Goal: Task Accomplishment & Management: Contribute content

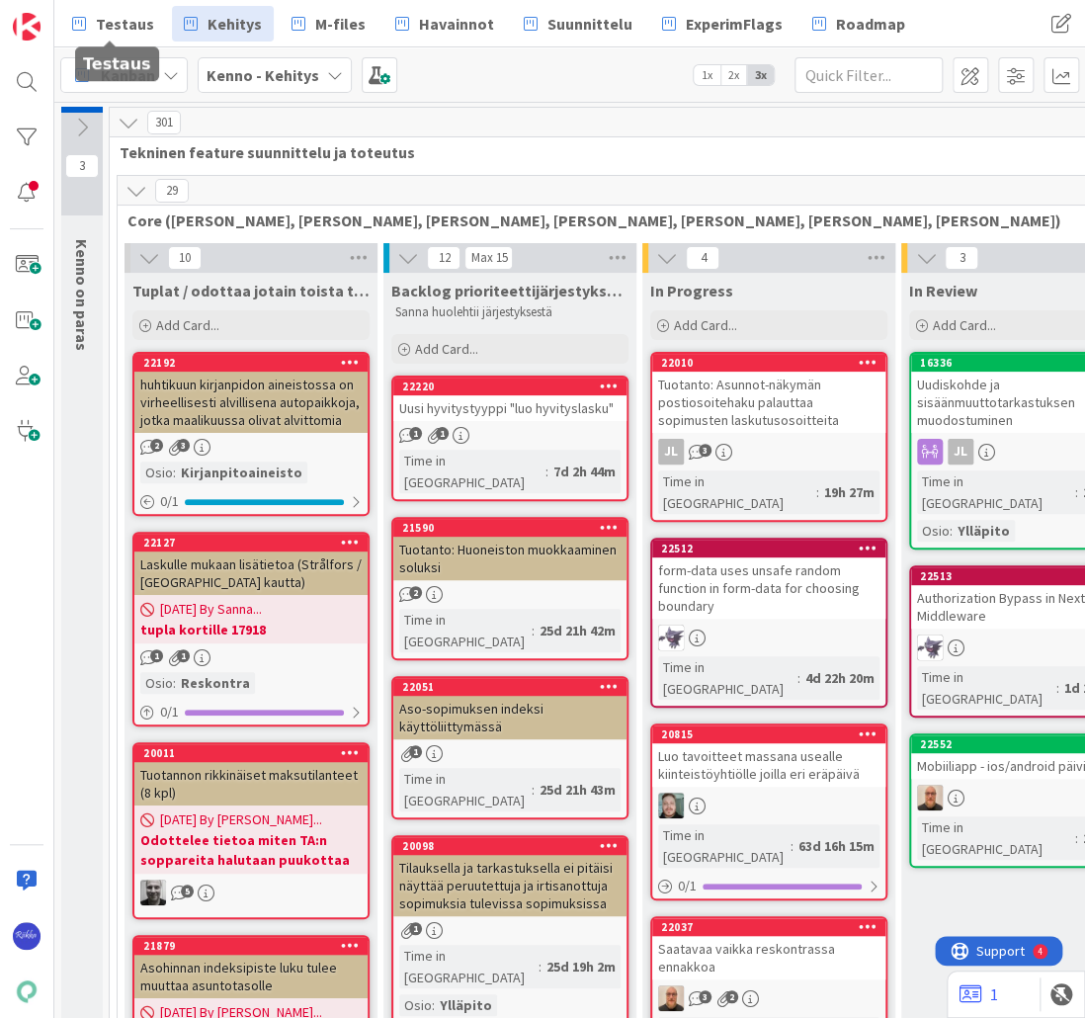
click at [118, 12] on span "Testaus" at bounding box center [125, 24] width 58 height 24
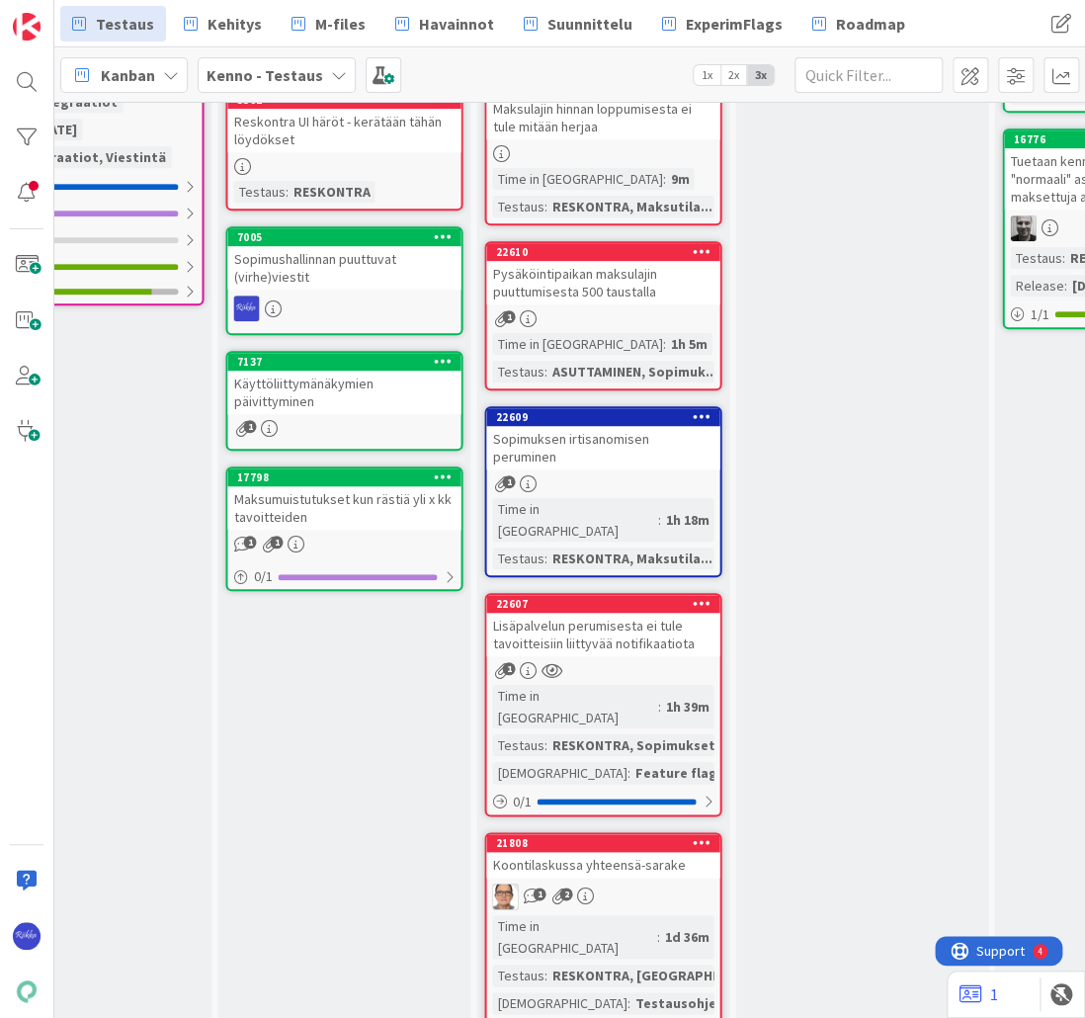
scroll to position [395, 1186]
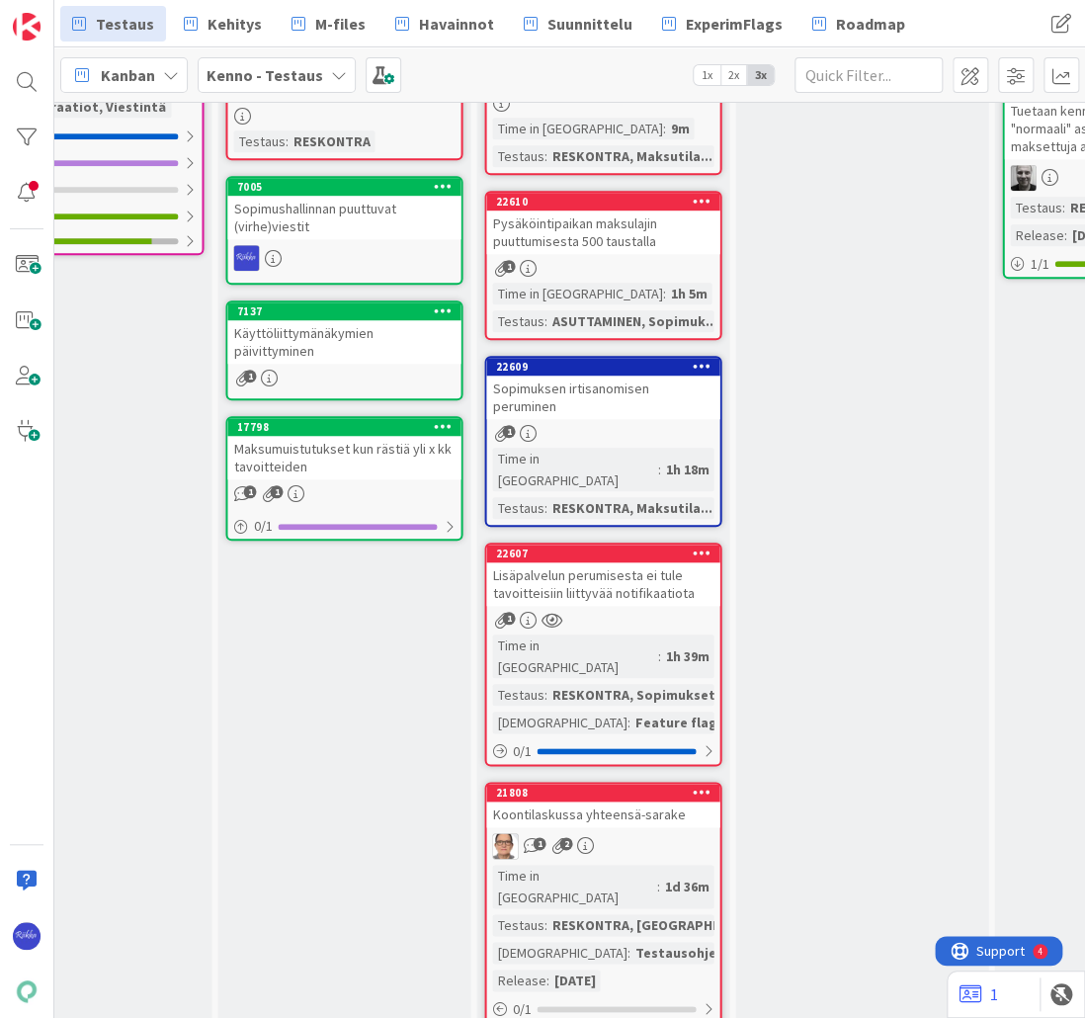
click at [613, 562] on div "Lisäpalvelun perumisesta ei tule tavoitteisiin liittyvää notifikaatiota" at bounding box center [602, 583] width 233 height 43
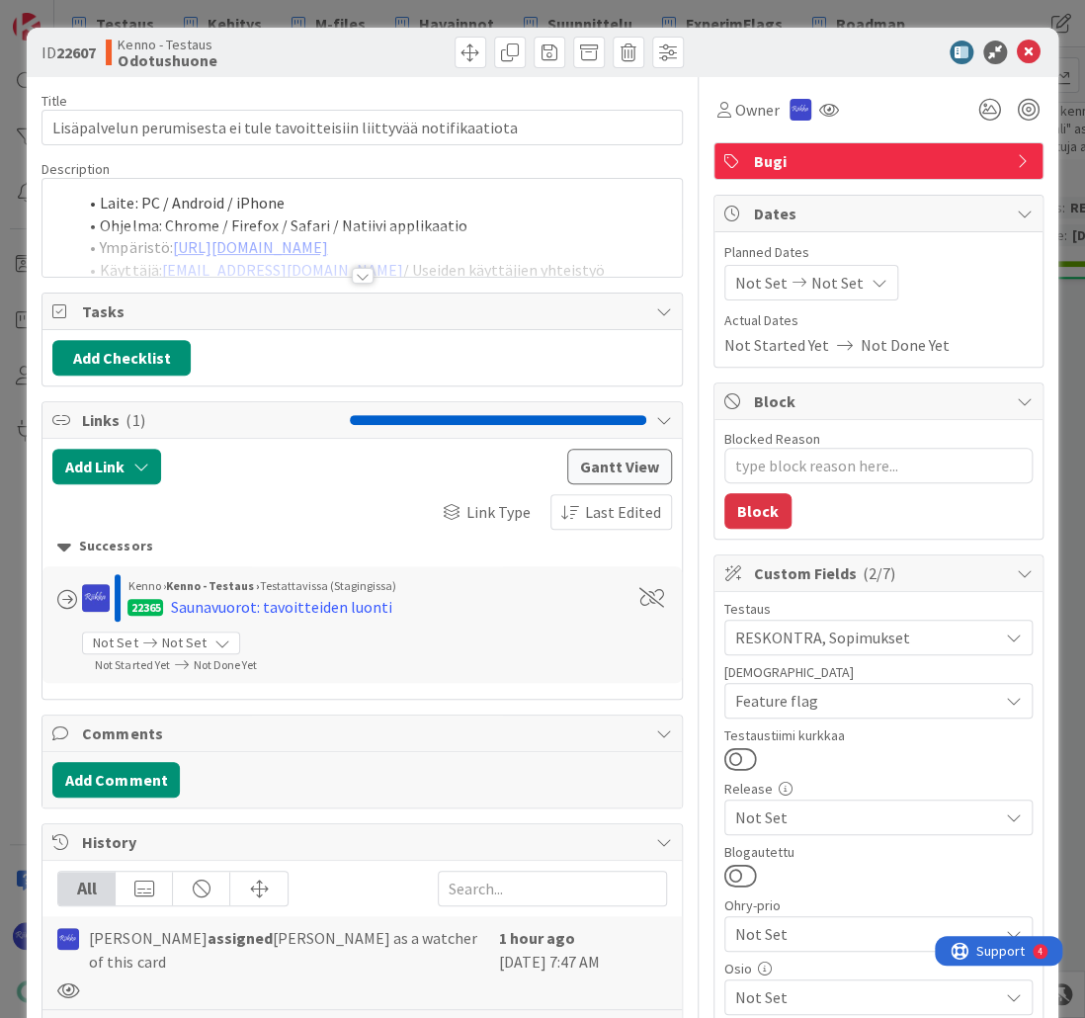
click at [360, 275] on div at bounding box center [363, 276] width 22 height 16
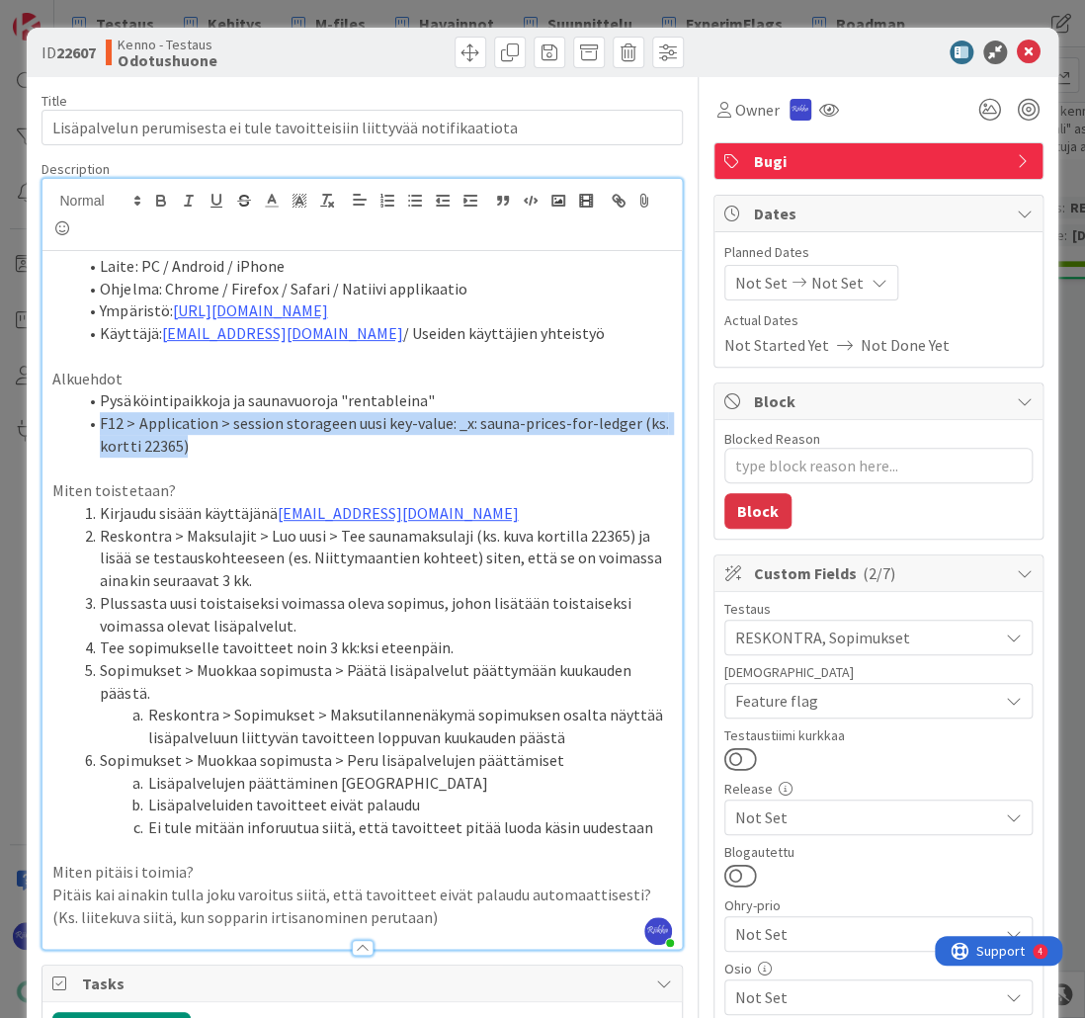
drag, startPoint x: 99, startPoint y: 423, endPoint x: 185, endPoint y: 439, distance: 87.4
click at [185, 439] on li "F12 > Application > session storageen uusi key-value: _x: sauna-prices-for-ledg…" at bounding box center [373, 434] width 595 height 44
copy li "F12 > Application > session storageen uusi key-value: _x: sauna-prices-for-ledg…"
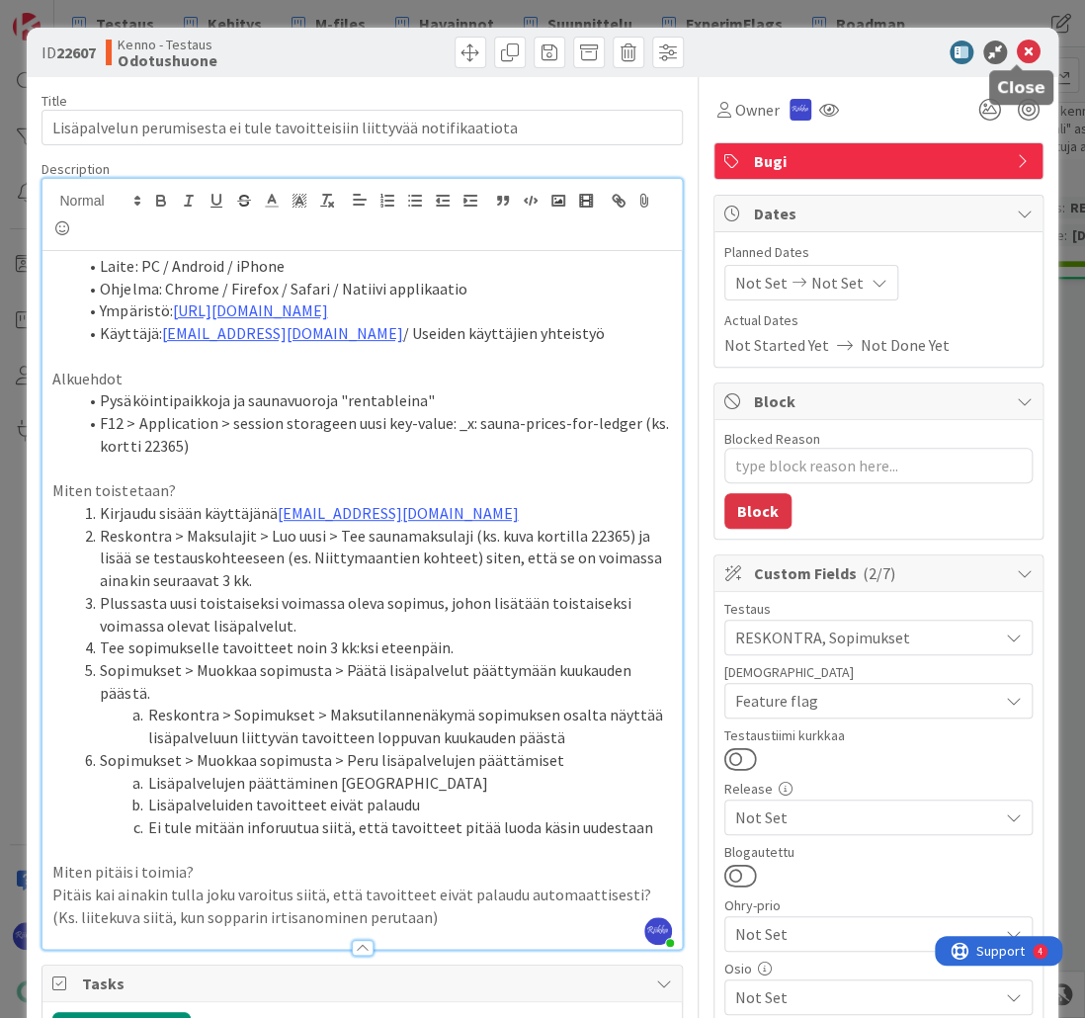
click at [1017, 51] on icon at bounding box center [1029, 53] width 24 height 24
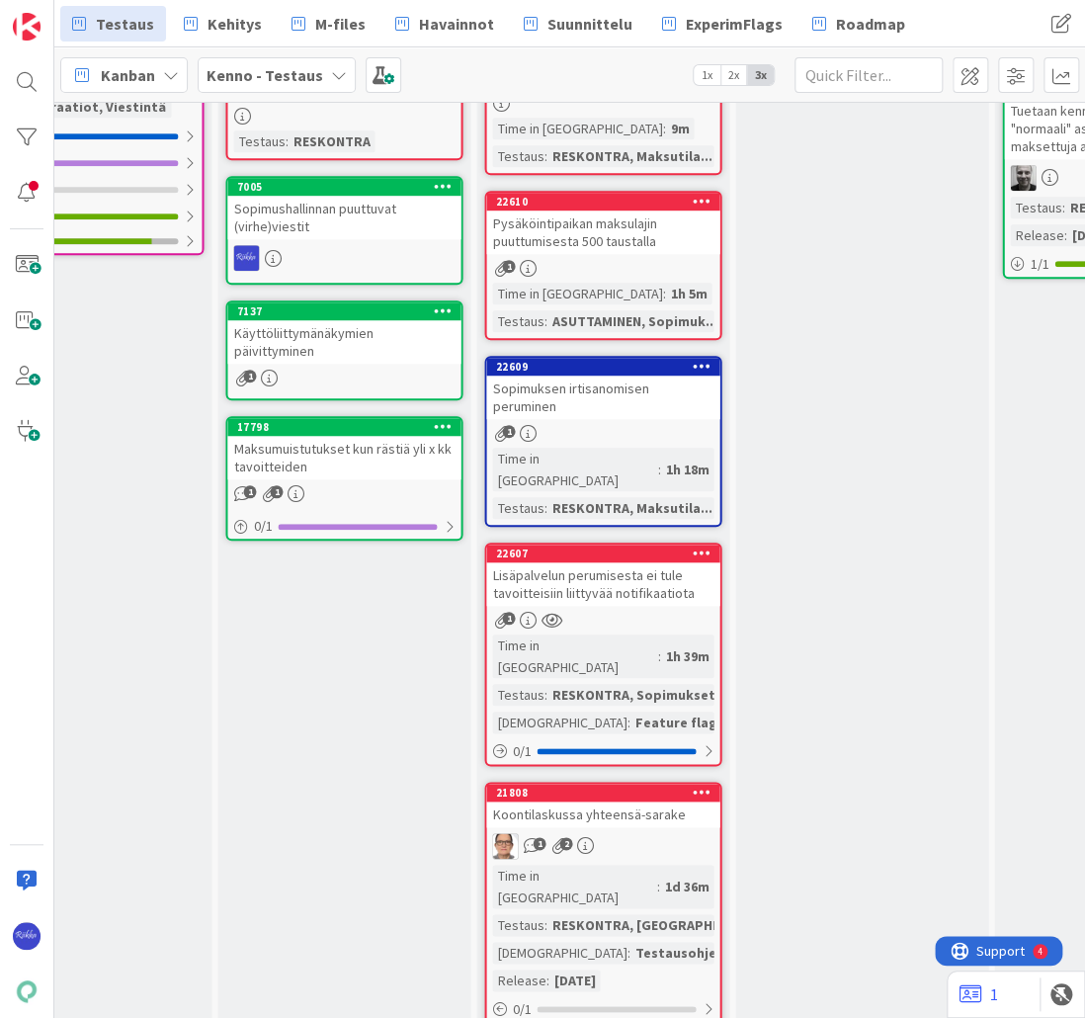
scroll to position [0, 1186]
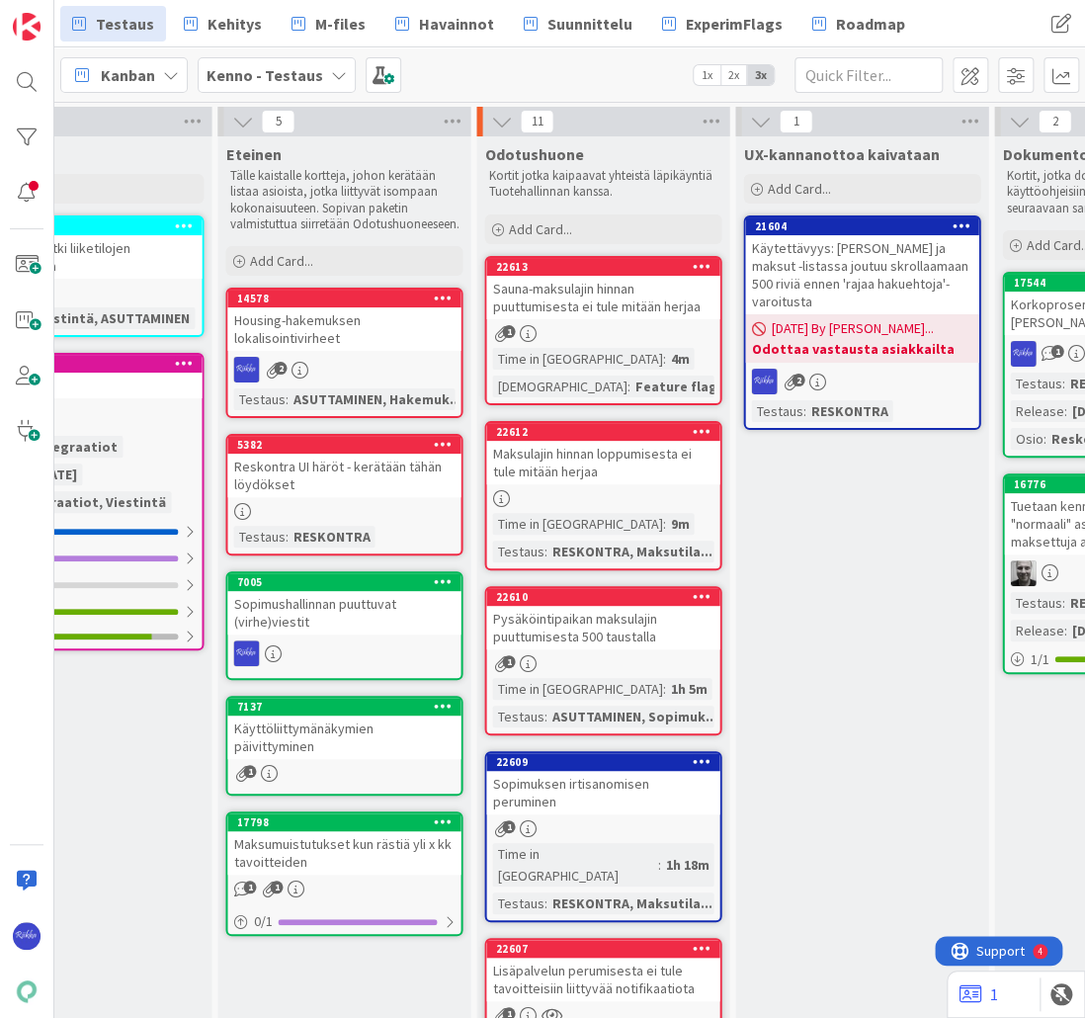
click at [646, 621] on div "Pysäköintipaikan maksulajin puuttumisesta 500 taustalla" at bounding box center [602, 627] width 233 height 43
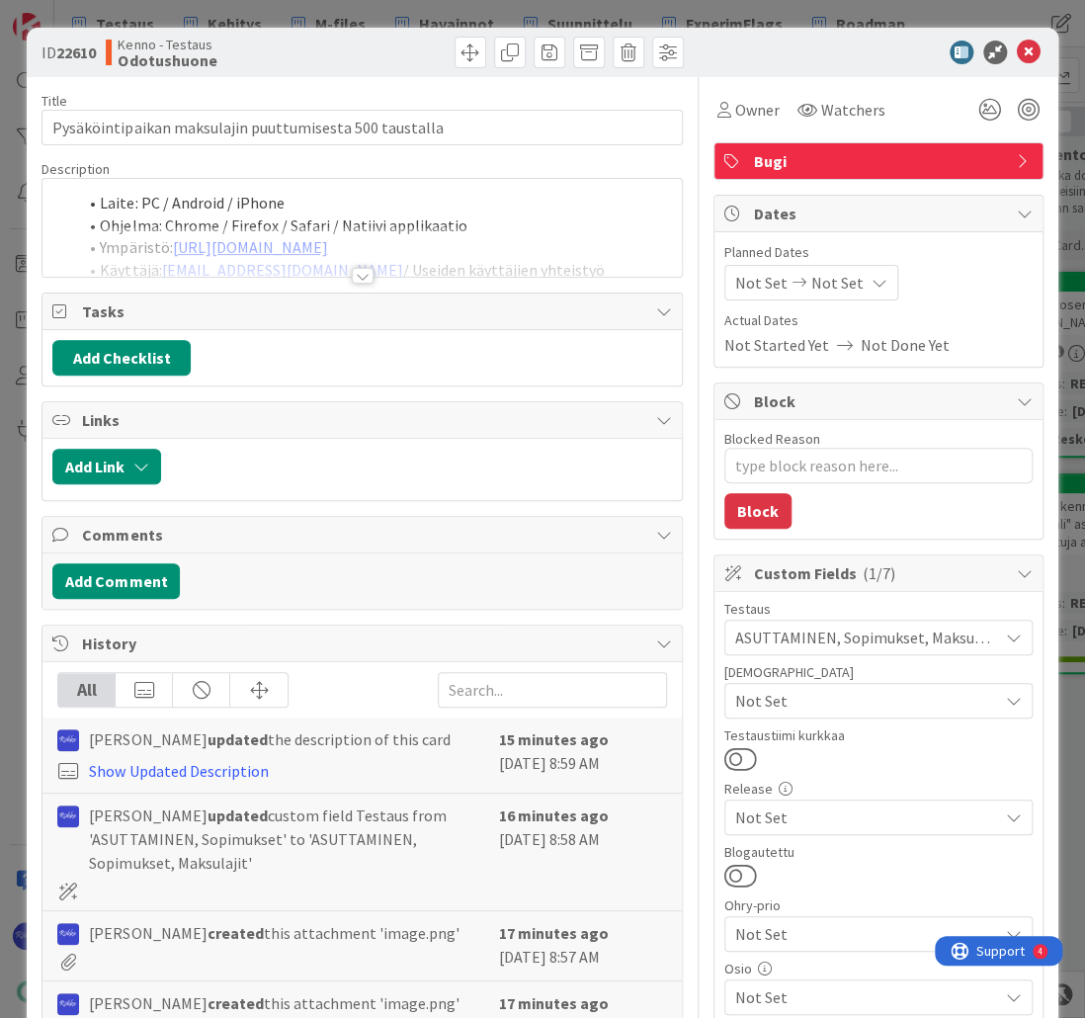
type textarea "x"
click at [360, 275] on div at bounding box center [363, 276] width 22 height 16
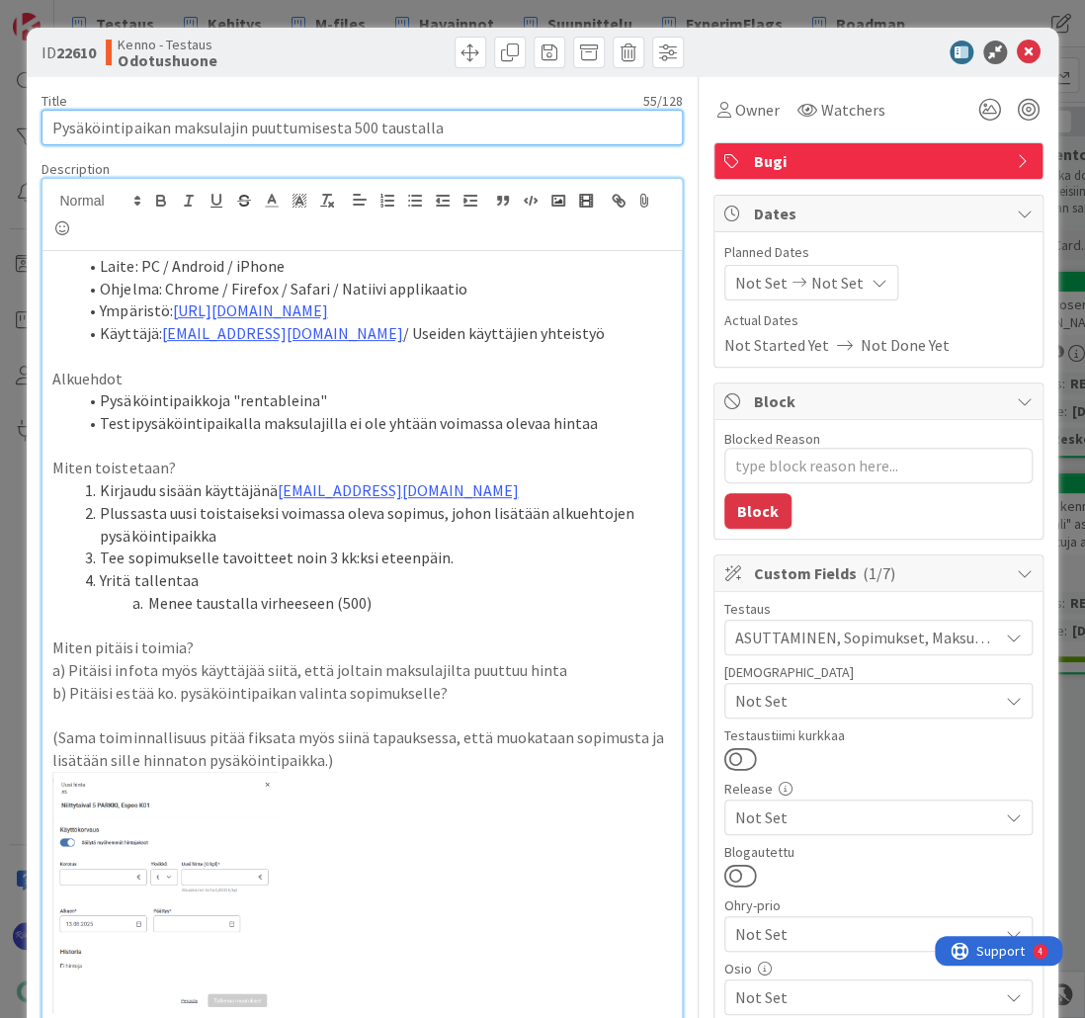
click at [245, 123] on input "Pysäköintipaikan maksulajin puuttumisesta 500 taustalla" at bounding box center [361, 128] width 640 height 36
type input "Pysäköintipaikan maksulajin hinnan puuttumisesta 500 taustalla"
type textarea "x"
type input "Pysäköintipaikan maksulajin hinnan puuttumisesta 500 taustalla"
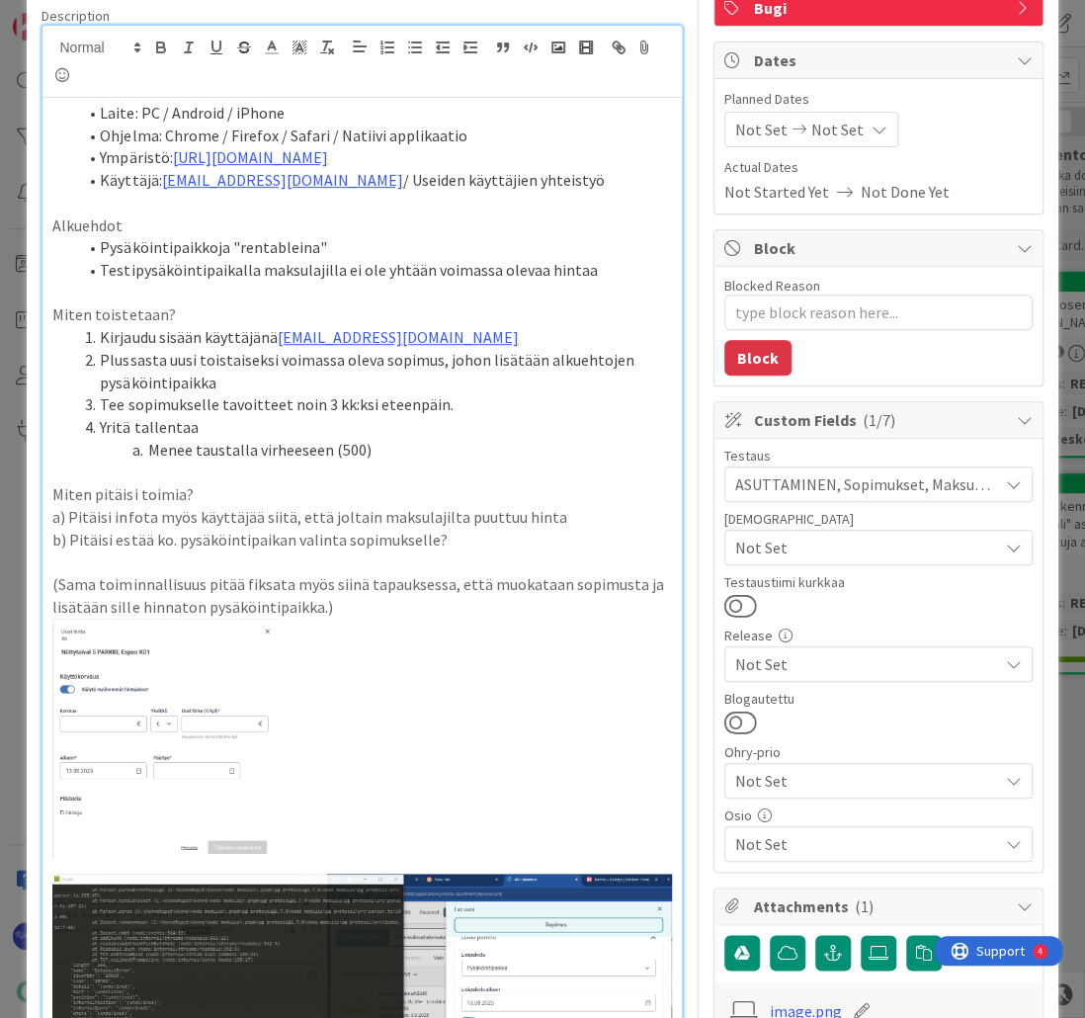
scroll to position [158, 0]
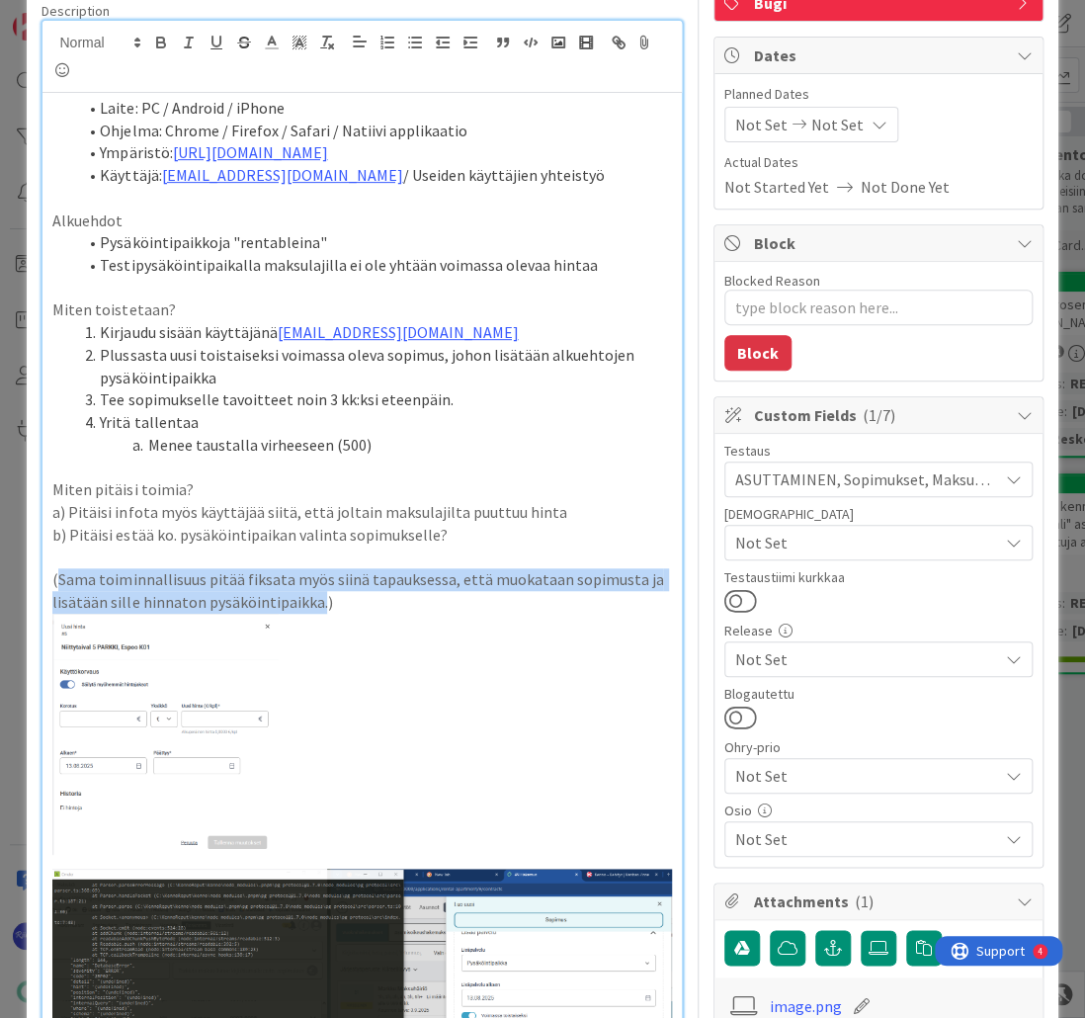
drag, startPoint x: 58, startPoint y: 578, endPoint x: 316, endPoint y: 597, distance: 258.5
click at [316, 597] on p "(Sama toiminnallisuus pitää fiksata myös siinä tapauksessa, että muokataan sopi…" at bounding box center [361, 590] width 618 height 44
drag, startPoint x: 333, startPoint y: 604, endPoint x: 48, endPoint y: 574, distance: 286.1
click at [48, 574] on div "Laite: PC / Android / iPhone Ohjelma: Chrome / Firefox / Safari / Natiivi appli…" at bounding box center [361, 694] width 638 height 1202
copy p "(Sama toiminnallisuus pitää fiksata myös siinä tapauksessa, että muokataan sopi…"
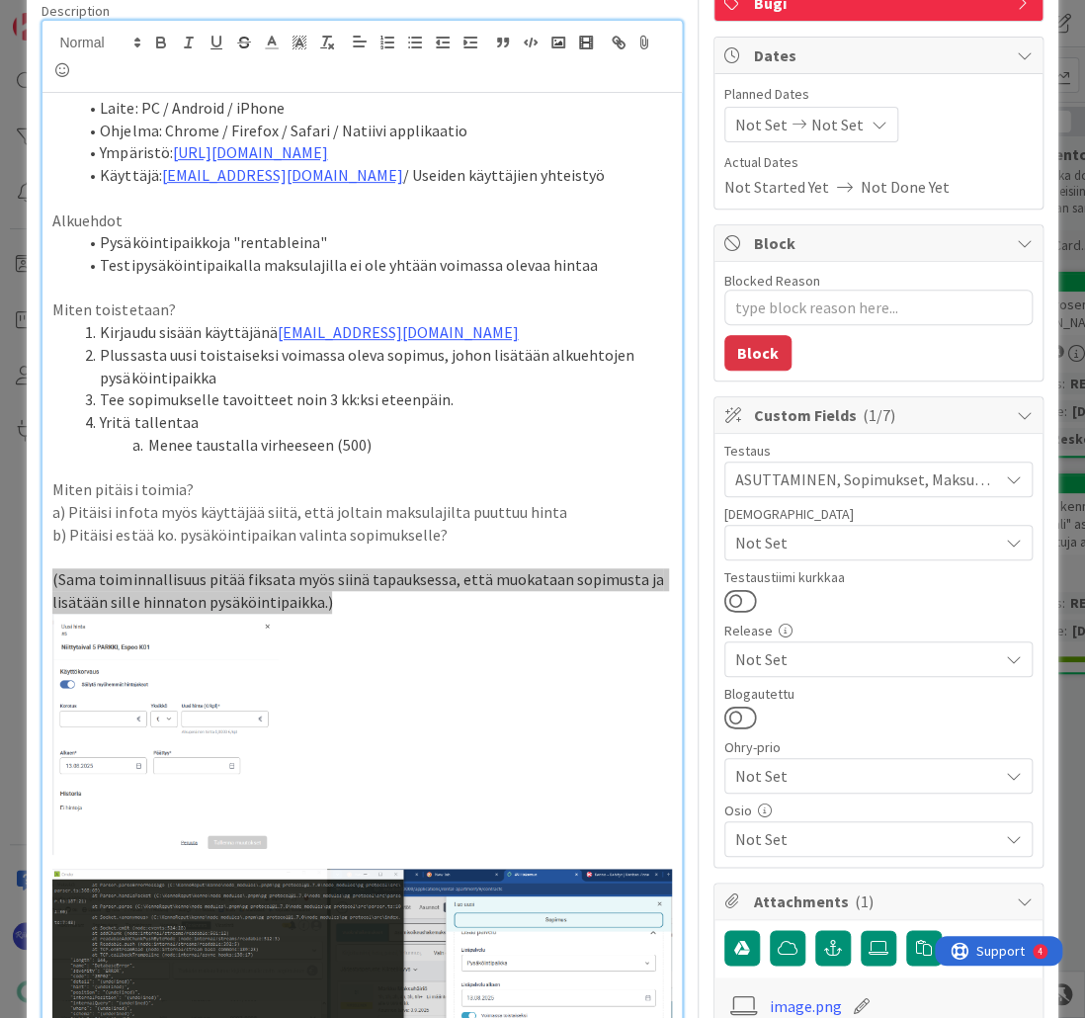
type textarea "x"
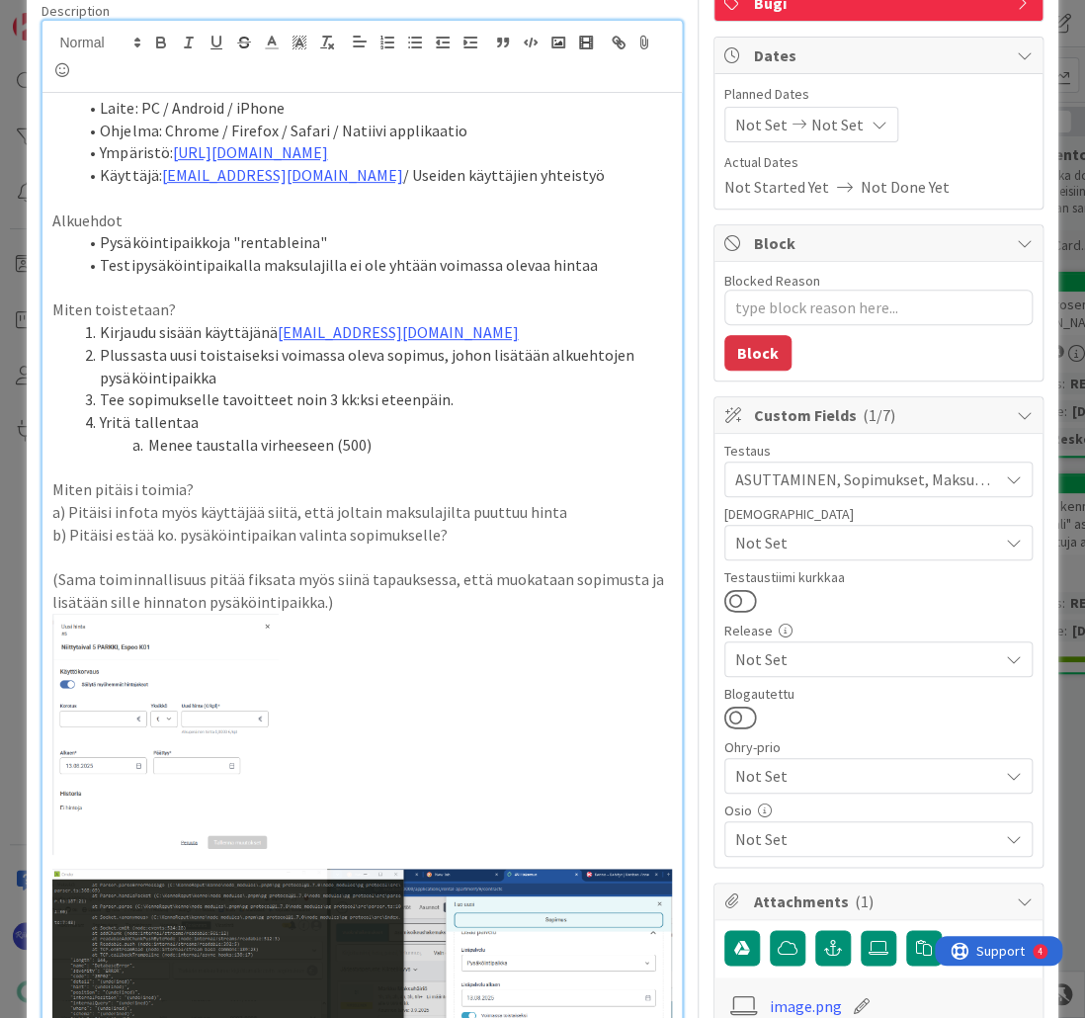
click at [498, 534] on p "b) Pitäisi estää ko. pysäköintipaikan valinta sopimukselle?" at bounding box center [361, 535] width 618 height 23
click at [400, 597] on p "(Sama toiminnallisuus pitää fiksata myös siinä tapauksessa, että muokataan sopi…" at bounding box center [361, 590] width 618 height 44
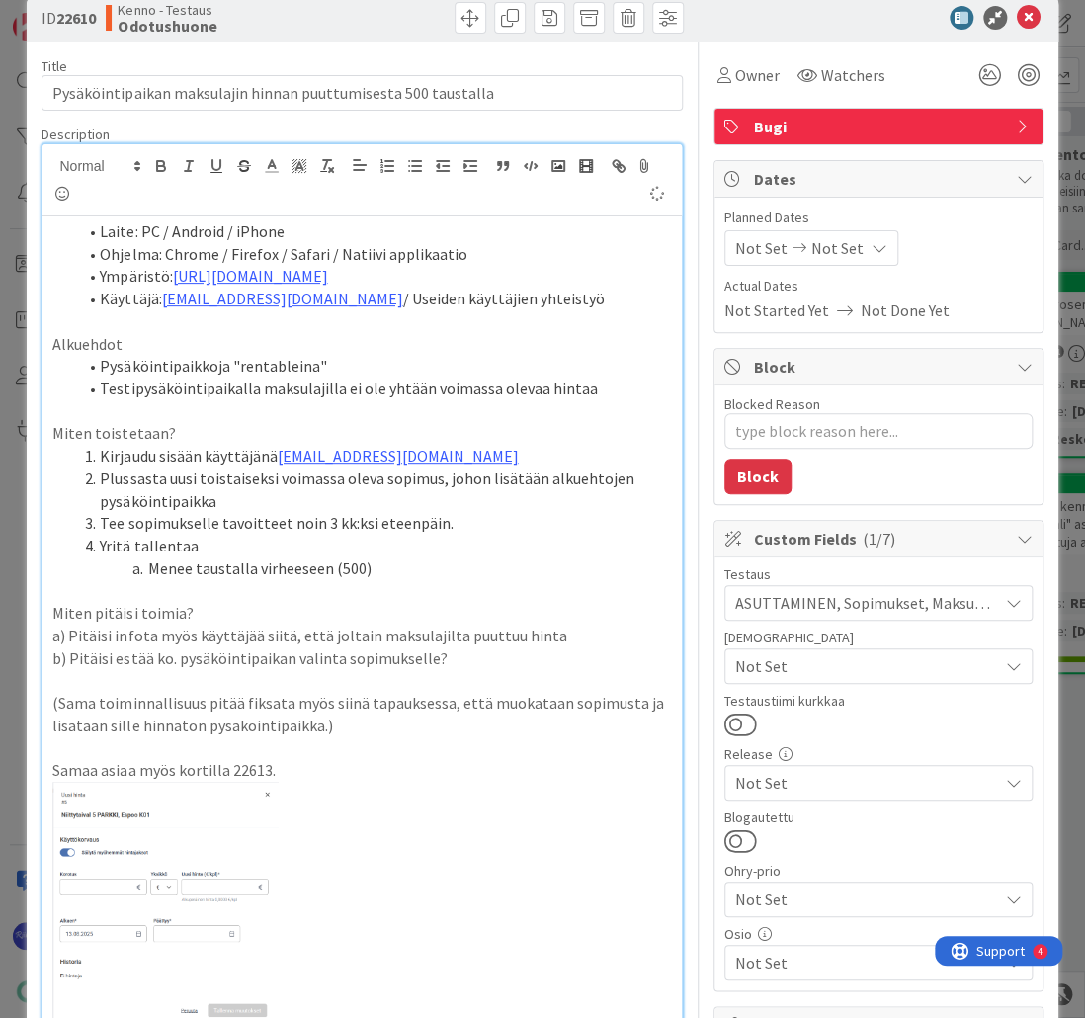
scroll to position [0, 0]
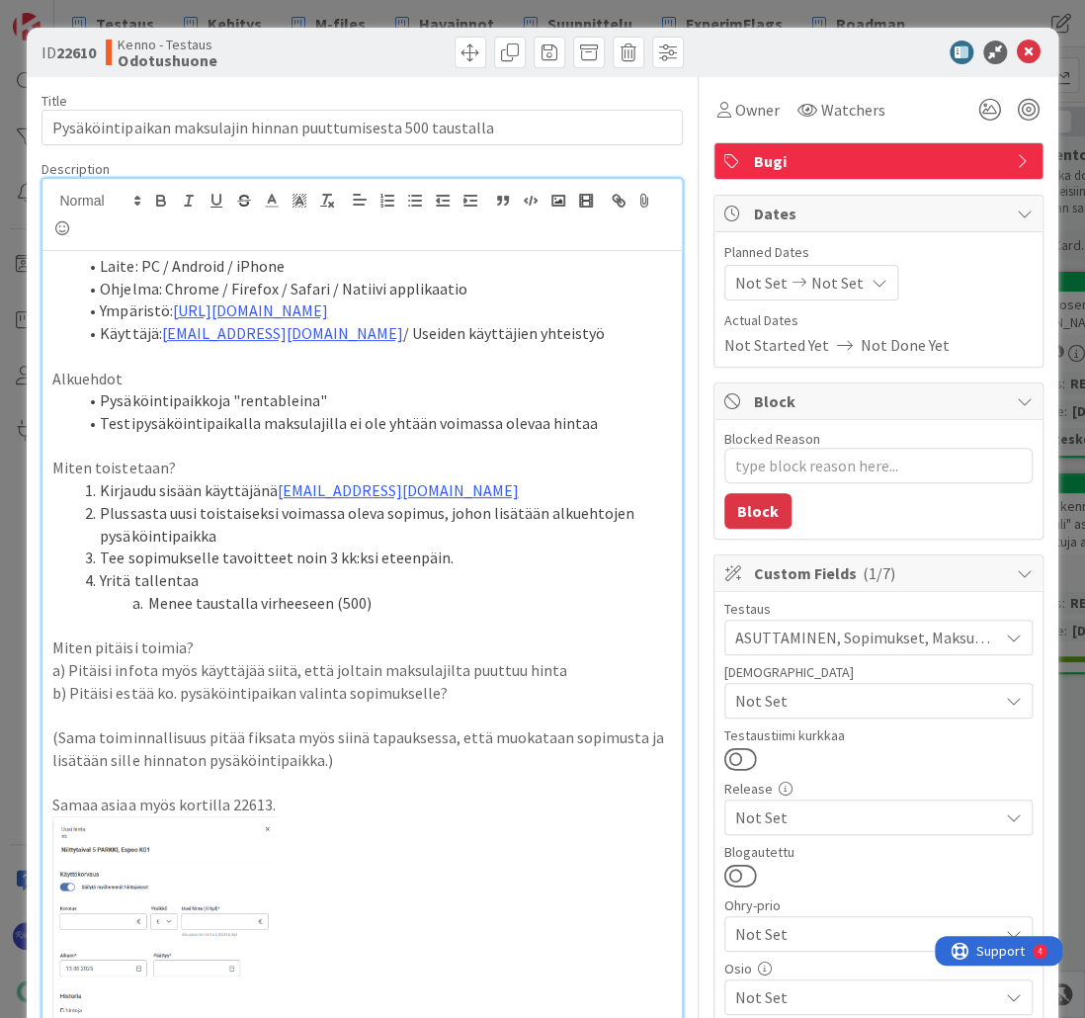
click at [830, 105] on span "Watchers" at bounding box center [853, 110] width 64 height 24
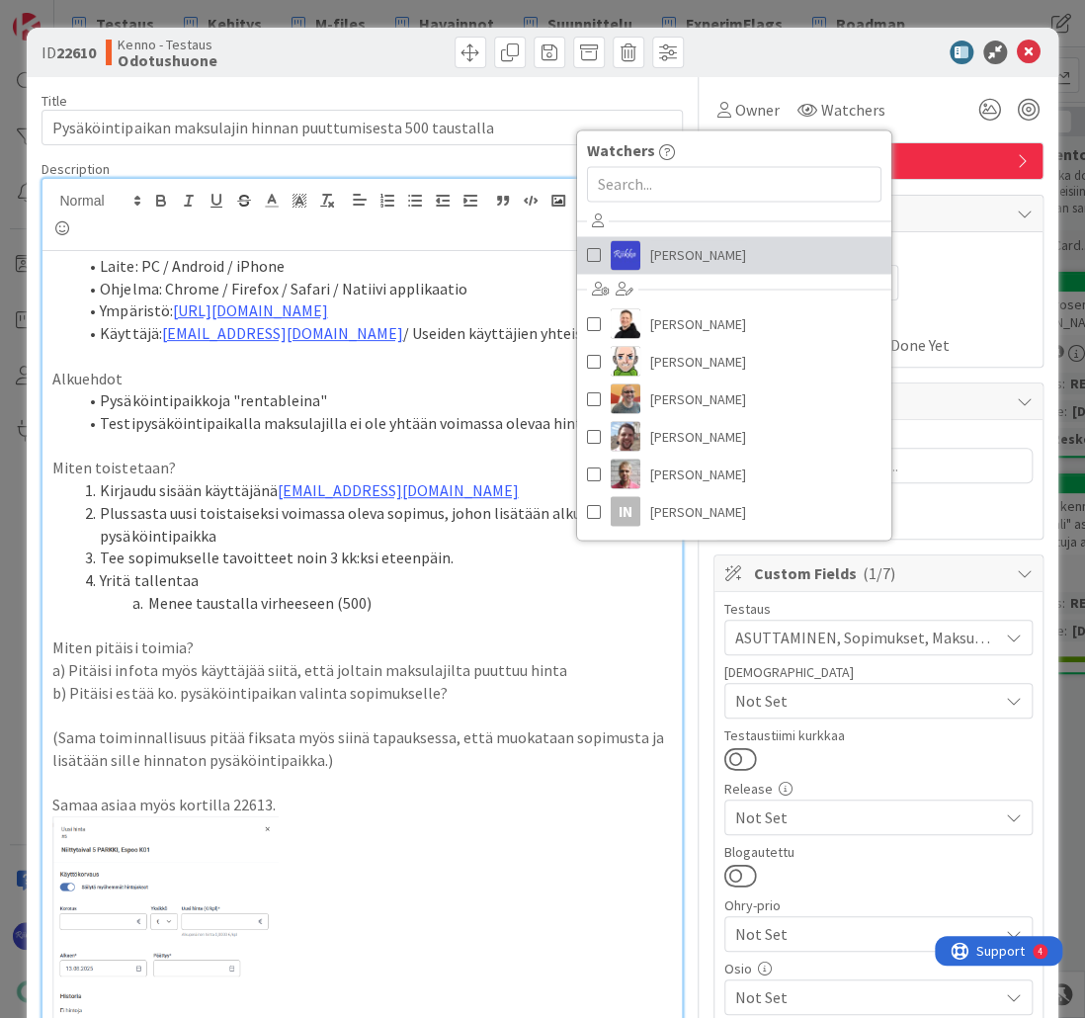
click at [753, 265] on link "[PERSON_NAME]" at bounding box center [733, 255] width 314 height 38
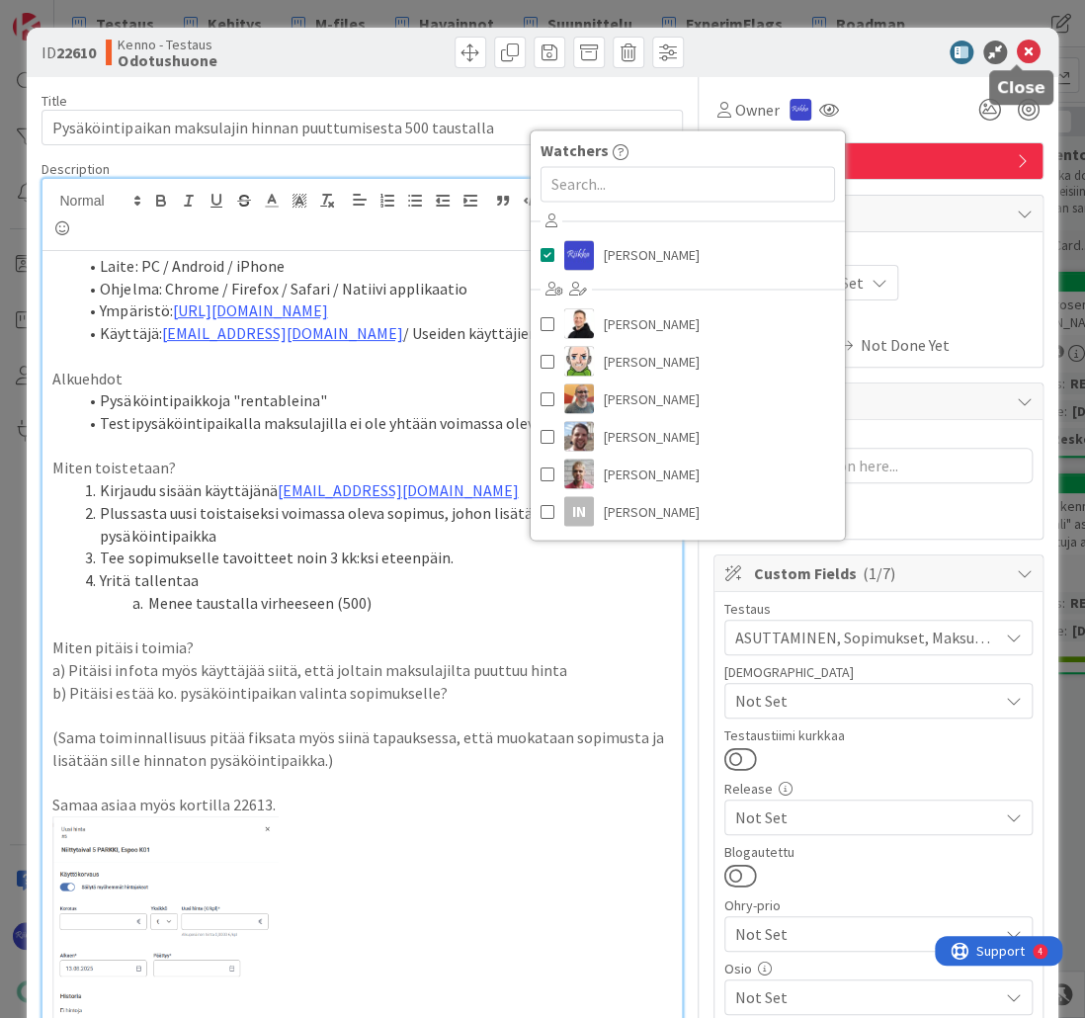
click at [1020, 54] on icon at bounding box center [1029, 53] width 24 height 24
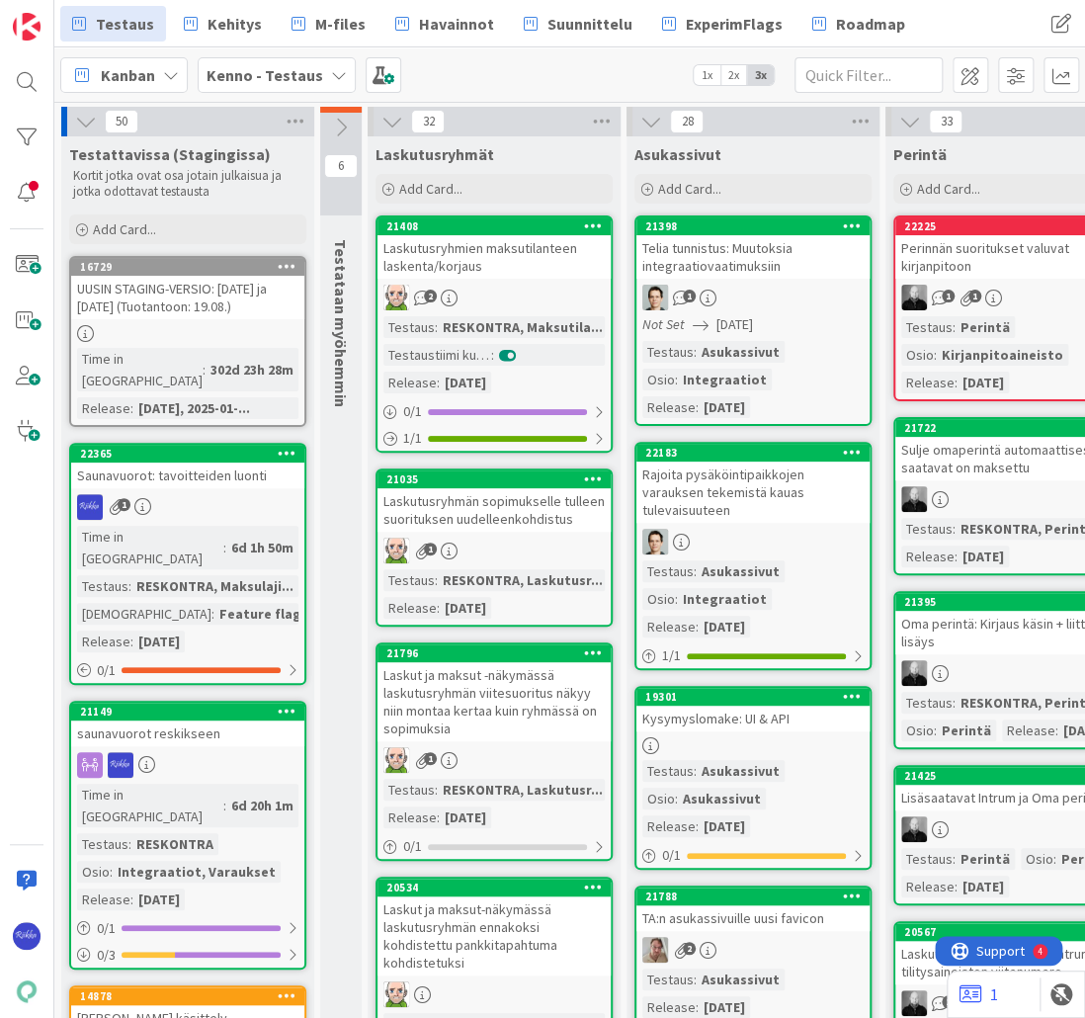
click at [237, 500] on link "22365 Saunavuorot: tavoitteiden luonti 1 Time in Column : 6d 1h 50m Testaus : R…" at bounding box center [187, 564] width 237 height 242
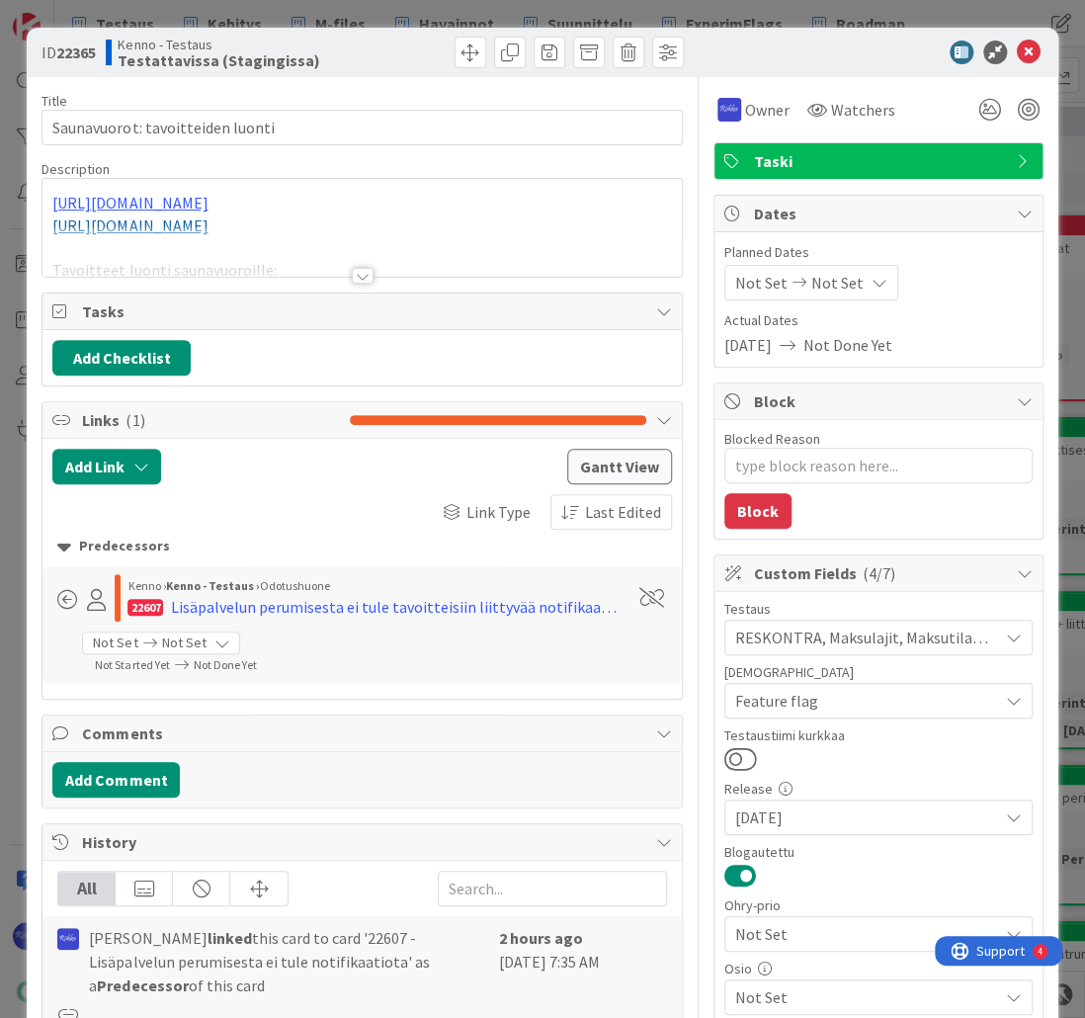
click at [356, 275] on div at bounding box center [363, 276] width 22 height 16
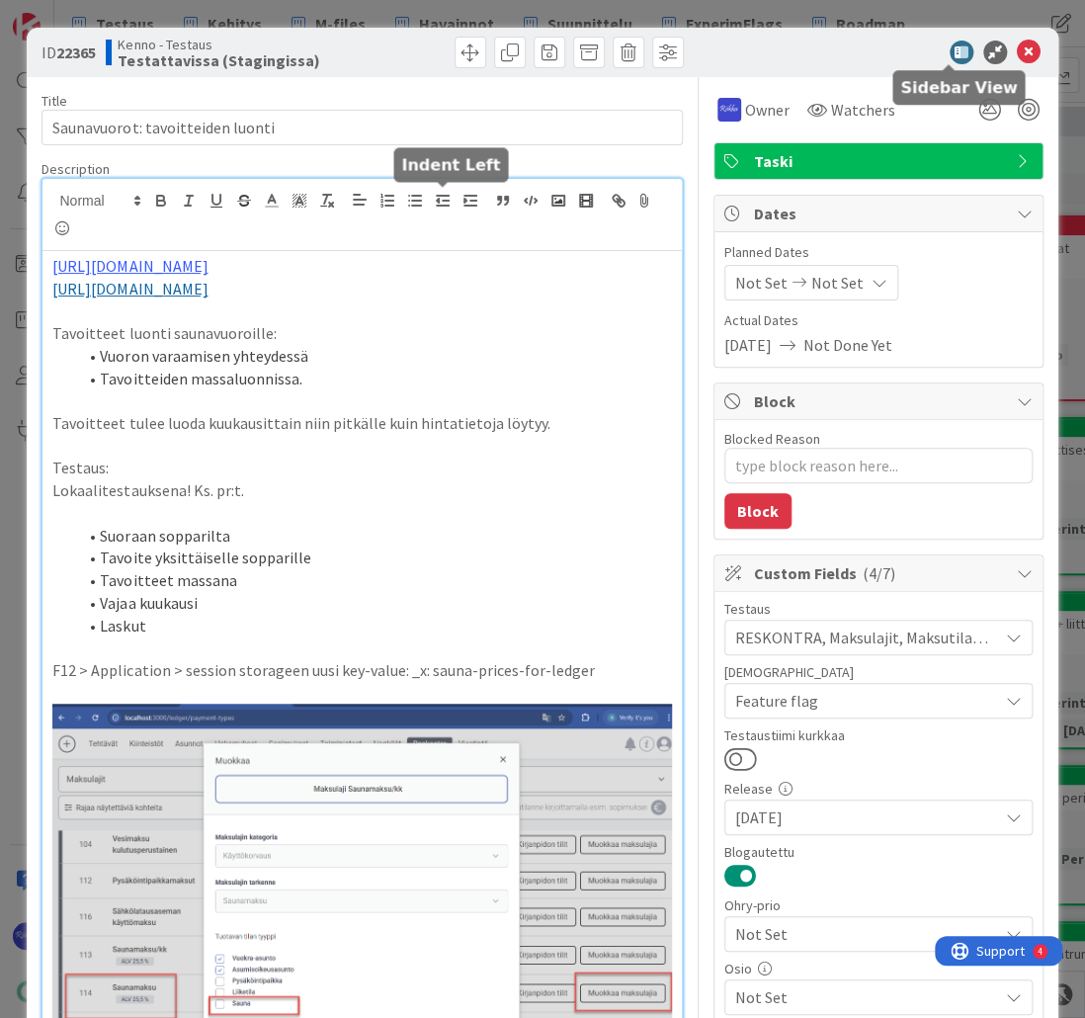
click at [1017, 55] on icon at bounding box center [1029, 53] width 24 height 24
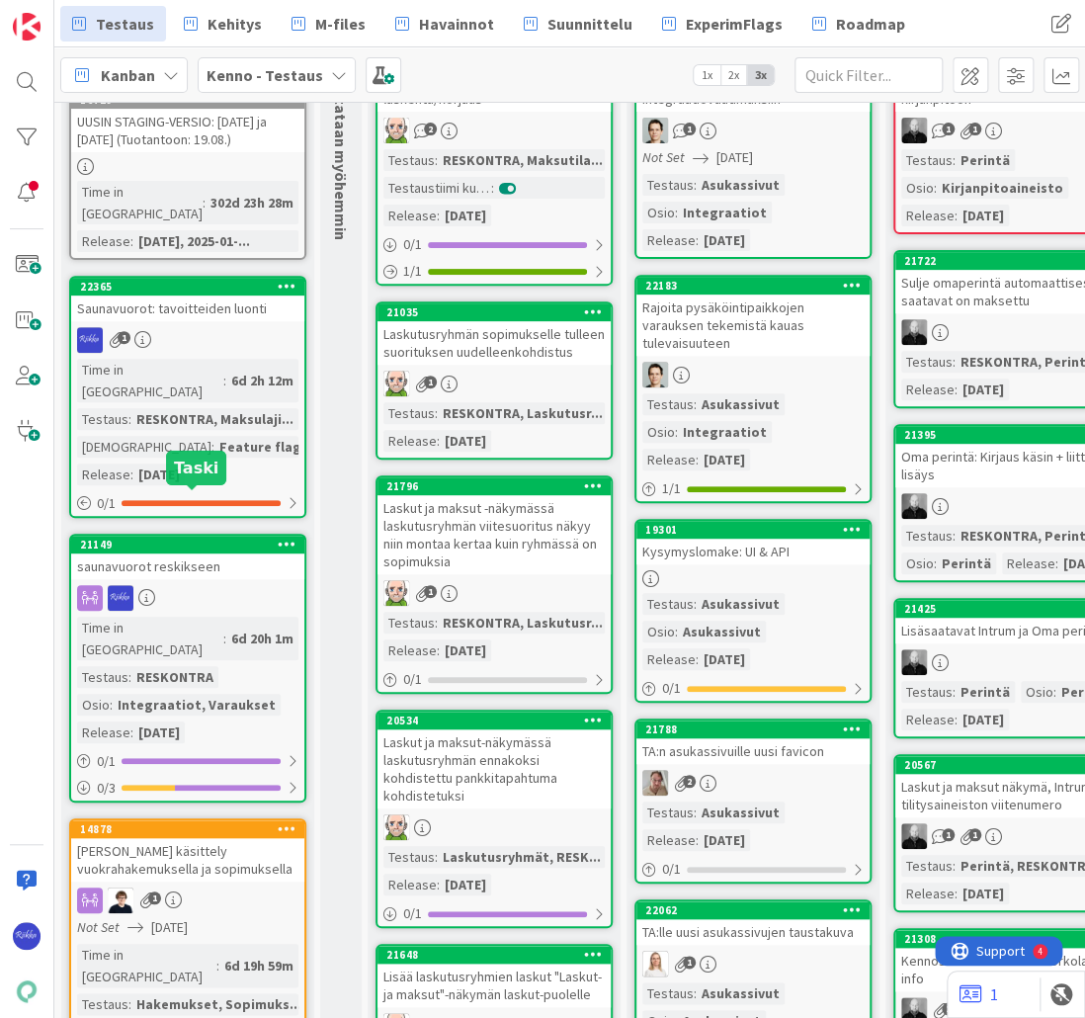
scroll to position [237, 0]
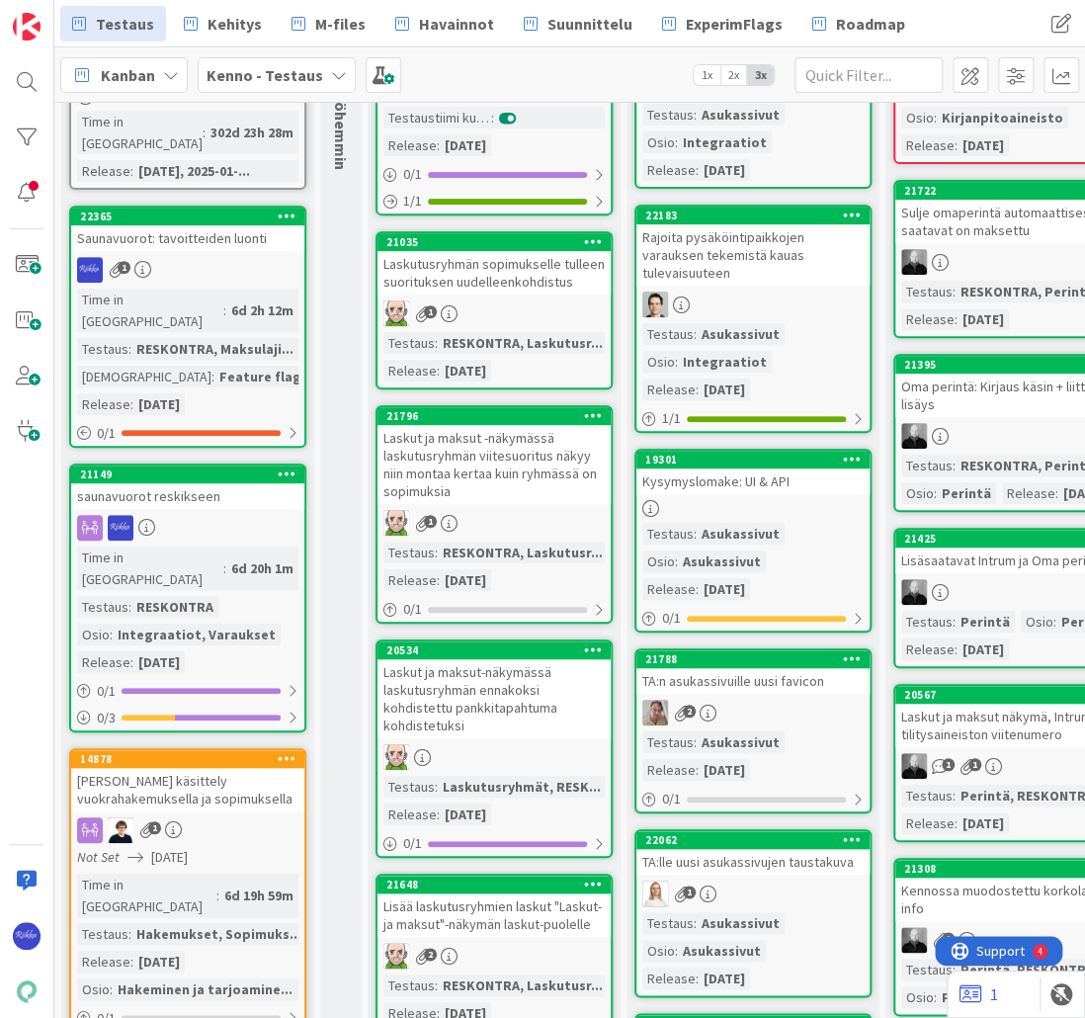
click at [181, 515] on div at bounding box center [187, 528] width 233 height 26
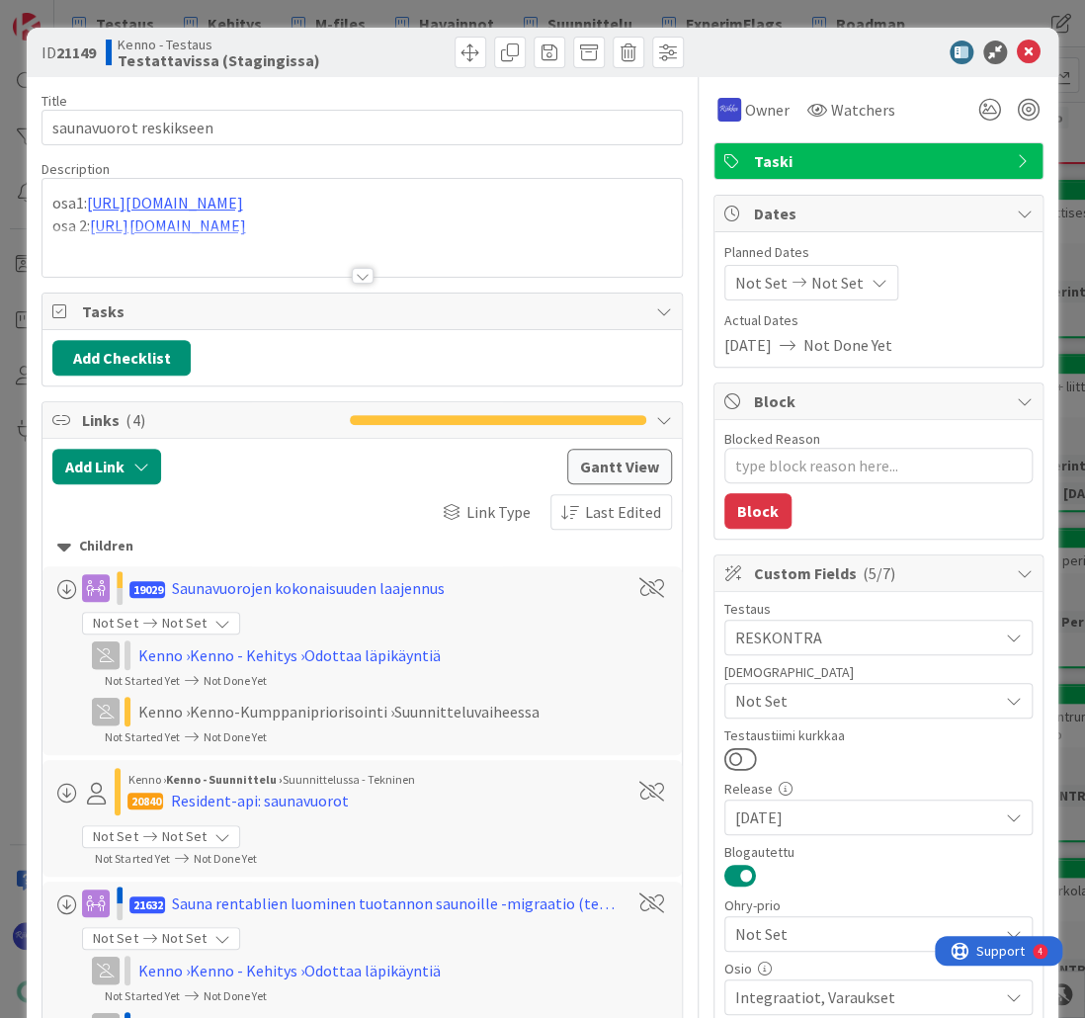
click at [360, 278] on div at bounding box center [363, 276] width 22 height 16
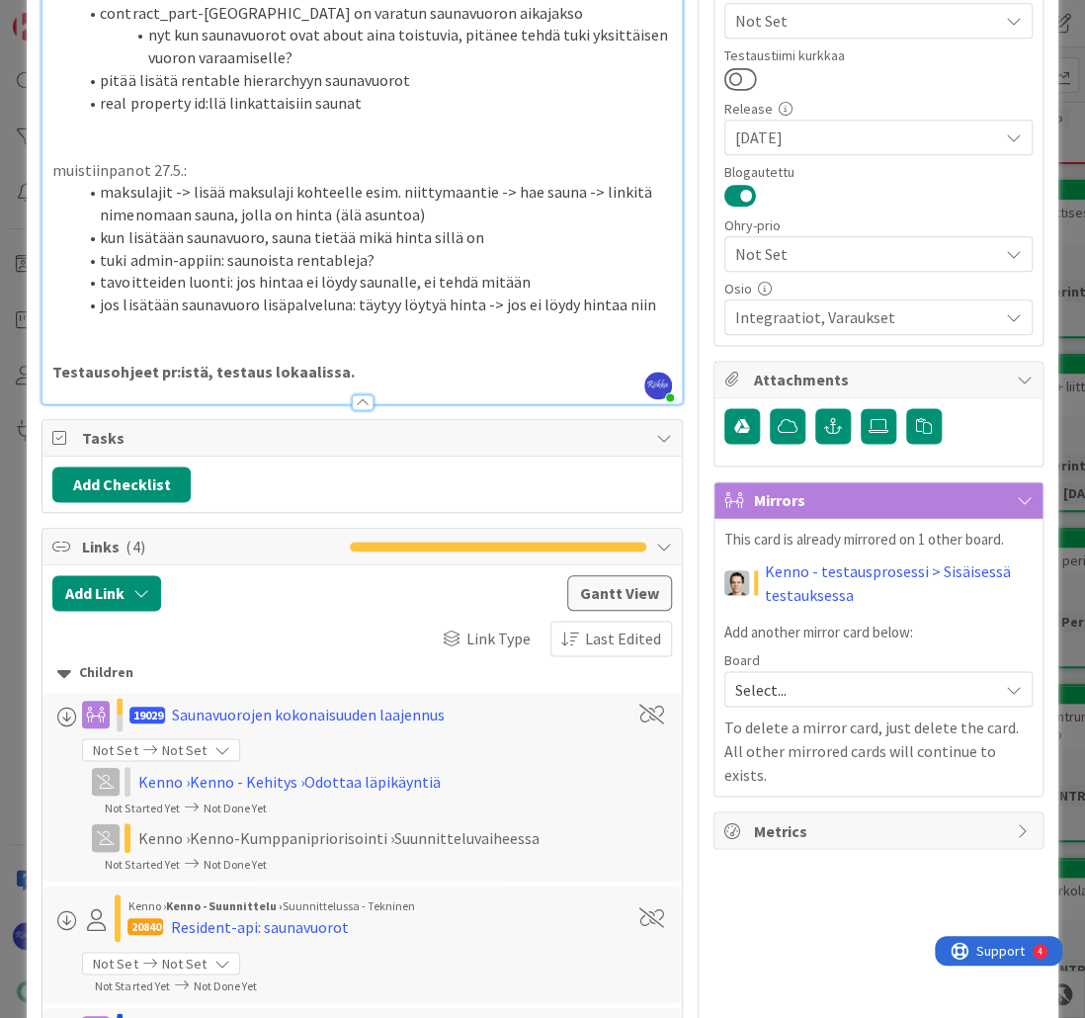
scroll to position [711, 0]
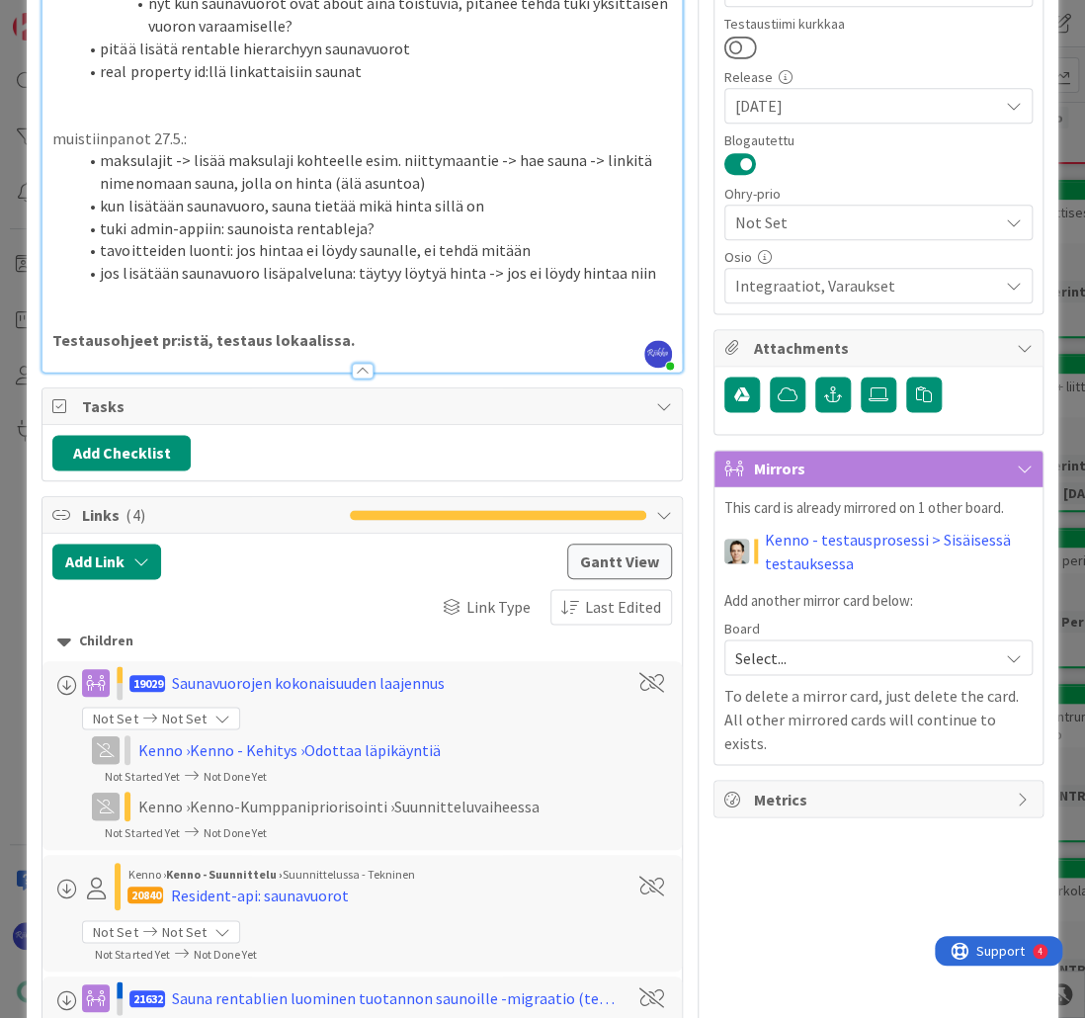
click at [411, 345] on p "Testausohjeet pr:istä, testaus lokaalissa." at bounding box center [361, 340] width 618 height 23
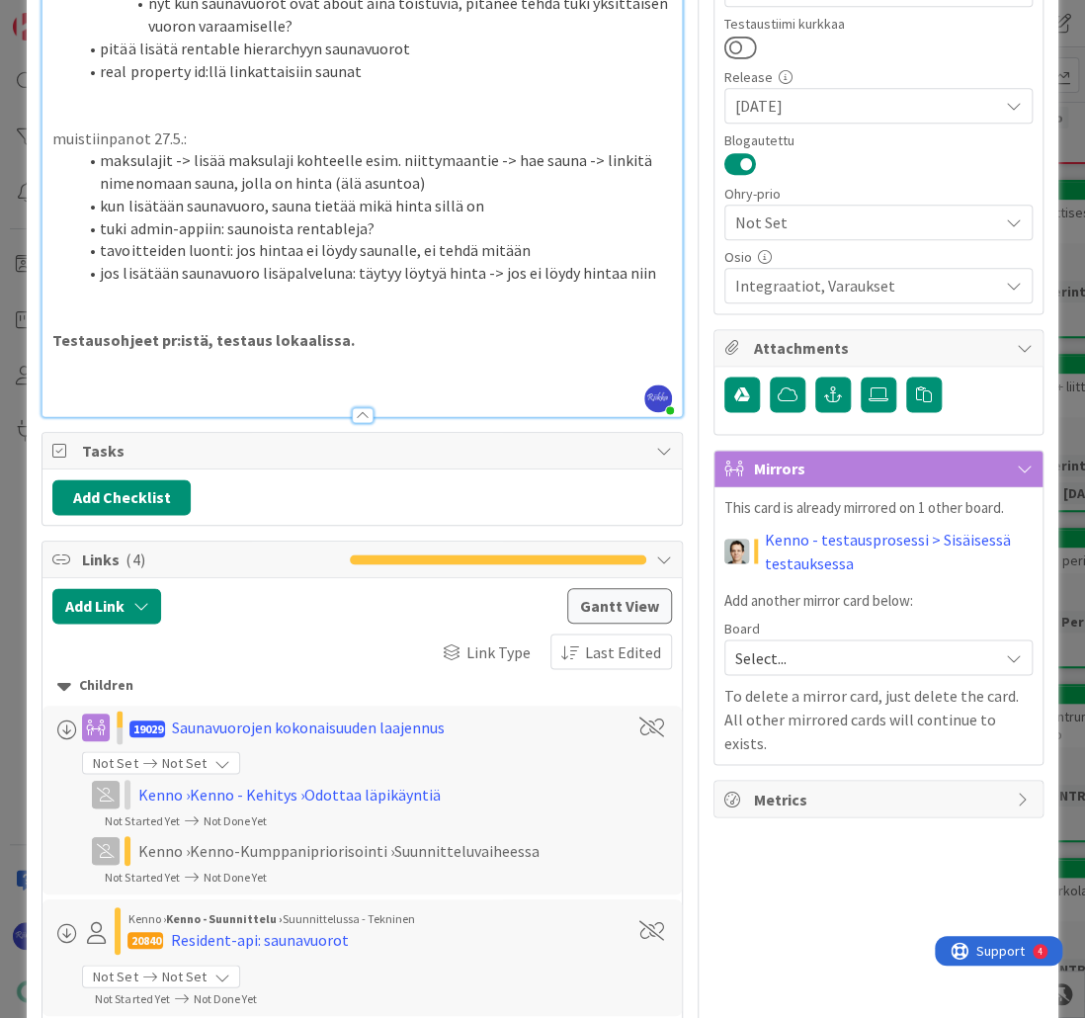
type textarea "x"
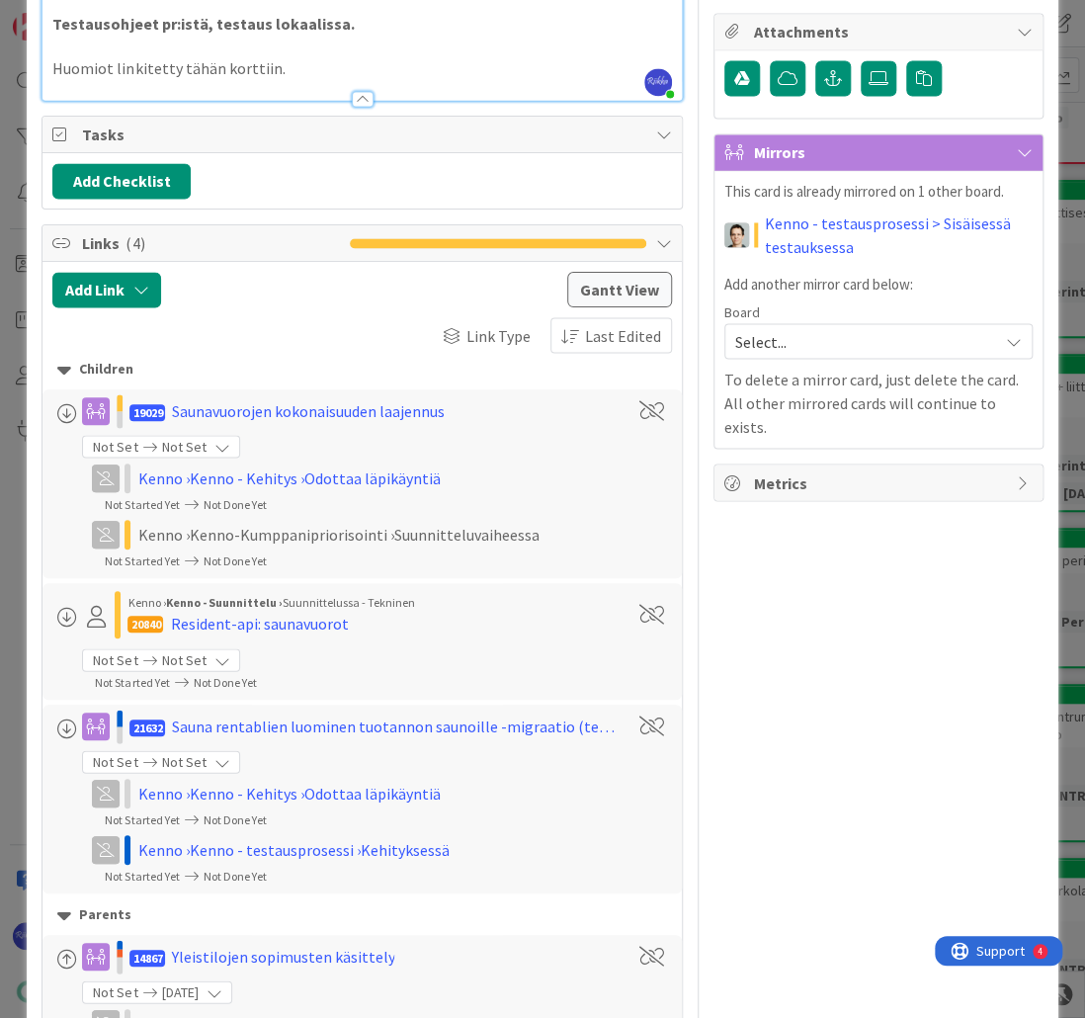
scroll to position [632, 0]
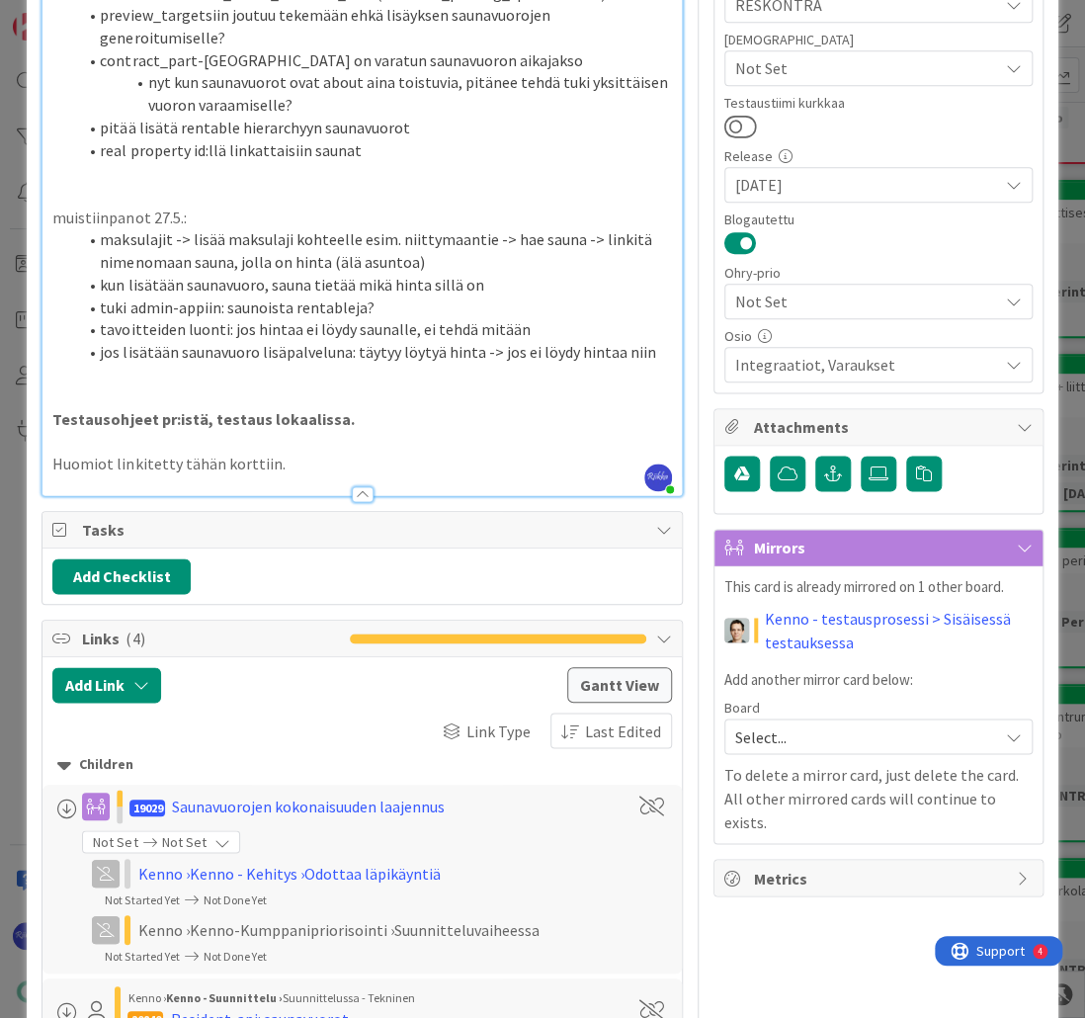
click at [364, 419] on p "Testausohjeet pr:istä, testaus lokaalissa." at bounding box center [361, 419] width 618 height 23
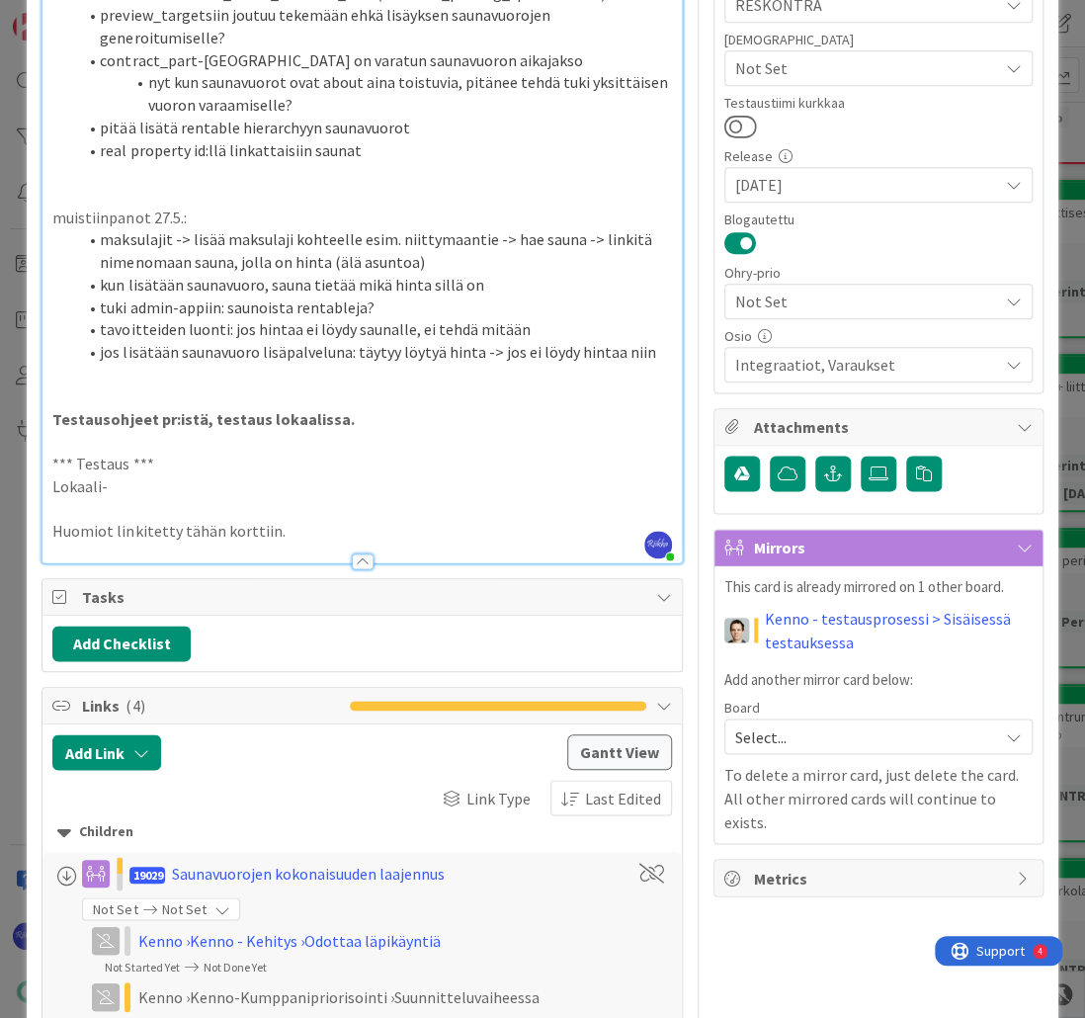
click at [146, 486] on p "Lokaali-" at bounding box center [361, 486] width 618 height 23
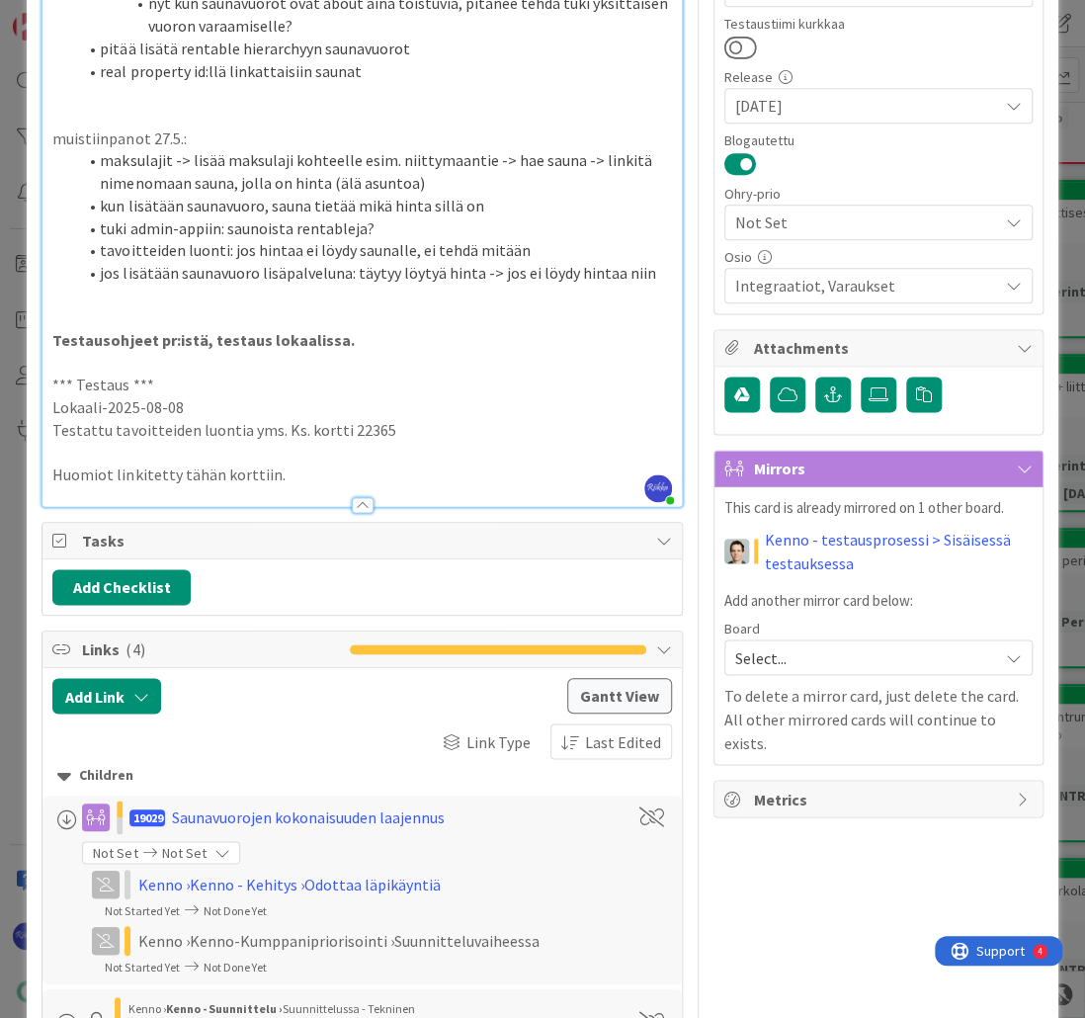
type textarea "x"
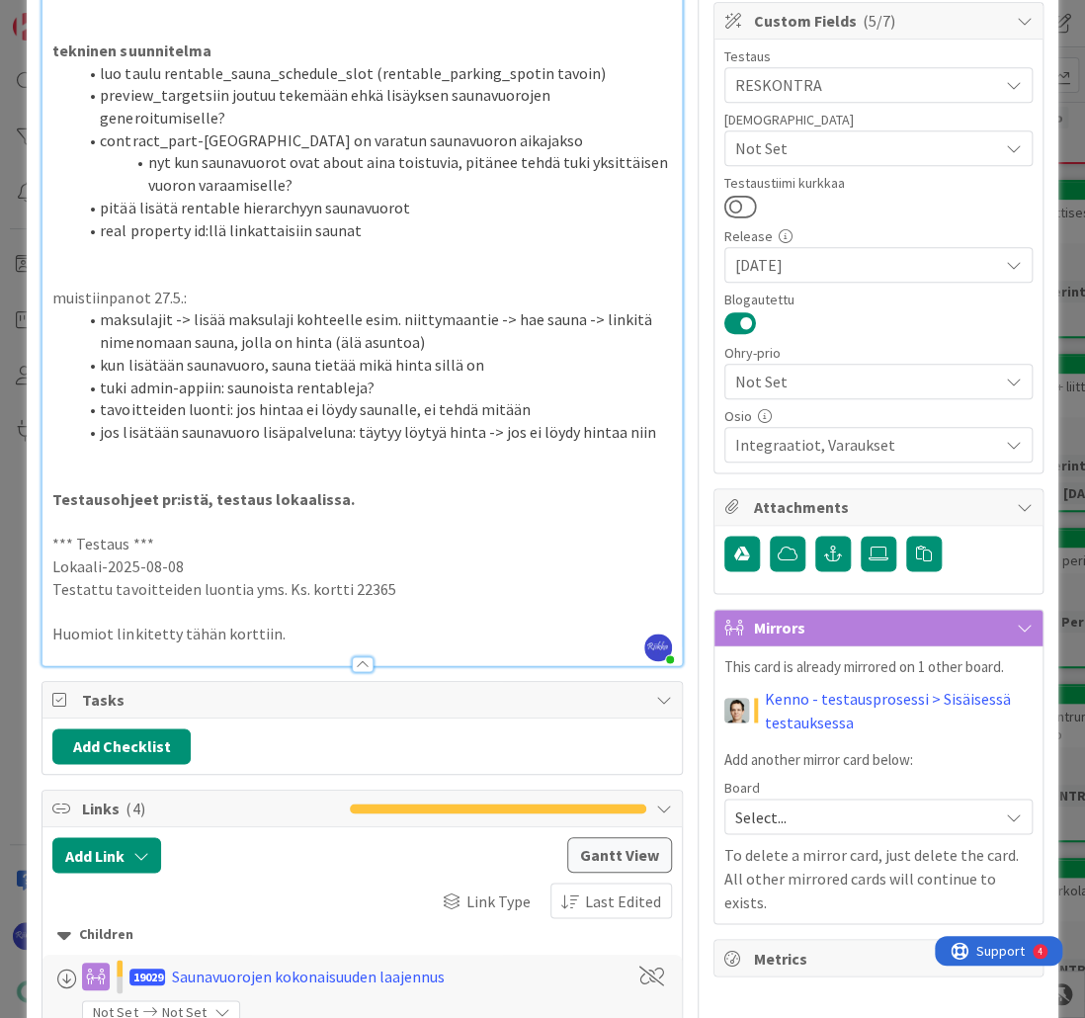
scroll to position [553, 0]
click at [126, 850] on button "Add Link" at bounding box center [106, 854] width 109 height 36
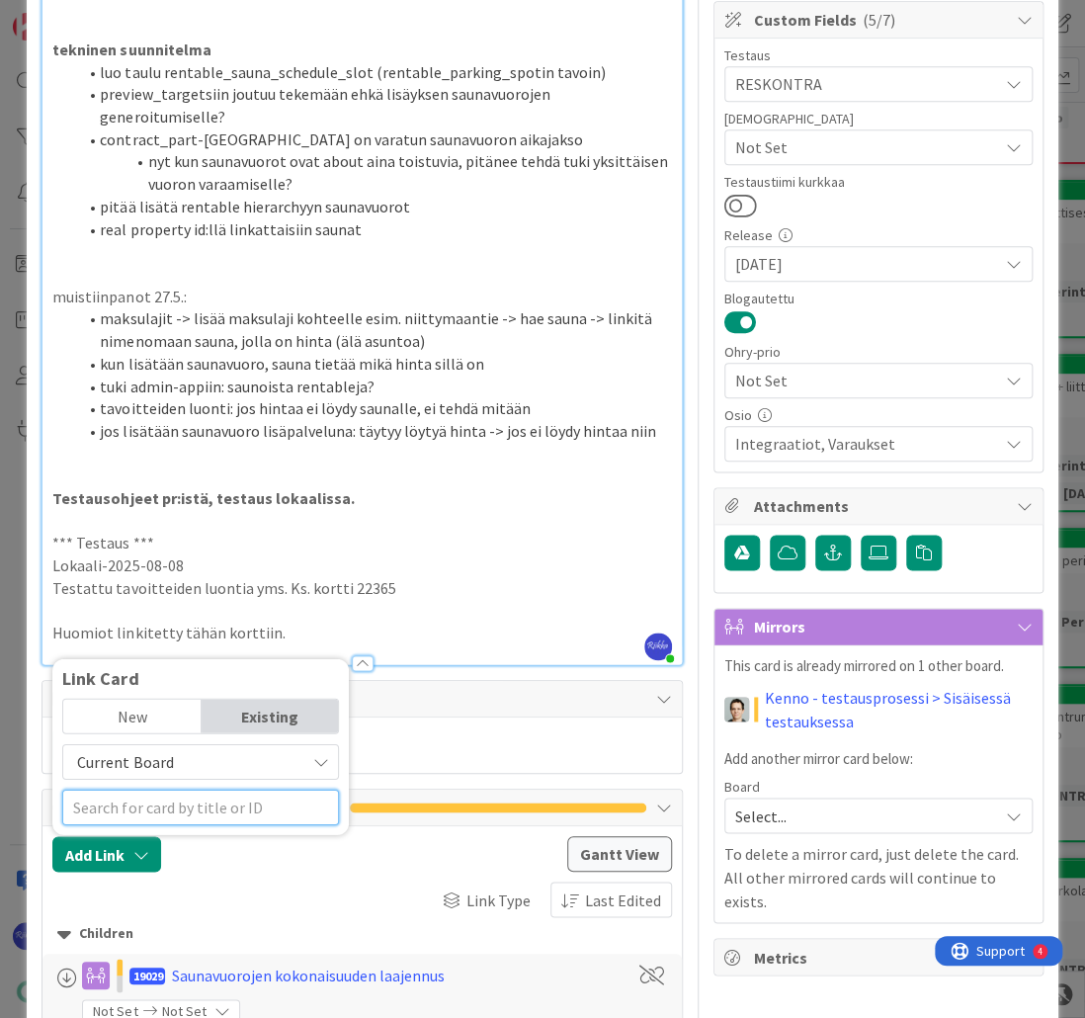
click at [169, 800] on input "text" at bounding box center [200, 806] width 277 height 36
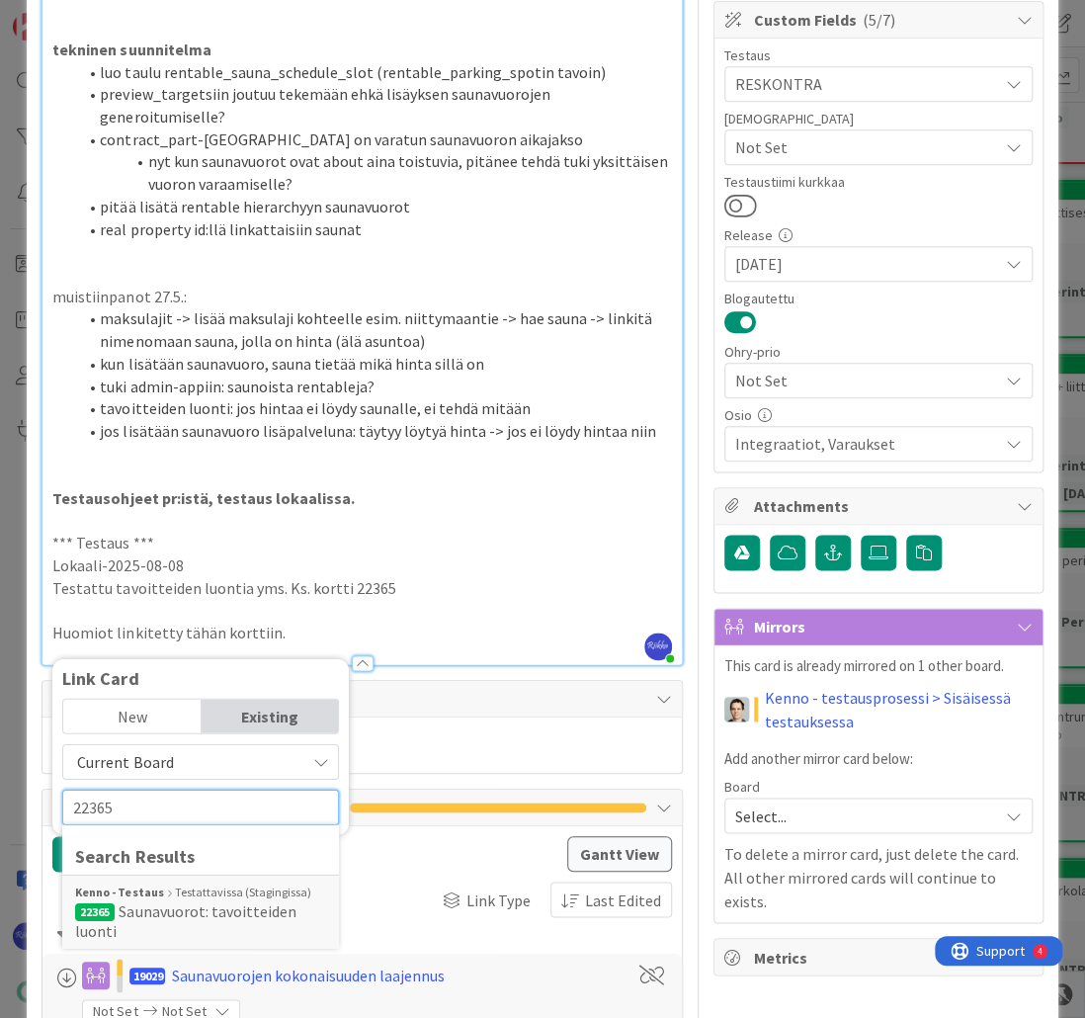
type input "22365"
click at [205, 890] on div "Kenno - Testaus Testattavissa (Stagingissa)" at bounding box center [200, 891] width 251 height 18
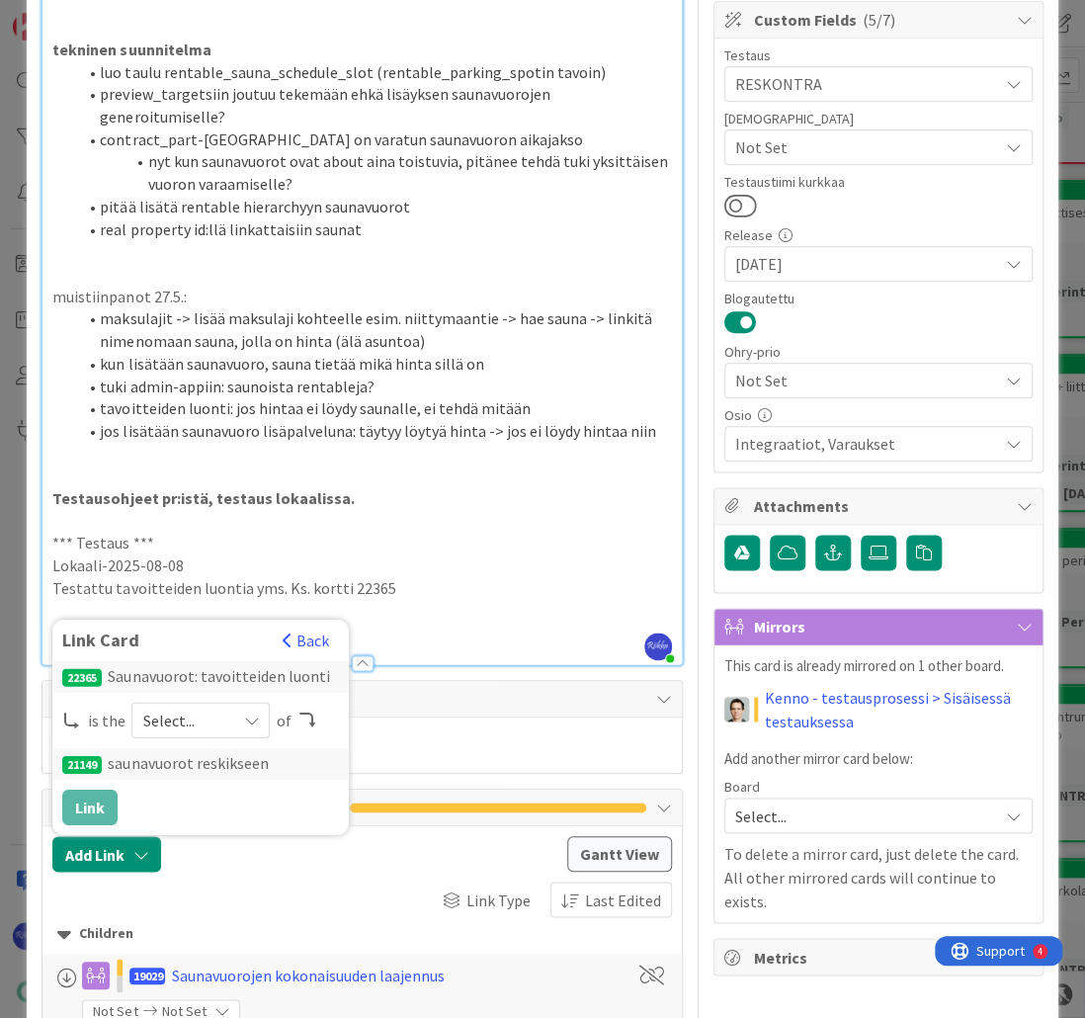
click at [243, 719] on icon at bounding box center [251, 719] width 16 height 16
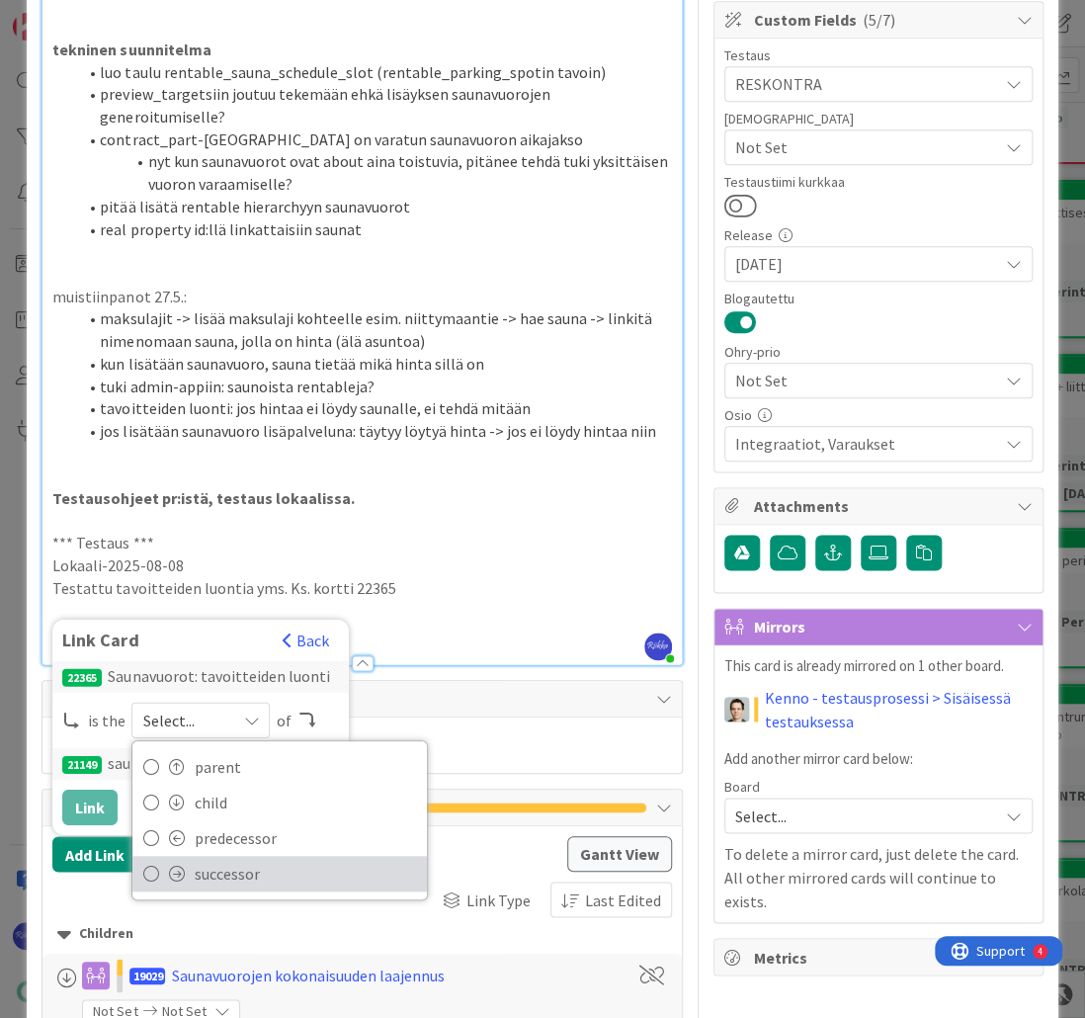
click at [249, 880] on span "successor" at bounding box center [305, 874] width 223 height 30
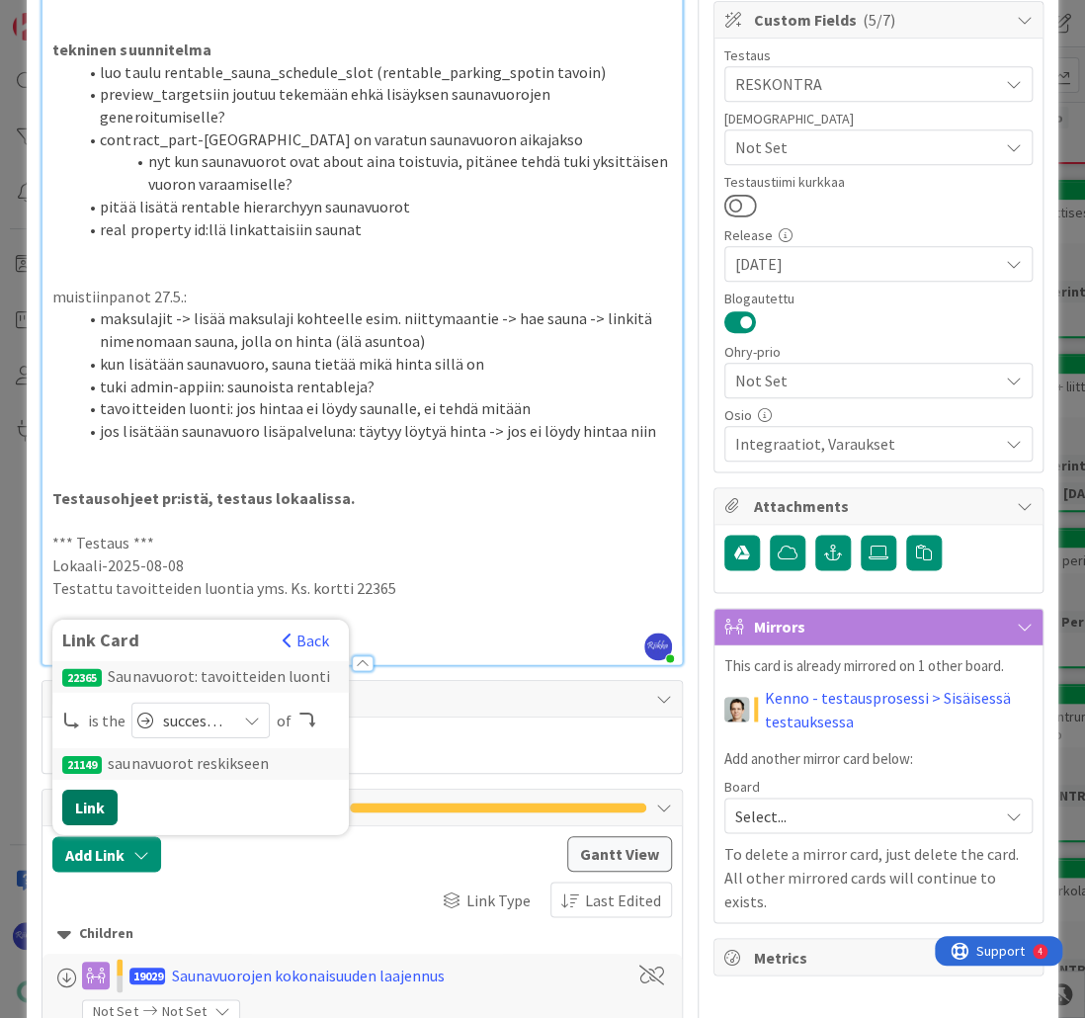
click at [89, 803] on button "Link" at bounding box center [89, 806] width 55 height 36
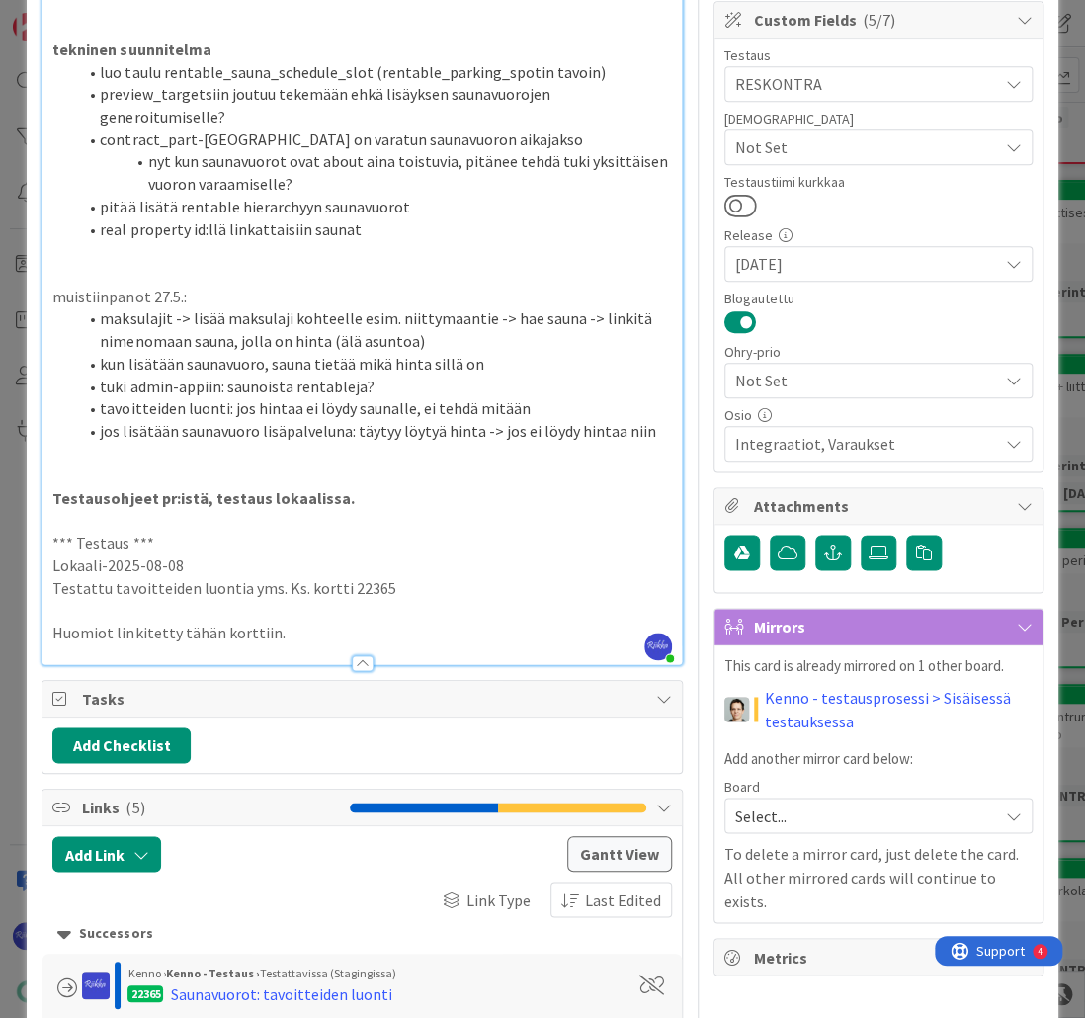
click at [288, 632] on p "Huomiot linkitetty tähän korttiin." at bounding box center [361, 632] width 618 height 23
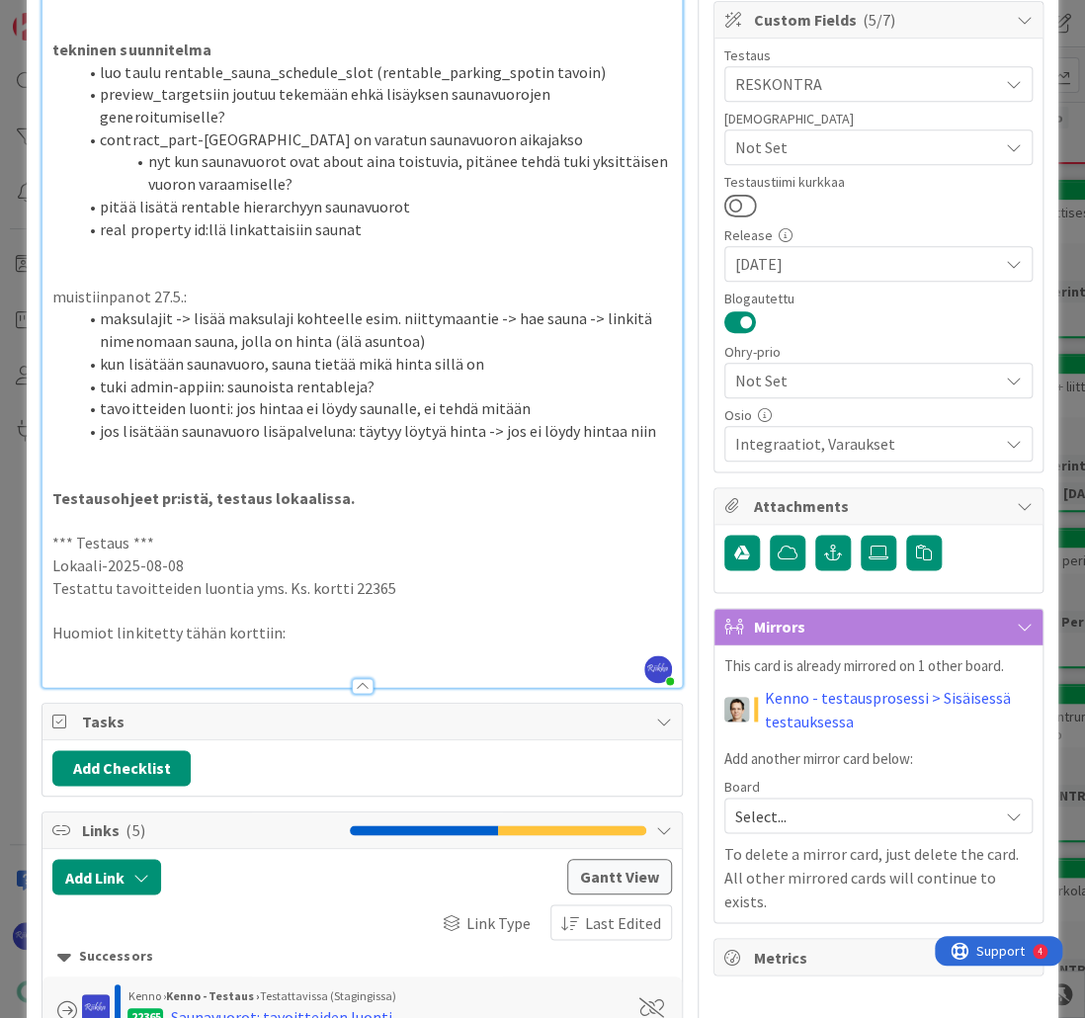
click at [109, 630] on p "Huomiot linkitetty tähän korttiin:" at bounding box center [361, 632] width 618 height 23
click at [383, 626] on p "Huomiot/Kysymykset linkitetty tähän korttiin:" at bounding box center [361, 632] width 618 height 23
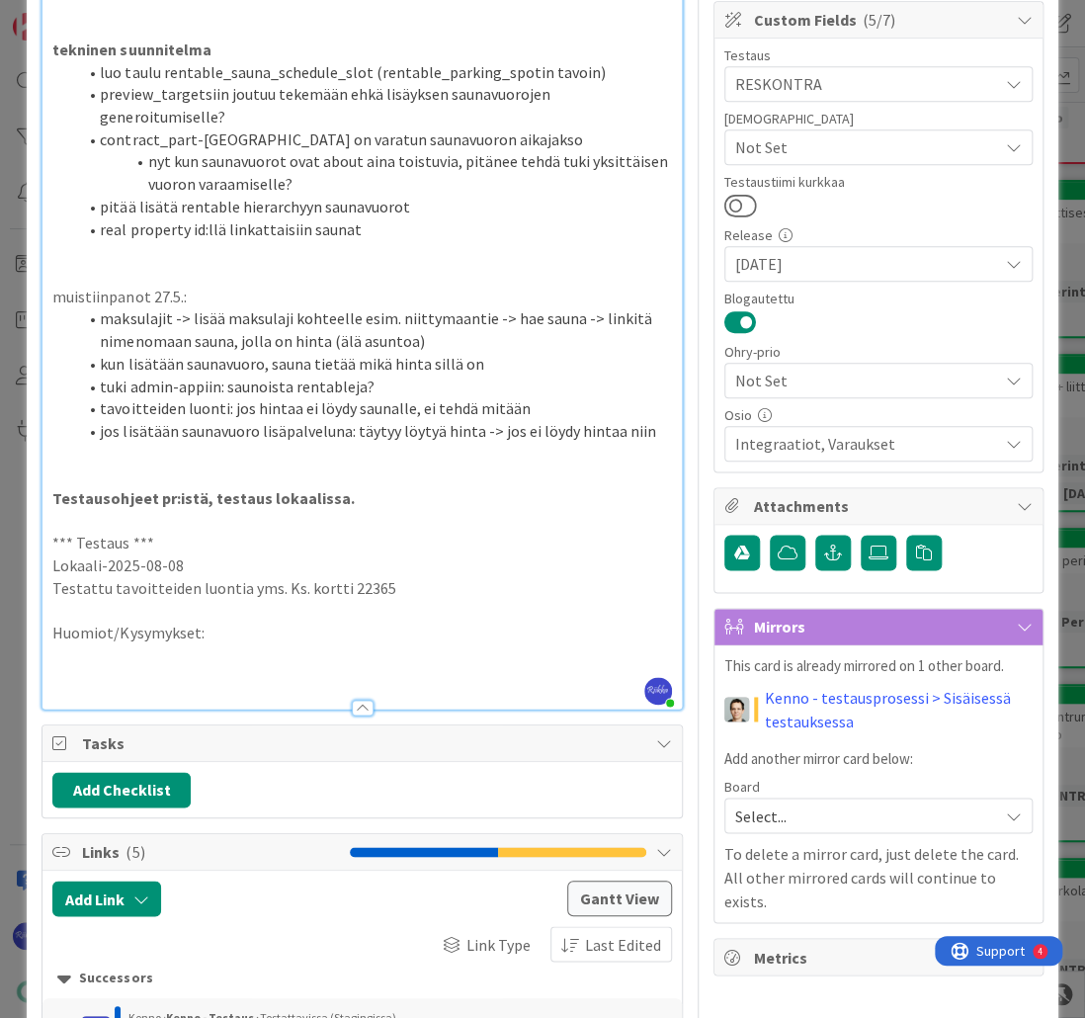
click at [108, 667] on p at bounding box center [361, 678] width 618 height 23
click at [194, 636] on p "Huomiot/Kysymykset:" at bounding box center [361, 632] width 618 height 23
type textarea "x"
click at [124, 676] on p "22613" at bounding box center [361, 678] width 618 height 23
click at [142, 907] on button "Add Link" at bounding box center [106, 898] width 109 height 36
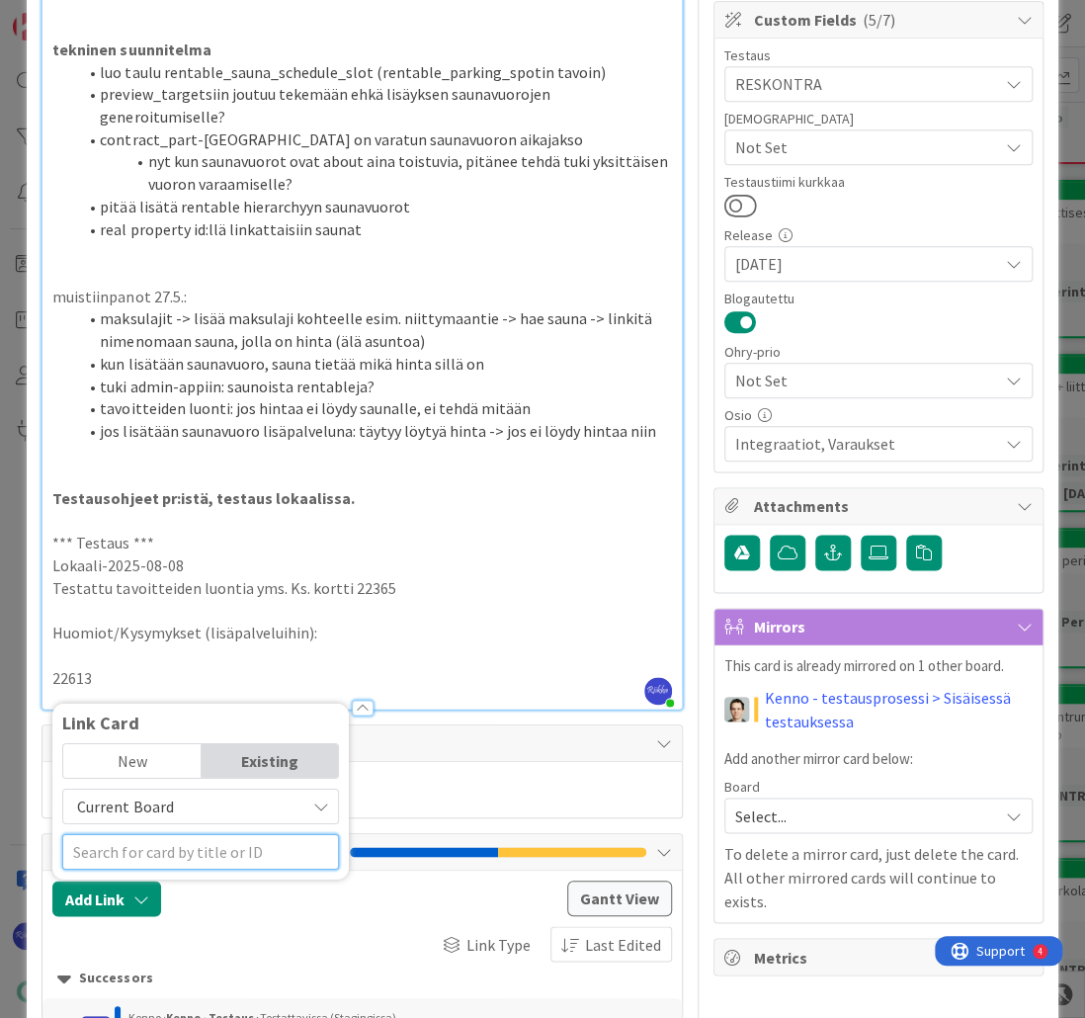
click at [201, 850] on input "text" at bounding box center [200, 852] width 277 height 36
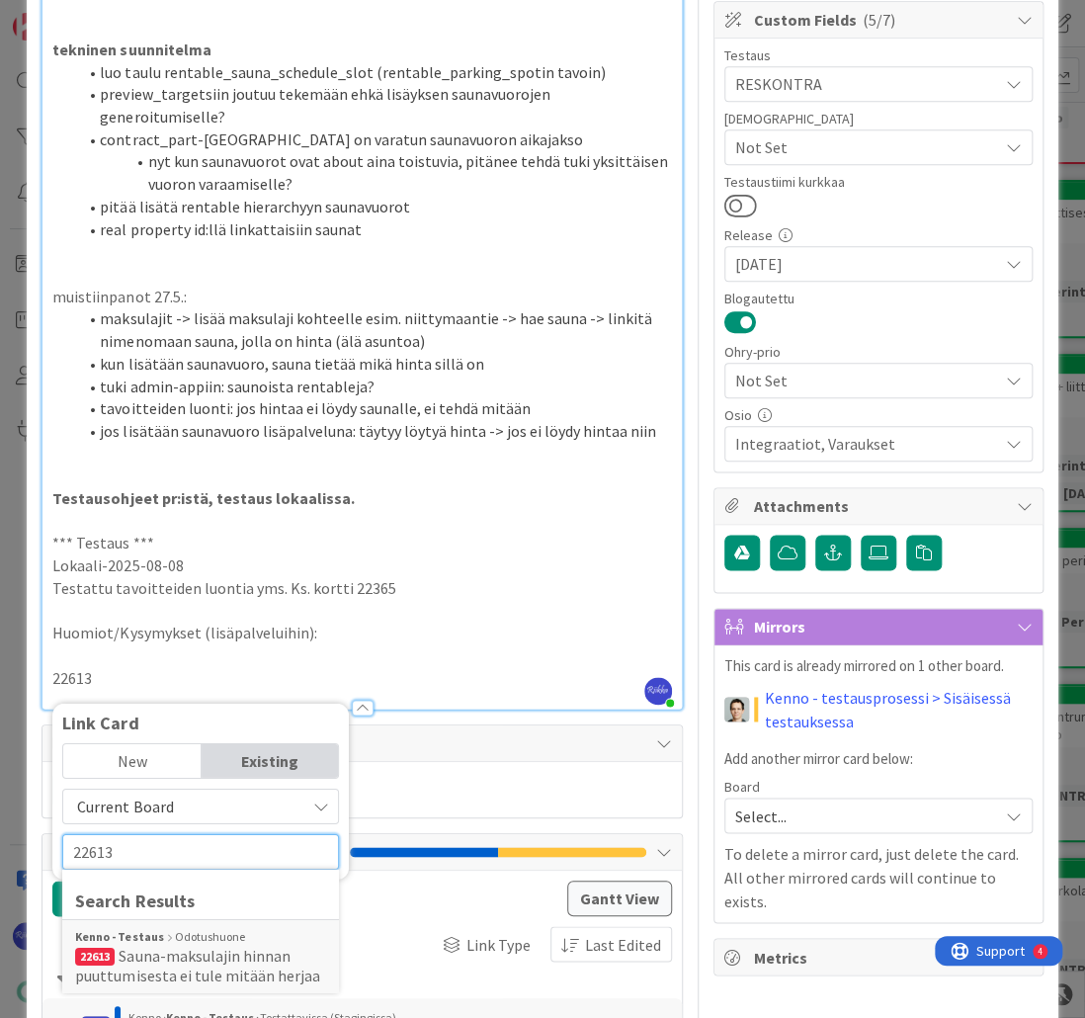
type input "22613"
click at [221, 941] on div "Kenno - Testaus Odotushuone" at bounding box center [200, 937] width 251 height 18
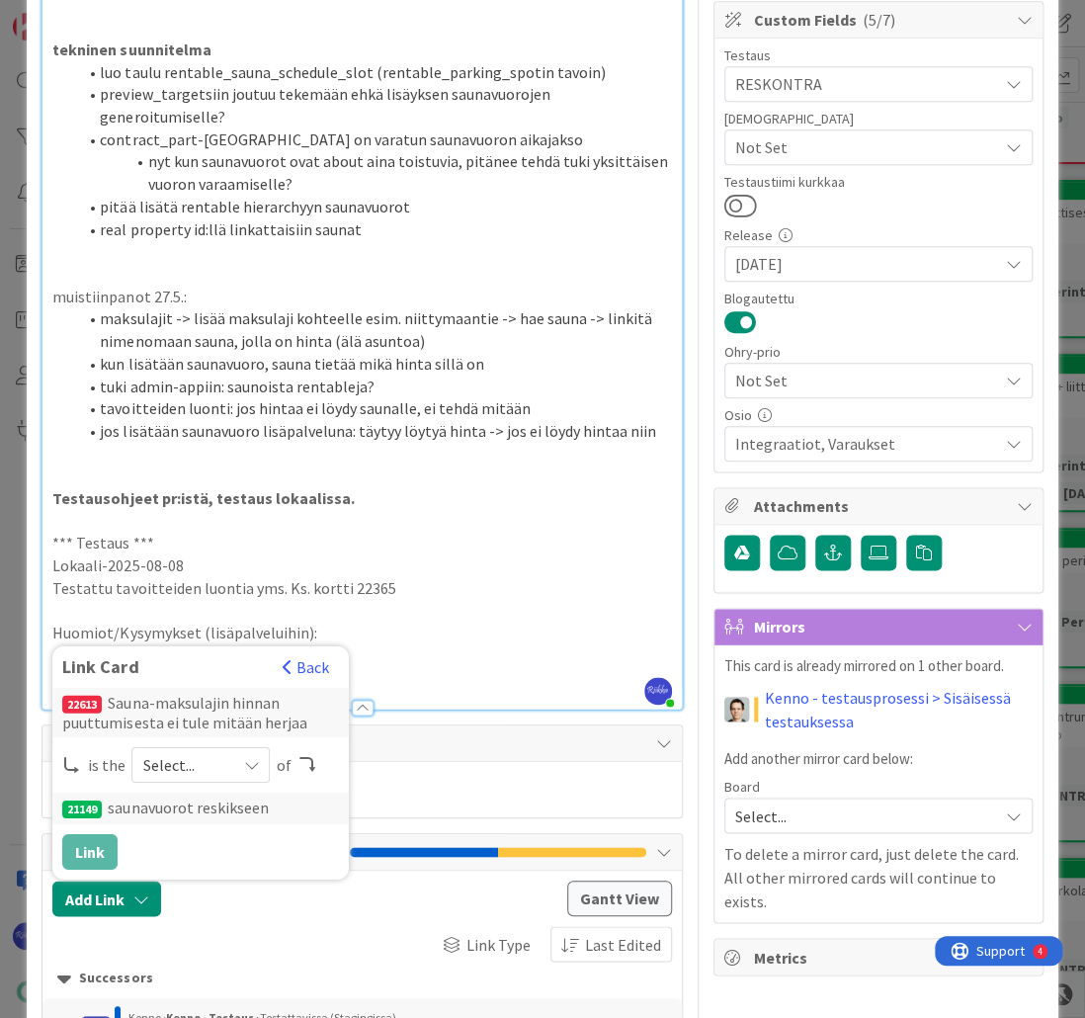
click at [224, 758] on div "Select..." at bounding box center [200, 765] width 138 height 36
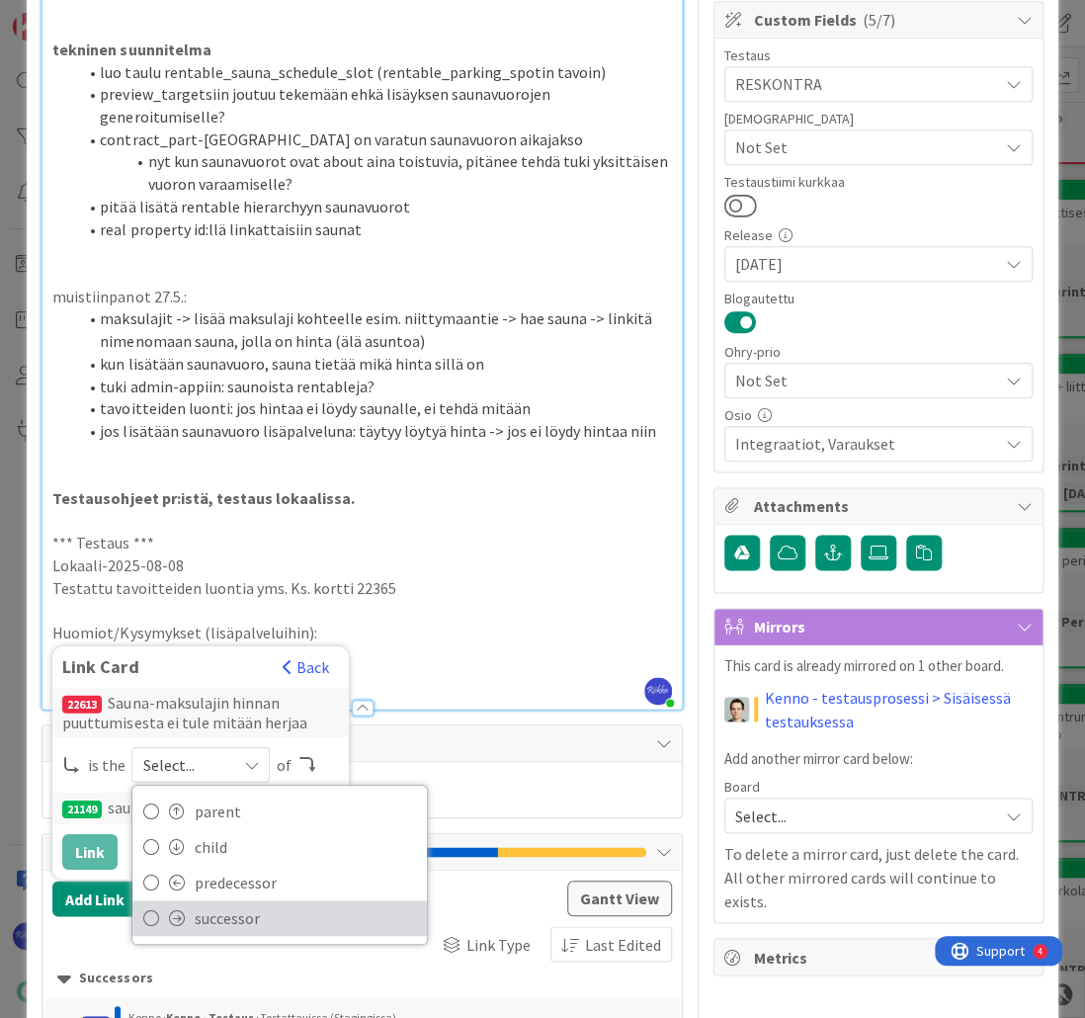
click at [236, 919] on span "successor" at bounding box center [305, 918] width 223 height 30
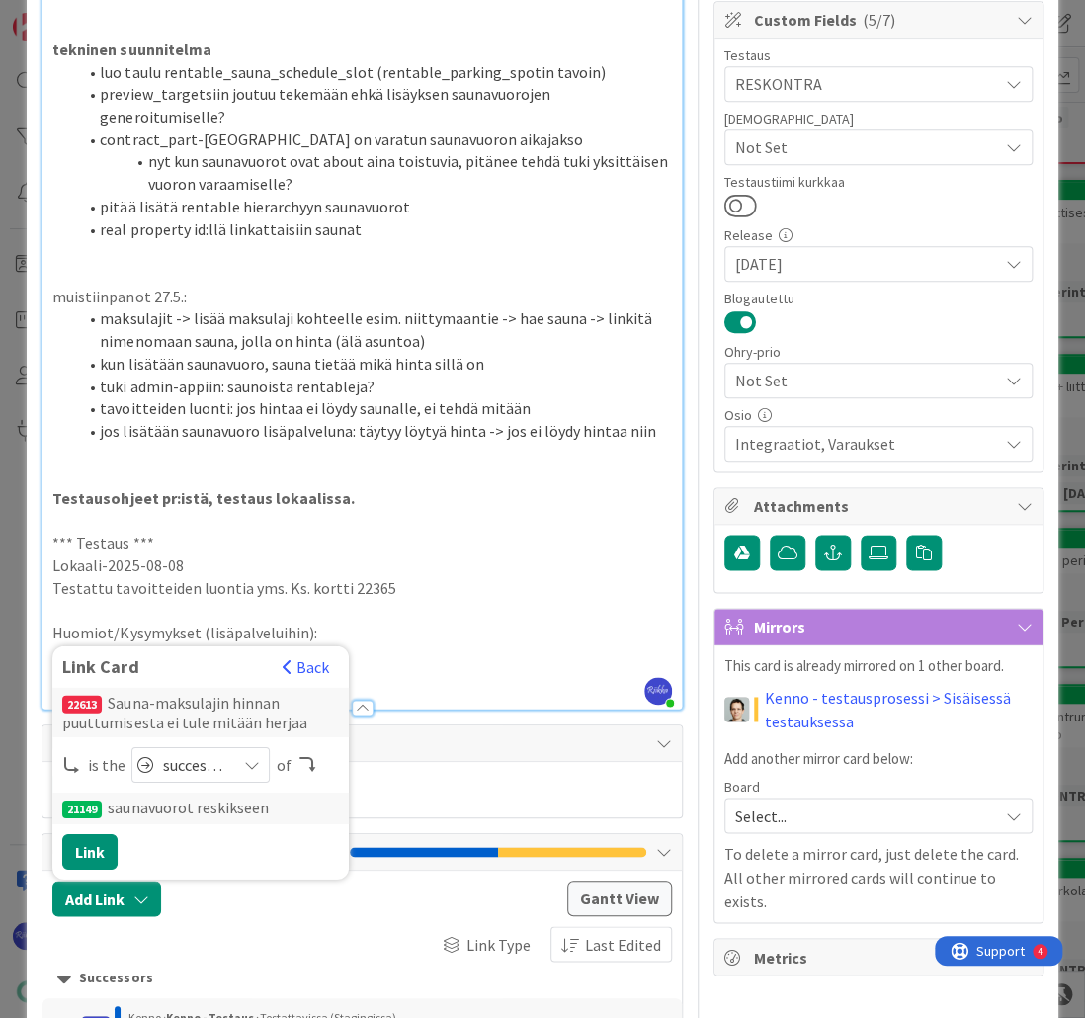
click at [355, 626] on p "Huomiot/Kysymykset (lisäpalveluihin):" at bounding box center [361, 632] width 618 height 23
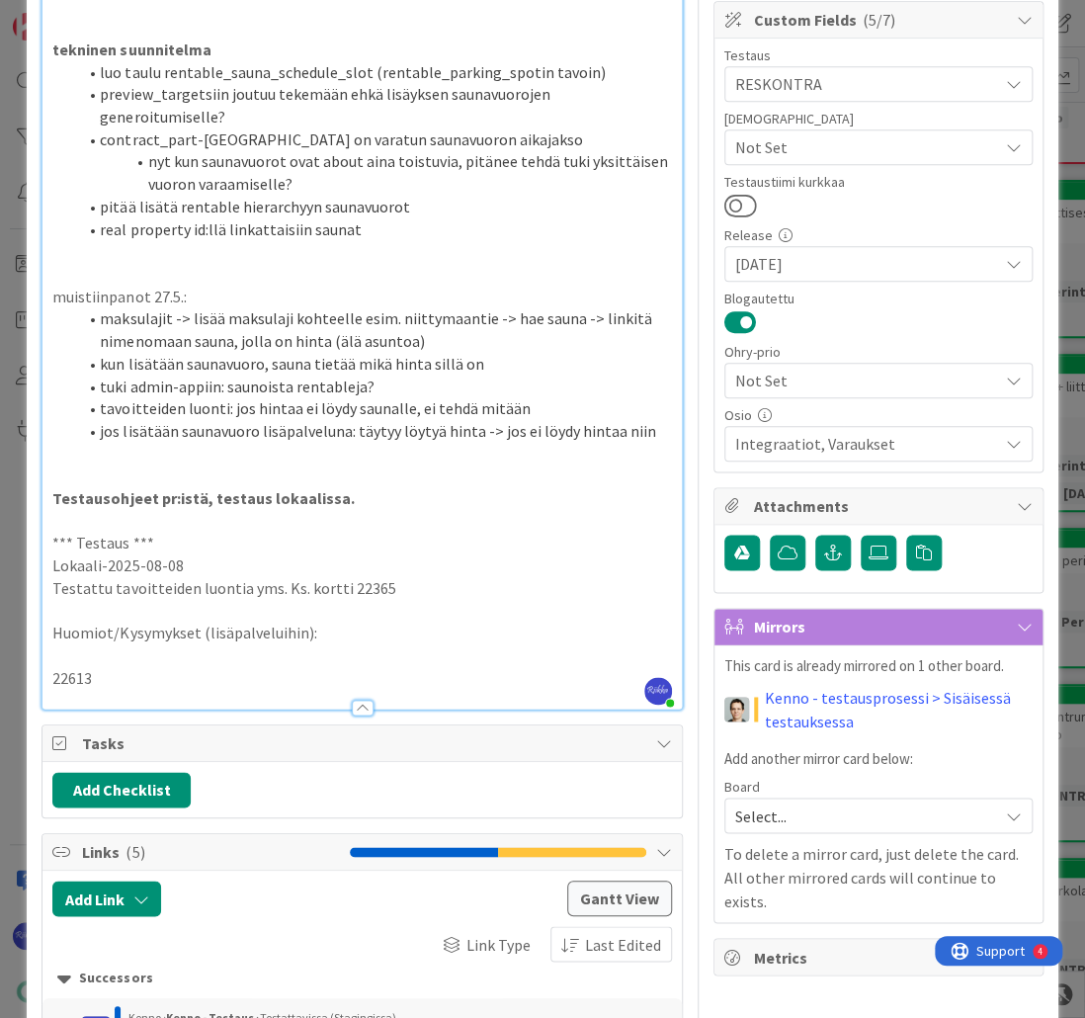
click at [124, 676] on p "22613" at bounding box center [361, 678] width 618 height 23
click at [141, 896] on icon "button" at bounding box center [140, 898] width 16 height 16
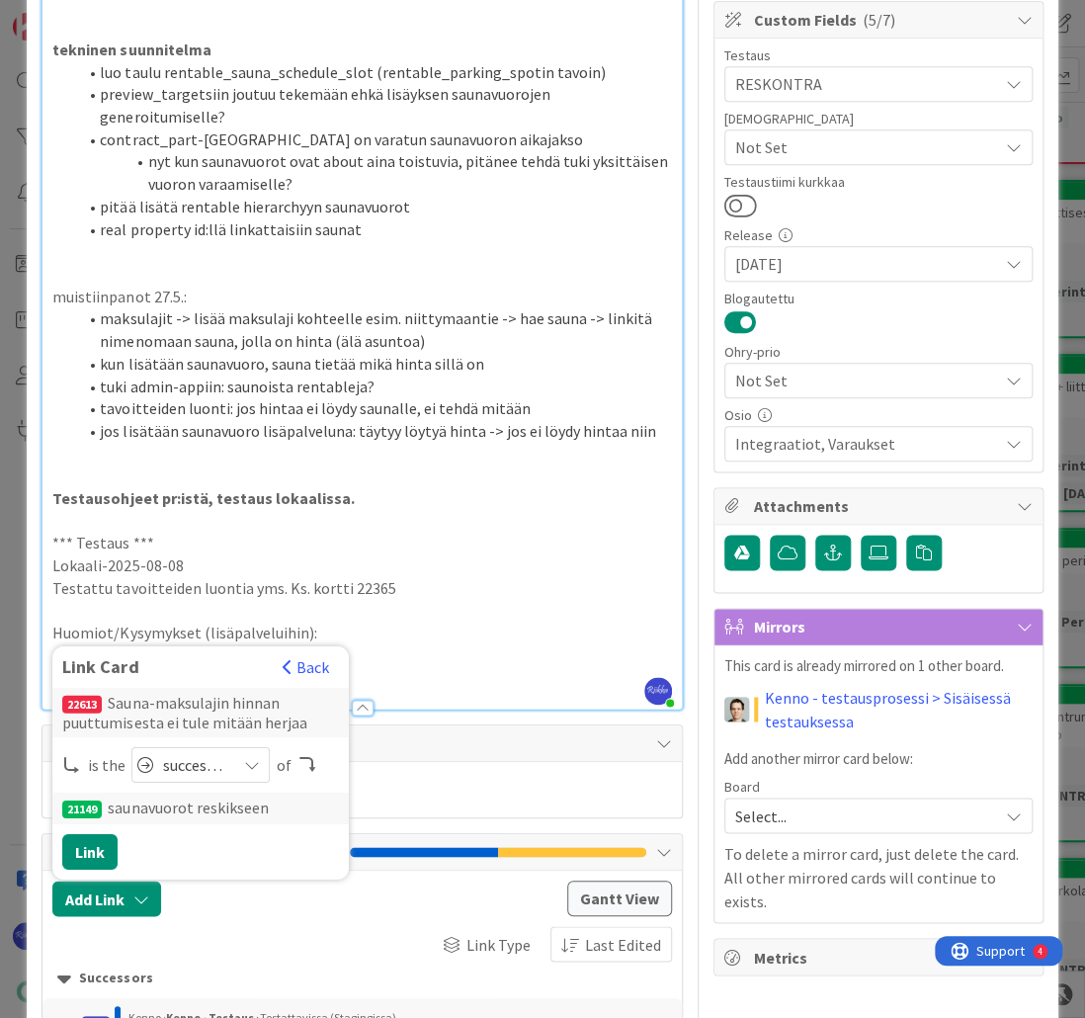
click at [312, 660] on button "Back" at bounding box center [305, 667] width 48 height 22
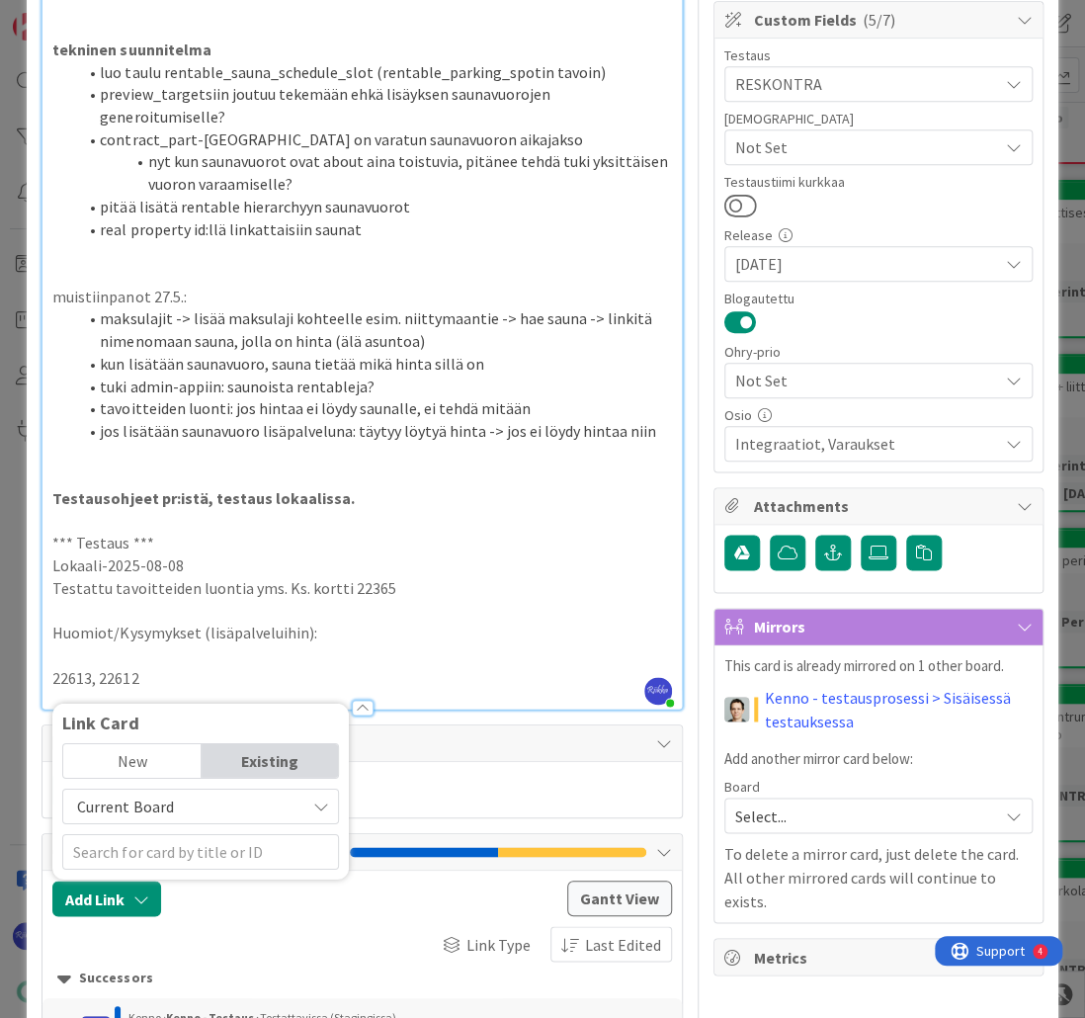
click at [151, 679] on p "22613, 22612" at bounding box center [361, 678] width 618 height 23
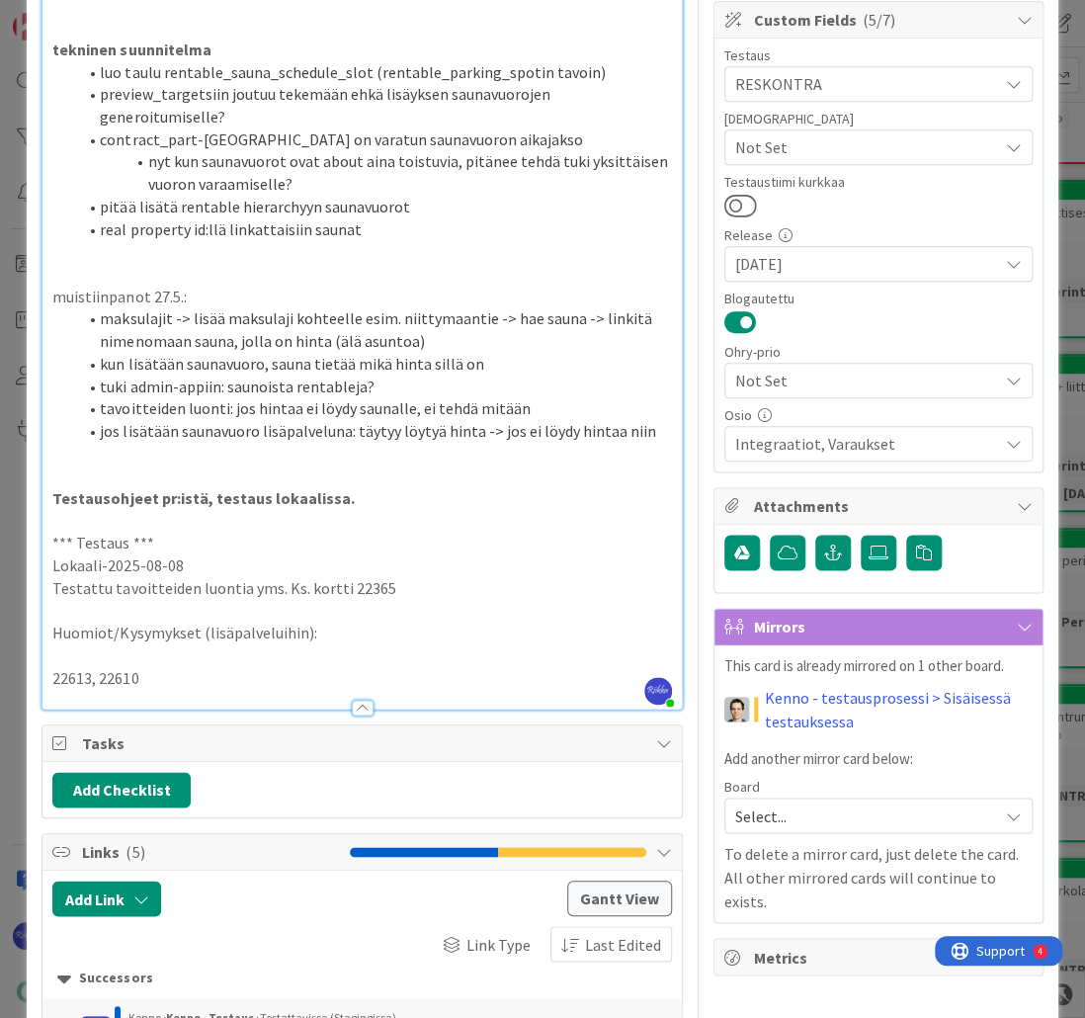
type textarea "x"
click at [123, 890] on button "Add Link" at bounding box center [106, 898] width 109 height 36
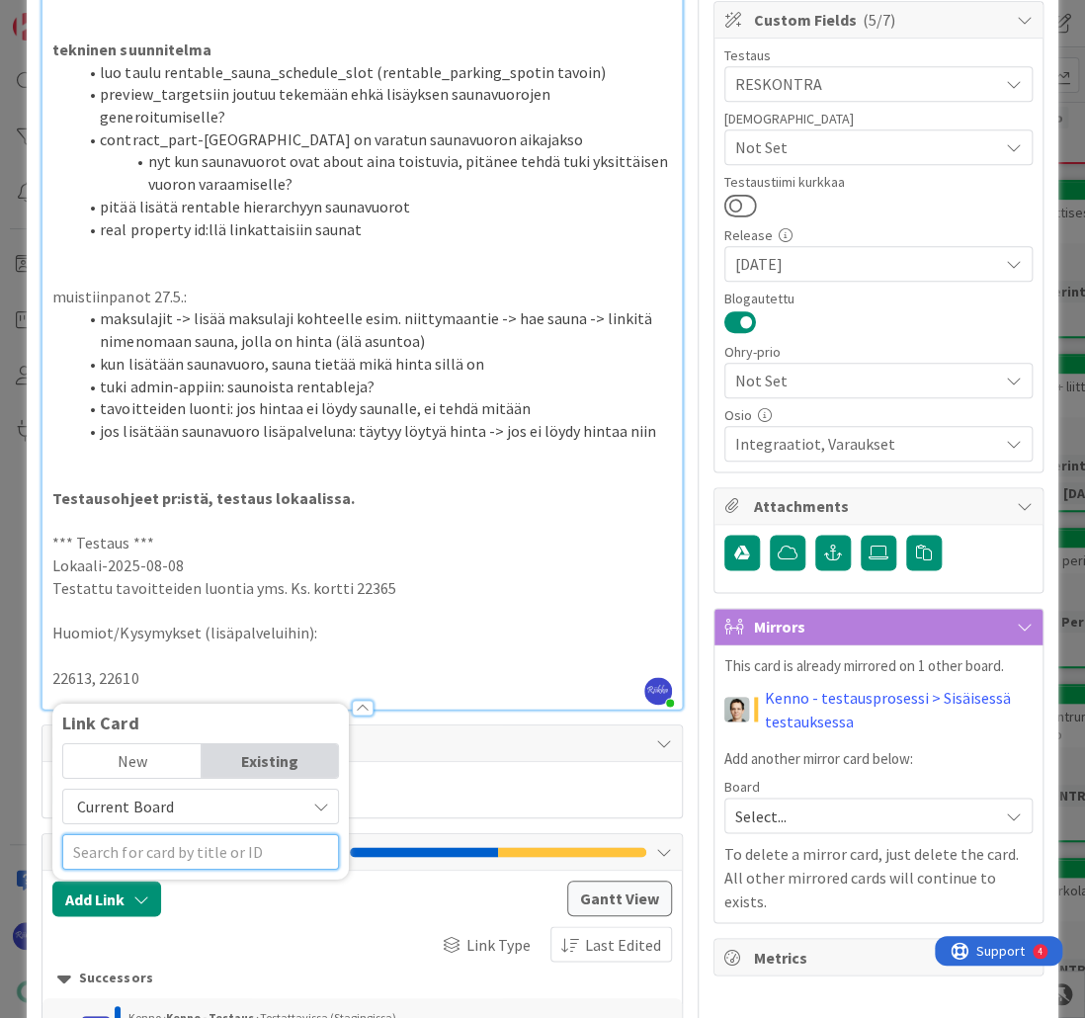
click at [171, 842] on input "text" at bounding box center [200, 852] width 277 height 36
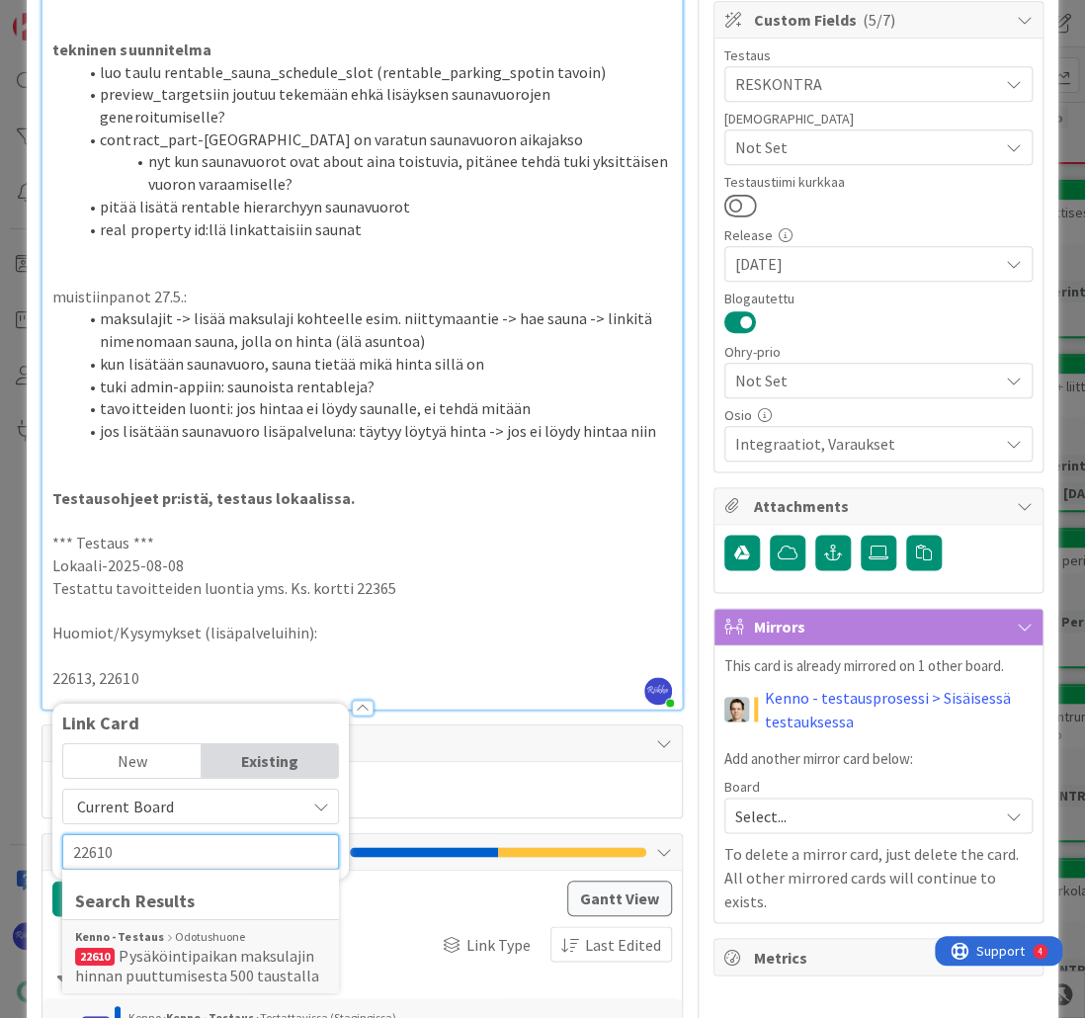
type input "22610"
click at [201, 939] on div "Kenno - Testaus Odotushuone" at bounding box center [200, 937] width 251 height 18
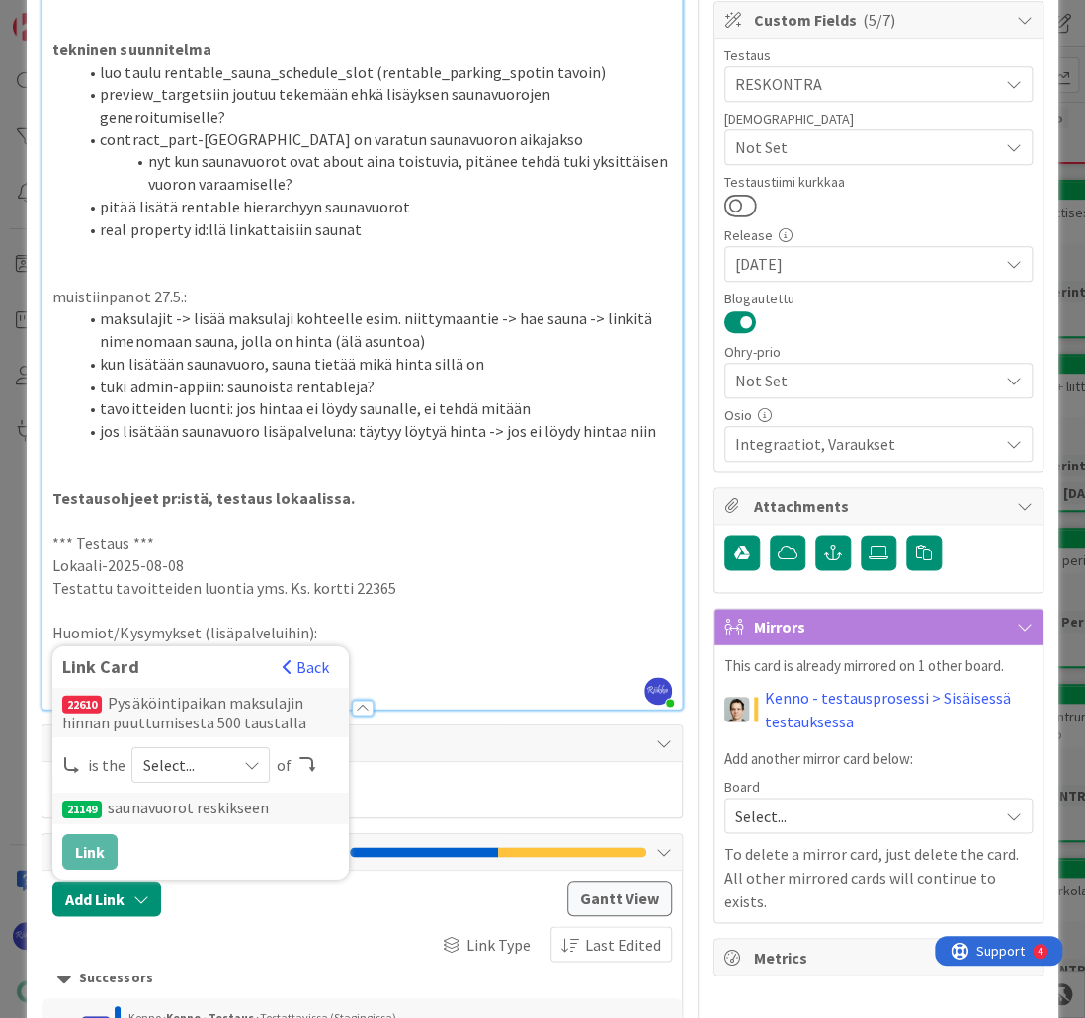
click at [209, 755] on span "Select..." at bounding box center [183, 765] width 83 height 28
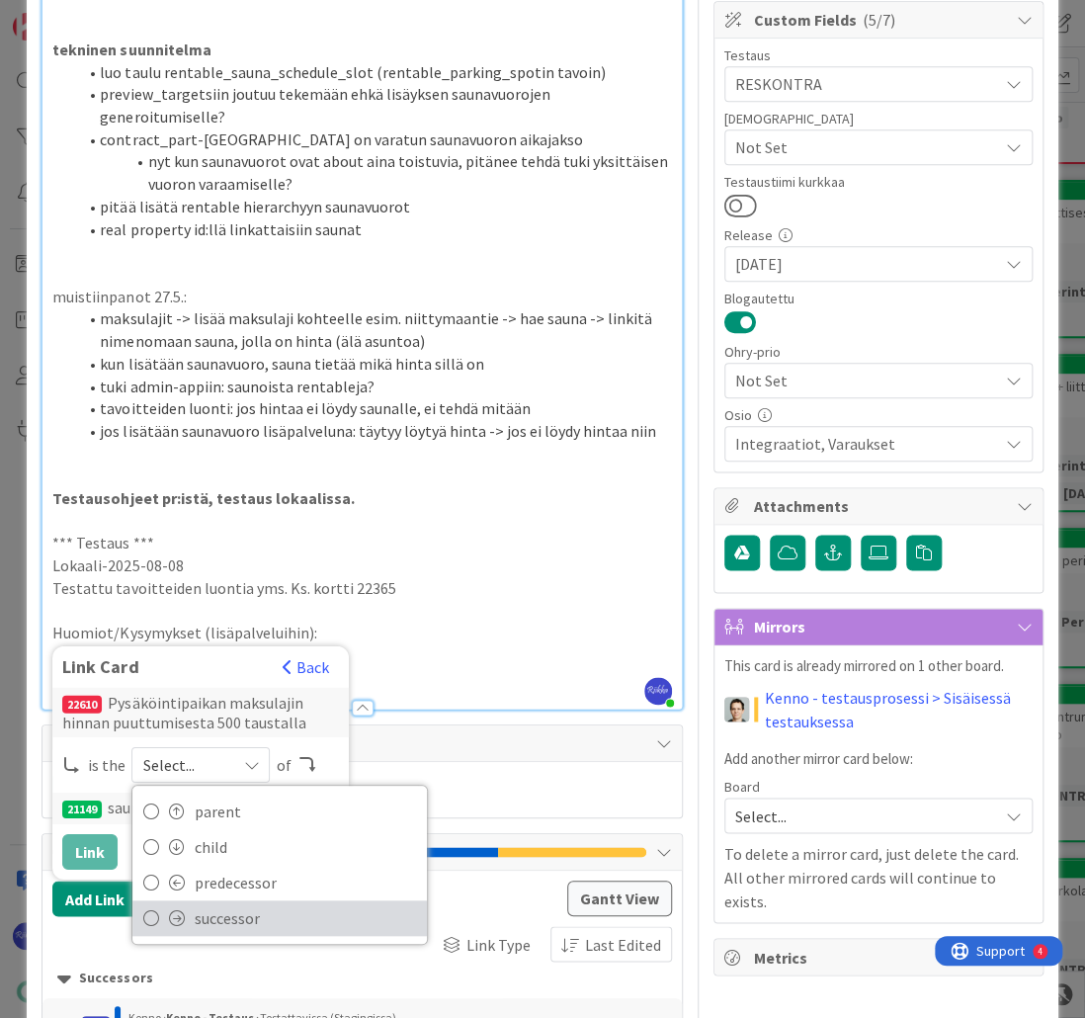
click at [228, 907] on span "successor" at bounding box center [305, 918] width 223 height 30
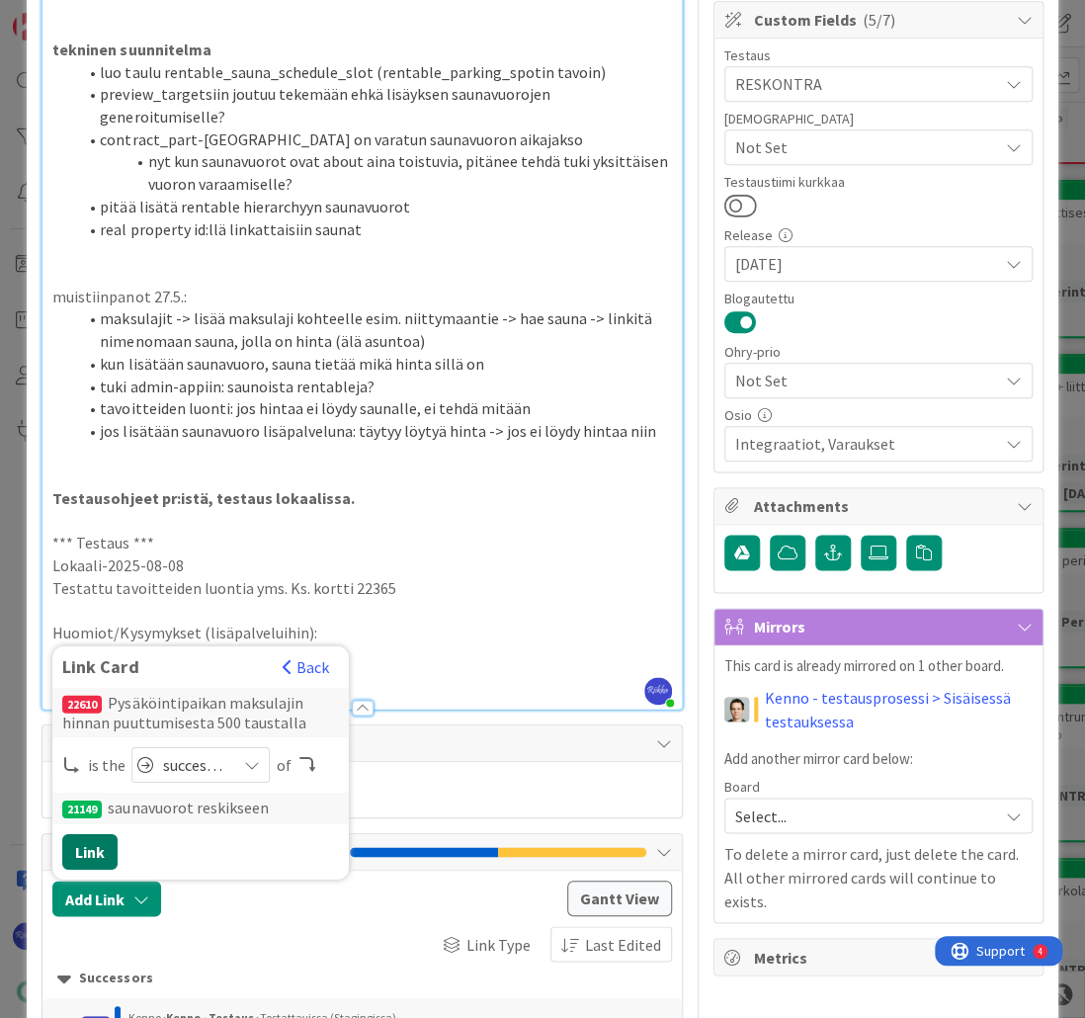
click at [91, 850] on button "Link" at bounding box center [89, 852] width 55 height 36
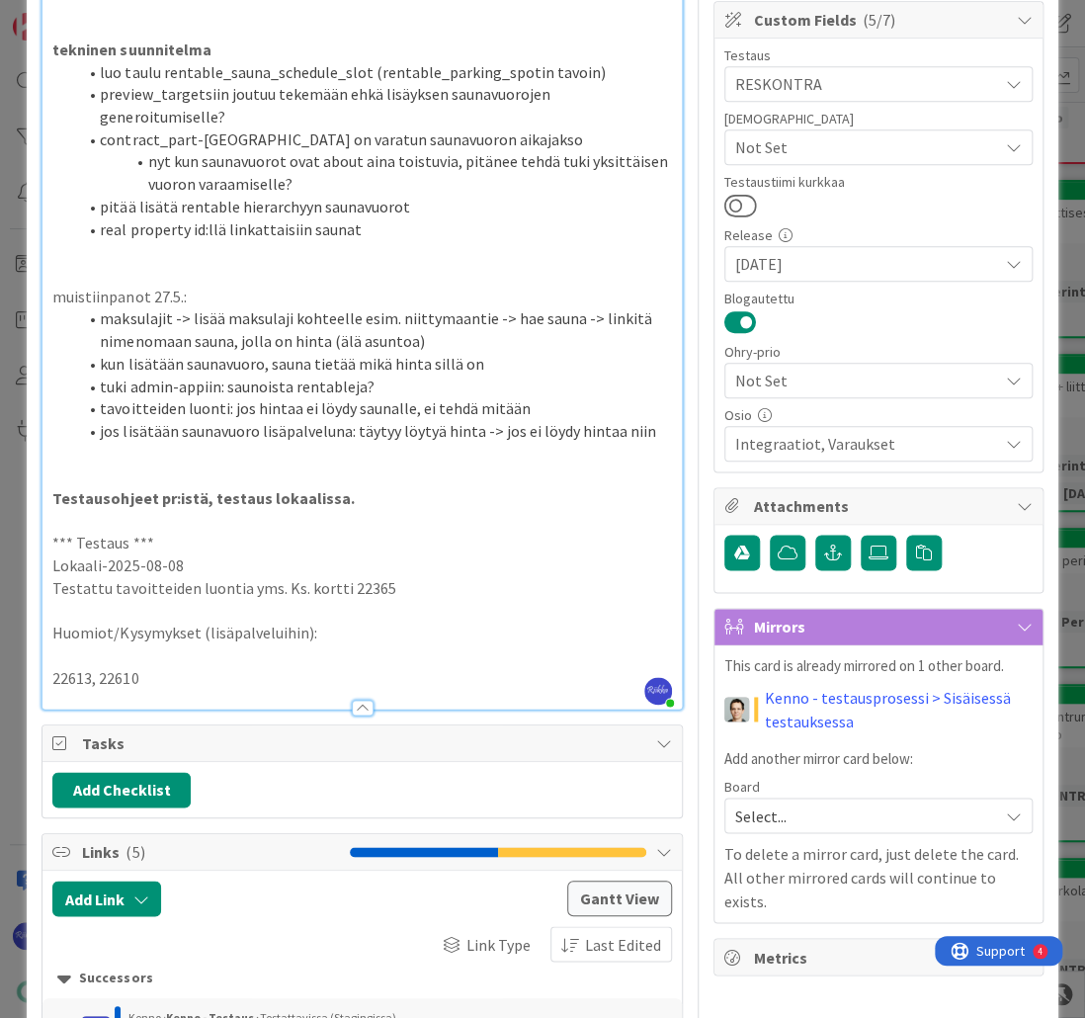
type textarea "x"
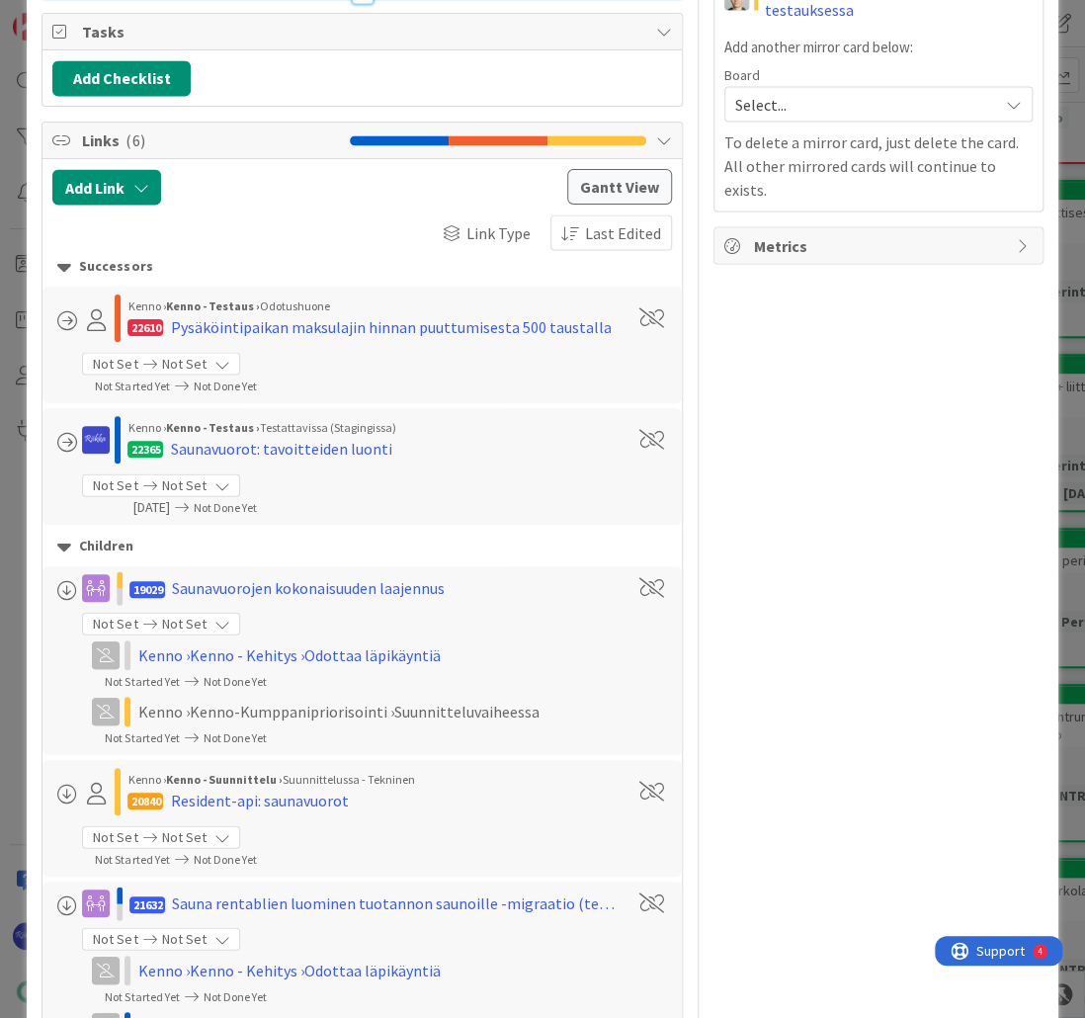
scroll to position [869, 0]
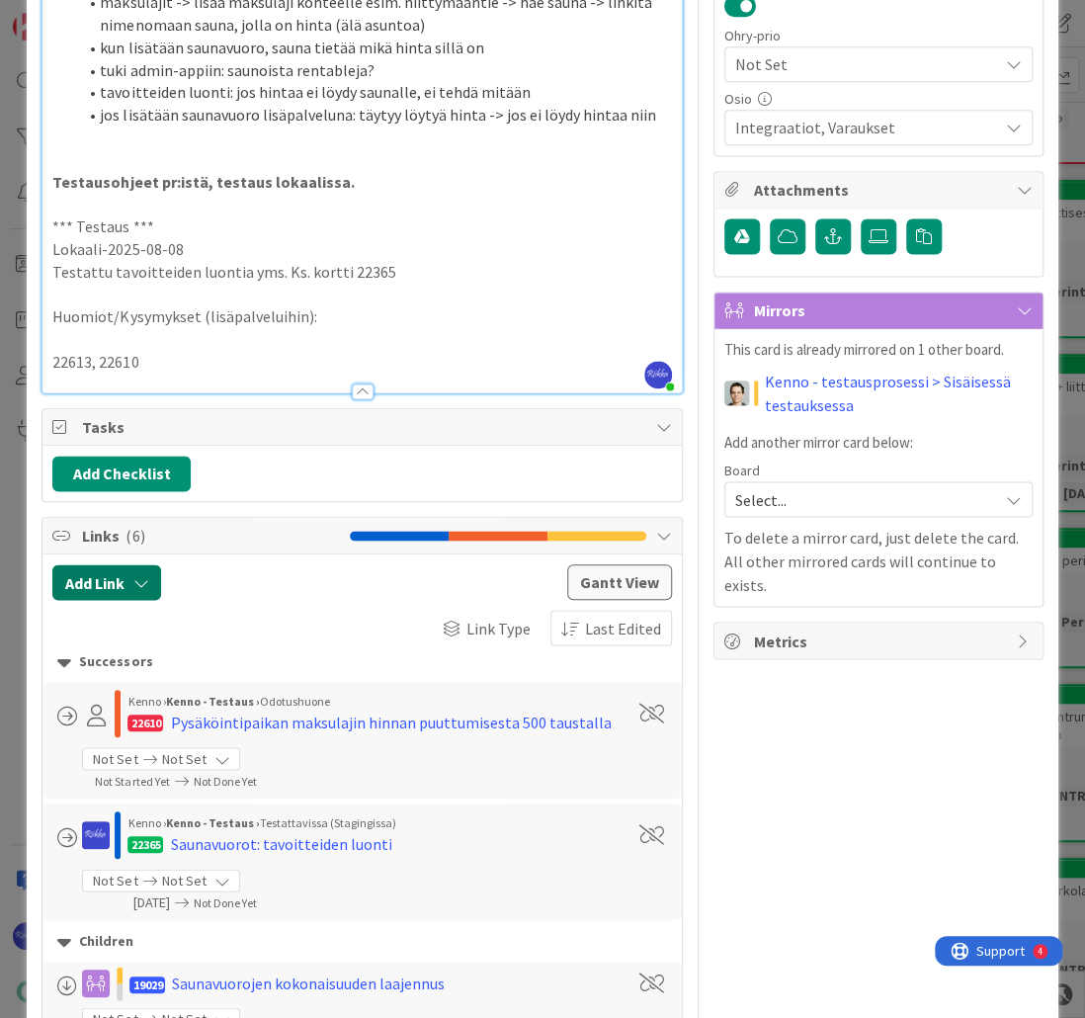
click at [128, 579] on button "Add Link" at bounding box center [106, 582] width 109 height 36
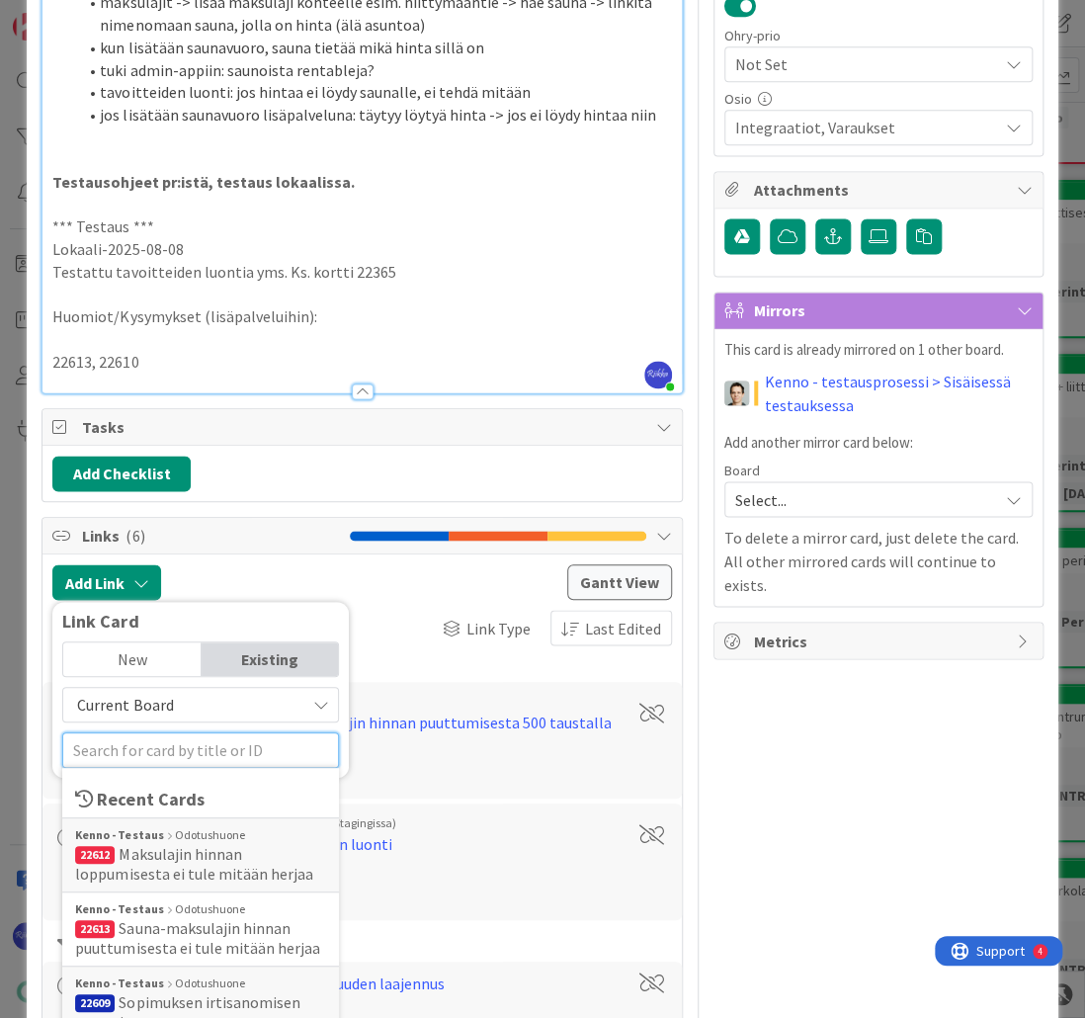
click at [182, 752] on input "text" at bounding box center [200, 750] width 277 height 36
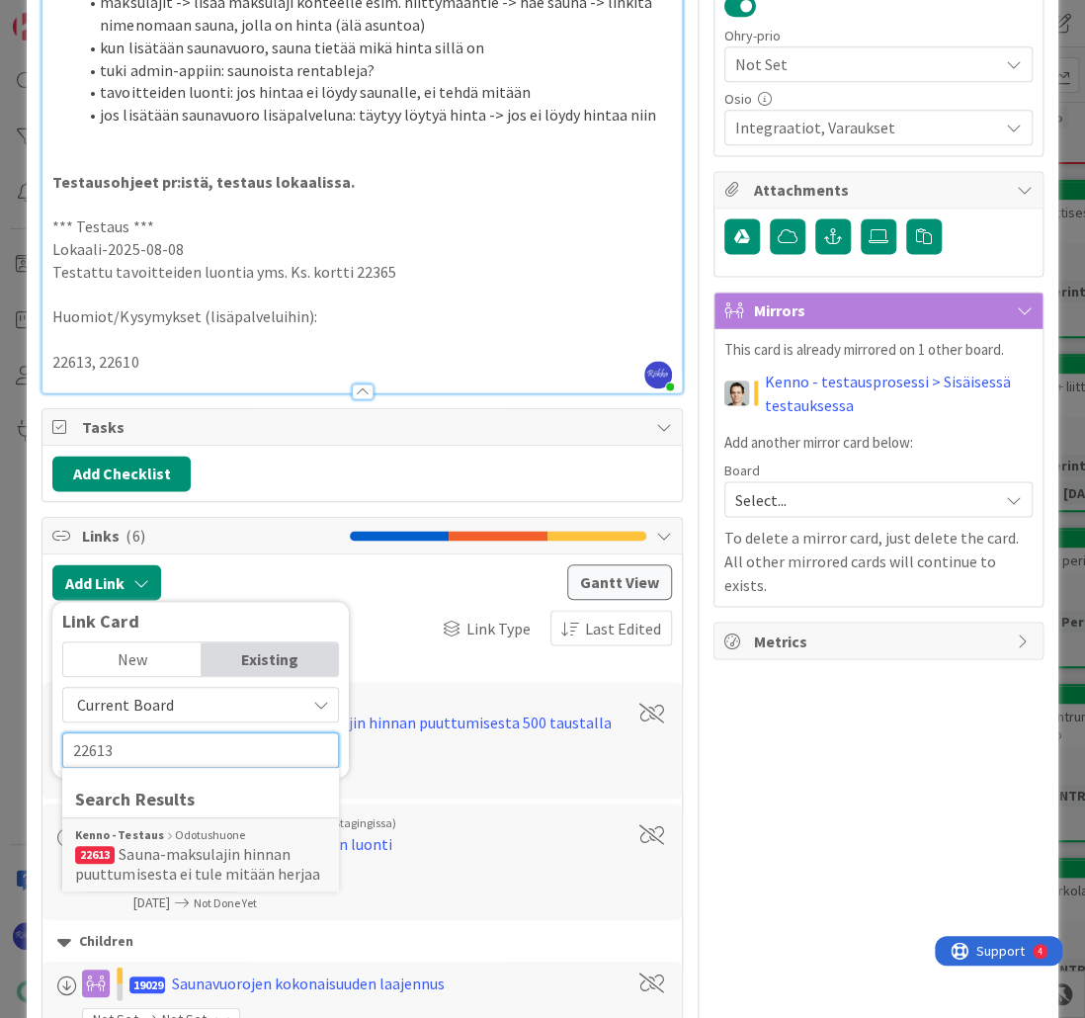
type input "22613"
click at [209, 848] on span "Sauna-maksulajin hinnan puuttumisesta ei tule mitään herjaa" at bounding box center [197, 864] width 244 height 40
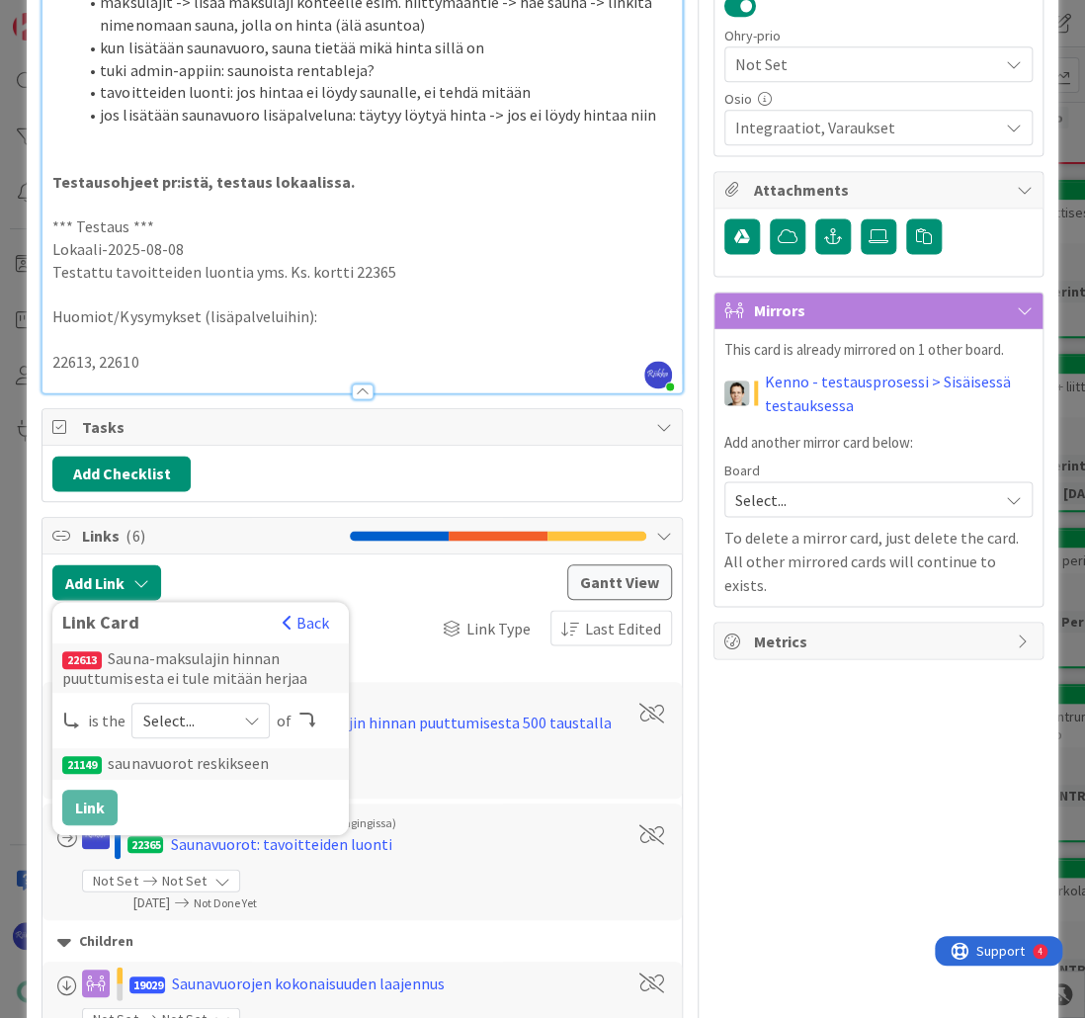
click at [216, 723] on span "Select..." at bounding box center [183, 720] width 83 height 28
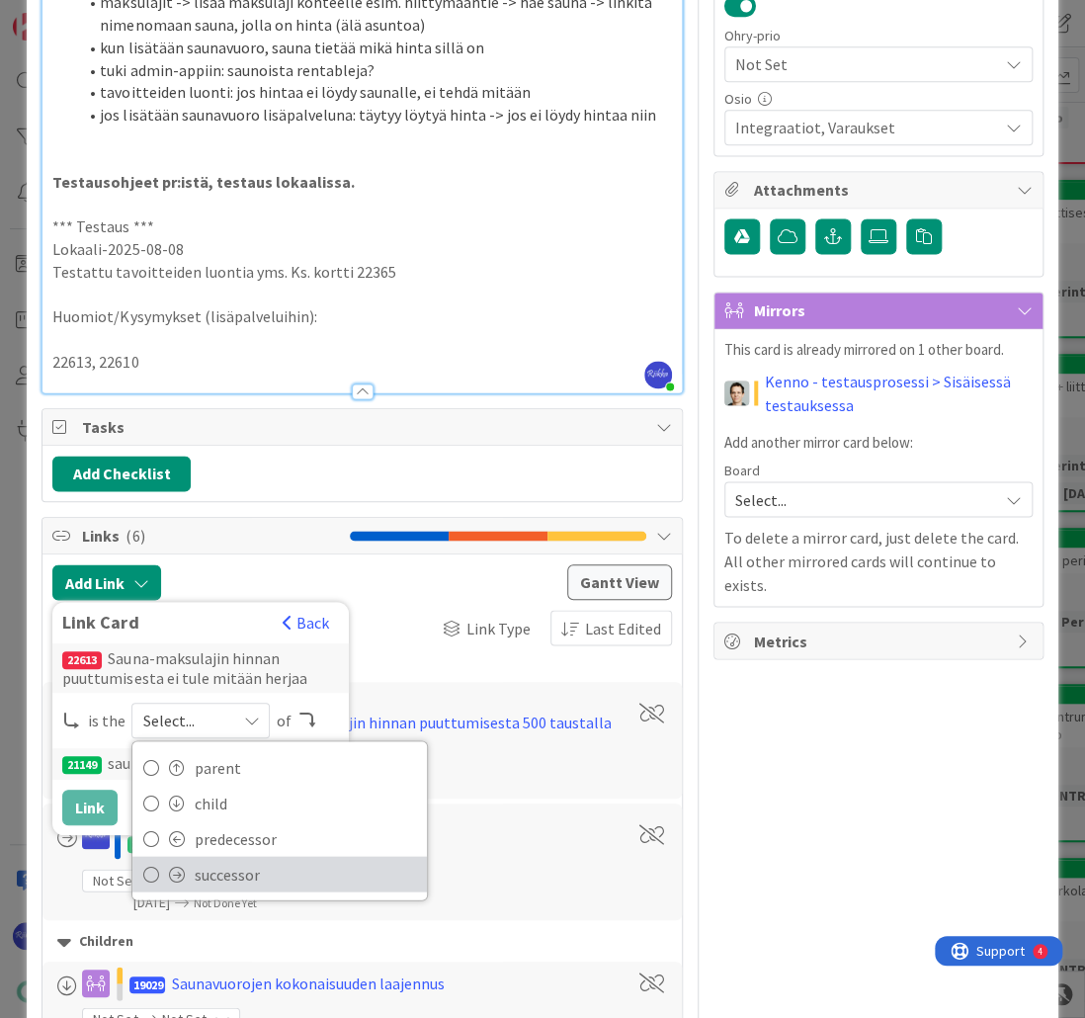
click at [233, 873] on span "successor" at bounding box center [305, 874] width 223 height 30
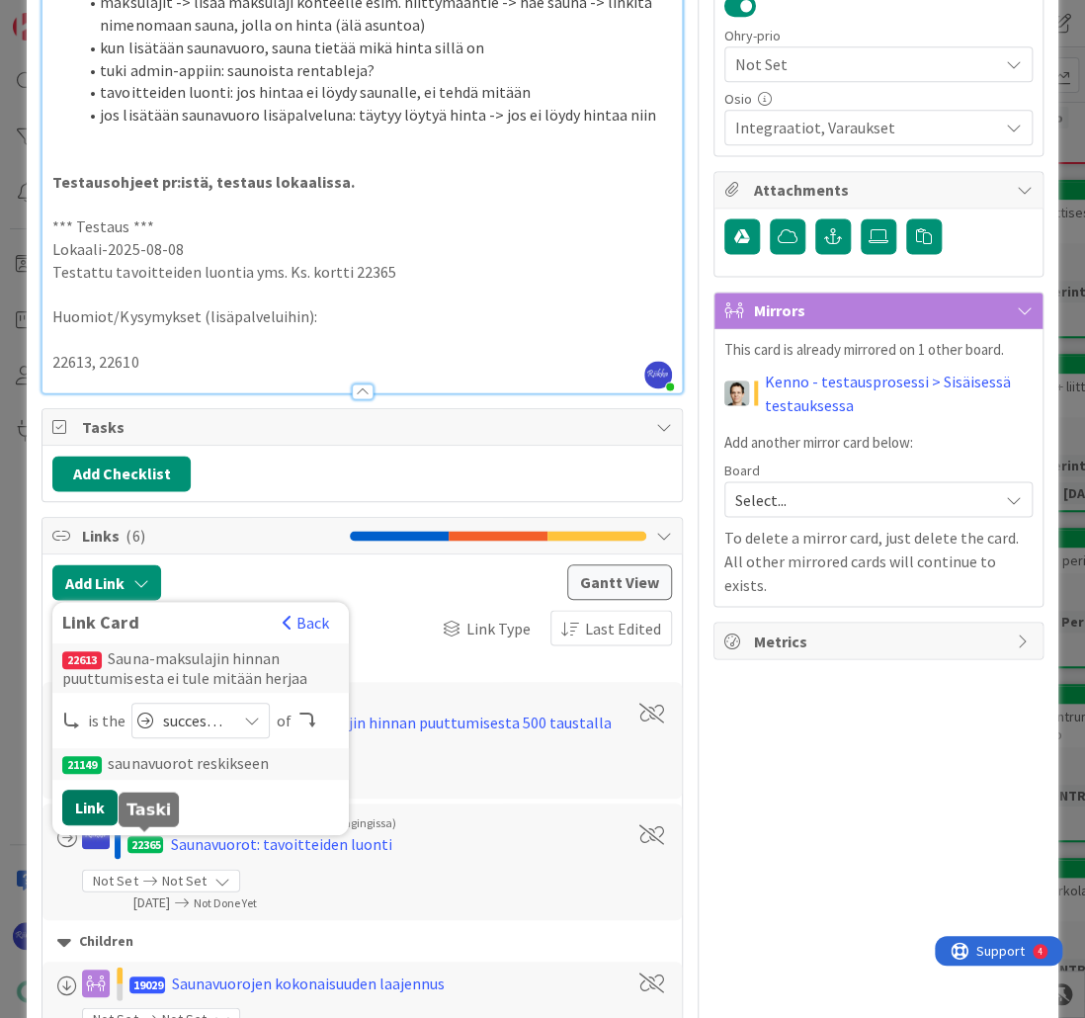
click at [72, 799] on button "Link" at bounding box center [89, 807] width 55 height 36
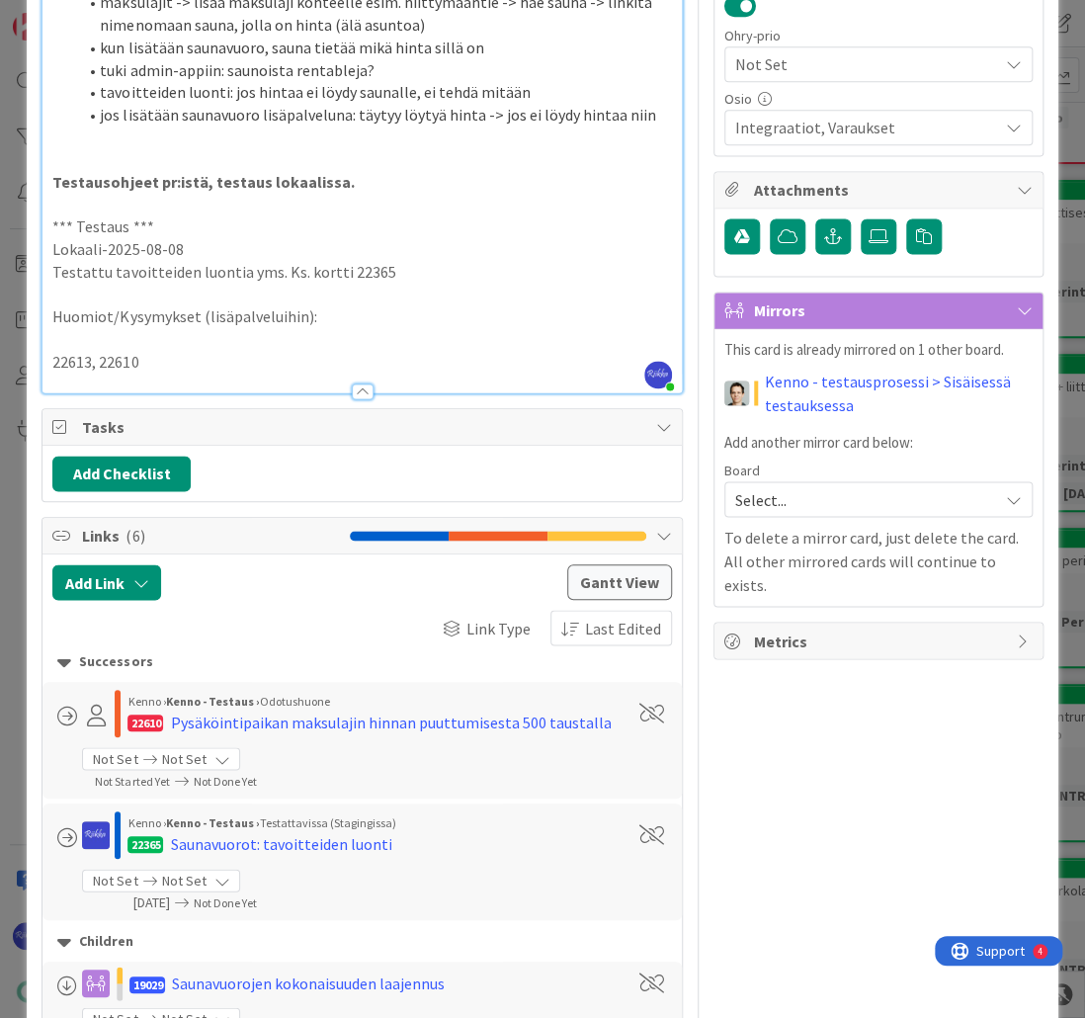
type textarea "x"
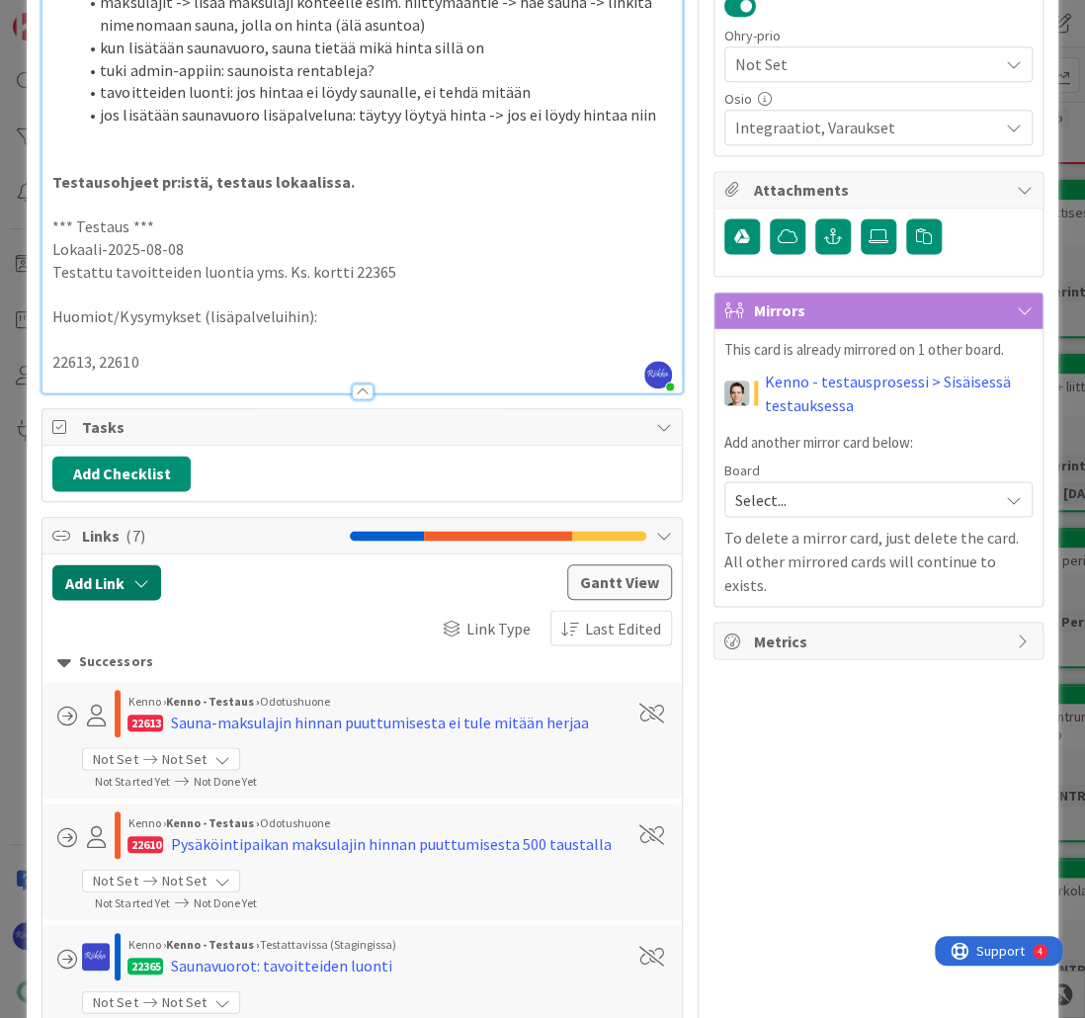
click at [126, 583] on button "Add Link" at bounding box center [106, 582] width 109 height 36
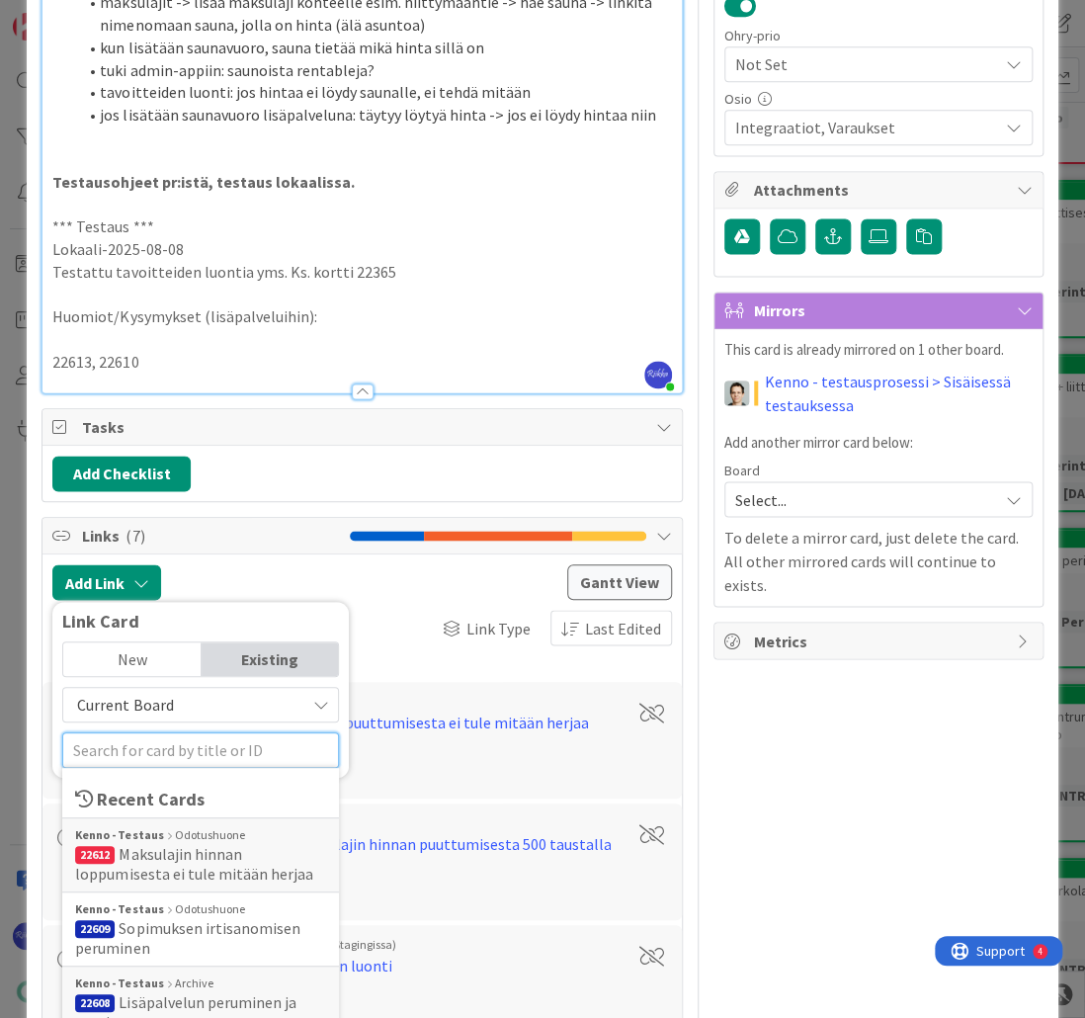
click at [203, 737] on input "text" at bounding box center [200, 750] width 277 height 36
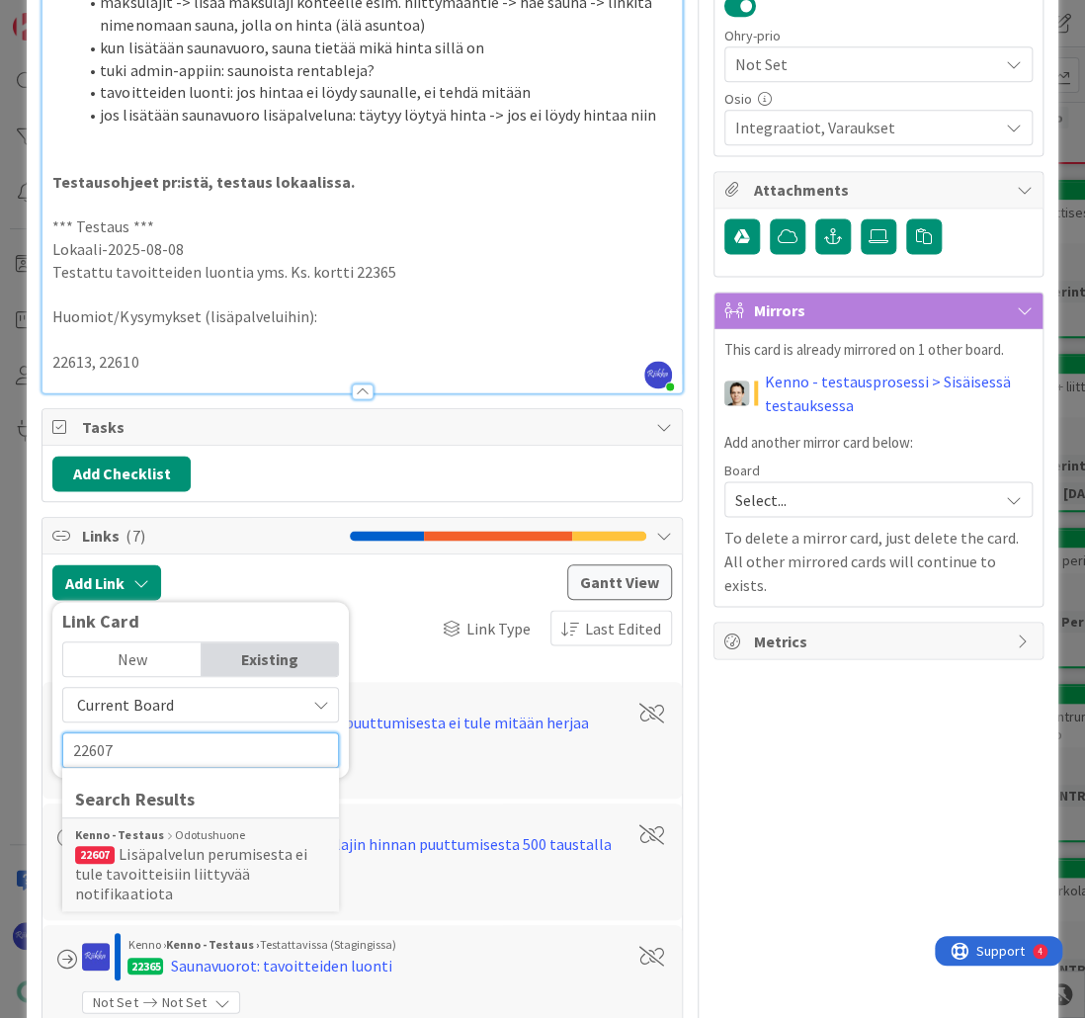
type input "22607"
click at [207, 855] on span "Lisäpalvelun perumisesta ei tule tavoitteisiin liittyvää notifikaatiota" at bounding box center [190, 873] width 231 height 59
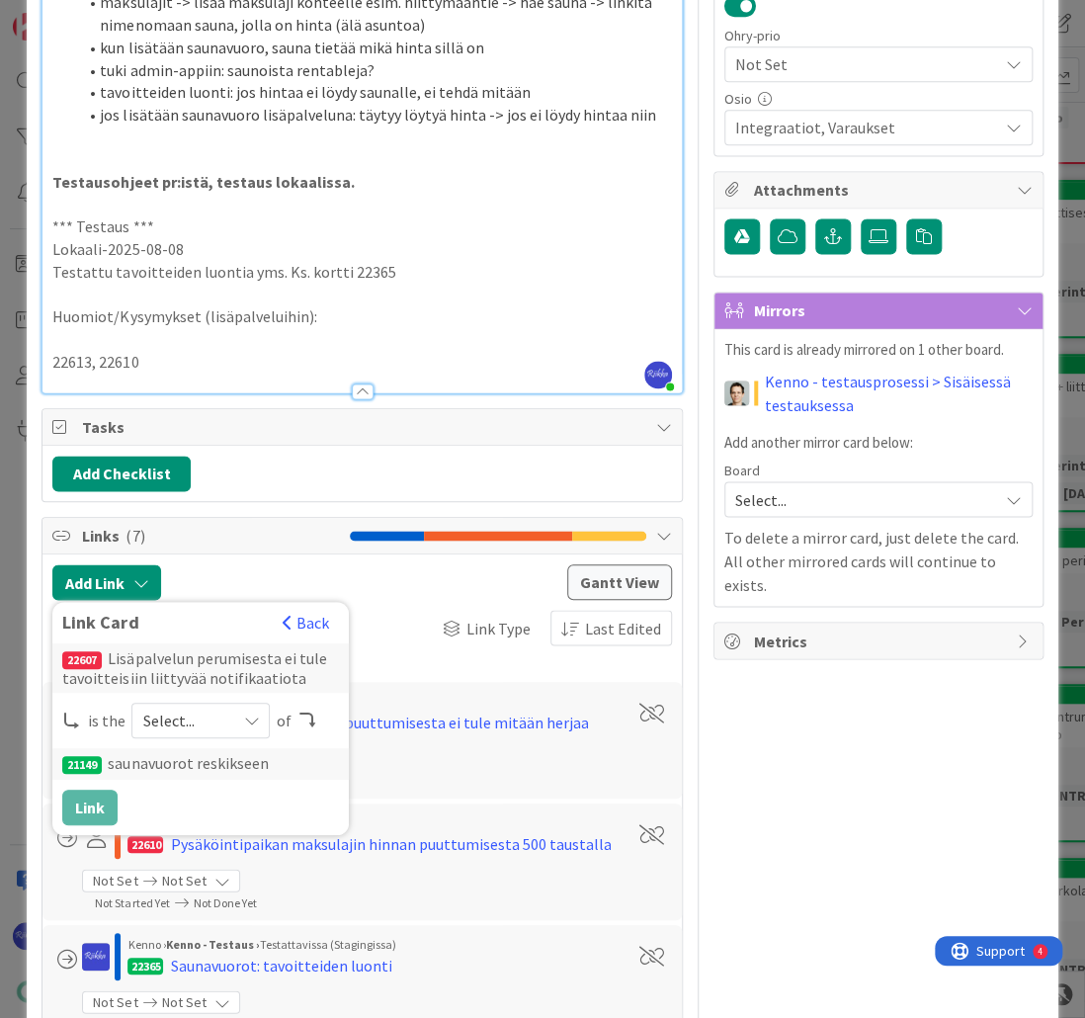
click at [213, 713] on span "Select..." at bounding box center [183, 720] width 83 height 28
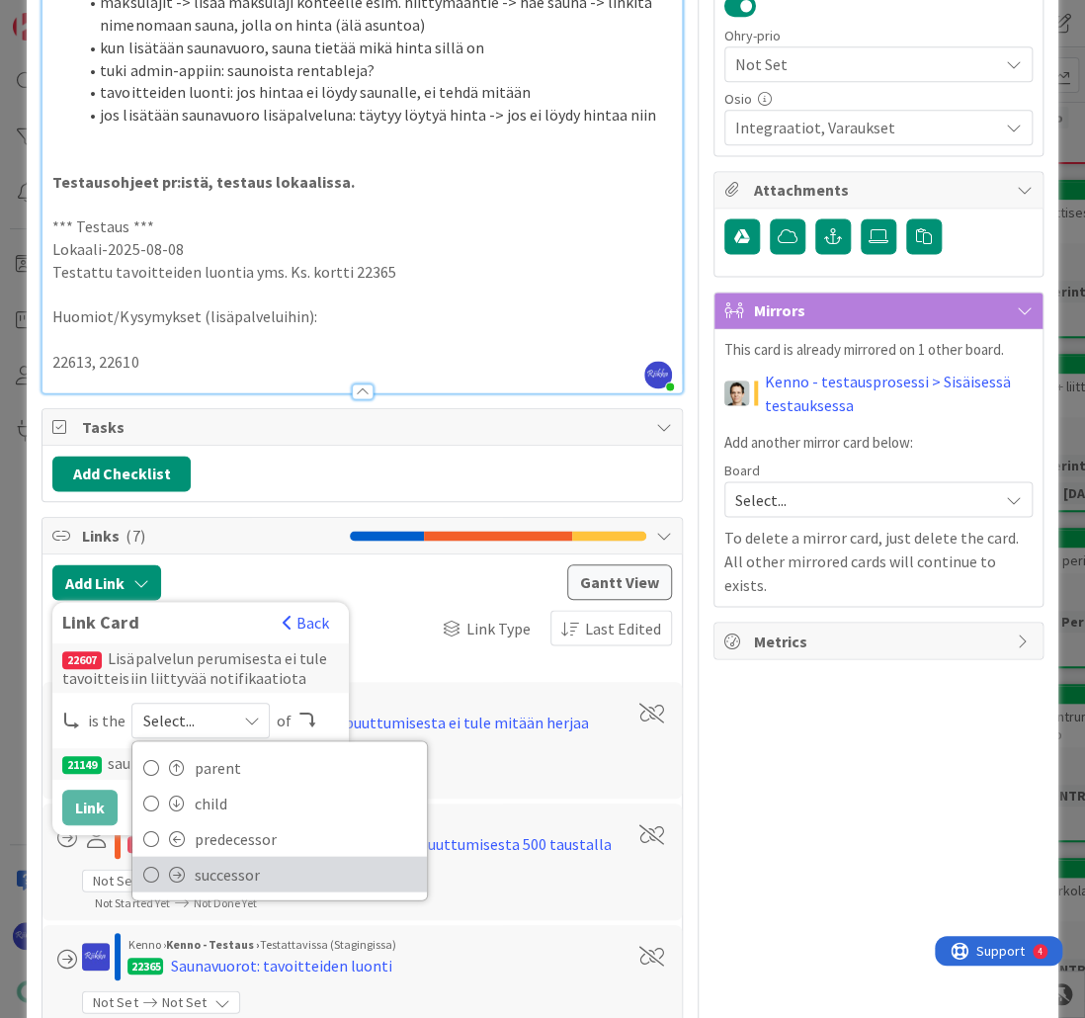
click at [249, 872] on span "successor" at bounding box center [305, 874] width 223 height 30
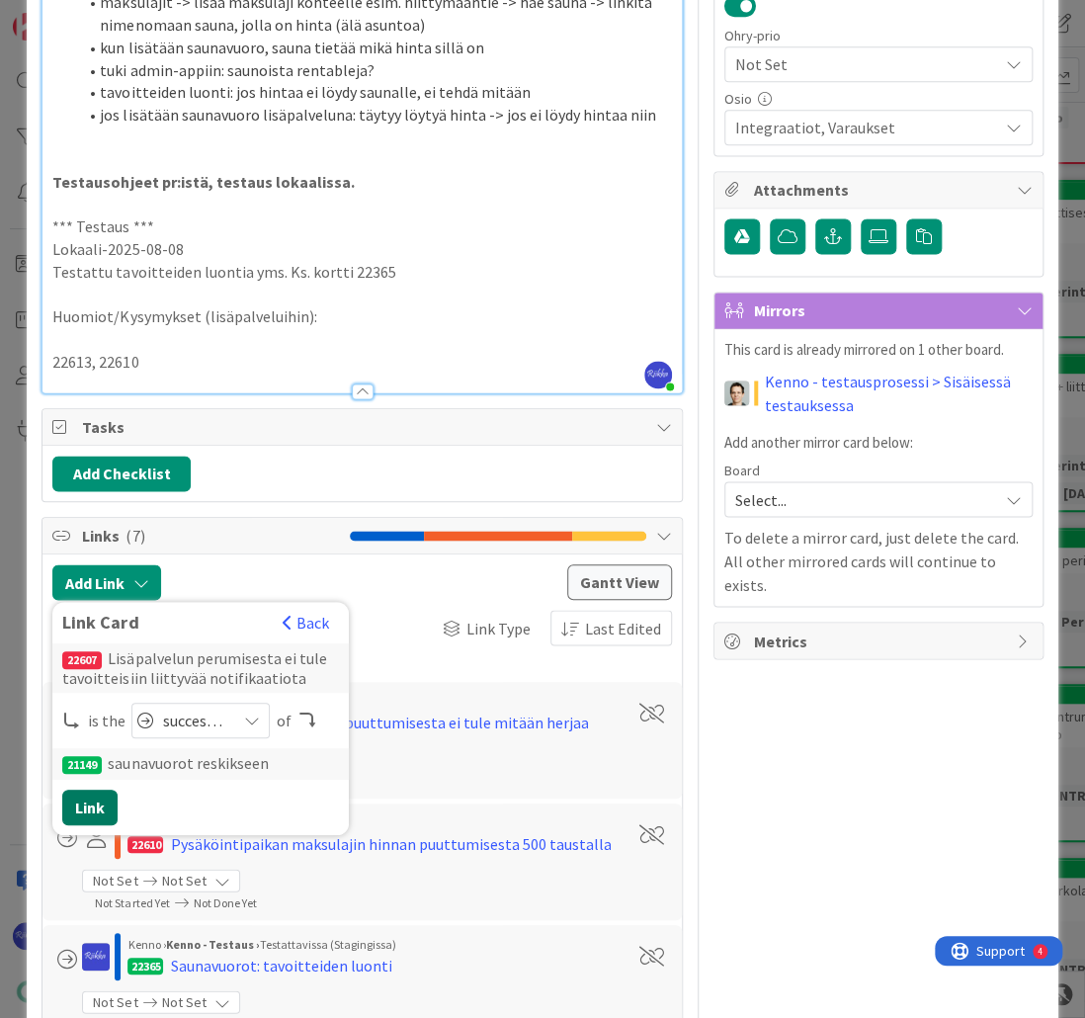
click at [83, 800] on button "Link" at bounding box center [89, 807] width 55 height 36
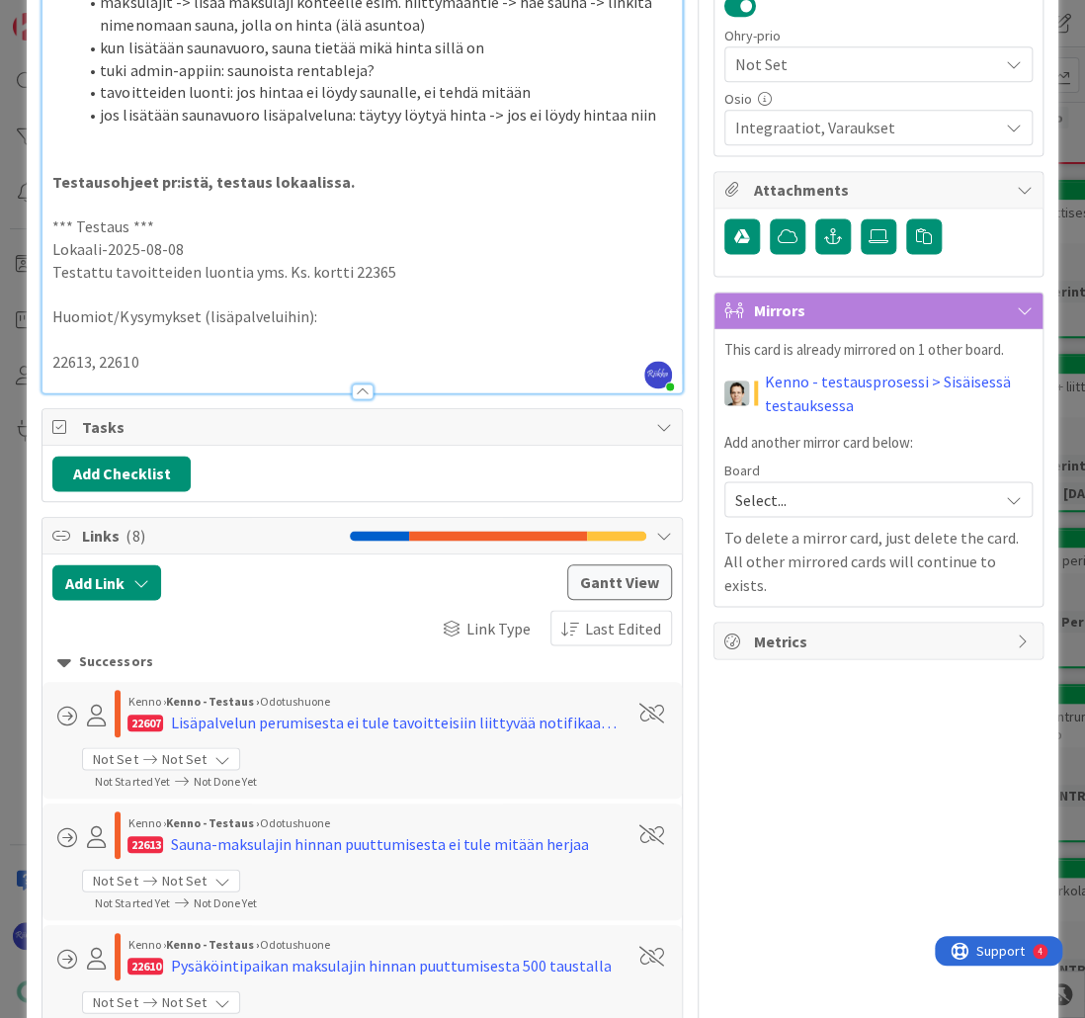
click at [215, 357] on p "22613, 22610" at bounding box center [361, 362] width 618 height 23
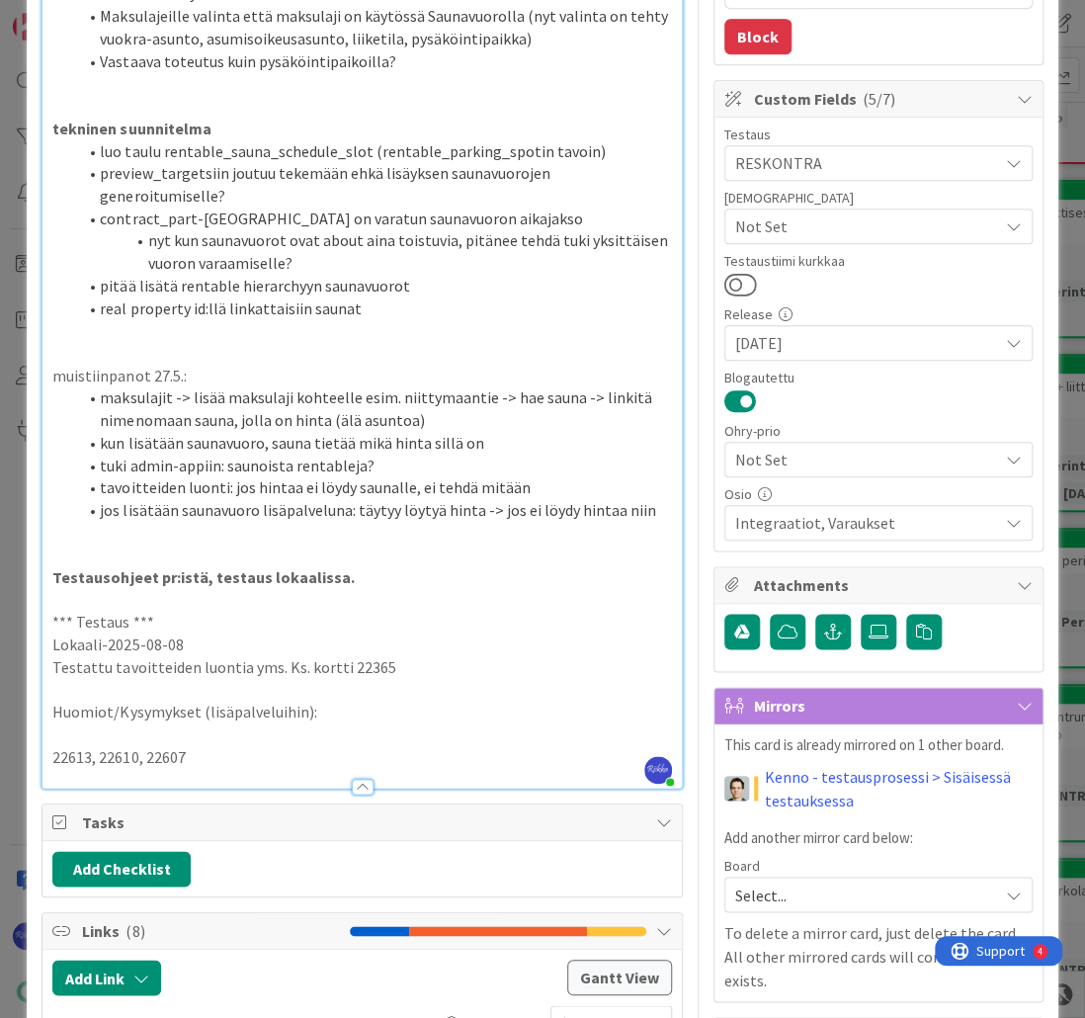
scroll to position [0, 0]
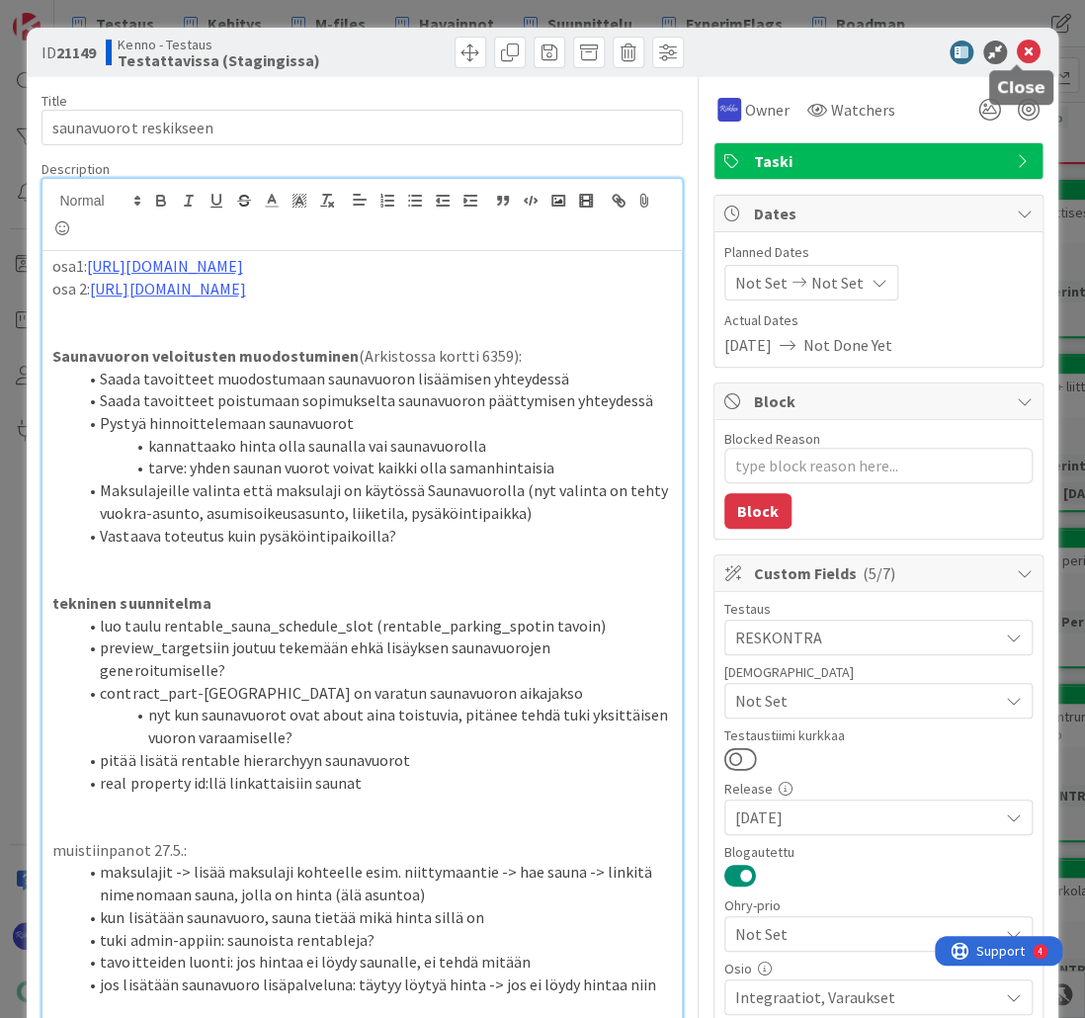
click at [1017, 54] on icon at bounding box center [1029, 53] width 24 height 24
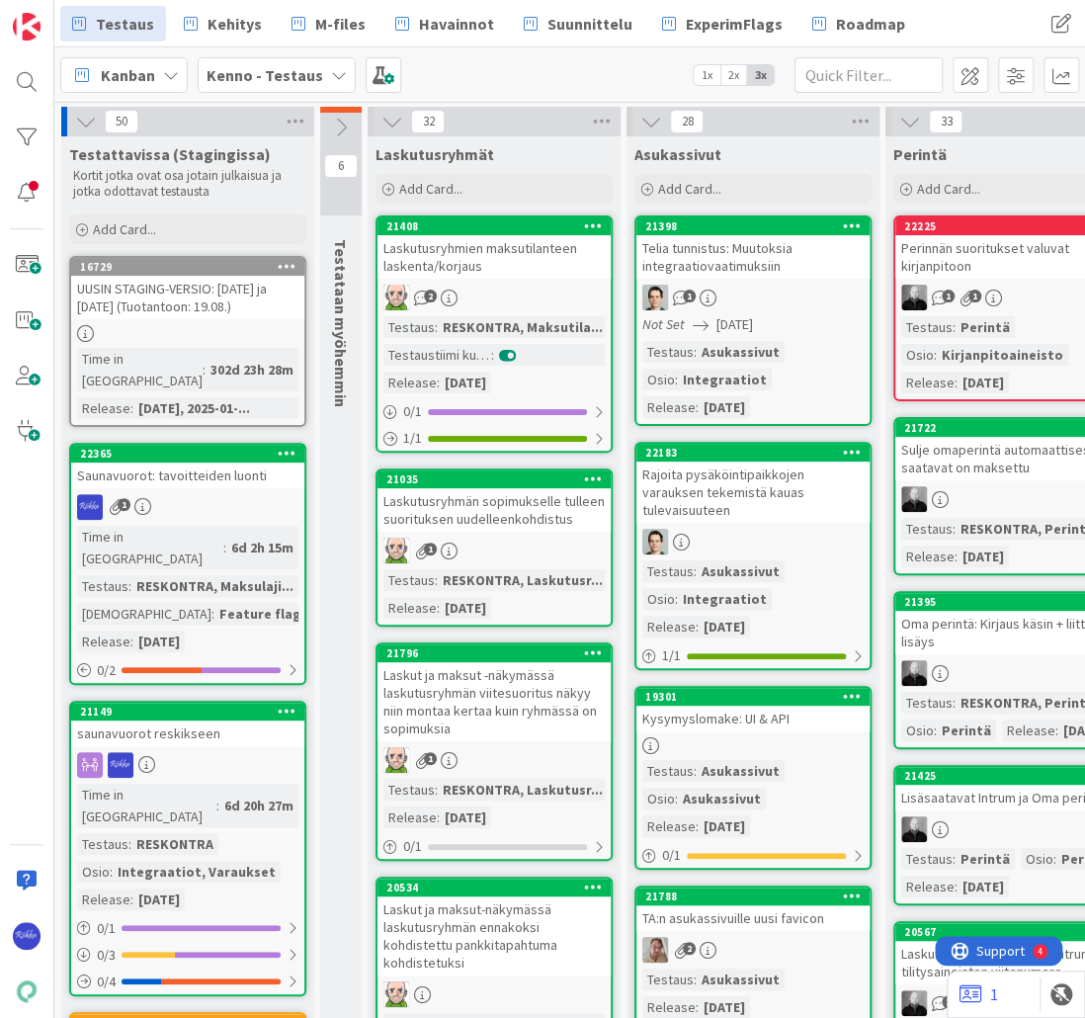
click at [288, 446] on icon at bounding box center [287, 453] width 19 height 14
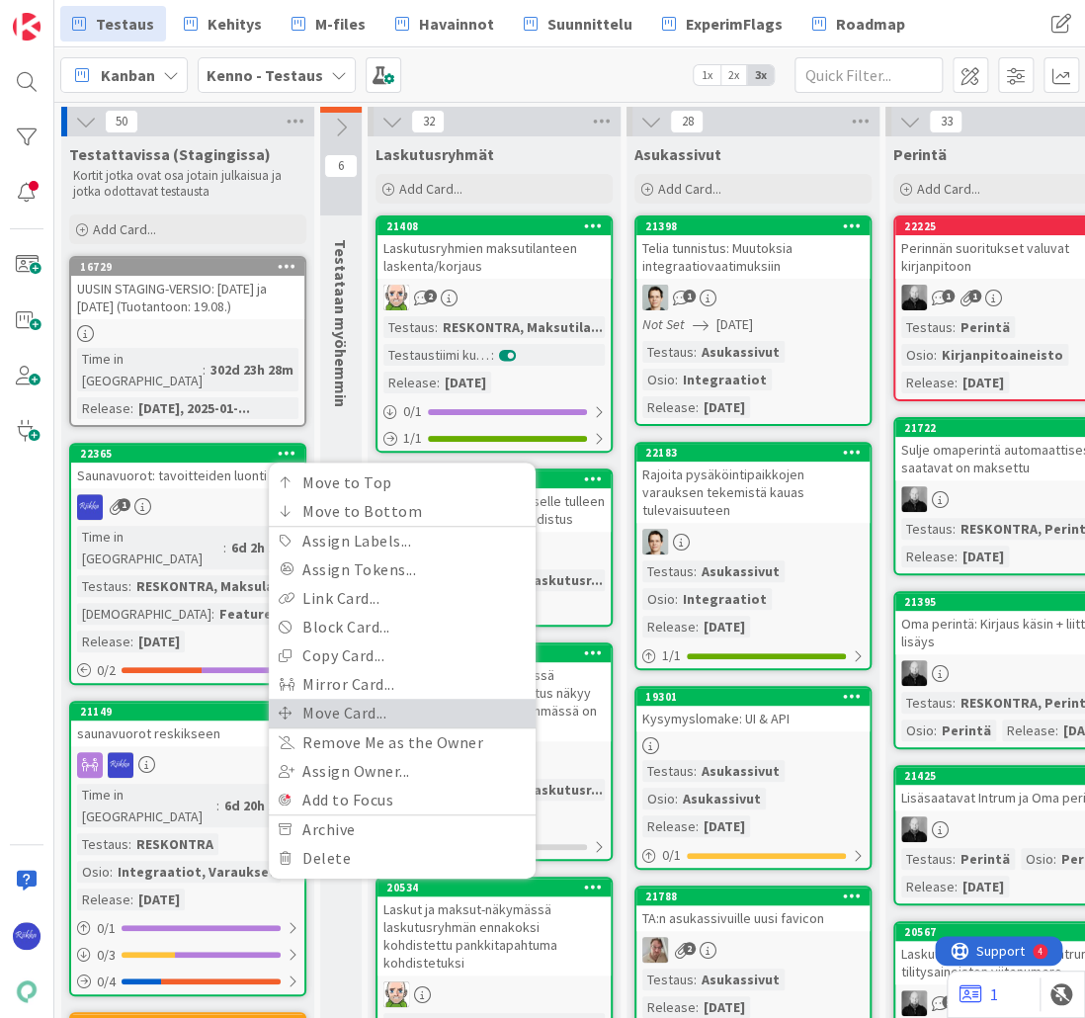
click at [371, 699] on link "Move Card..." at bounding box center [402, 713] width 267 height 29
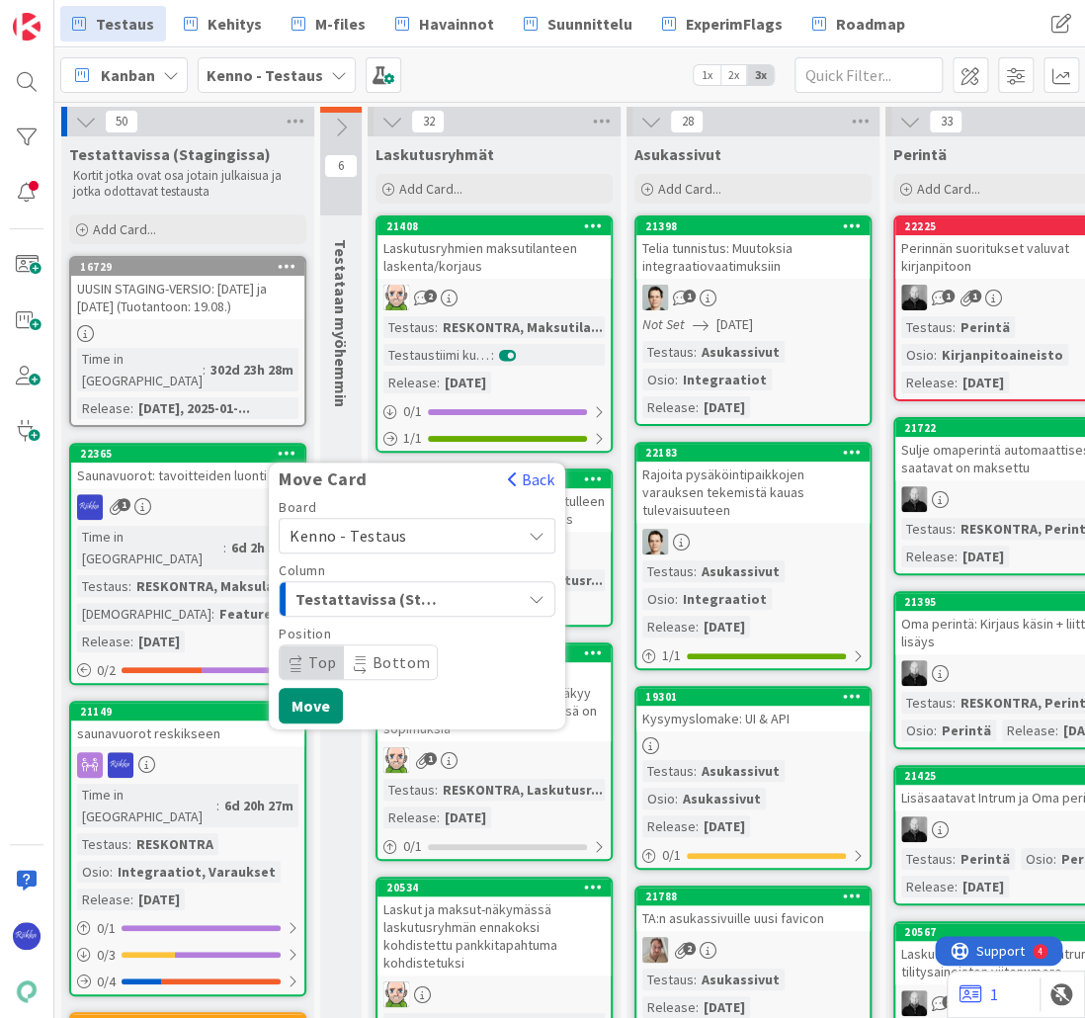
click at [427, 586] on span "Testattavissa (Stagingissa)" at bounding box center [369, 599] width 148 height 26
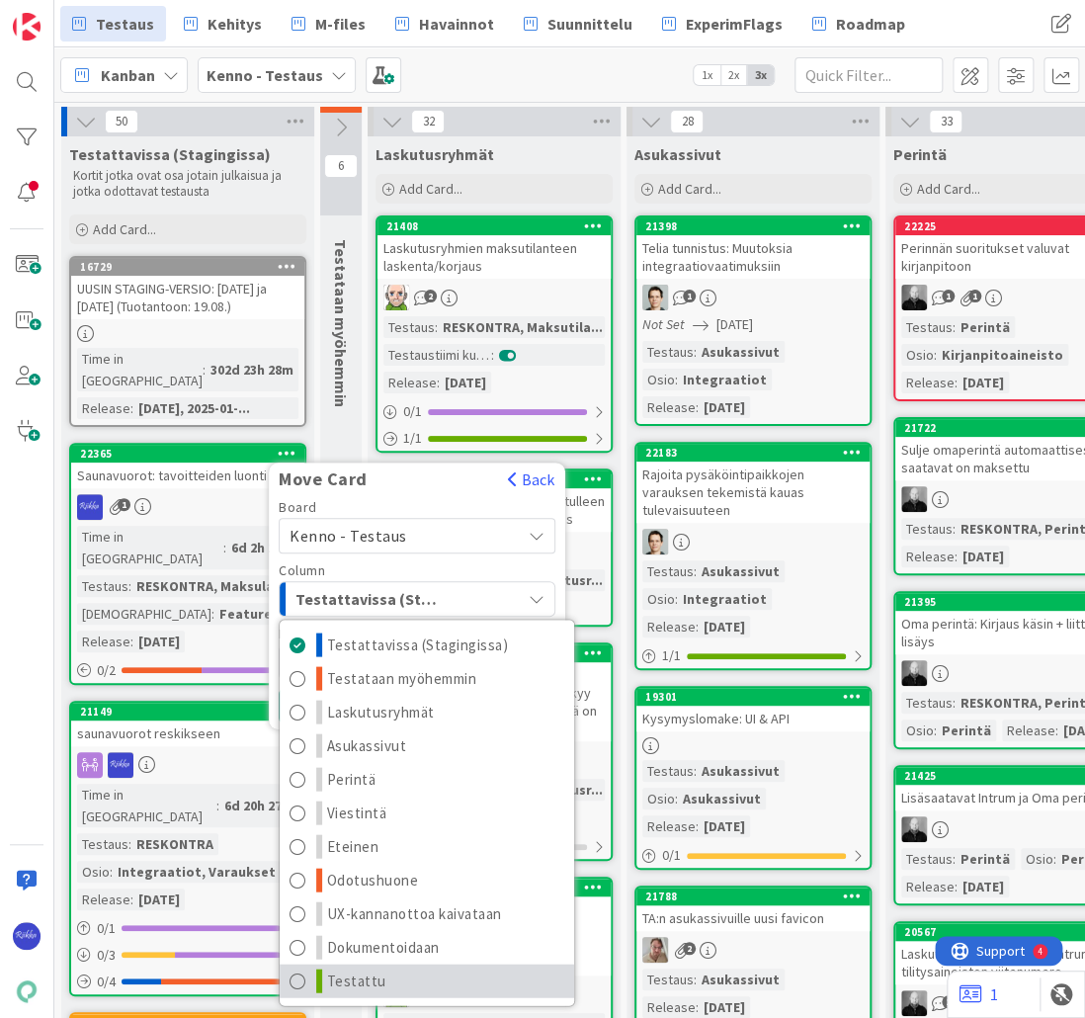
click at [443, 963] on link "Testattu" at bounding box center [427, 980] width 294 height 34
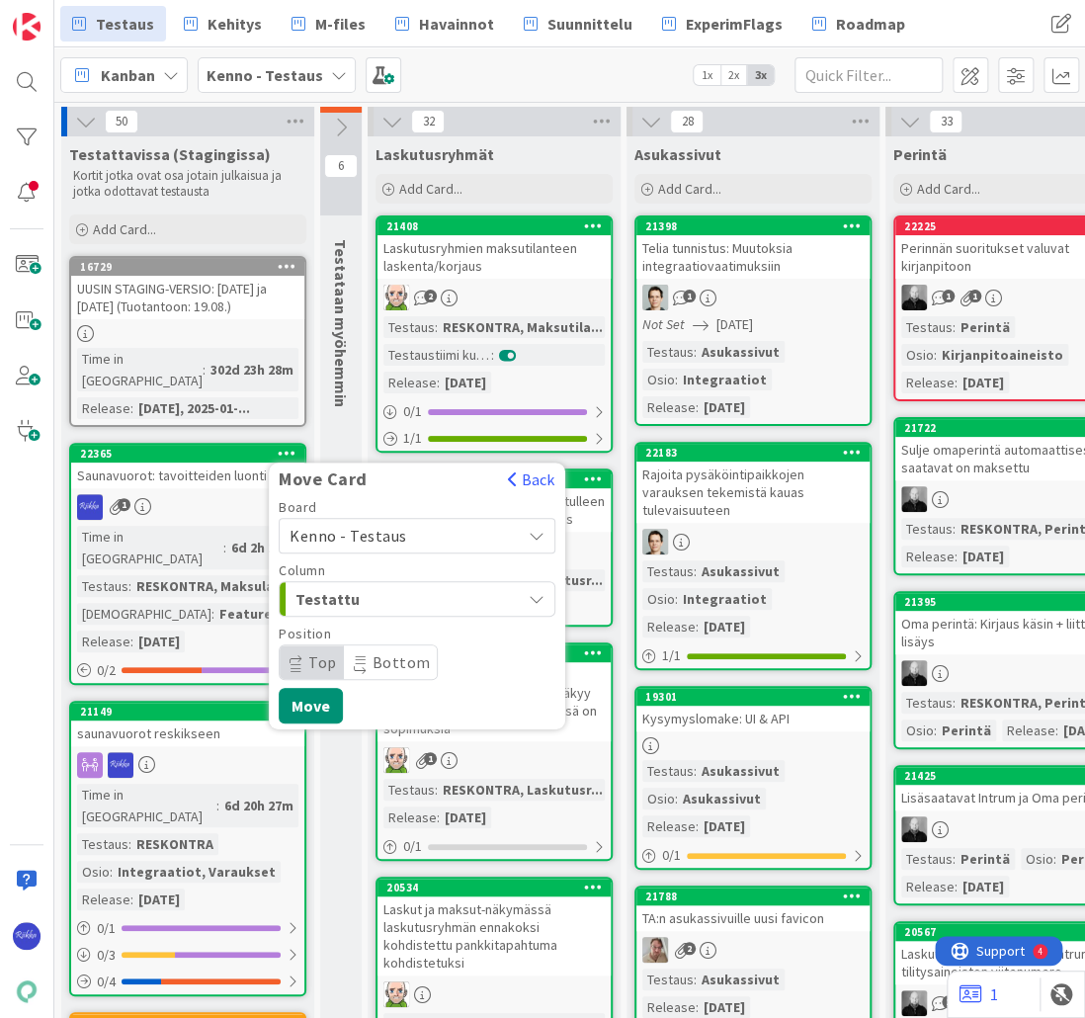
click at [541, 468] on button "Back" at bounding box center [531, 479] width 48 height 22
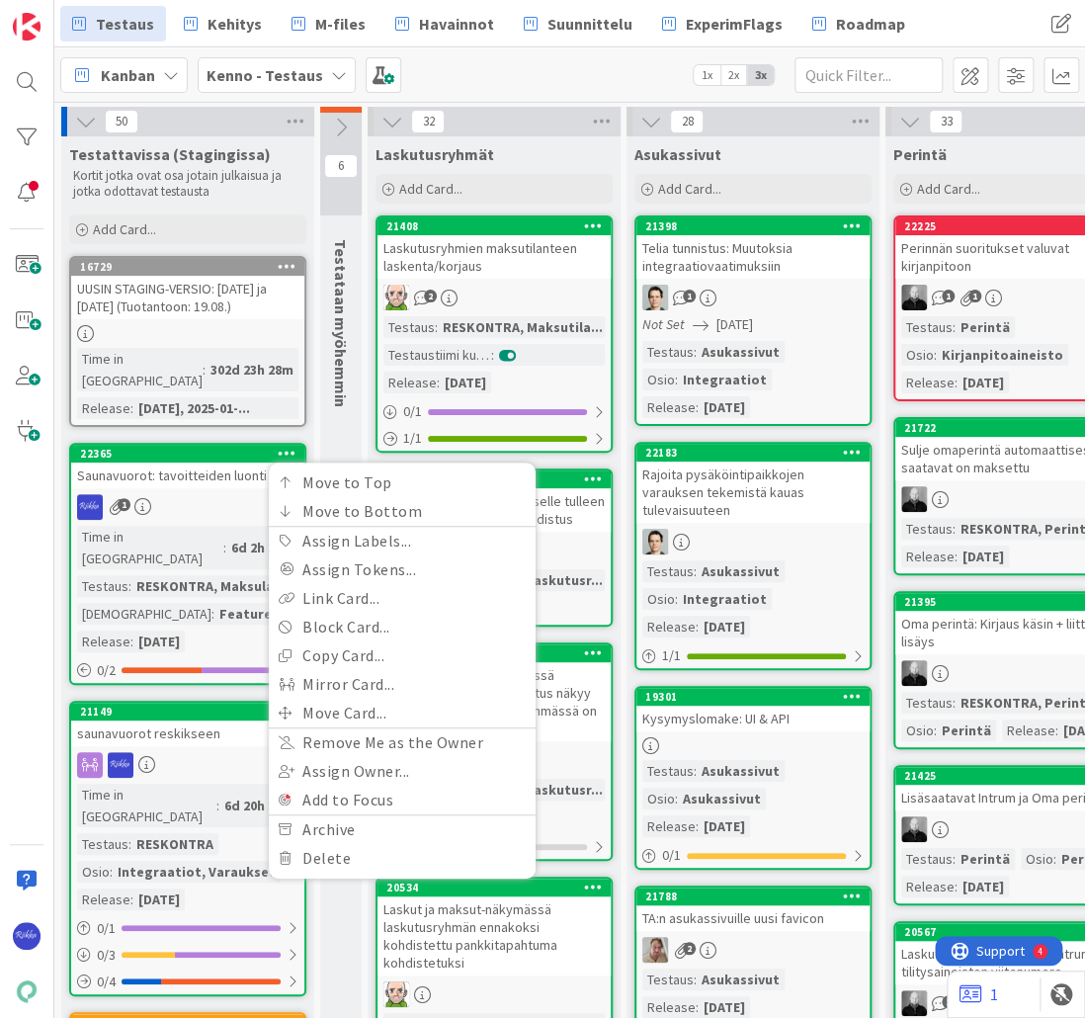
click at [225, 575] on div "RESKONTRA, Maksulaji..." at bounding box center [214, 586] width 167 height 22
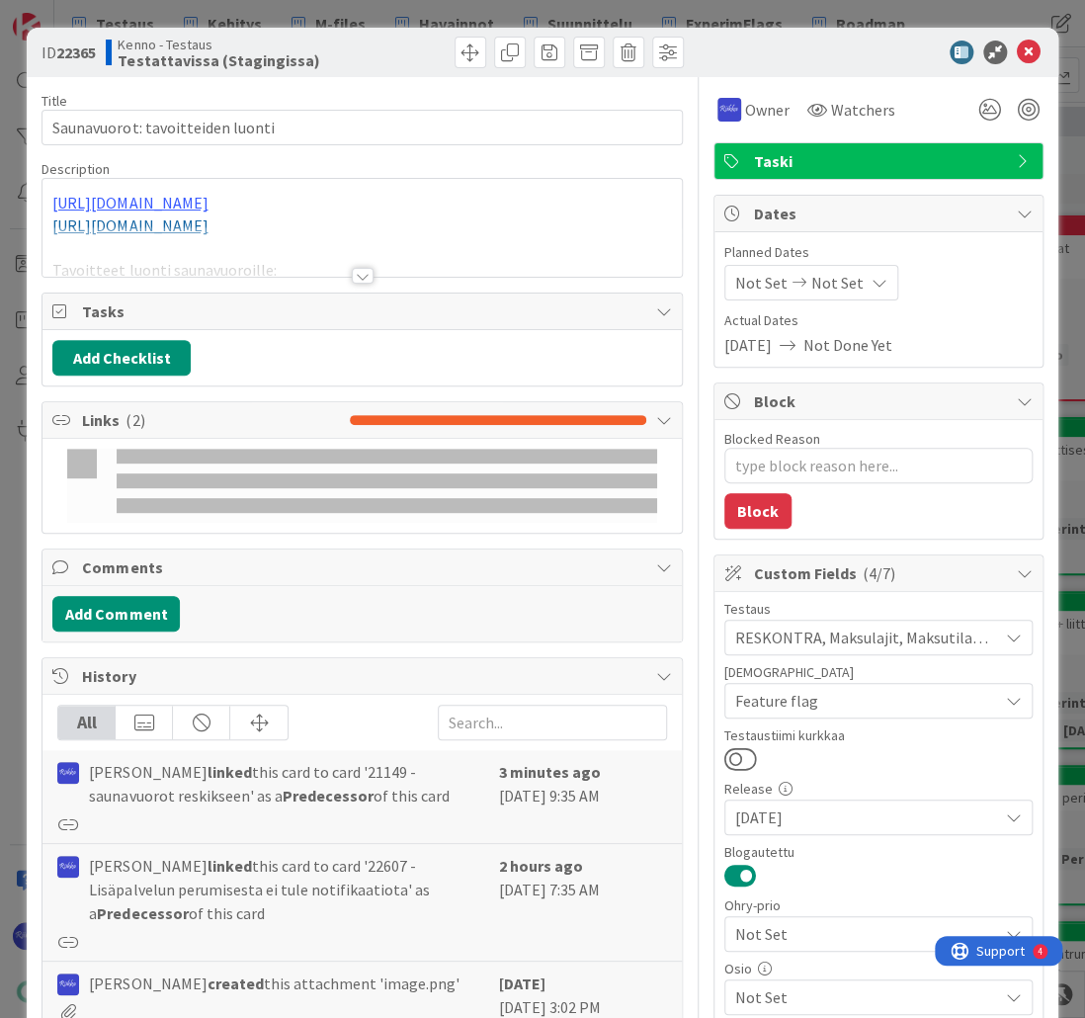
type textarea "x"
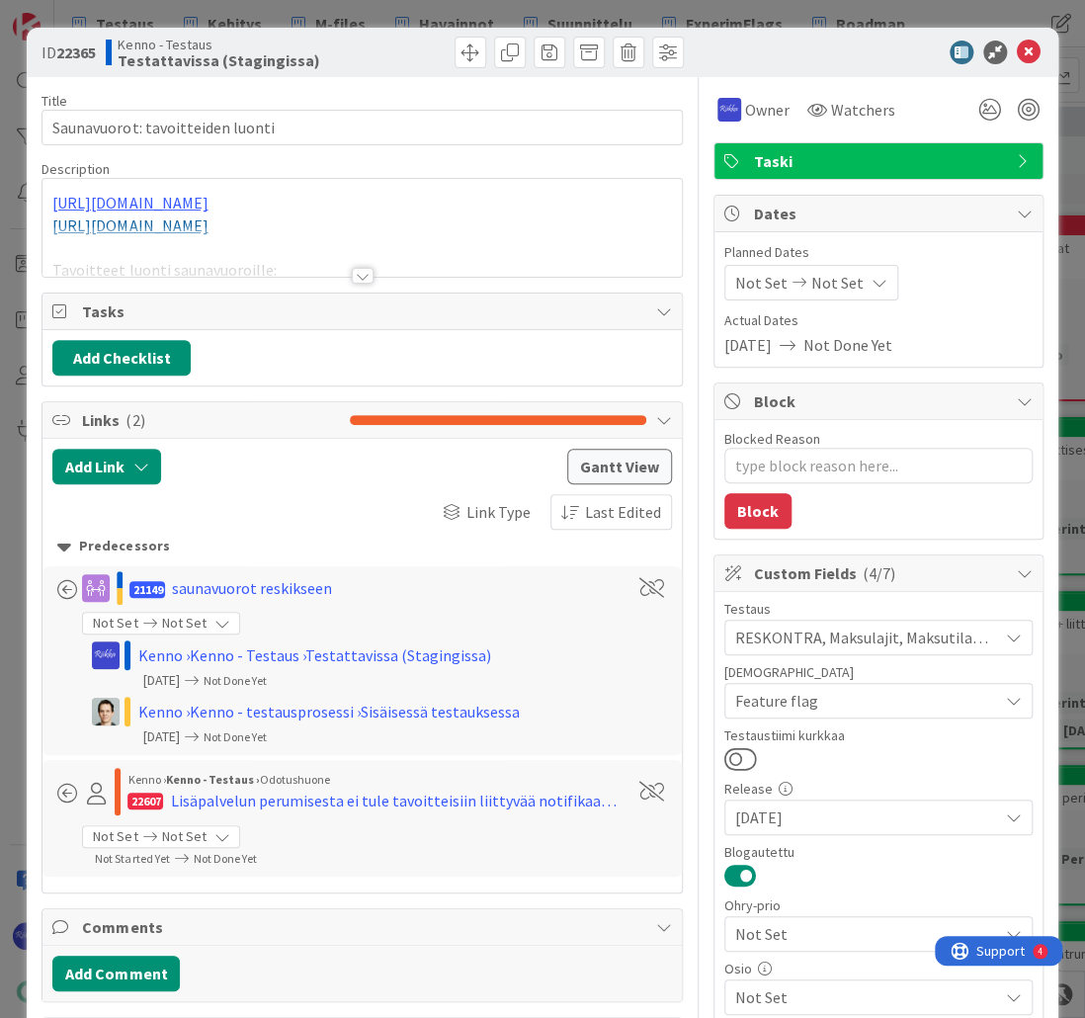
click at [356, 275] on div at bounding box center [363, 276] width 22 height 16
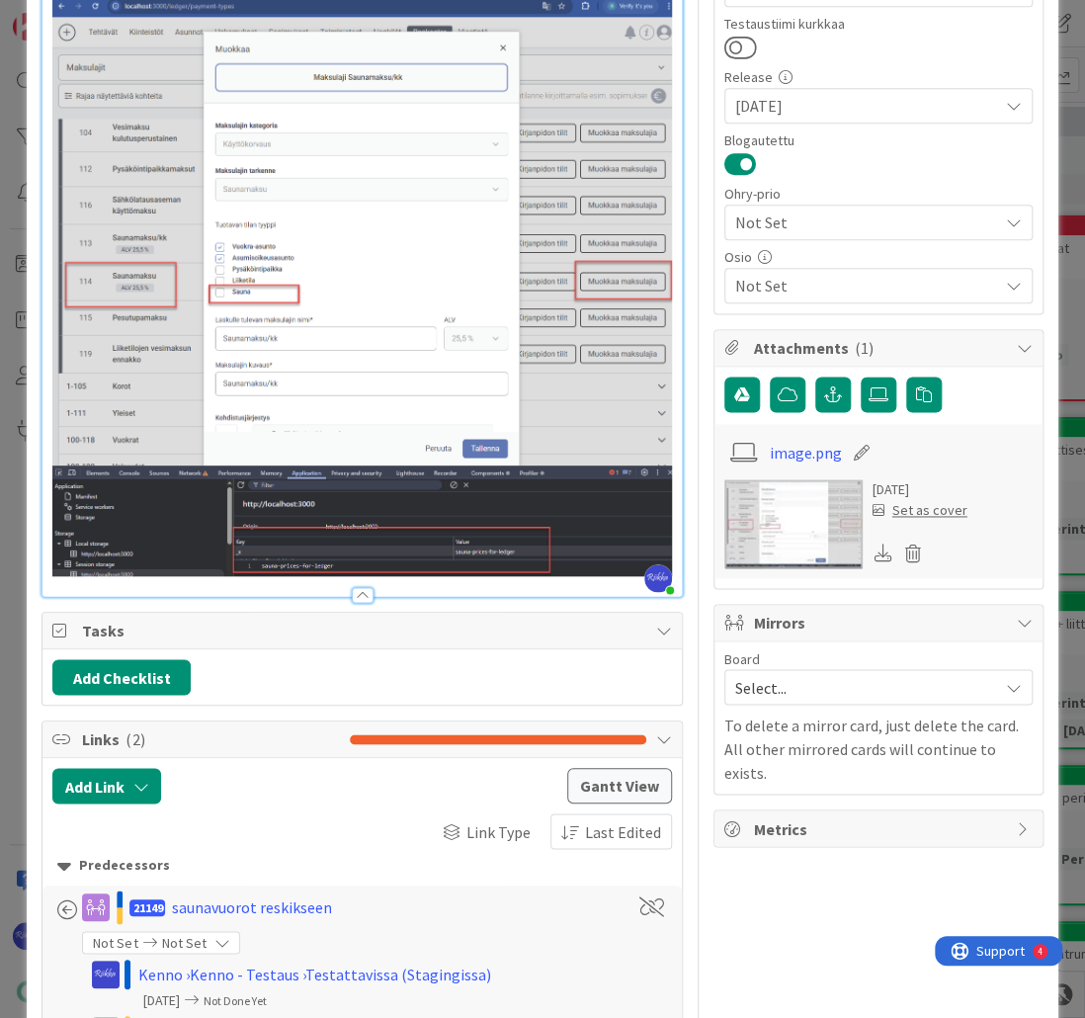
scroll to position [237, 0]
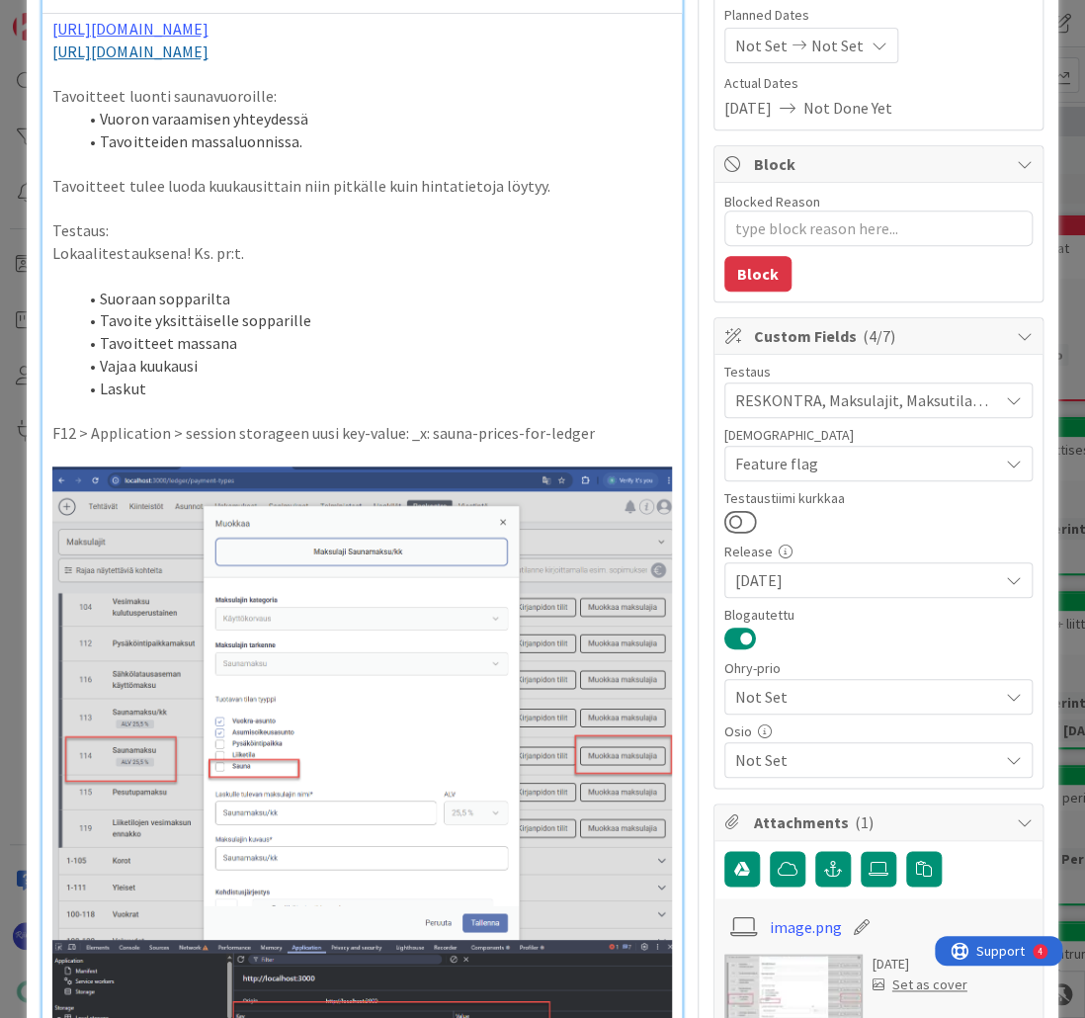
click at [620, 431] on p "F12 > Application > session storageen uusi key-value: _x: sauna-prices-for-ledg…" at bounding box center [361, 433] width 618 height 23
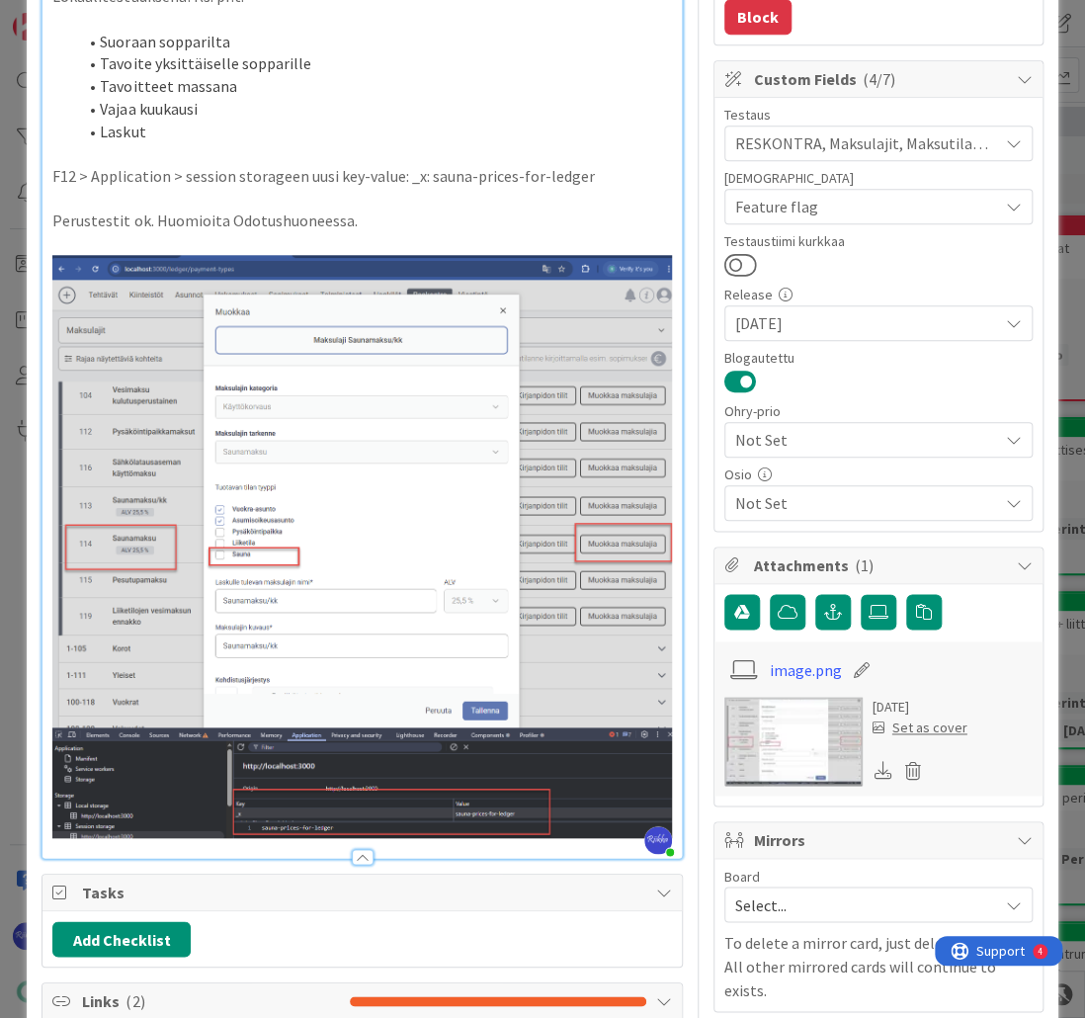
scroll to position [158, 0]
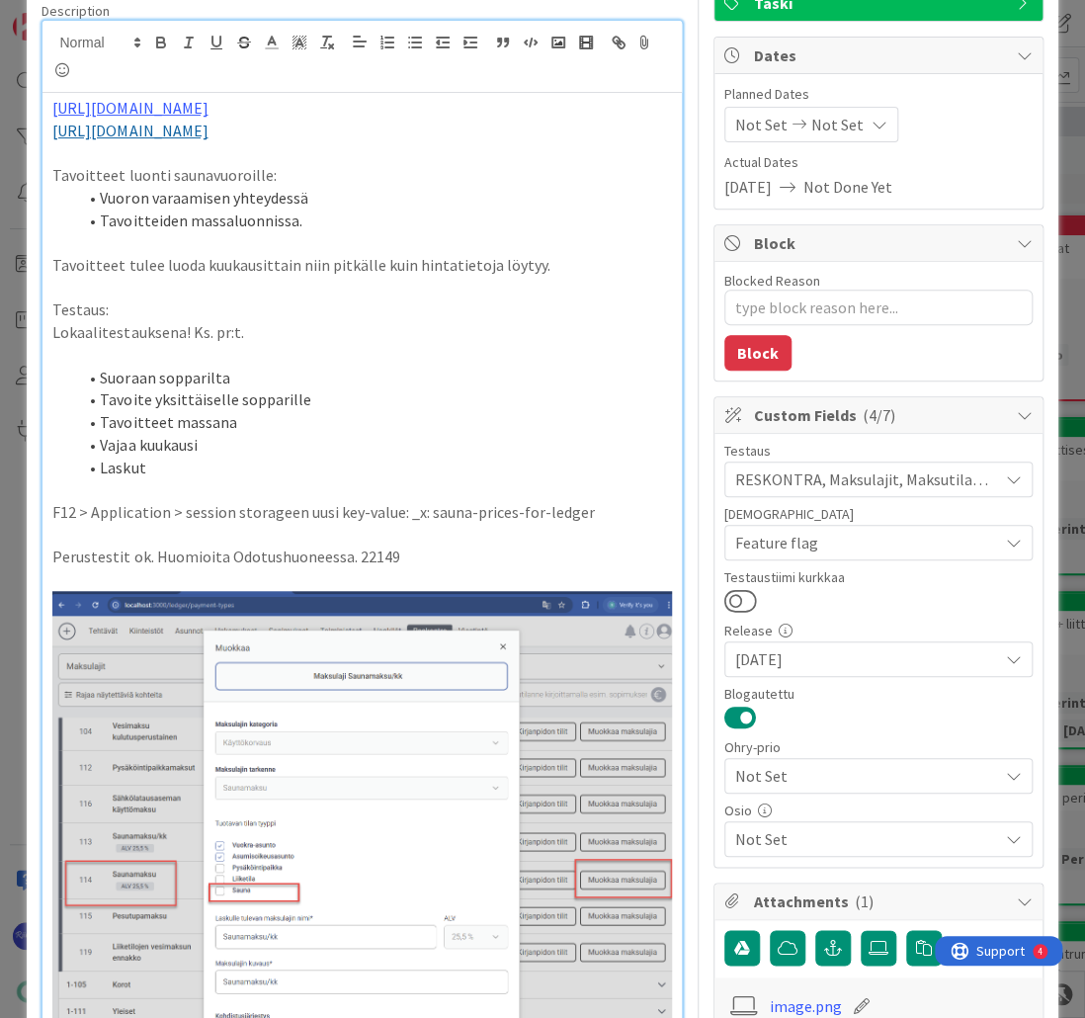
click at [350, 550] on p "Perustestit ok. Huomioita Odotushuoneessa. 22149" at bounding box center [361, 556] width 618 height 23
click at [564, 538] on p at bounding box center [361, 535] width 618 height 23
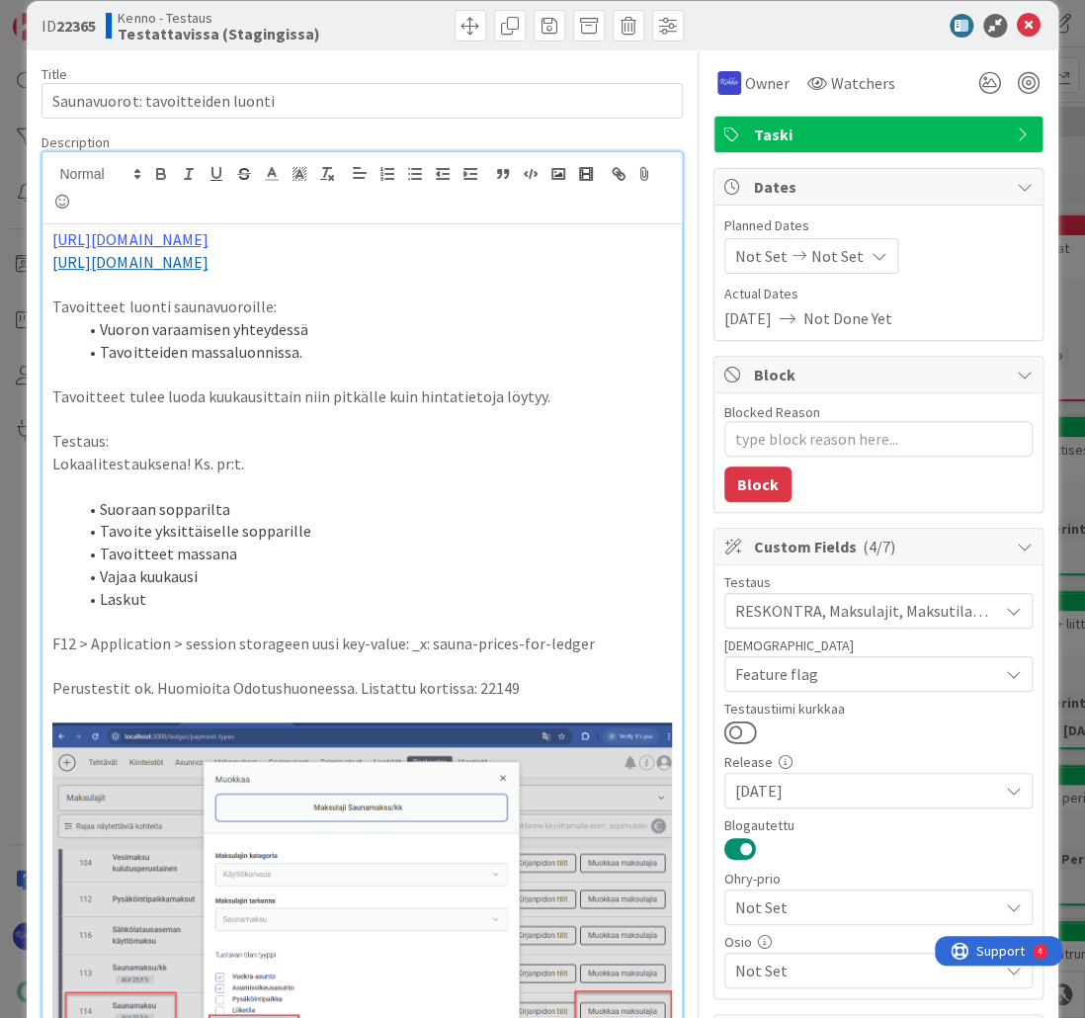
scroll to position [0, 0]
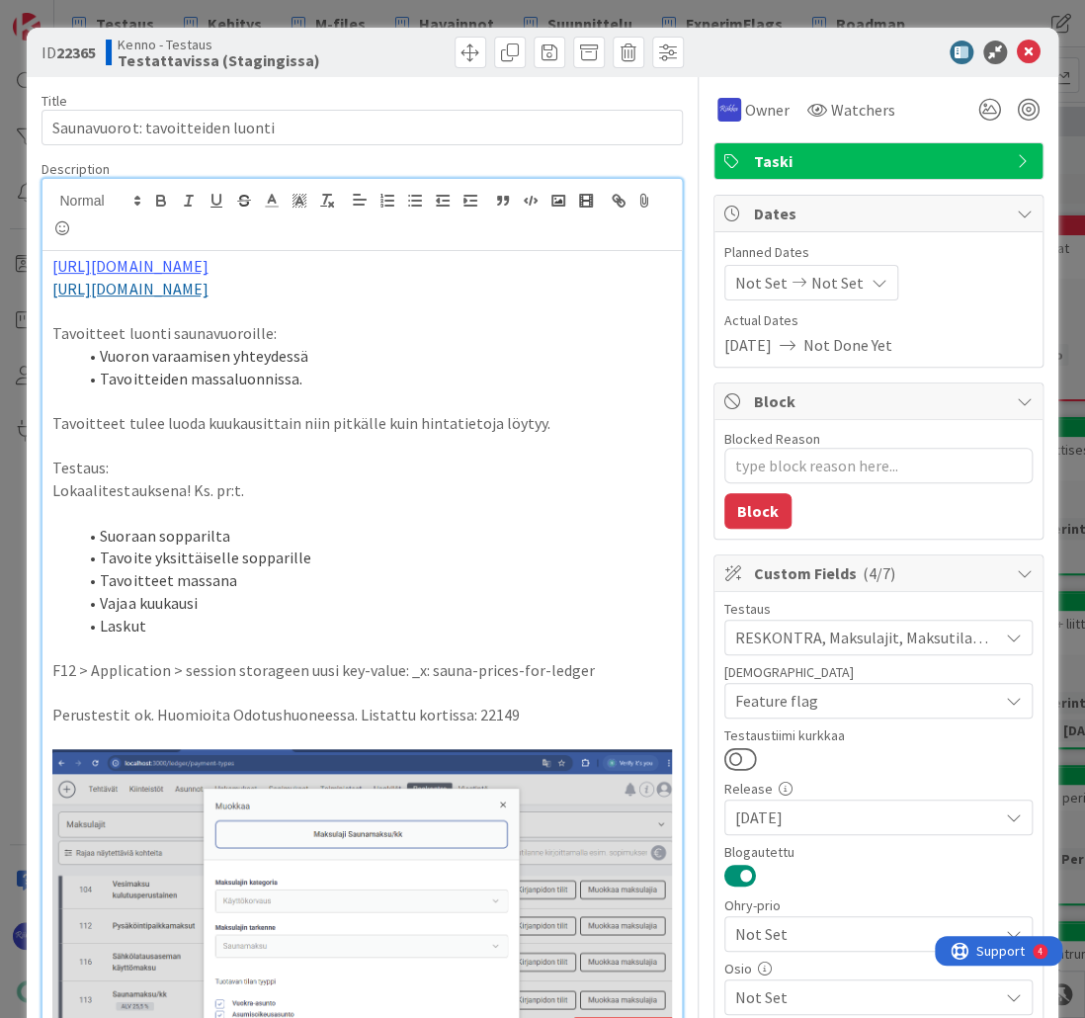
click at [1017, 53] on icon at bounding box center [1029, 53] width 24 height 24
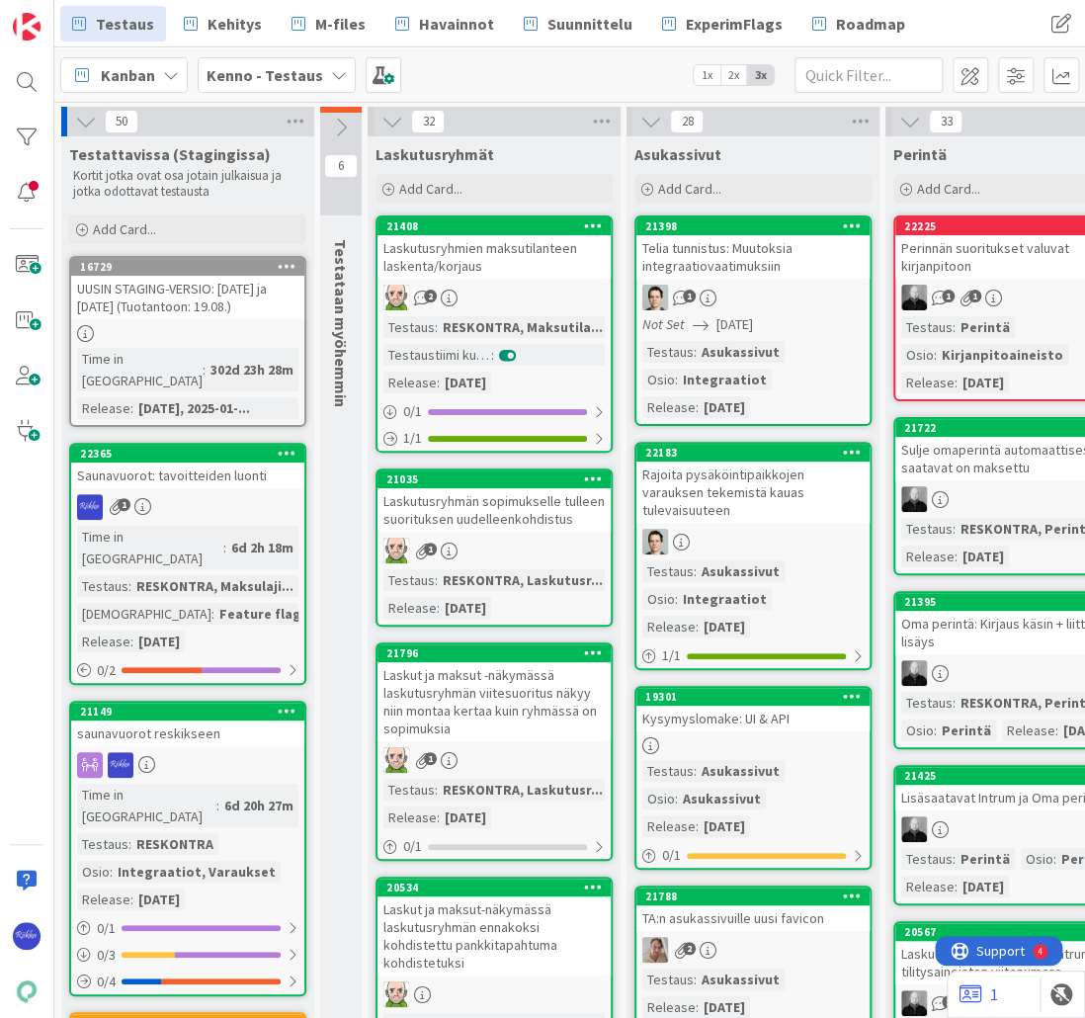
click at [287, 446] on icon at bounding box center [287, 453] width 19 height 14
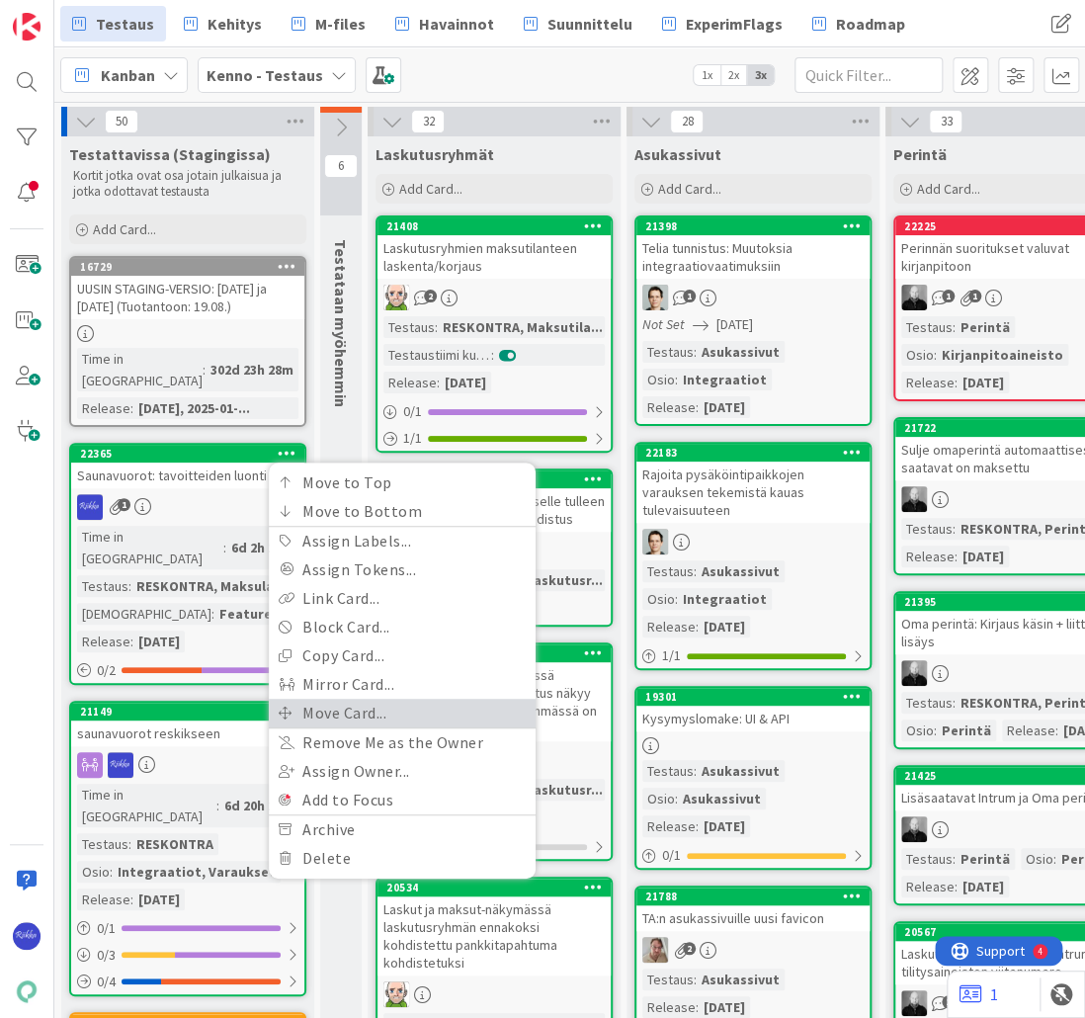
click at [374, 699] on link "Move Card..." at bounding box center [402, 713] width 267 height 29
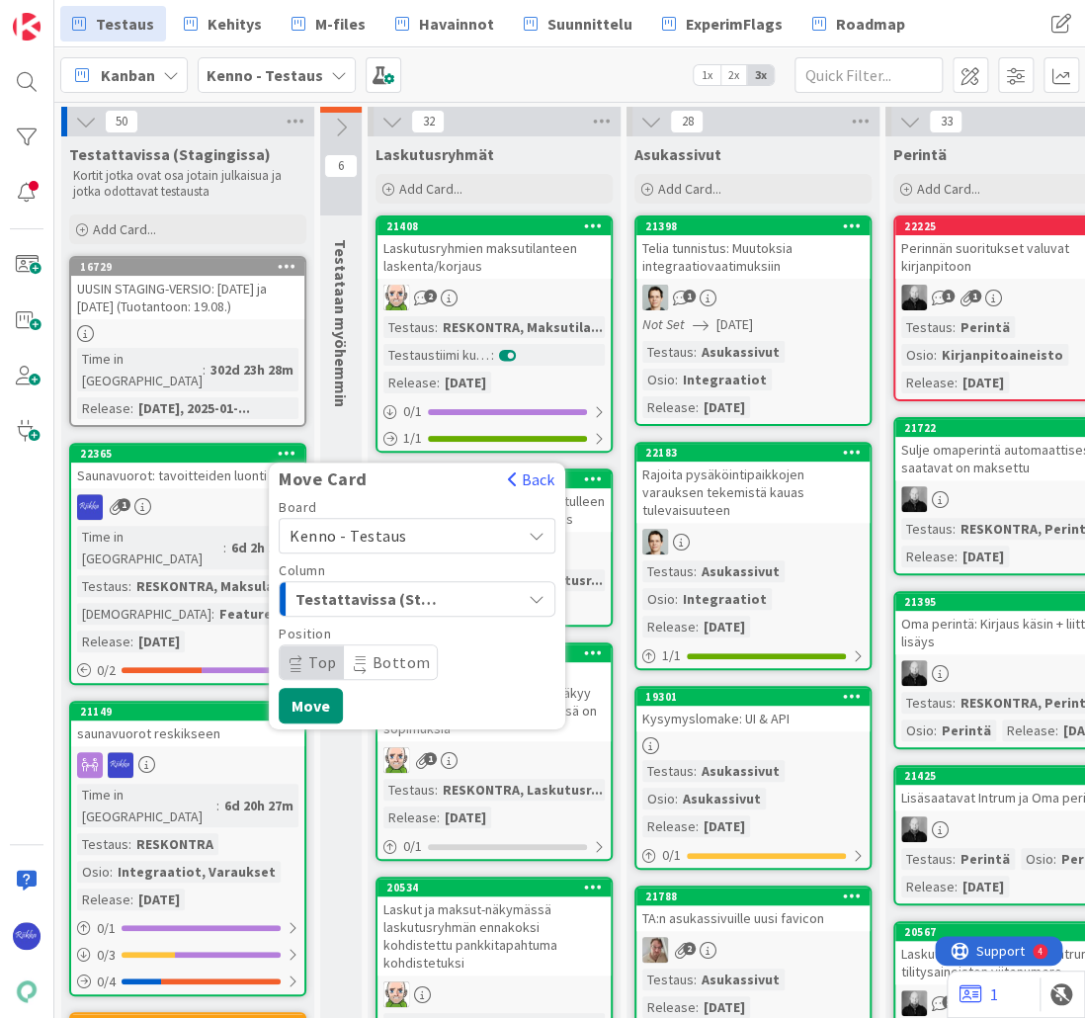
click at [407, 586] on span "Testattavissa (Stagingissa)" at bounding box center [369, 599] width 148 height 26
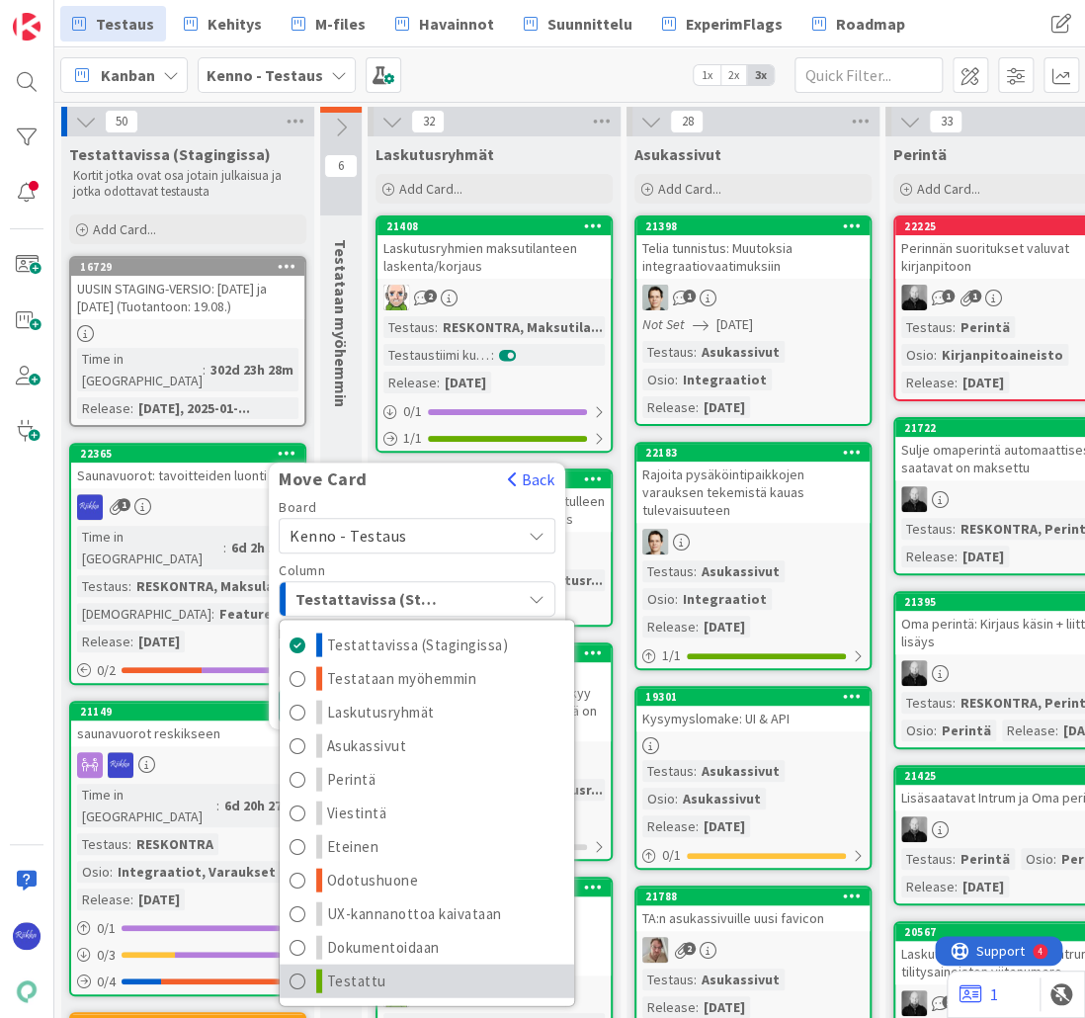
click at [454, 963] on link "Testattu" at bounding box center [427, 980] width 294 height 34
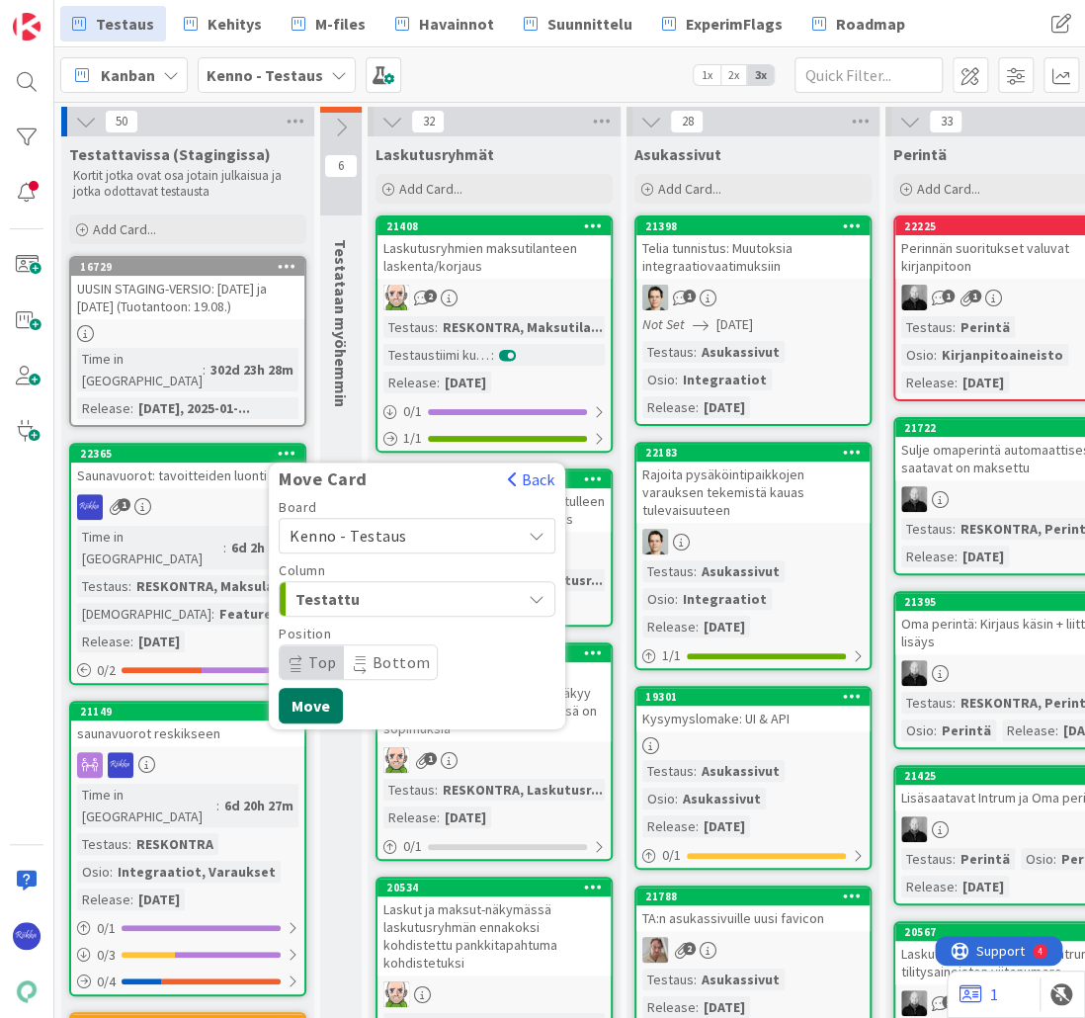
click at [309, 688] on button "Move" at bounding box center [311, 706] width 64 height 36
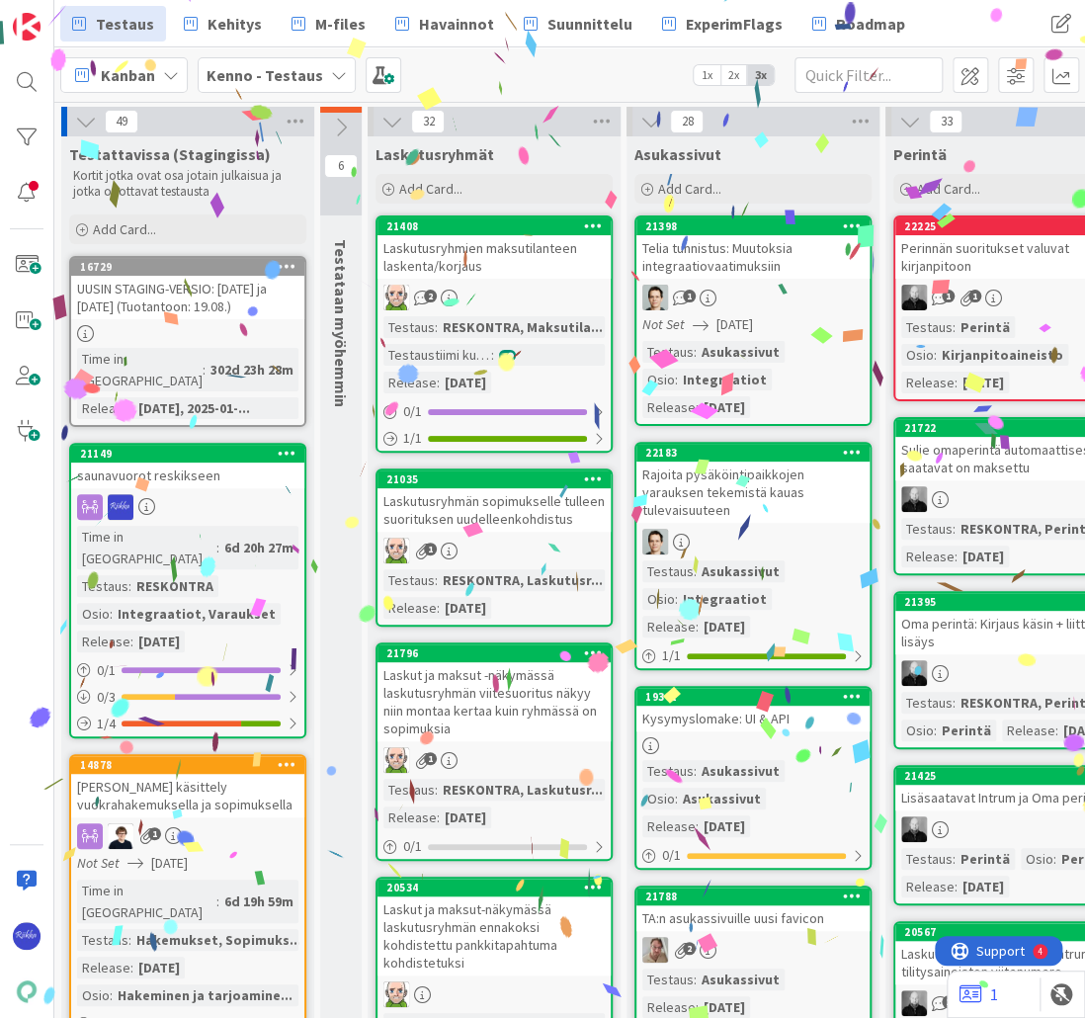
click at [287, 446] on icon at bounding box center [287, 453] width 19 height 14
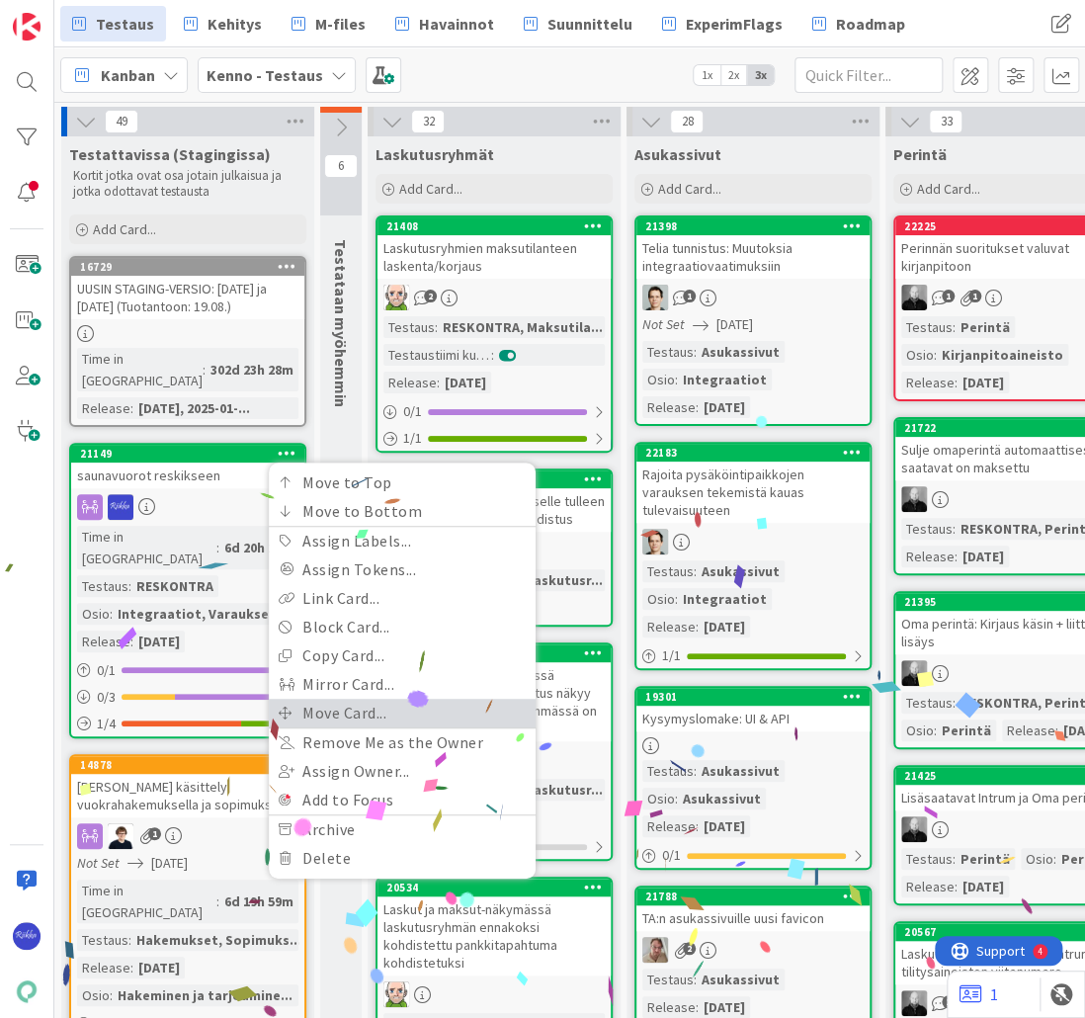
click at [423, 699] on link "Move Card..." at bounding box center [402, 713] width 267 height 29
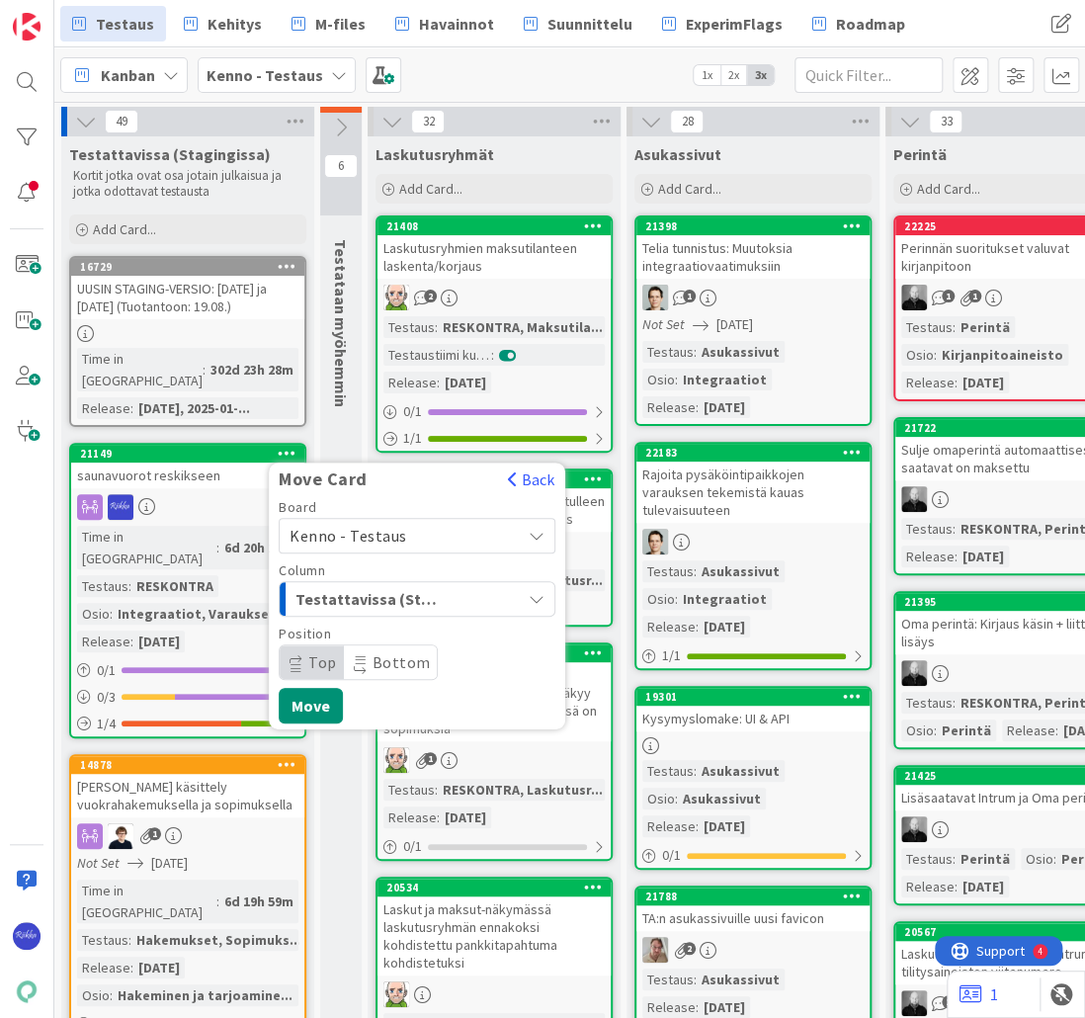
click at [375, 586] on span "Testattavissa (Stagingissa)" at bounding box center [369, 599] width 148 height 26
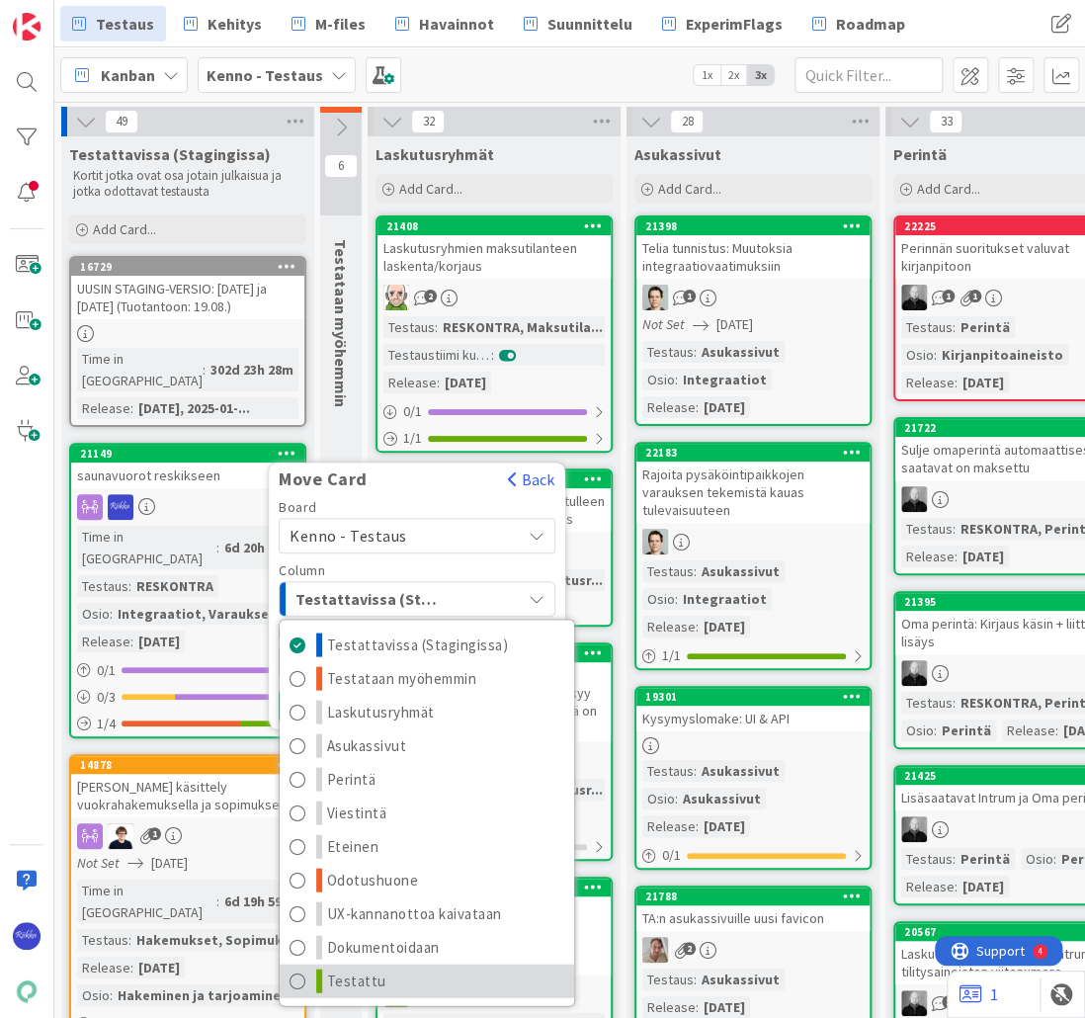
click at [433, 963] on link "Testattu" at bounding box center [427, 980] width 294 height 34
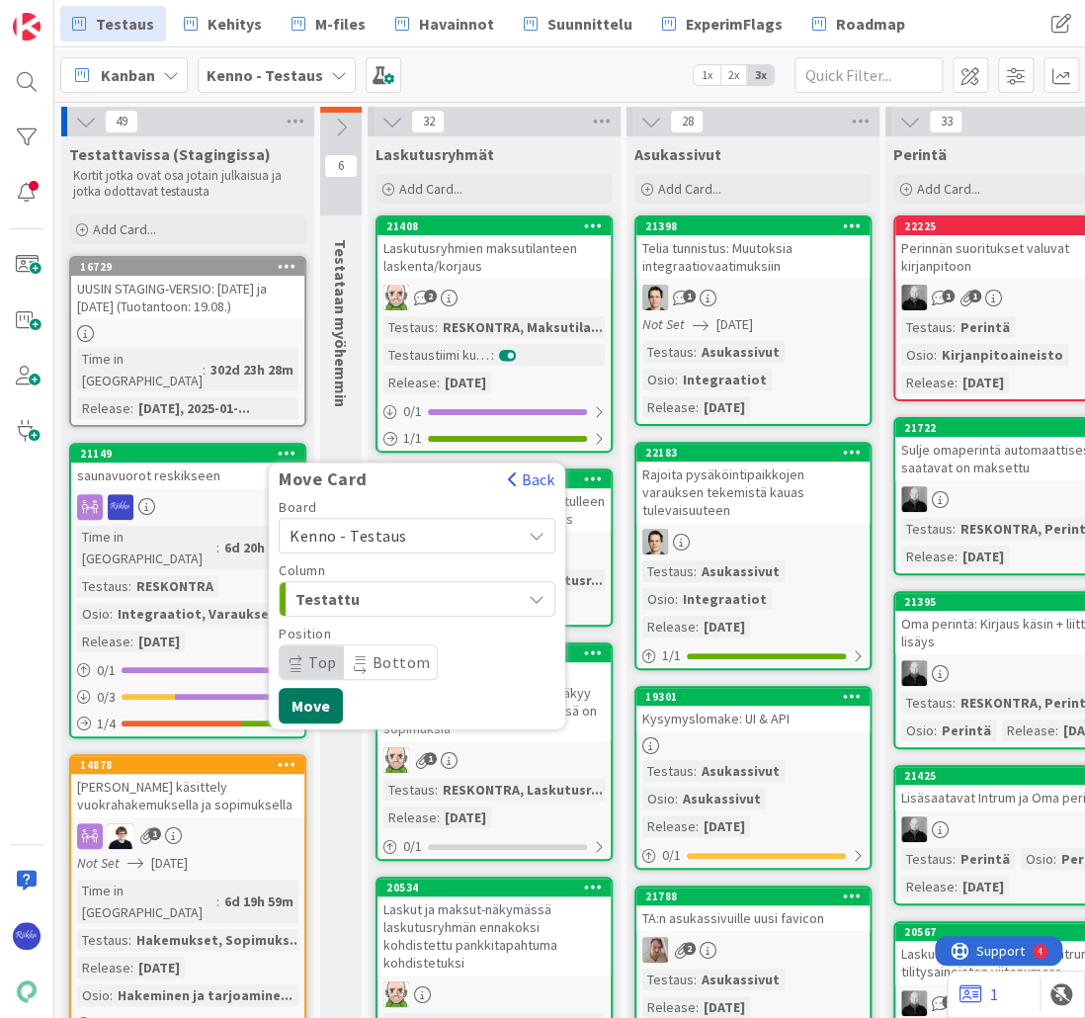
click at [296, 688] on button "Move" at bounding box center [311, 706] width 64 height 36
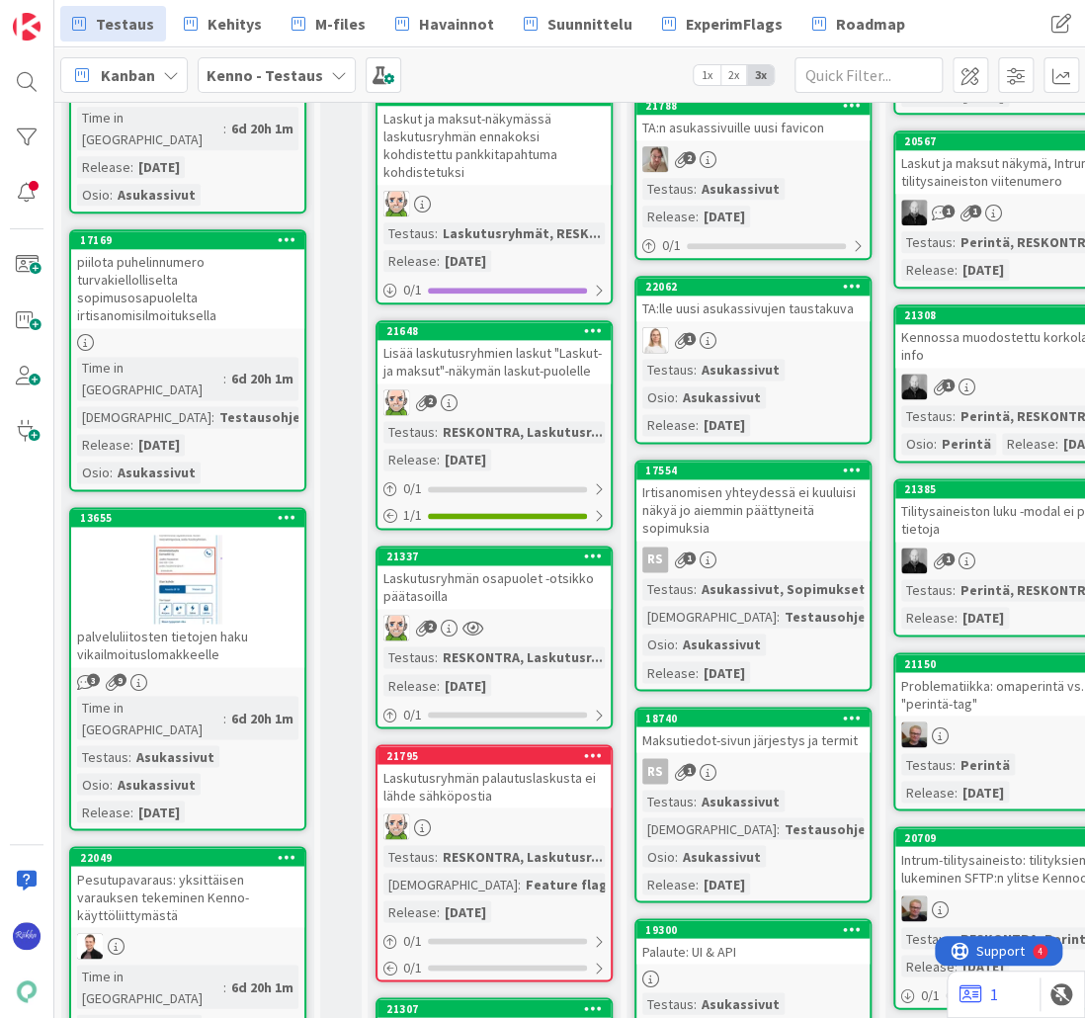
scroll to position [1107, 0]
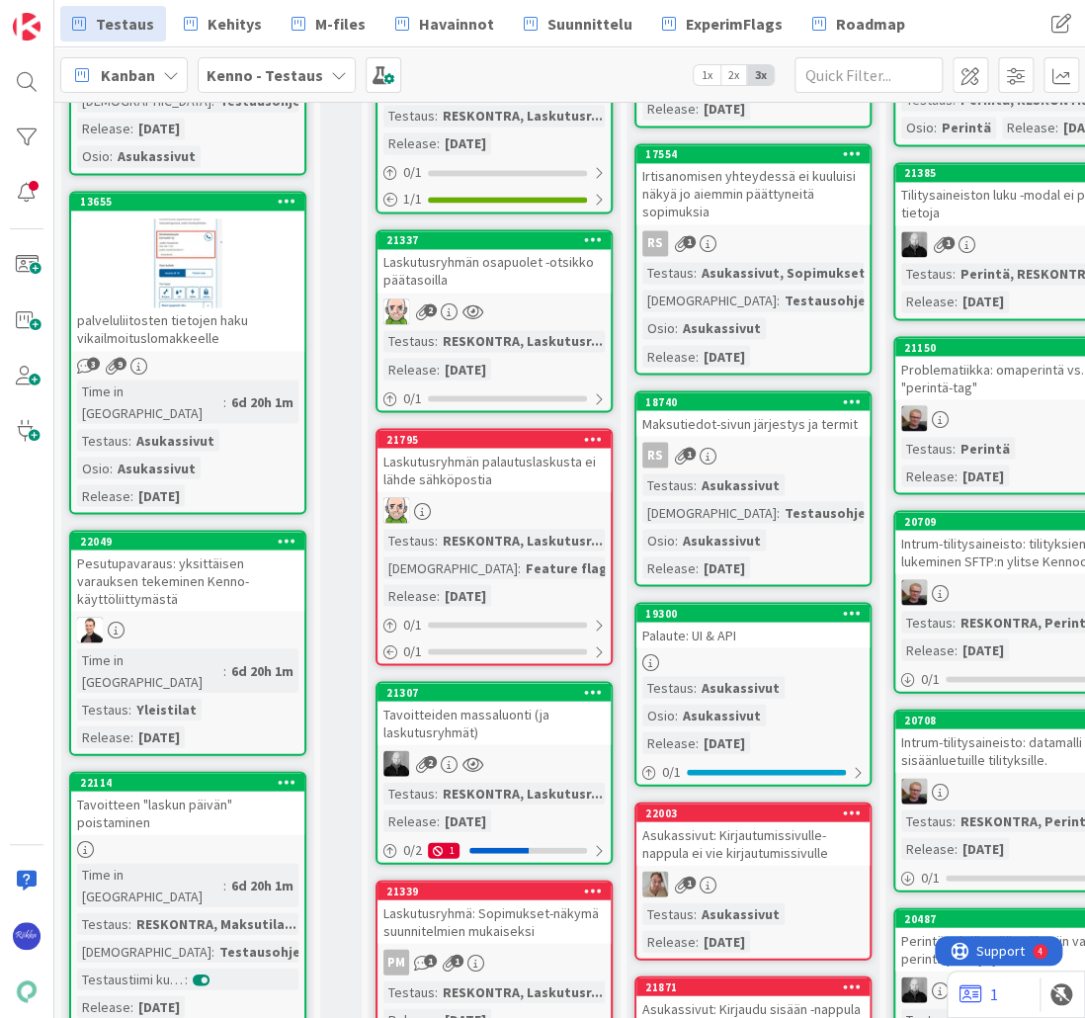
click at [215, 549] on div "Pesutupavaraus: yksittäisen varauksen tekeminen Kenno-käyttöliittymästä" at bounding box center [187, 579] width 233 height 61
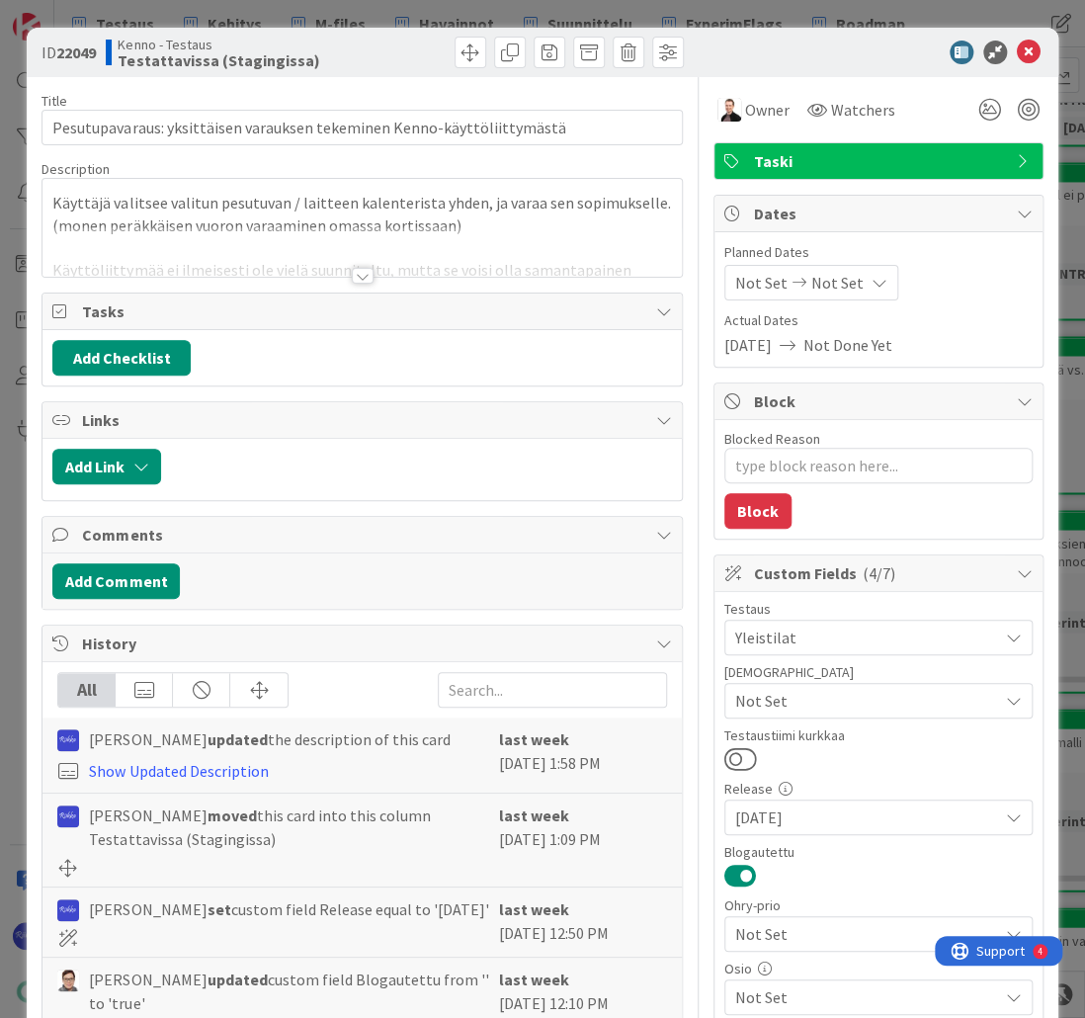
click at [356, 277] on div at bounding box center [363, 276] width 22 height 16
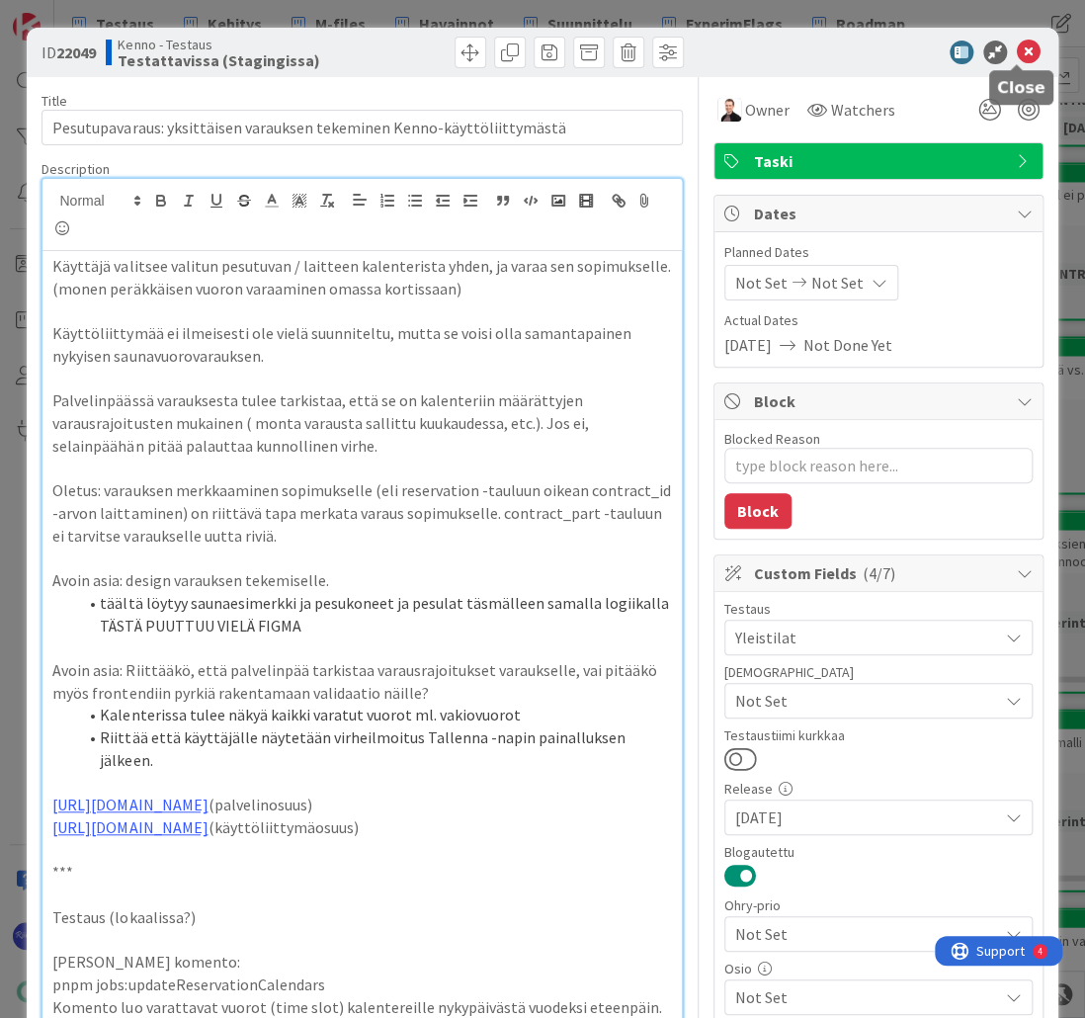
click at [1017, 47] on icon at bounding box center [1029, 53] width 24 height 24
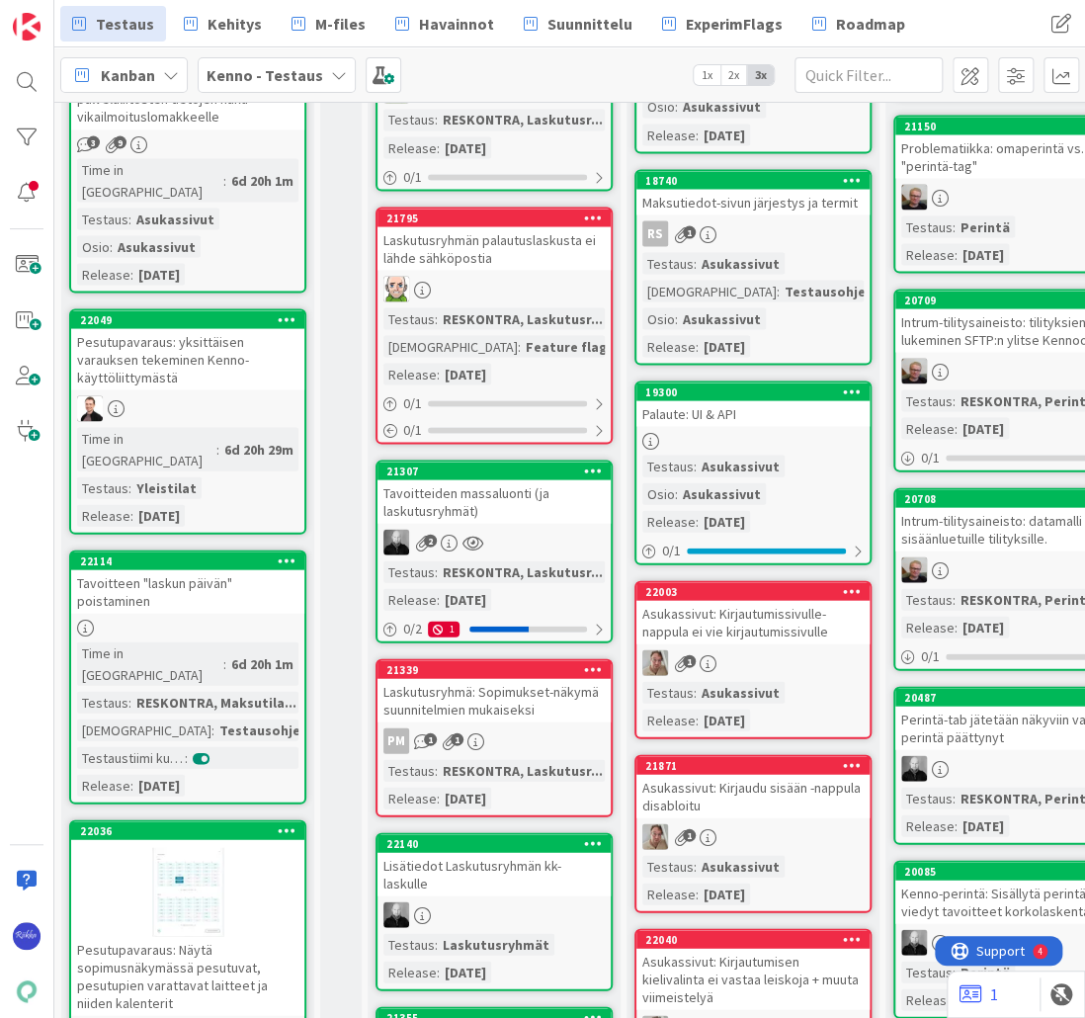
scroll to position [1344, 0]
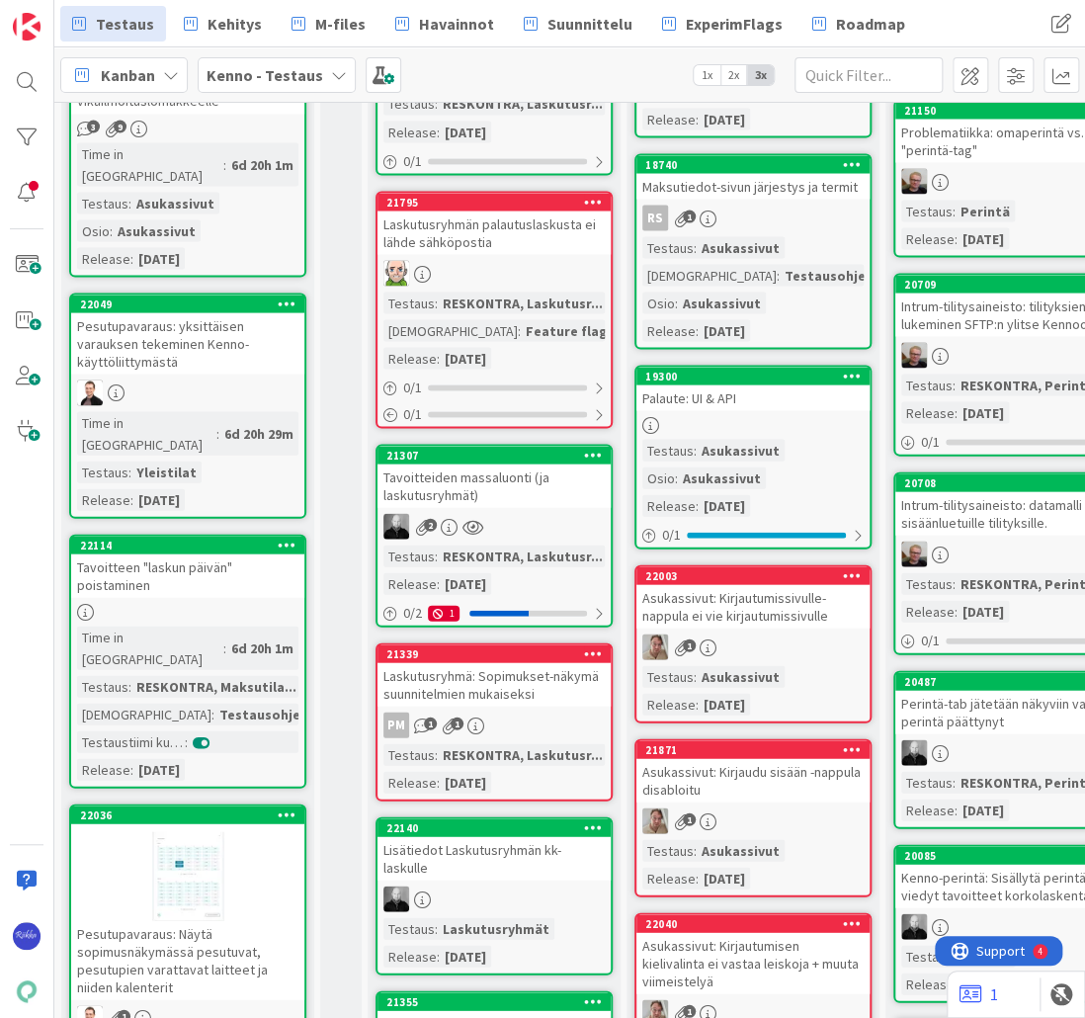
click at [199, 534] on link "22114 Tavoitteen "laskun päivän" poistaminen Time in [GEOGRAPHIC_DATA] : 6d 20h…" at bounding box center [187, 661] width 237 height 254
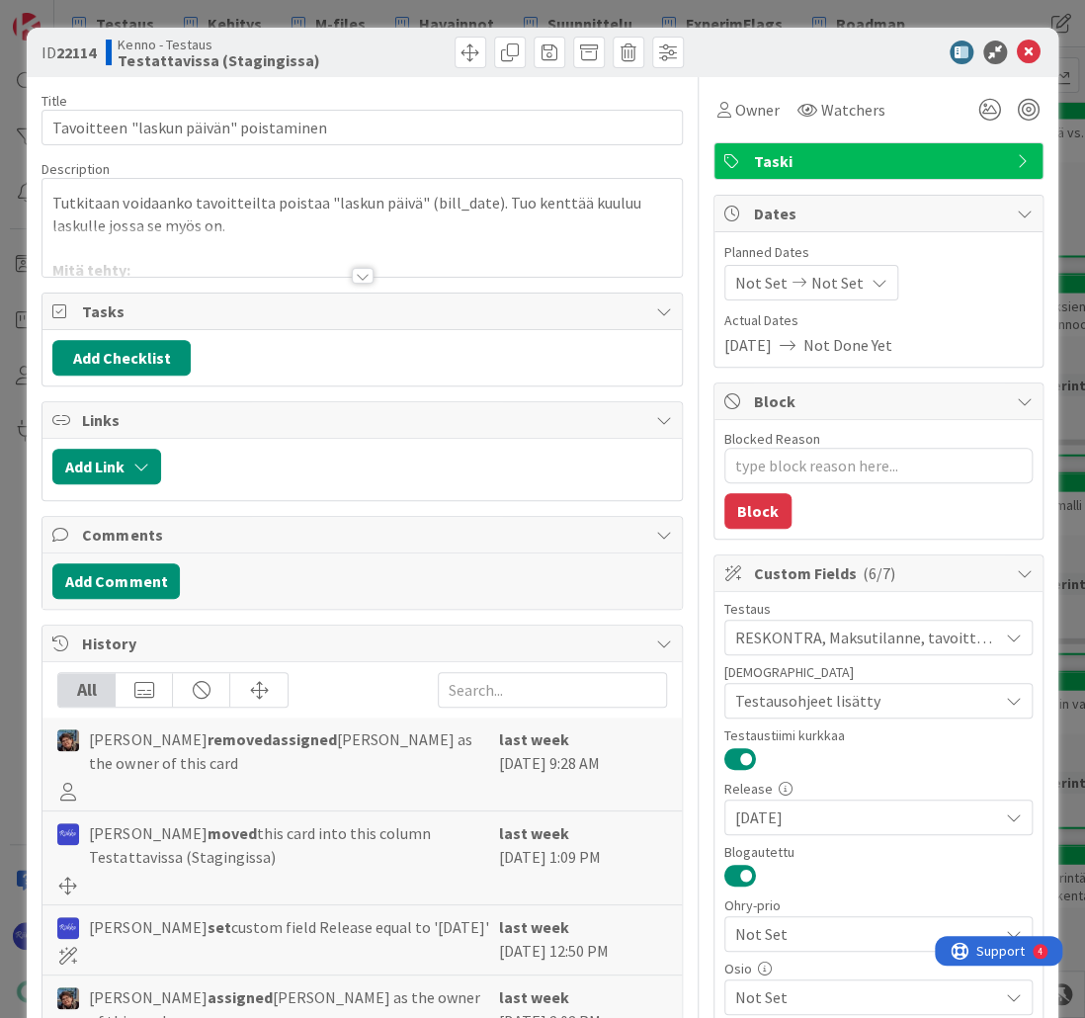
click at [354, 278] on div at bounding box center [363, 276] width 22 height 16
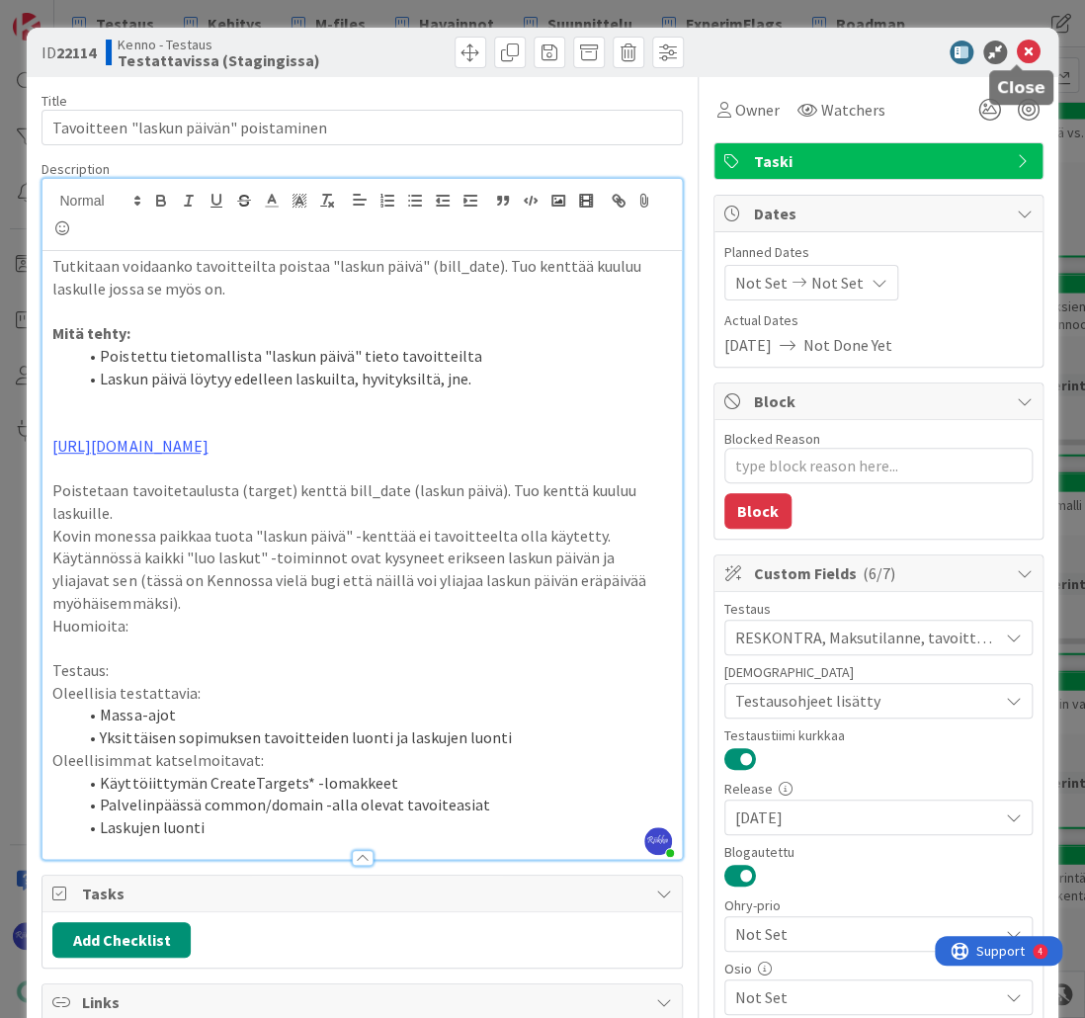
click at [1020, 49] on icon at bounding box center [1029, 53] width 24 height 24
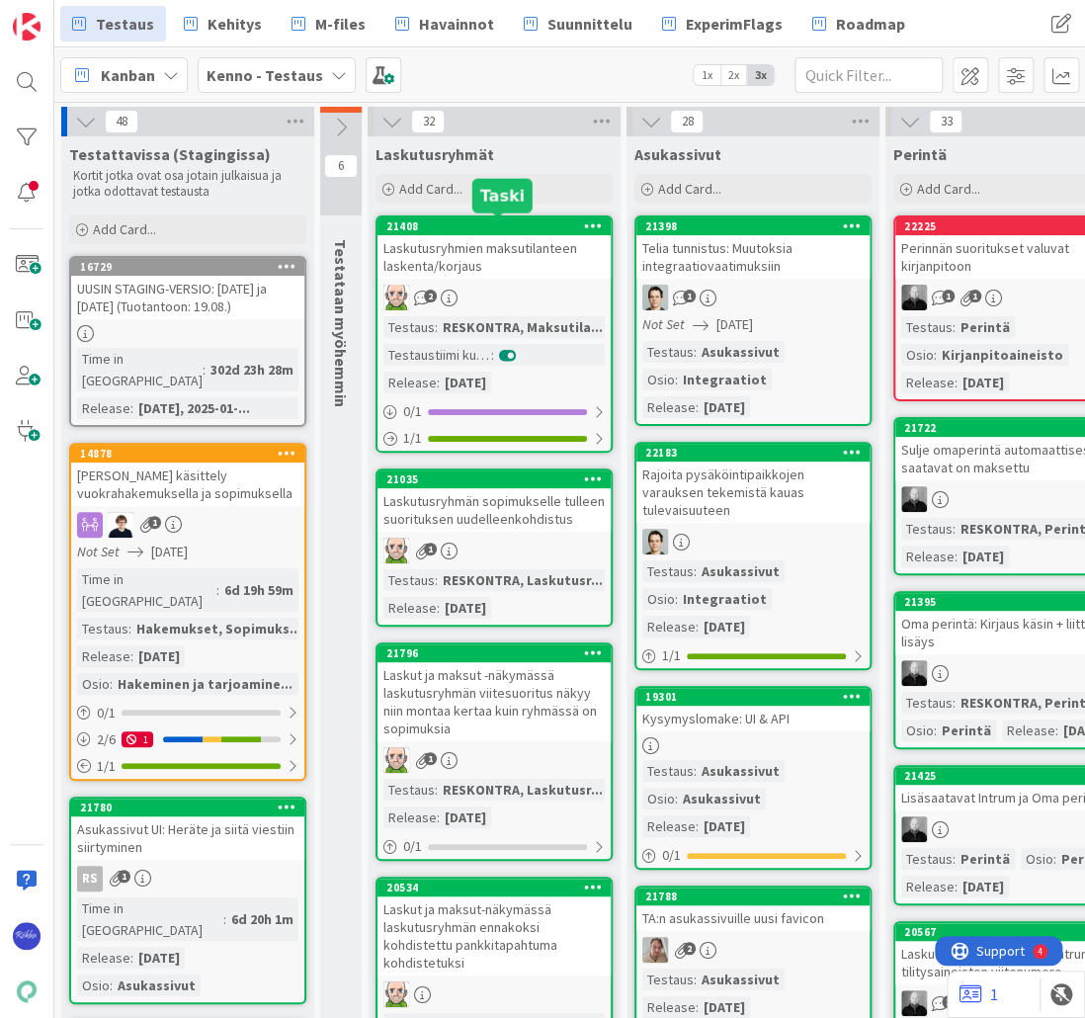
click at [232, 18] on span "Kehitys" at bounding box center [234, 24] width 54 height 24
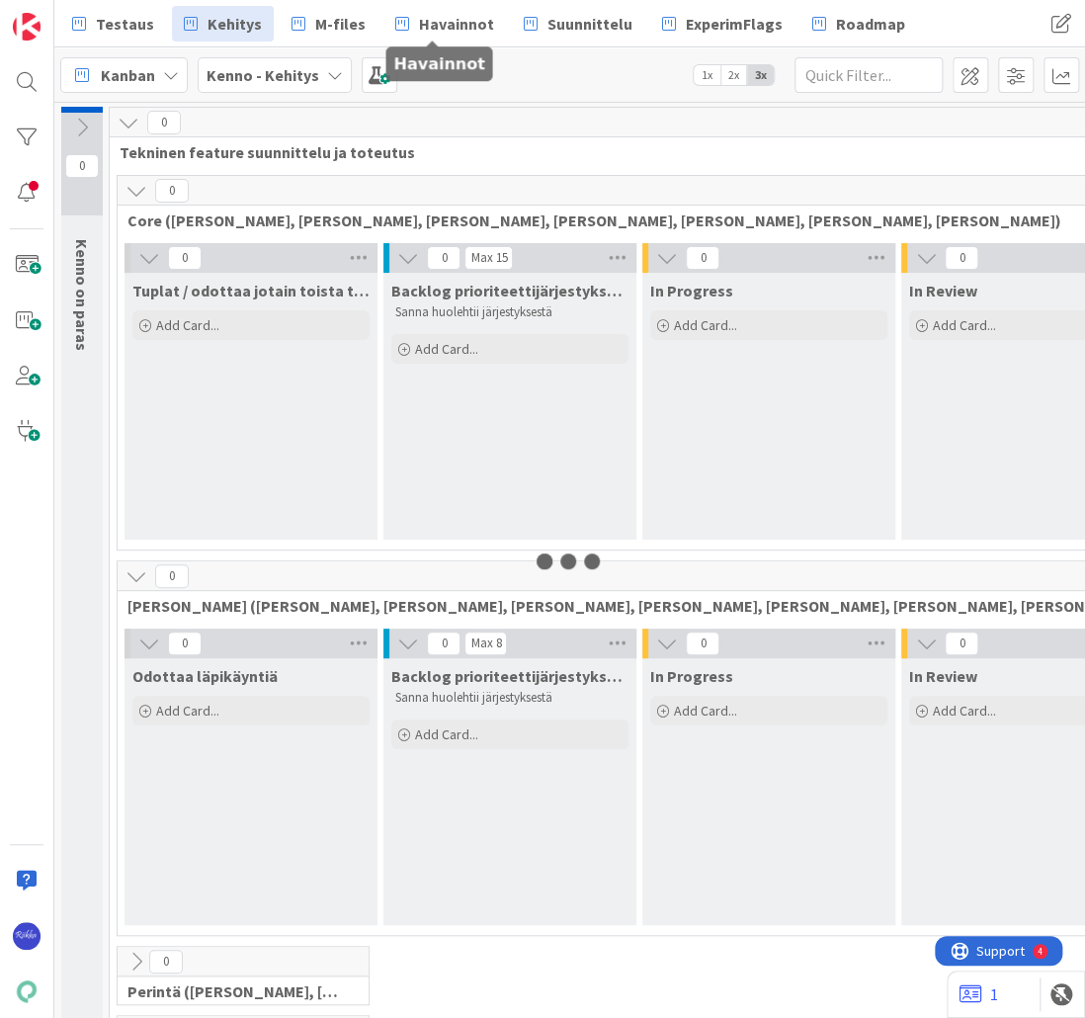
click at [440, 24] on span "Havainnot" at bounding box center [456, 24] width 75 height 24
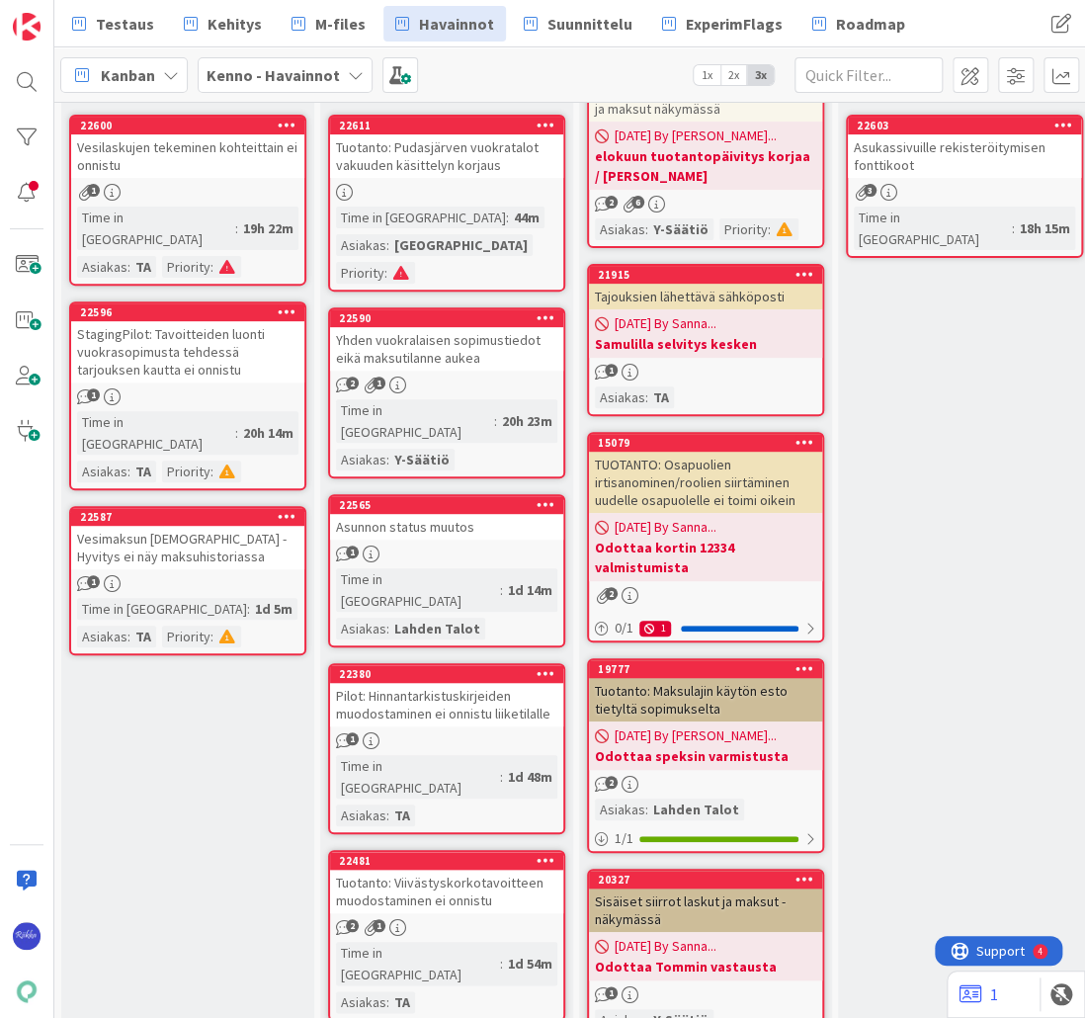
scroll to position [158, 0]
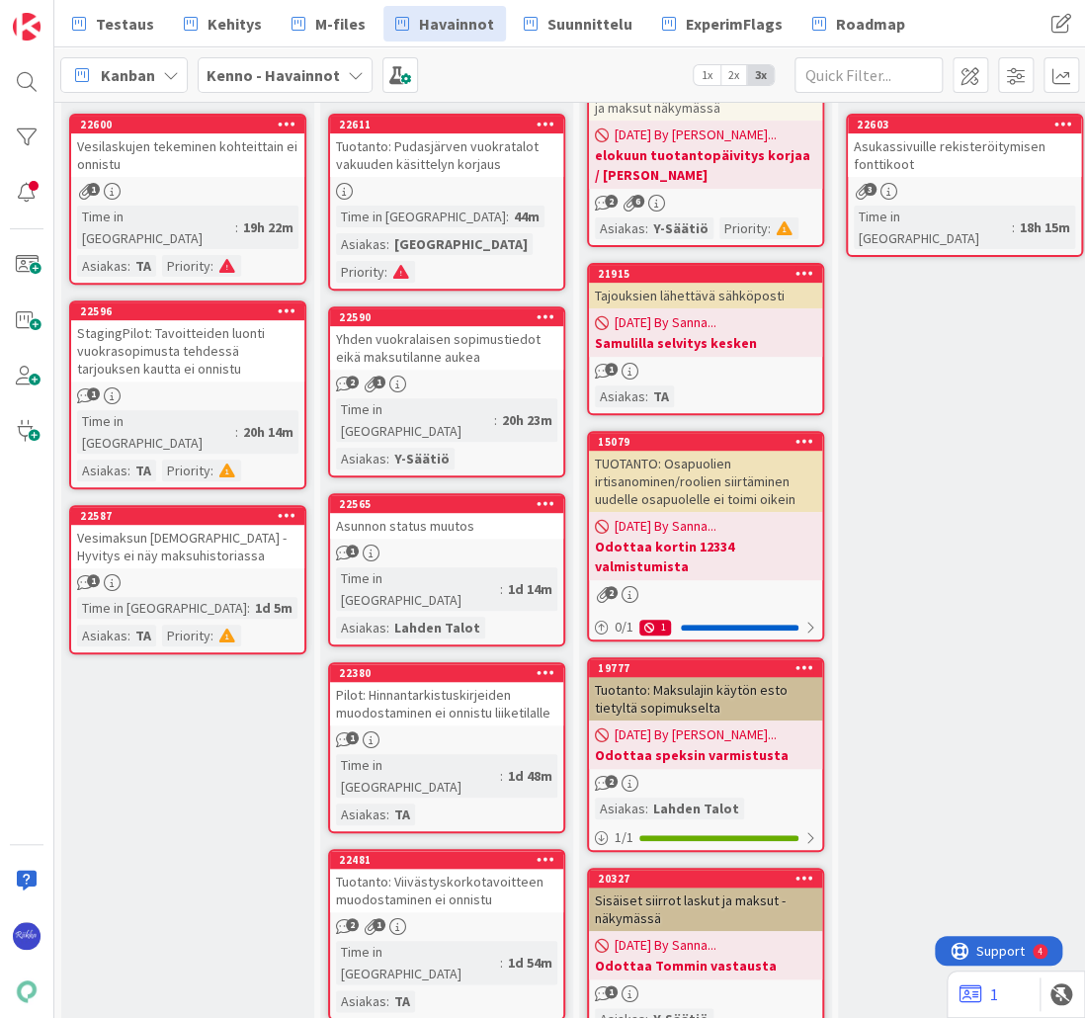
click at [253, 525] on div "Vesimaksun [DEMOGRAPHIC_DATA] - Hyvitys ei näy maksuhistoriassa" at bounding box center [187, 546] width 233 height 43
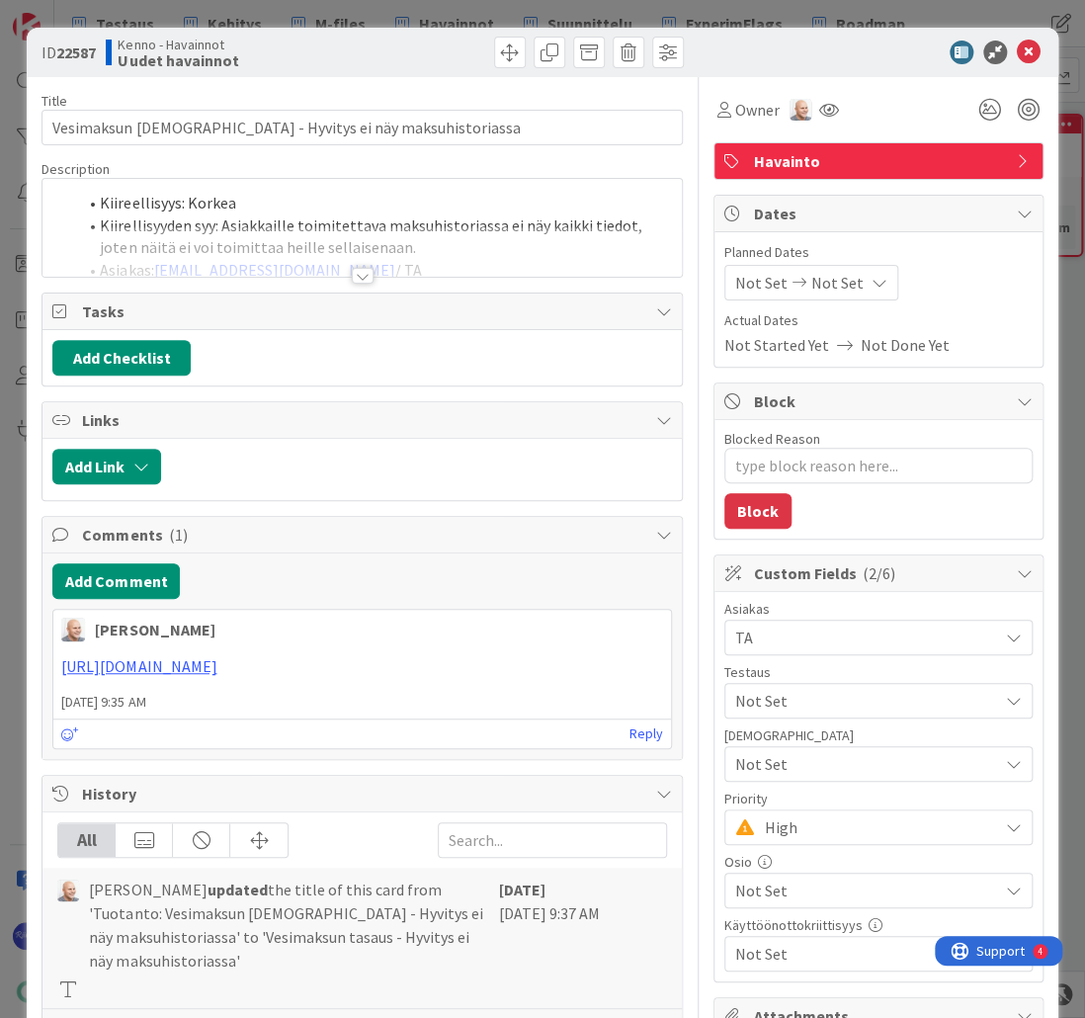
click at [356, 276] on div at bounding box center [363, 276] width 22 height 16
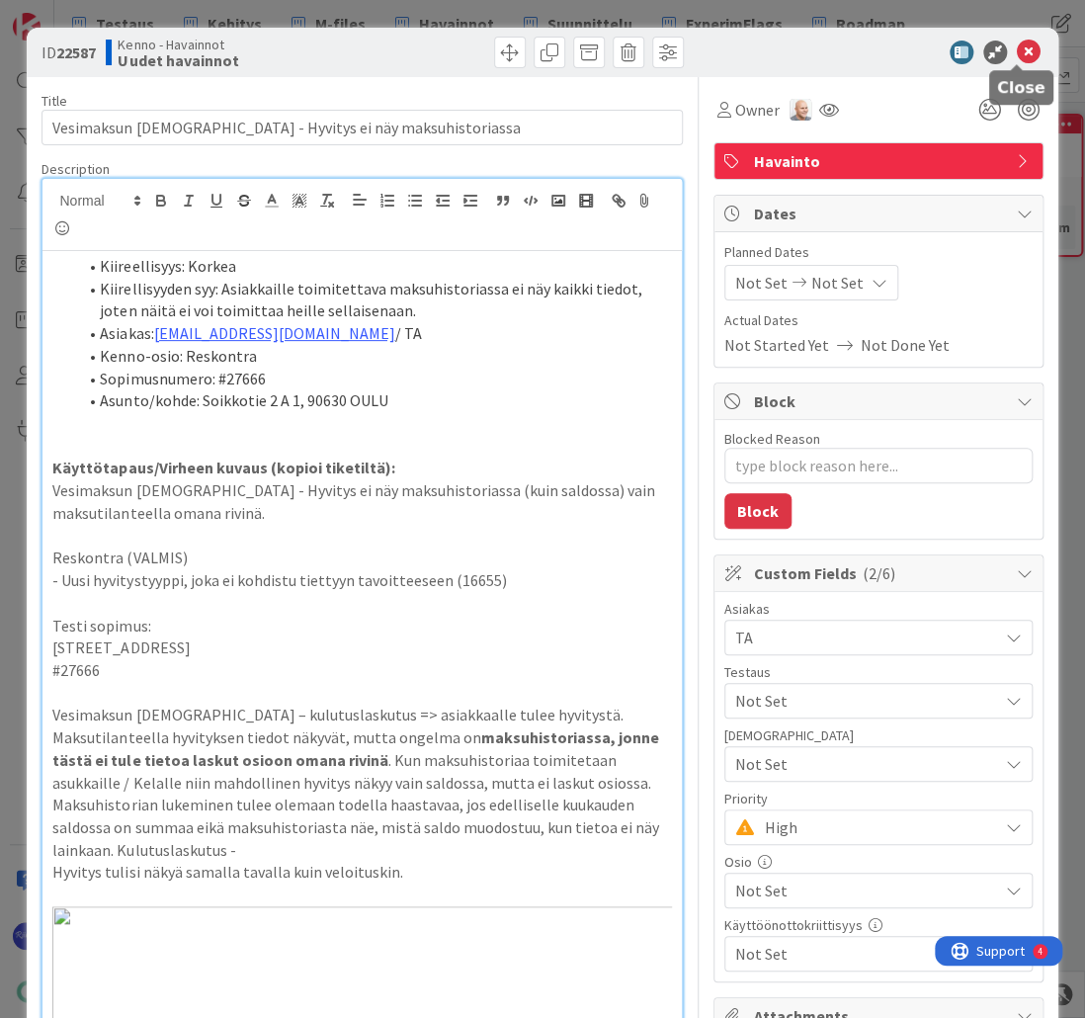
click at [1020, 50] on icon at bounding box center [1029, 53] width 24 height 24
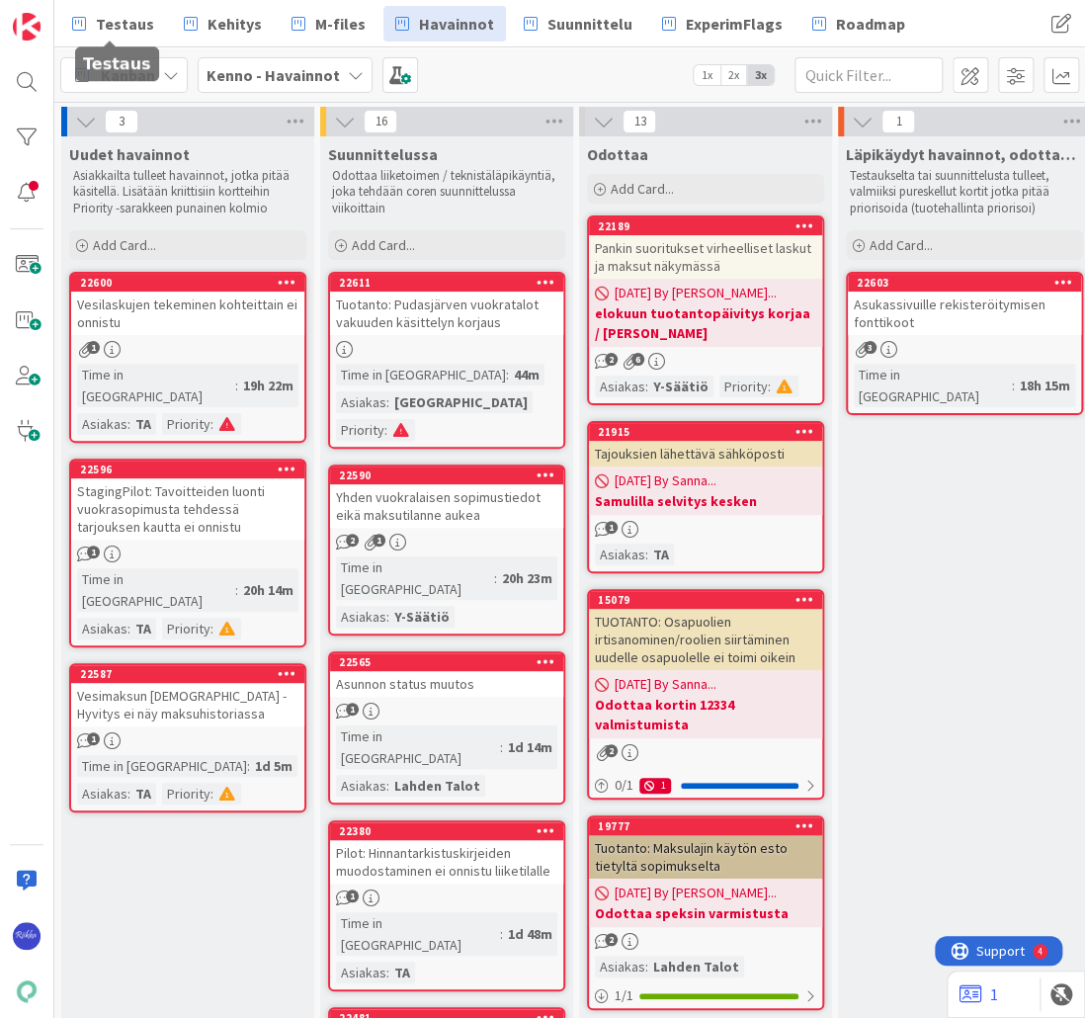
click at [115, 27] on span "Testaus" at bounding box center [125, 24] width 58 height 24
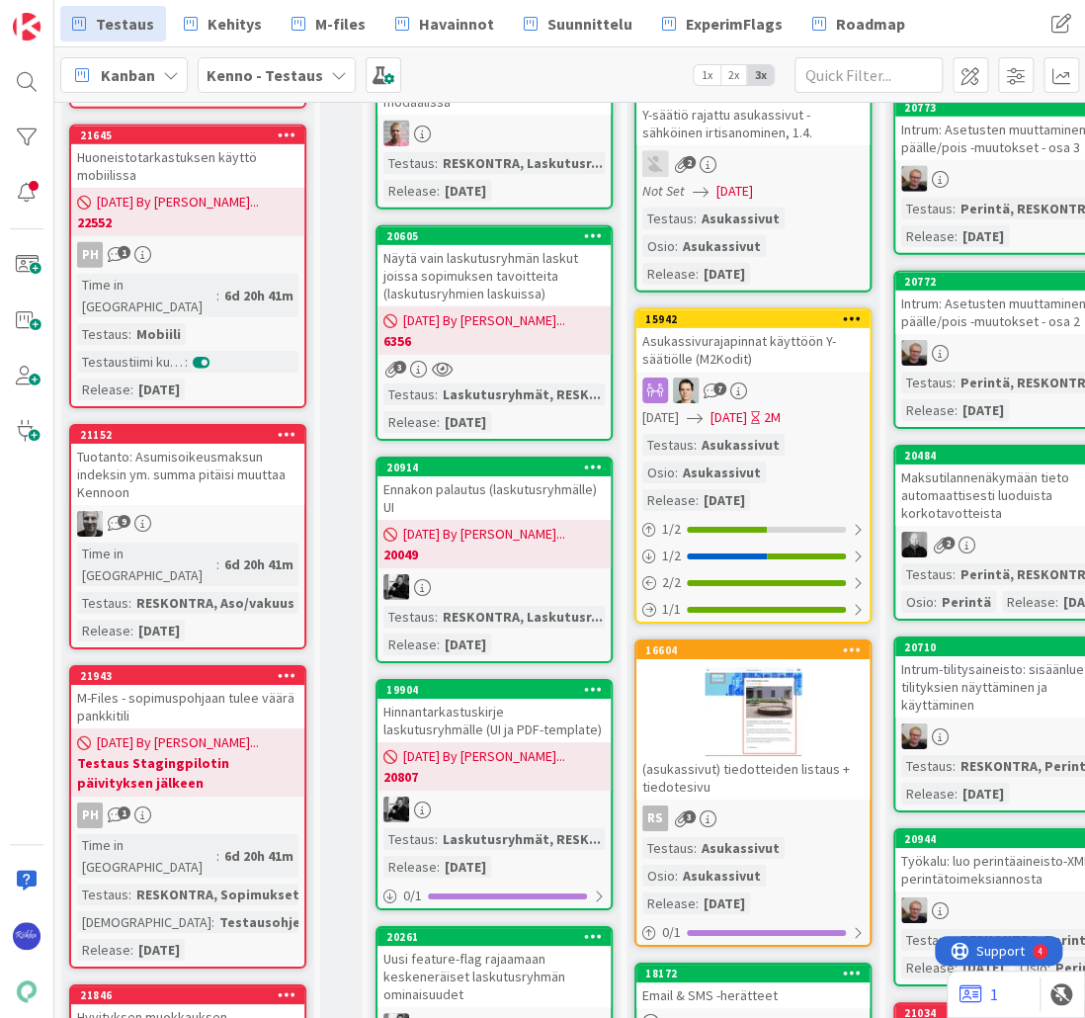
scroll to position [4900, 0]
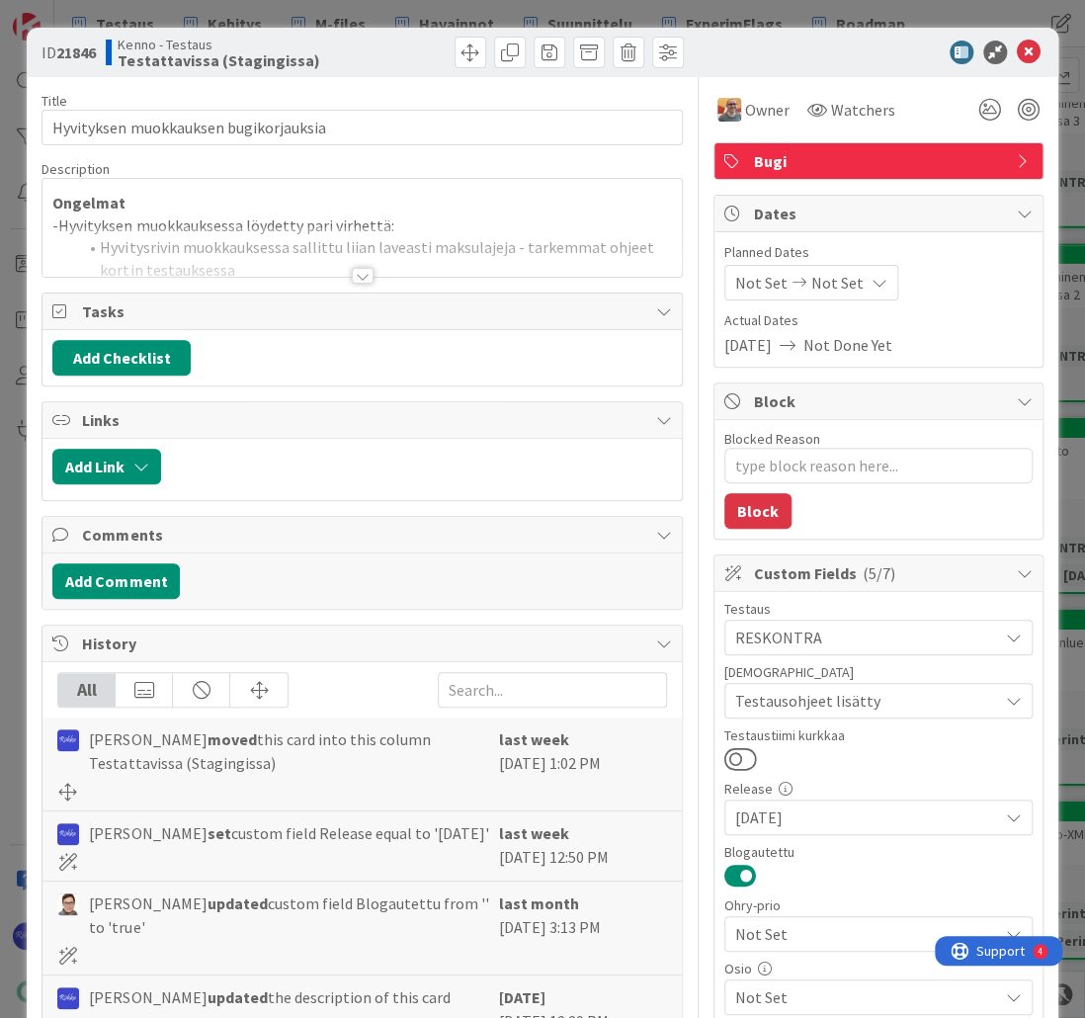
click at [358, 273] on div at bounding box center [363, 276] width 22 height 16
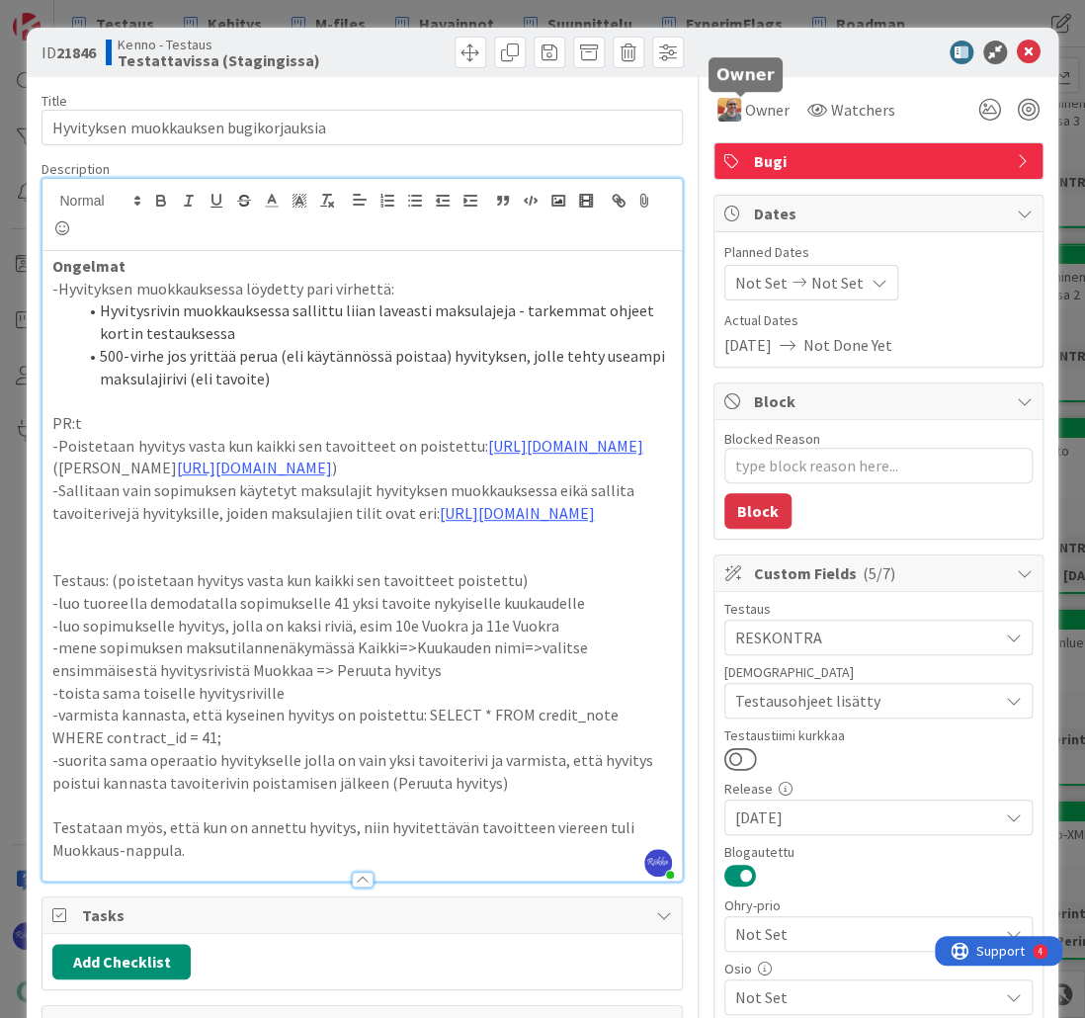
click at [762, 104] on span "Owner" at bounding box center [767, 110] width 44 height 24
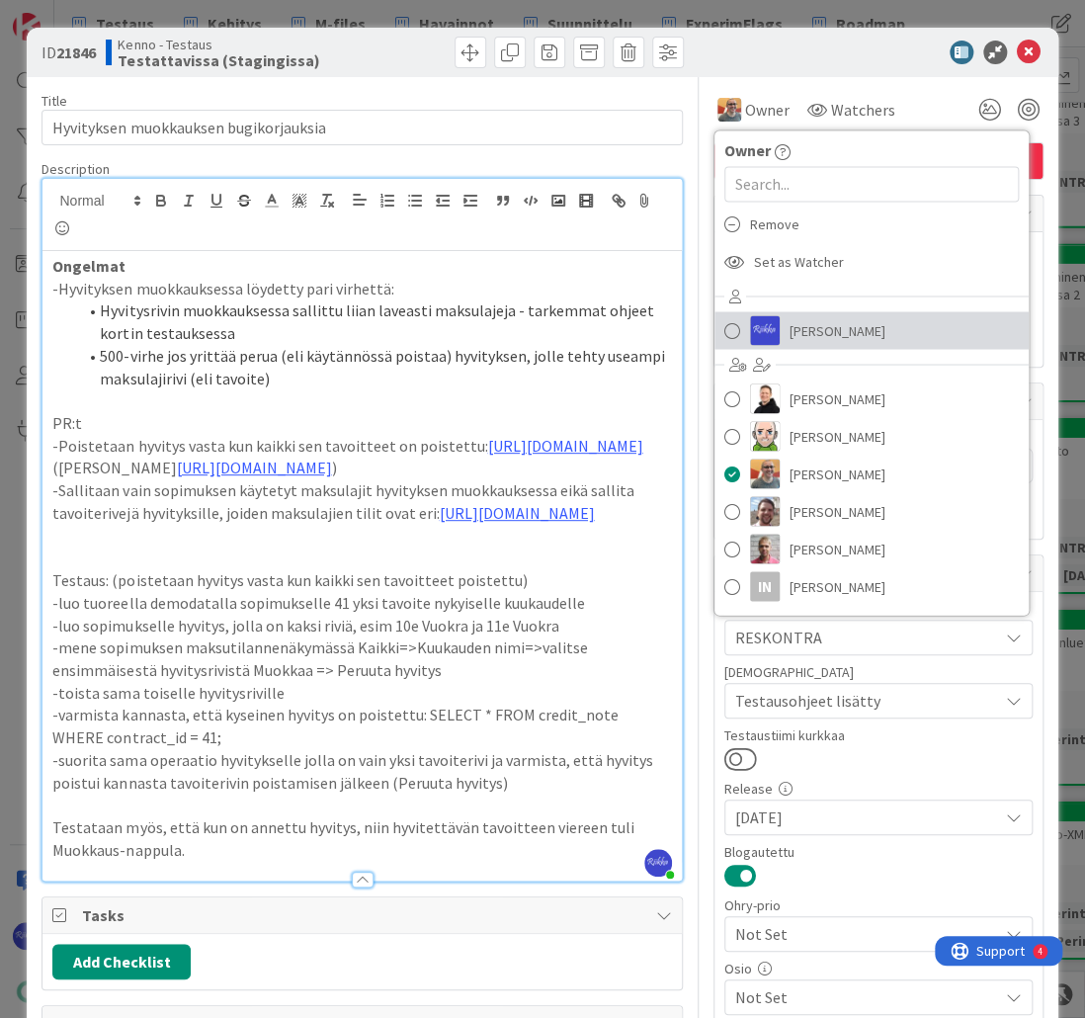
click at [810, 329] on span "[PERSON_NAME]" at bounding box center [837, 330] width 96 height 30
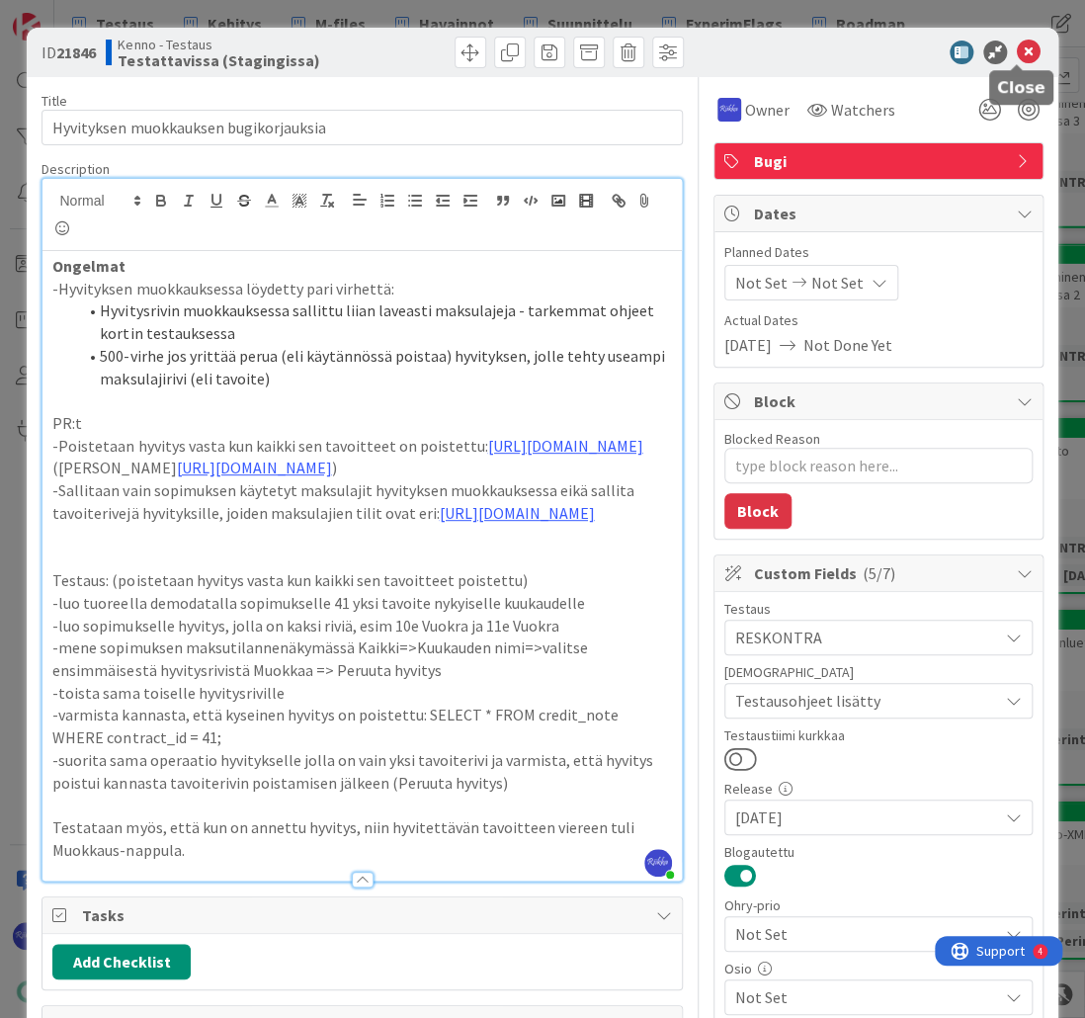
click at [1018, 53] on icon at bounding box center [1029, 53] width 24 height 24
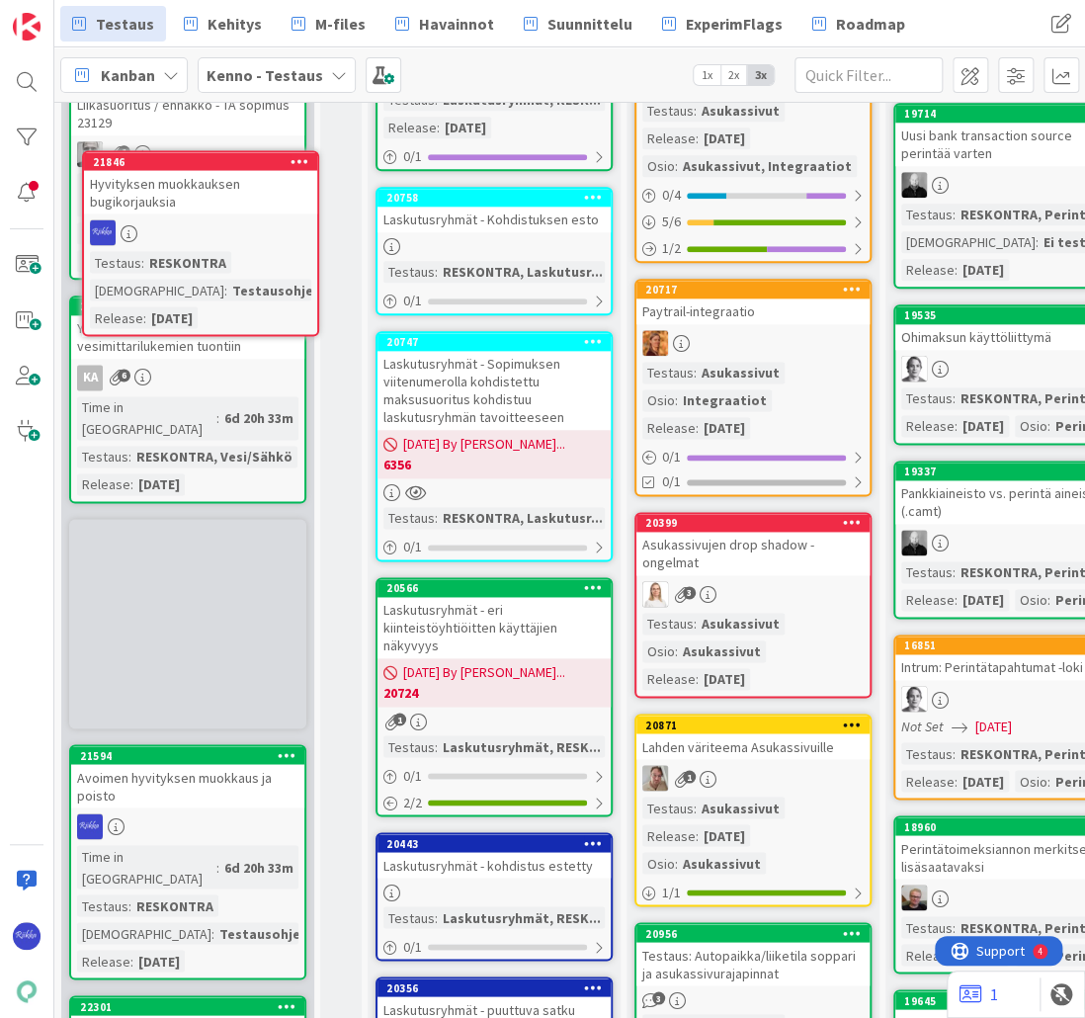
scroll to position [3420, 0]
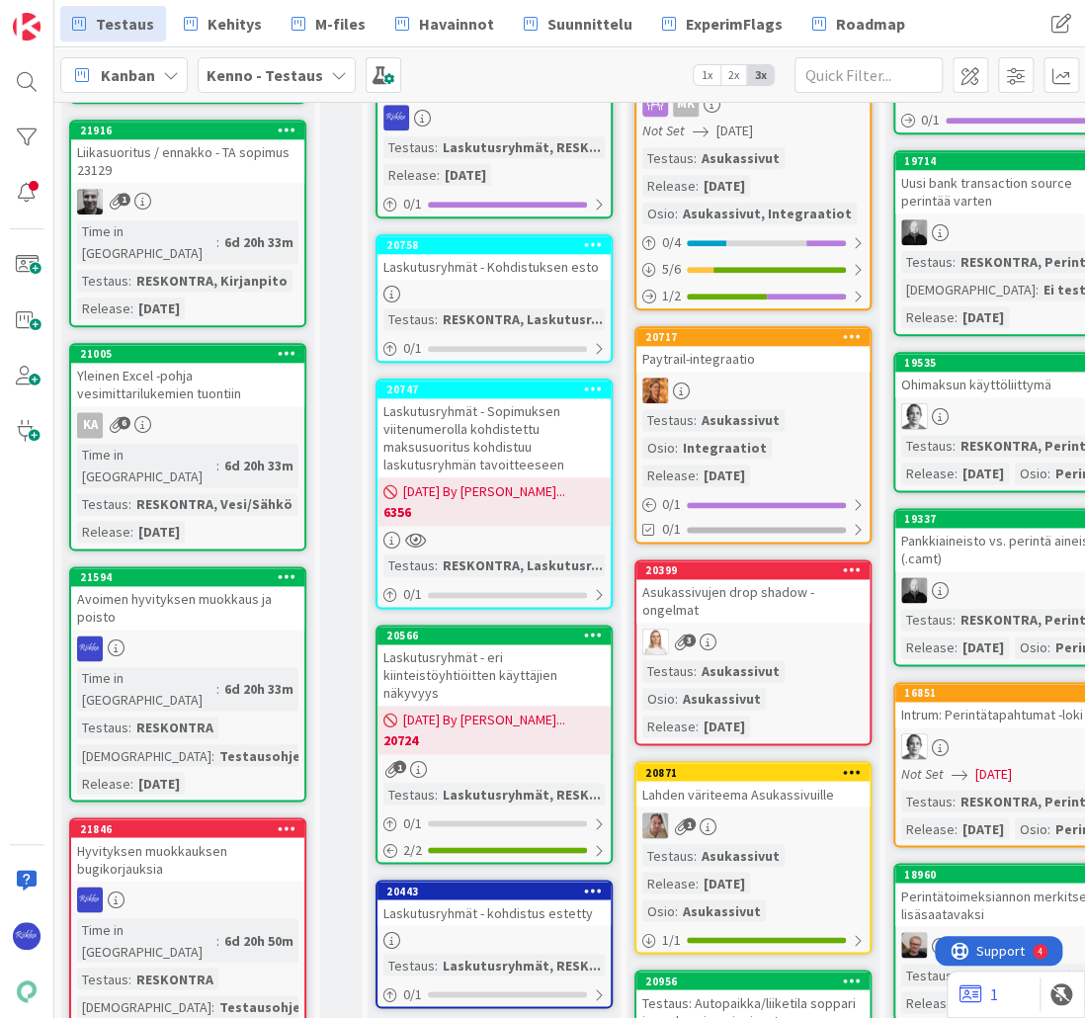
click at [233, 667] on div "Time in Column : 6d 20h 33m Testaus : RESKONTRA [DEMOGRAPHIC_DATA] : Testausohj…" at bounding box center [187, 730] width 221 height 126
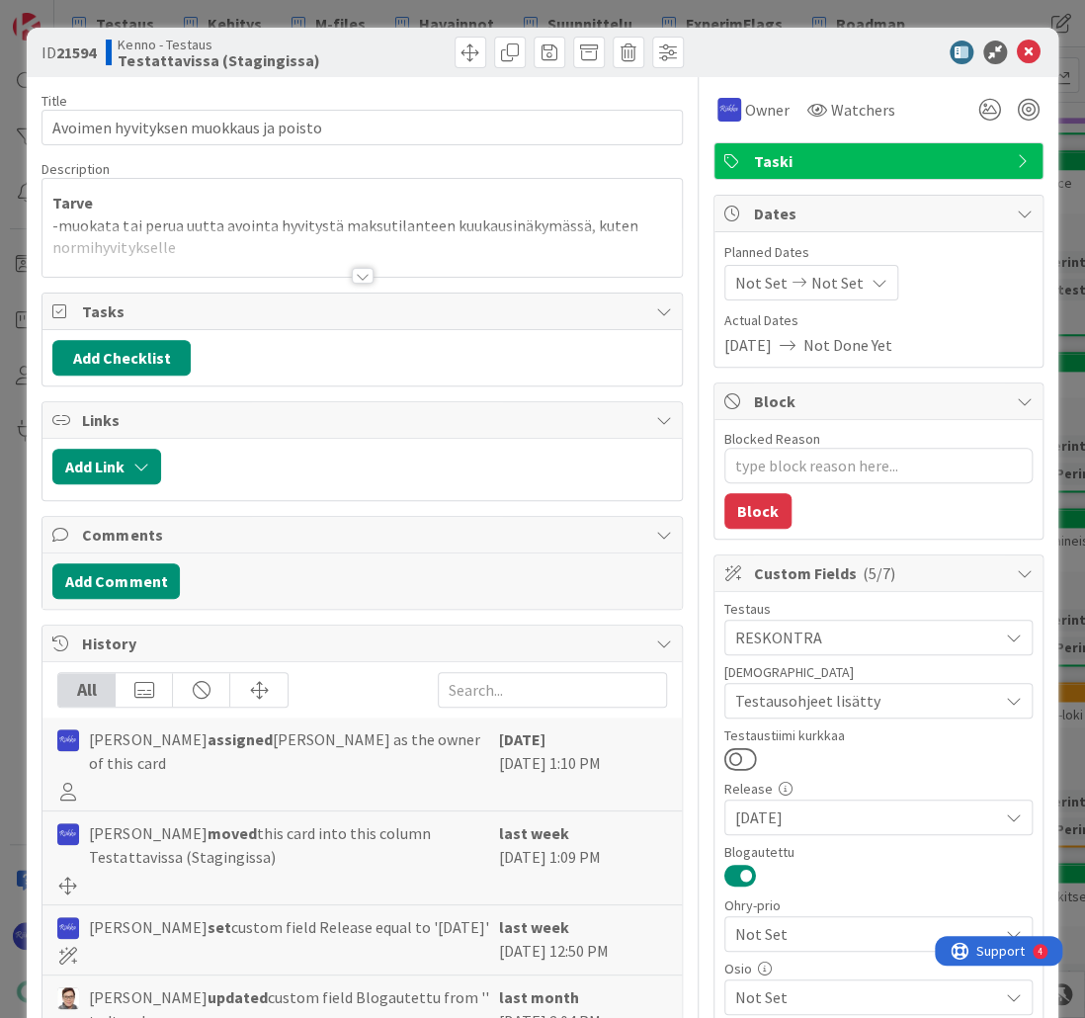
click at [356, 278] on div at bounding box center [363, 276] width 22 height 16
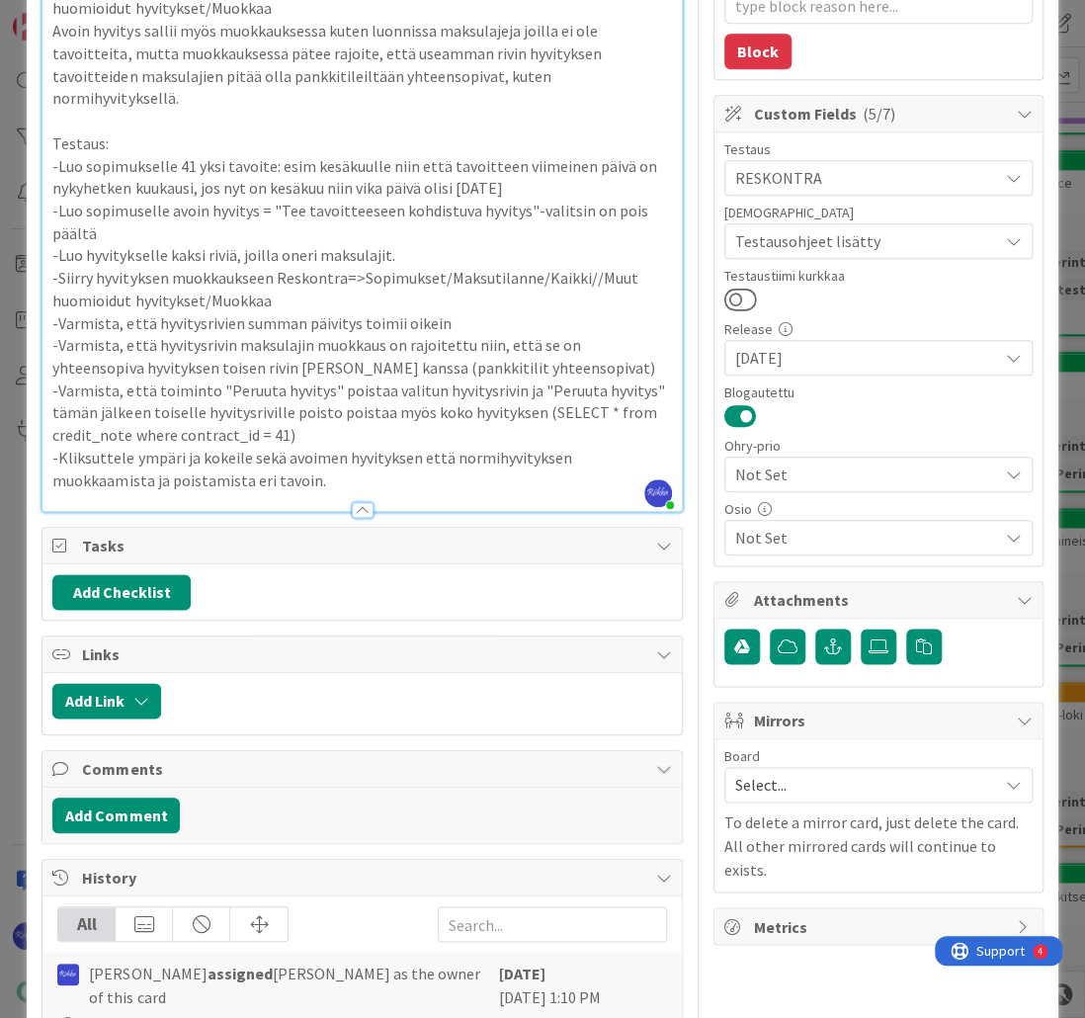
scroll to position [711, 0]
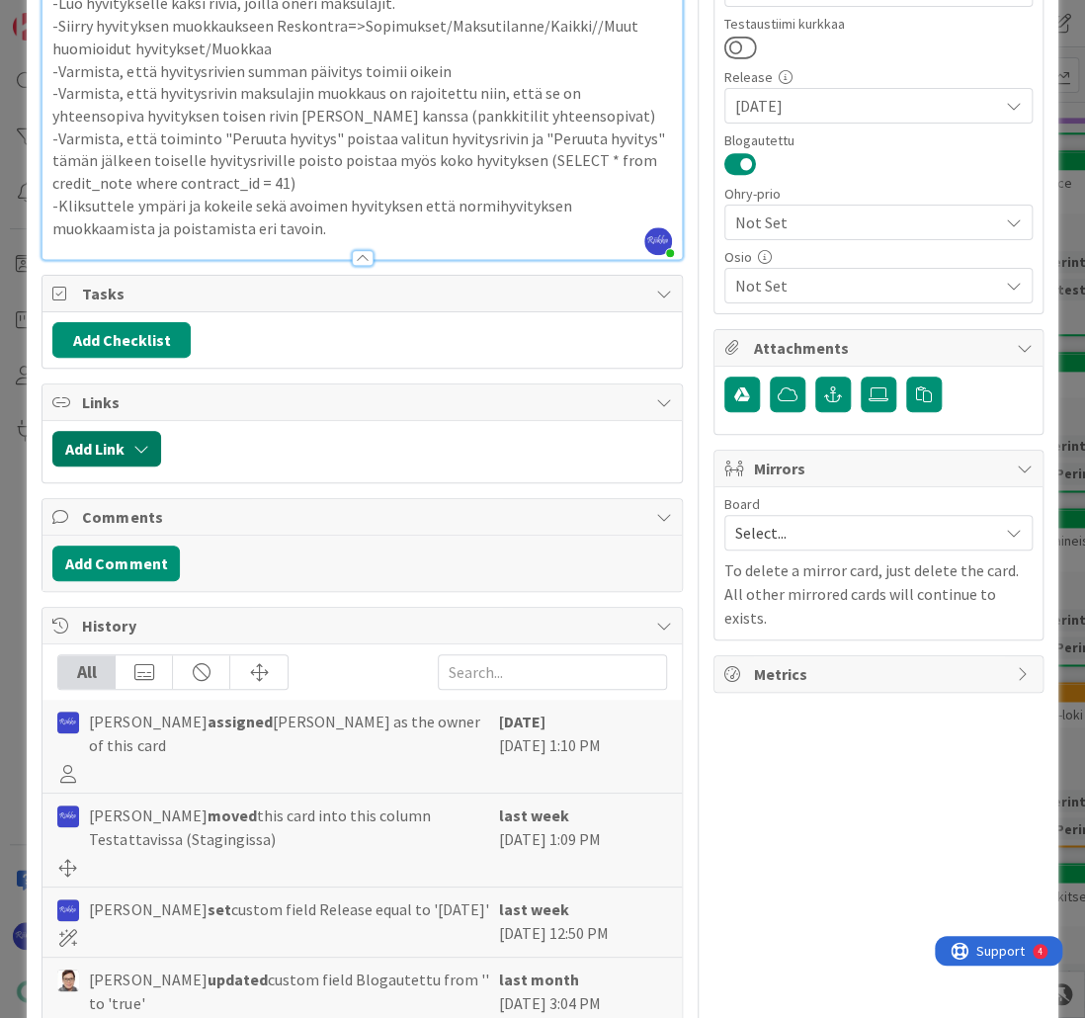
click at [127, 431] on button "Add Link" at bounding box center [106, 449] width 109 height 36
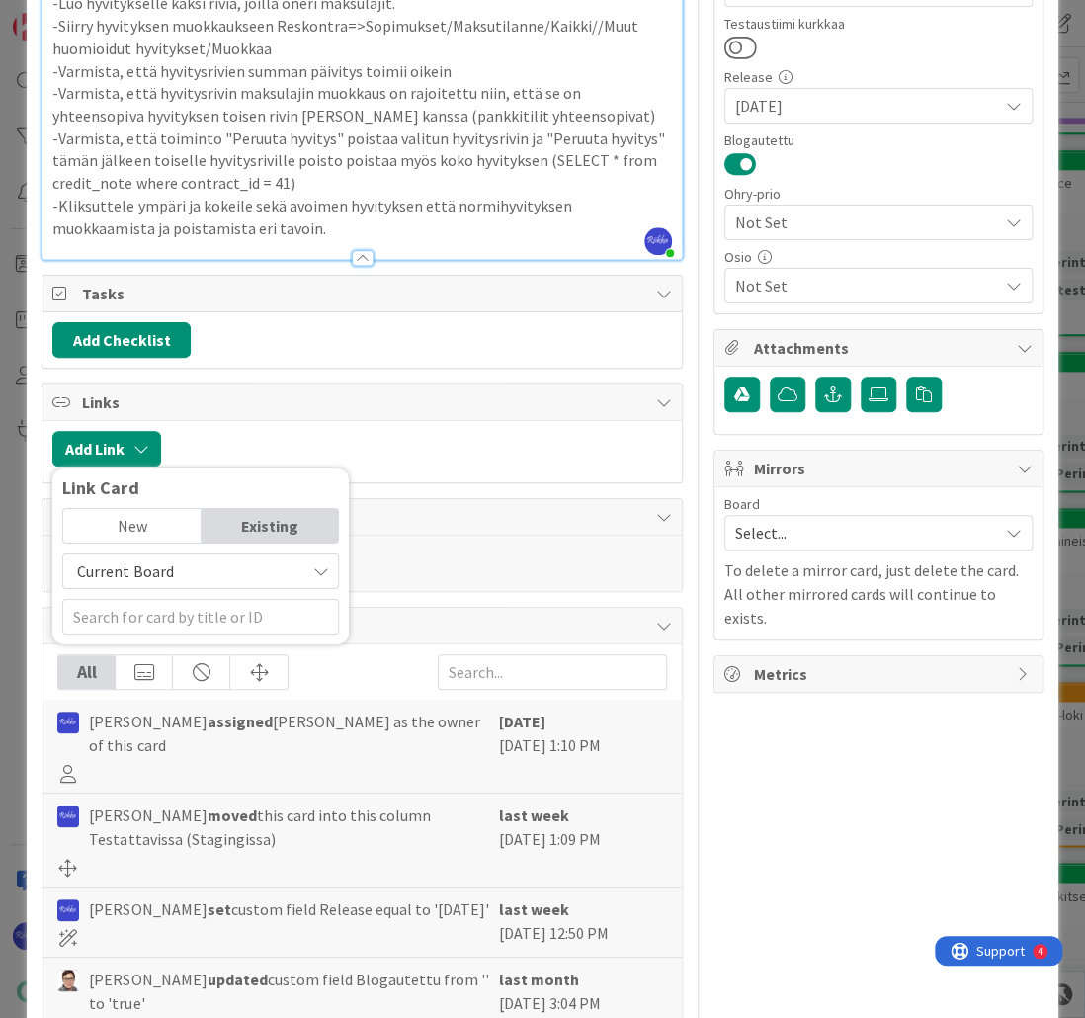
click at [189, 557] on span "Current Board" at bounding box center [183, 571] width 221 height 28
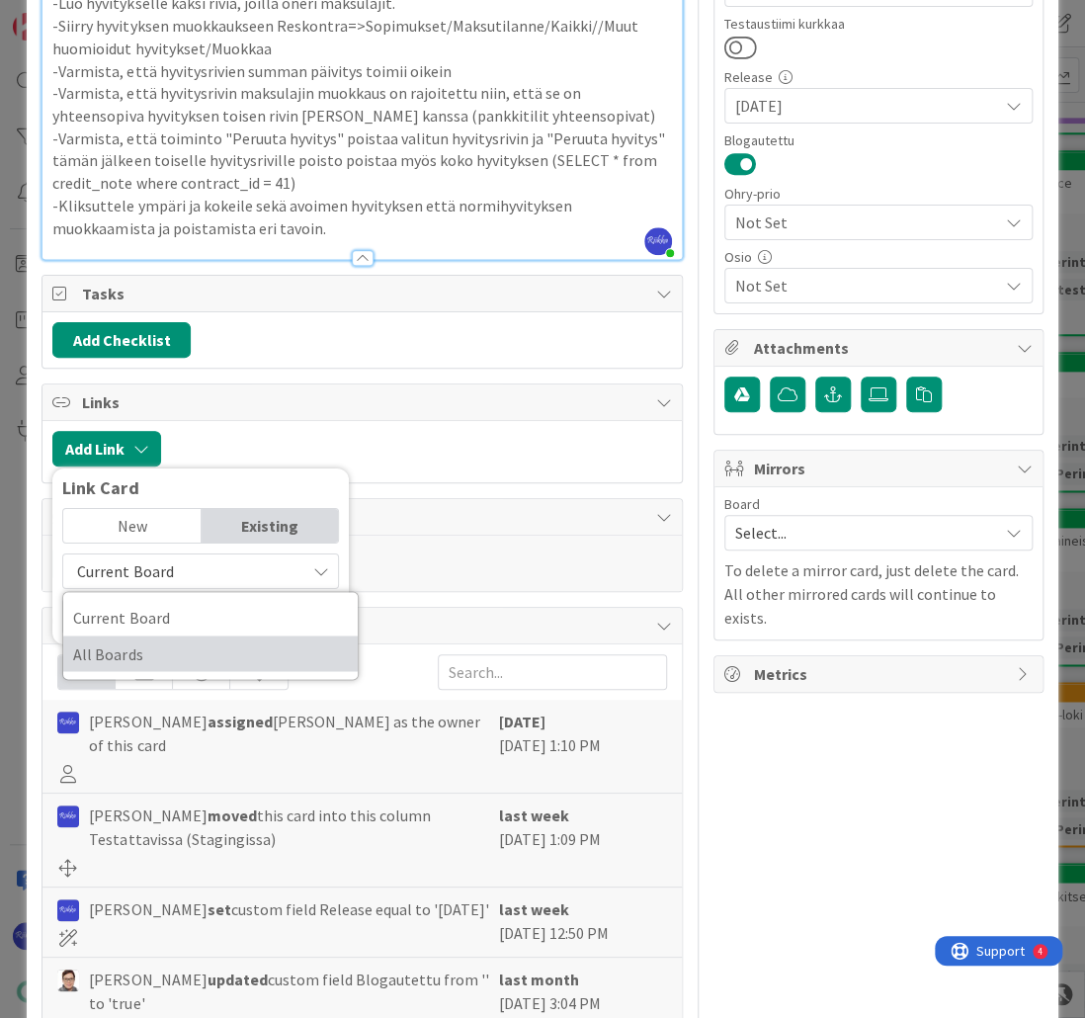
click at [193, 638] on span "All Boards" at bounding box center [210, 653] width 275 height 30
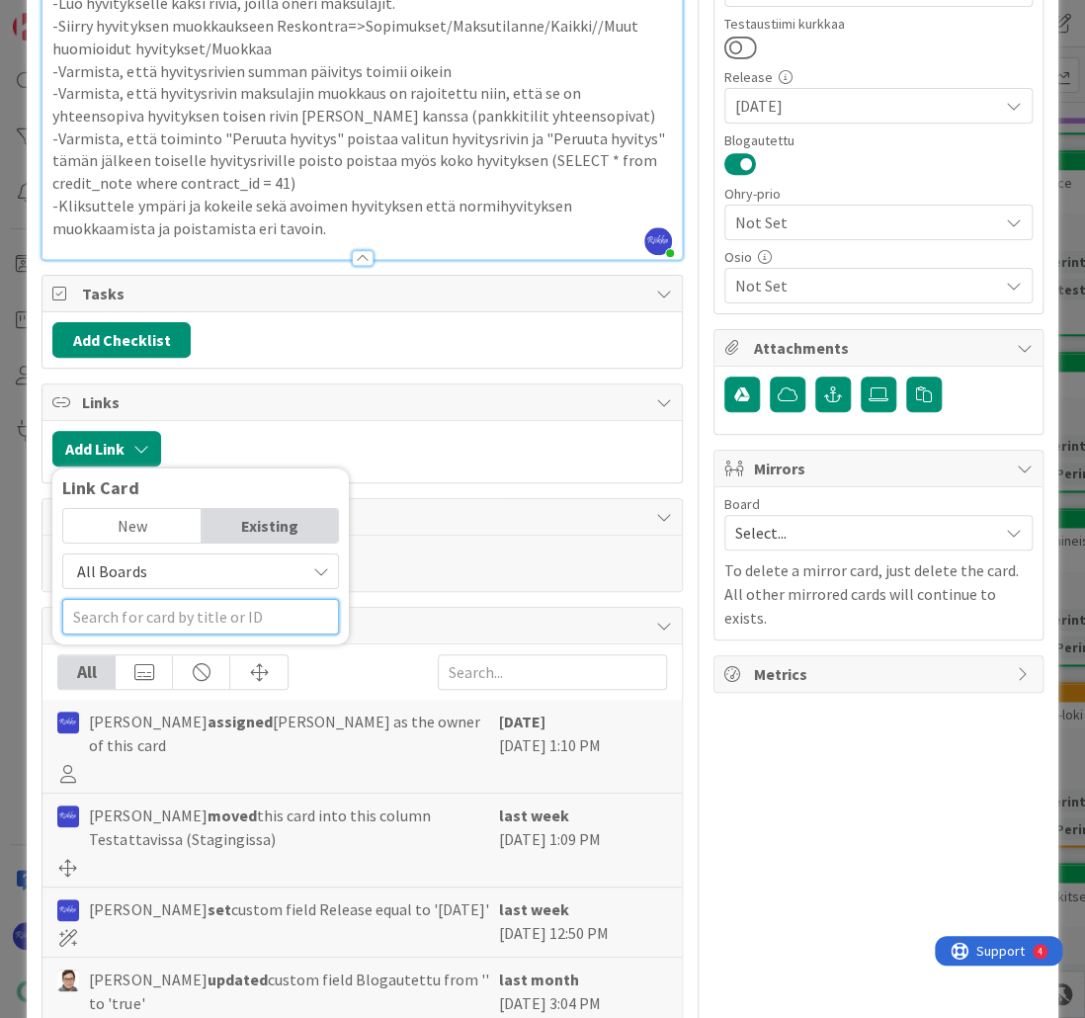
click at [190, 599] on input "text" at bounding box center [200, 617] width 277 height 36
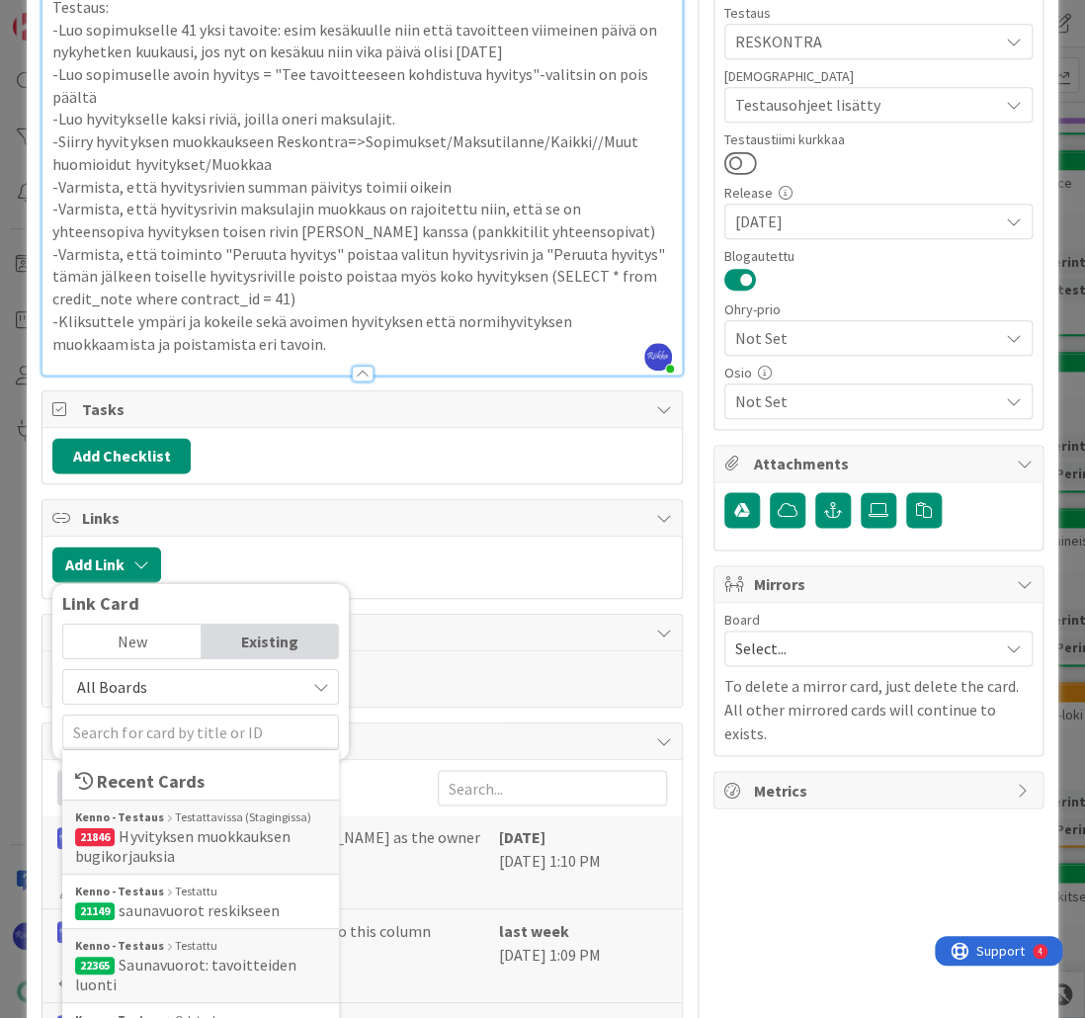
scroll to position [556, 0]
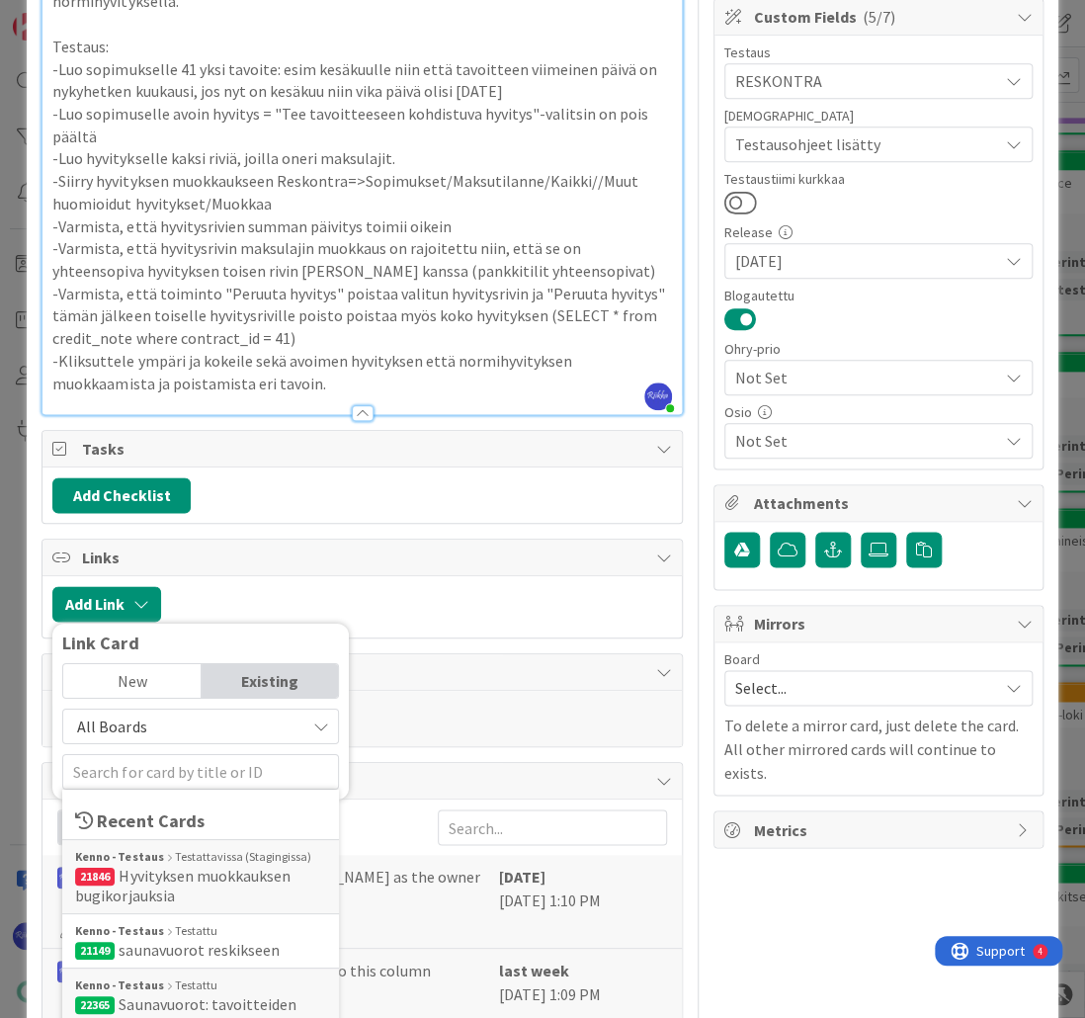
click at [257, 361] on p "-Kliksuttele ympäri ja kokeile sekä avoimen hyvityksen että normihyvityksen muo…" at bounding box center [361, 372] width 618 height 44
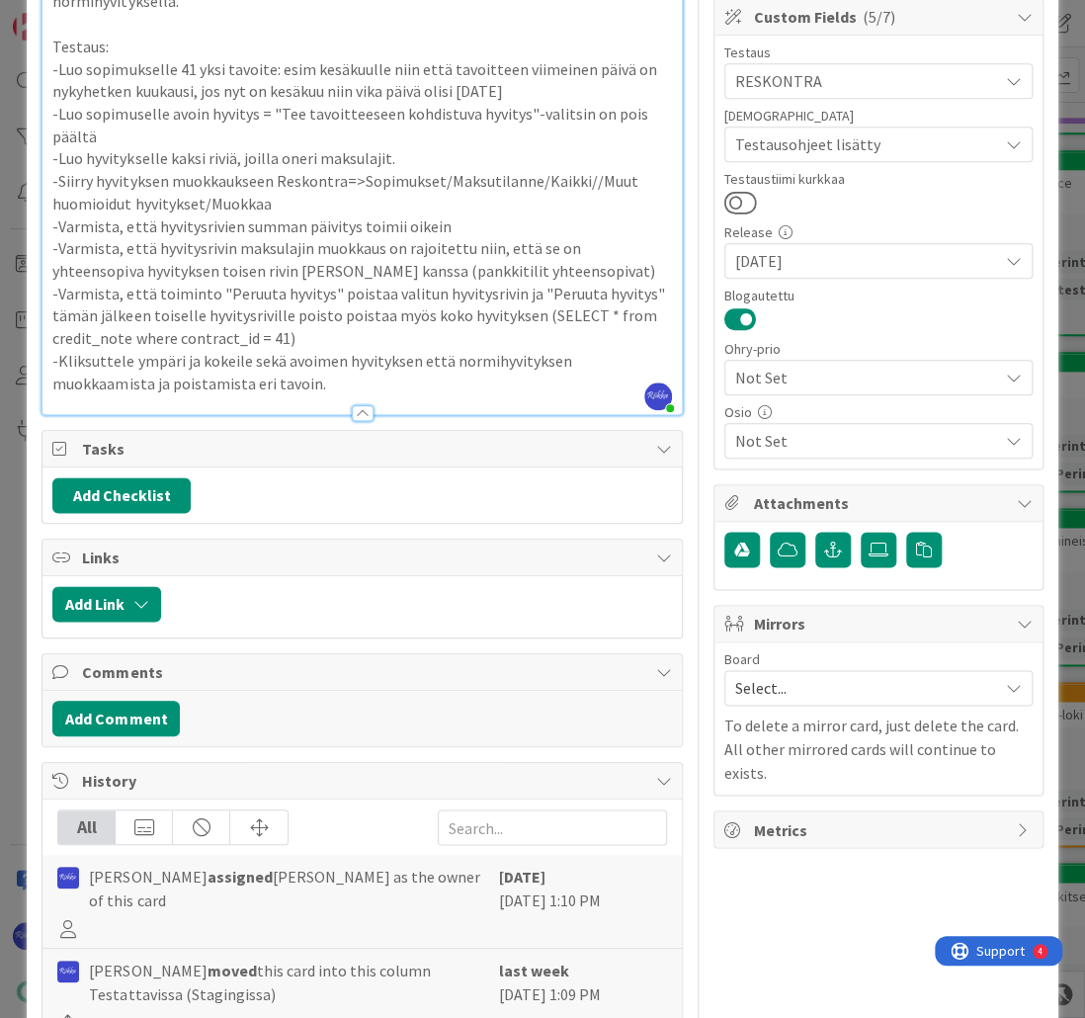
type textarea "x"
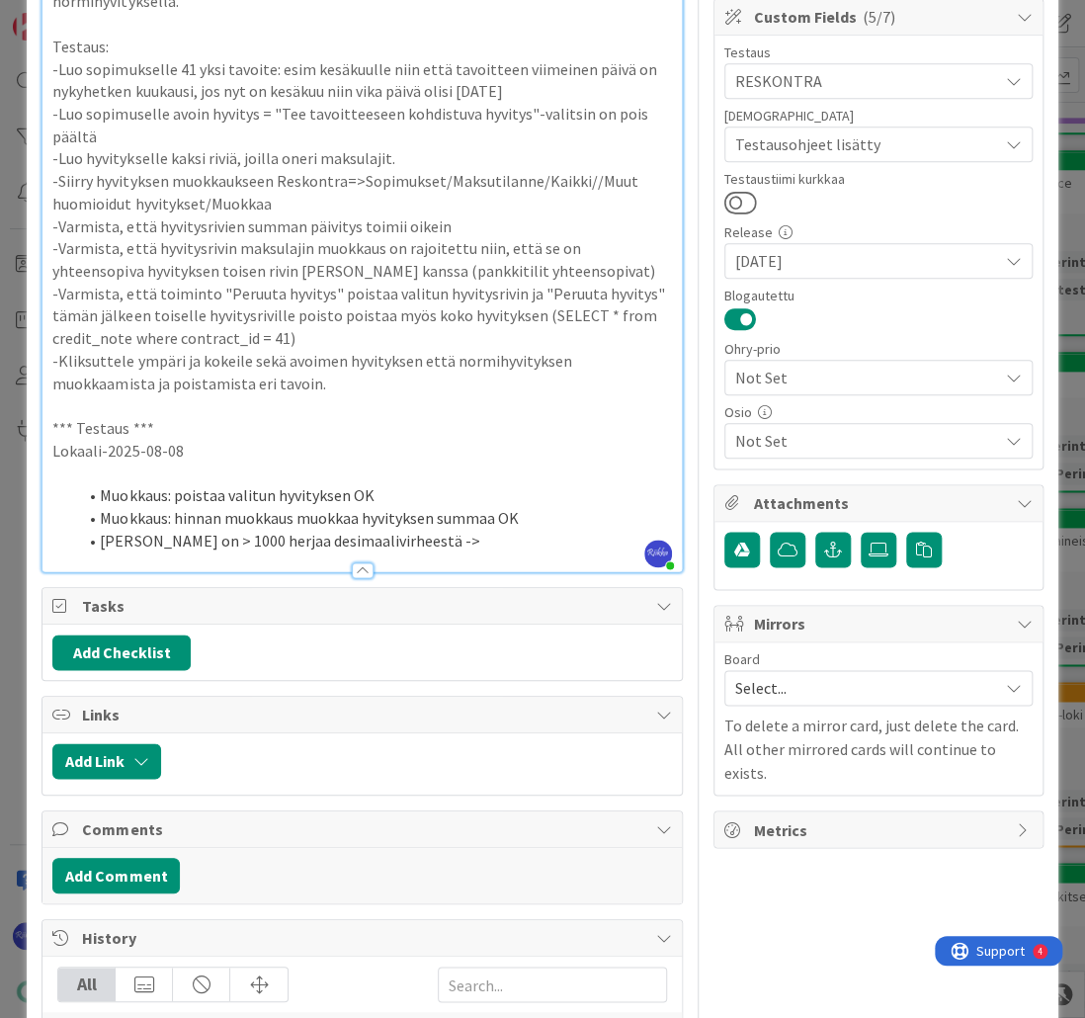
click at [433, 530] on li "[PERSON_NAME] on > 1000 herjaa desimaalivirheestä ->" at bounding box center [373, 541] width 595 height 23
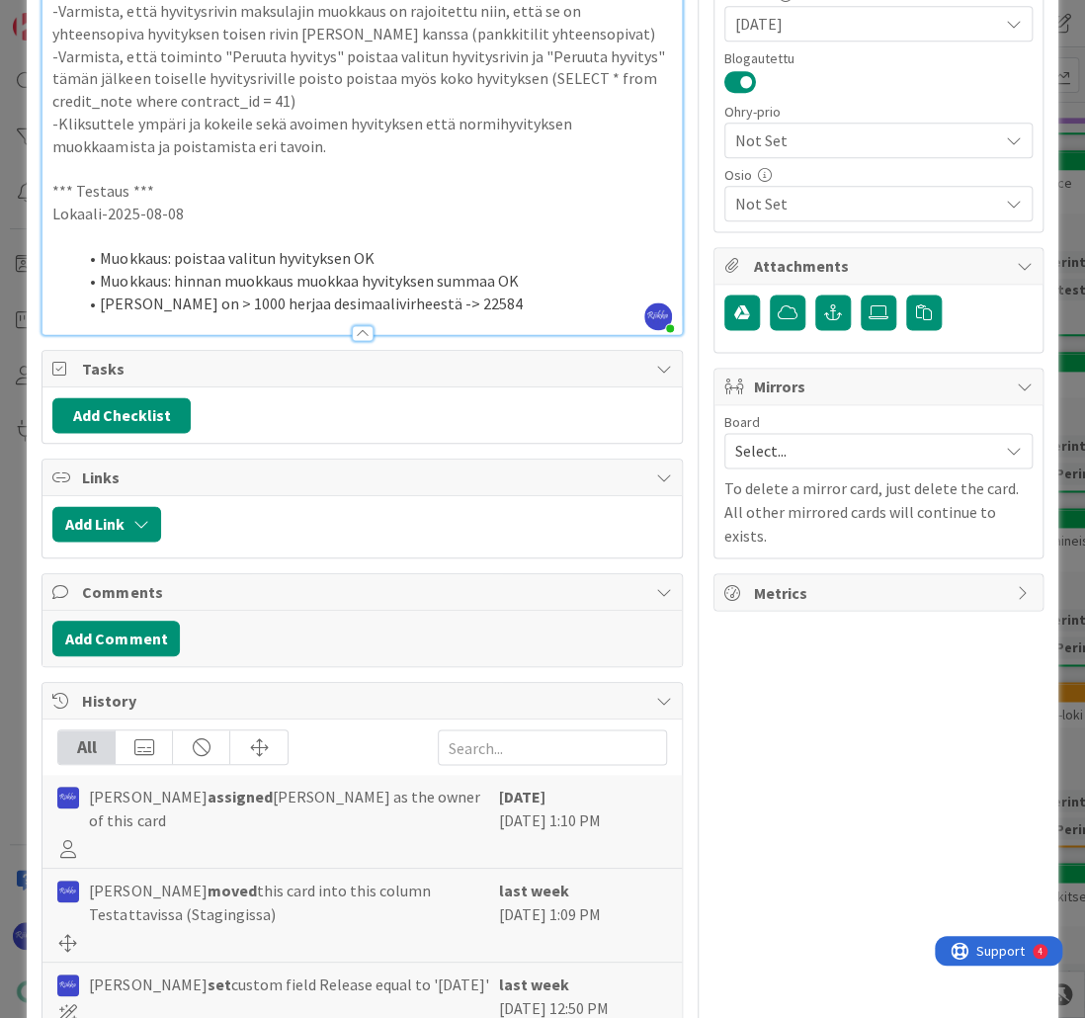
type textarea "x"
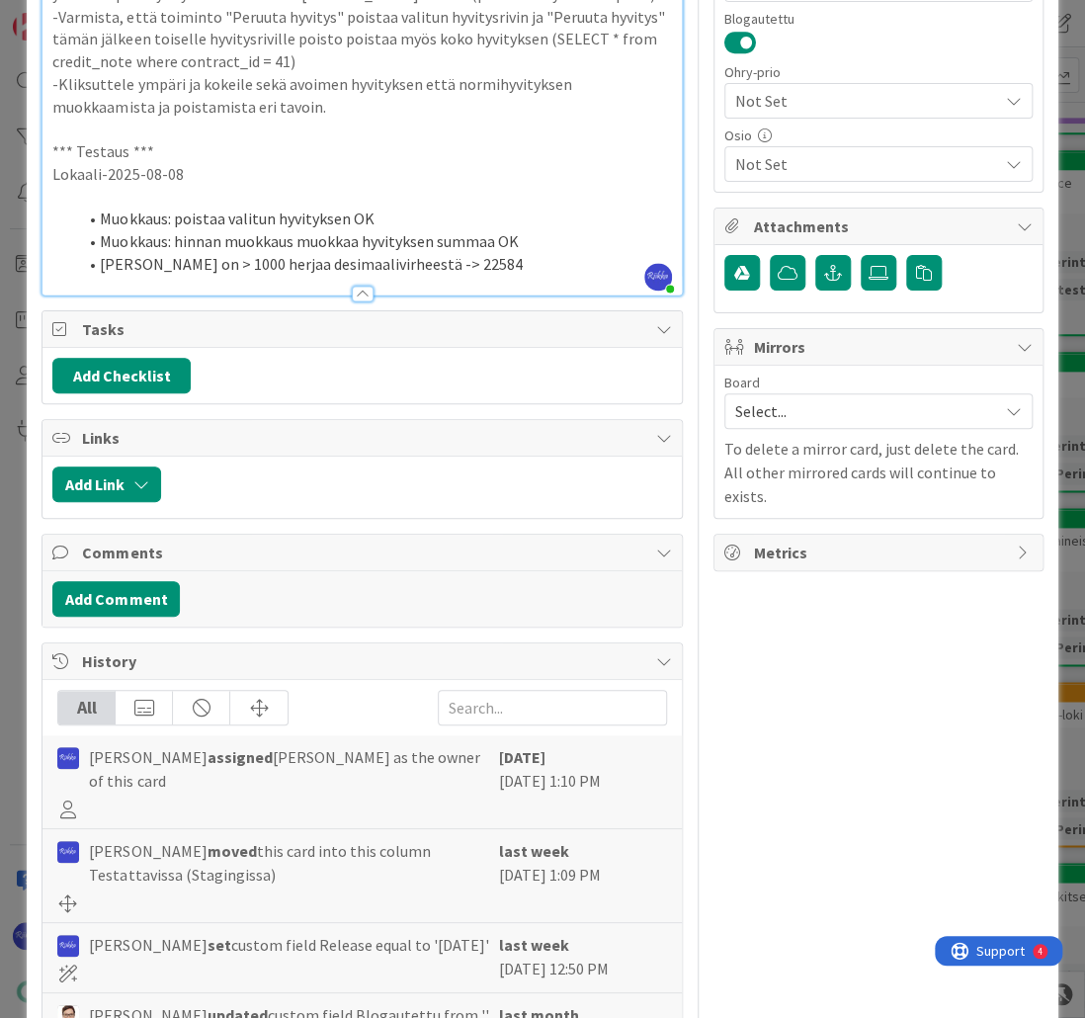
scroll to position [872, 0]
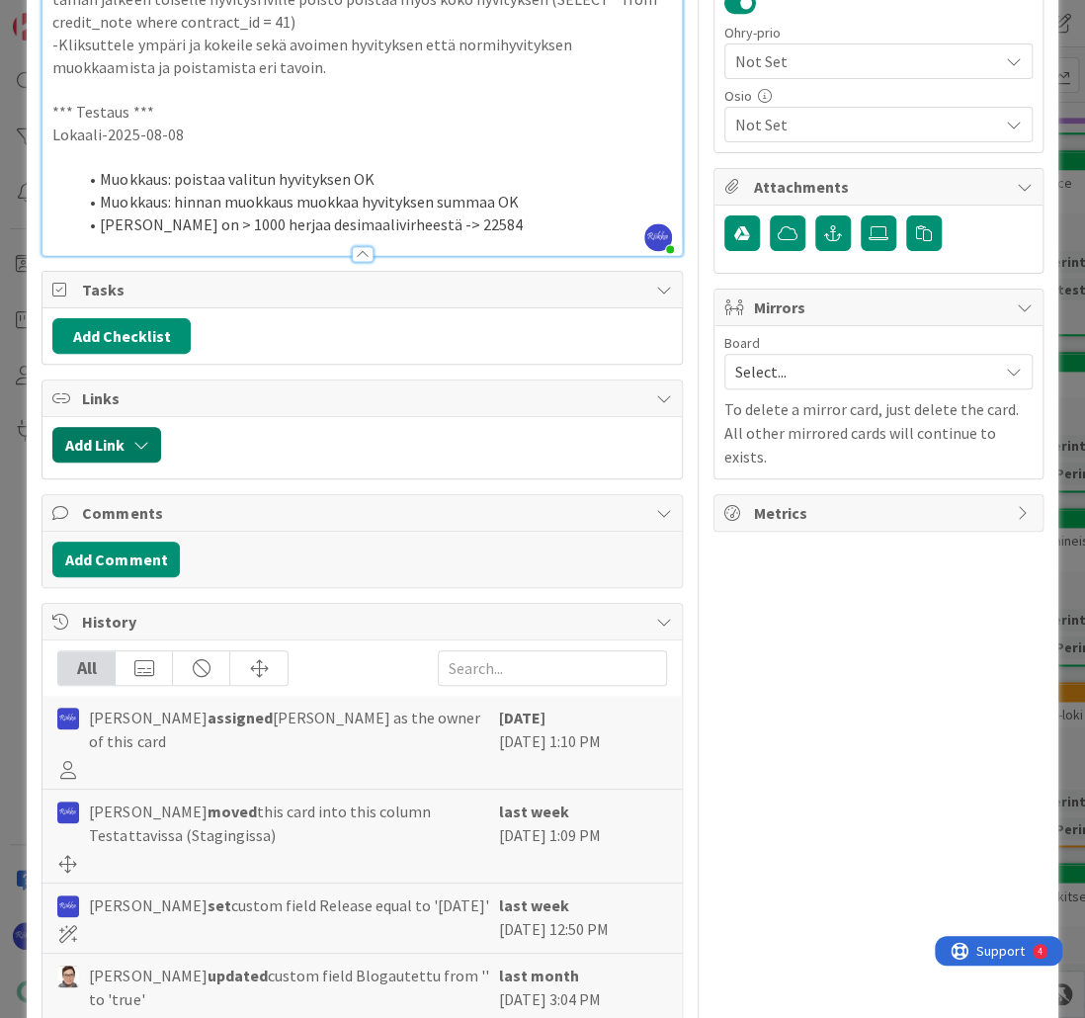
click at [93, 427] on button "Add Link" at bounding box center [106, 445] width 109 height 36
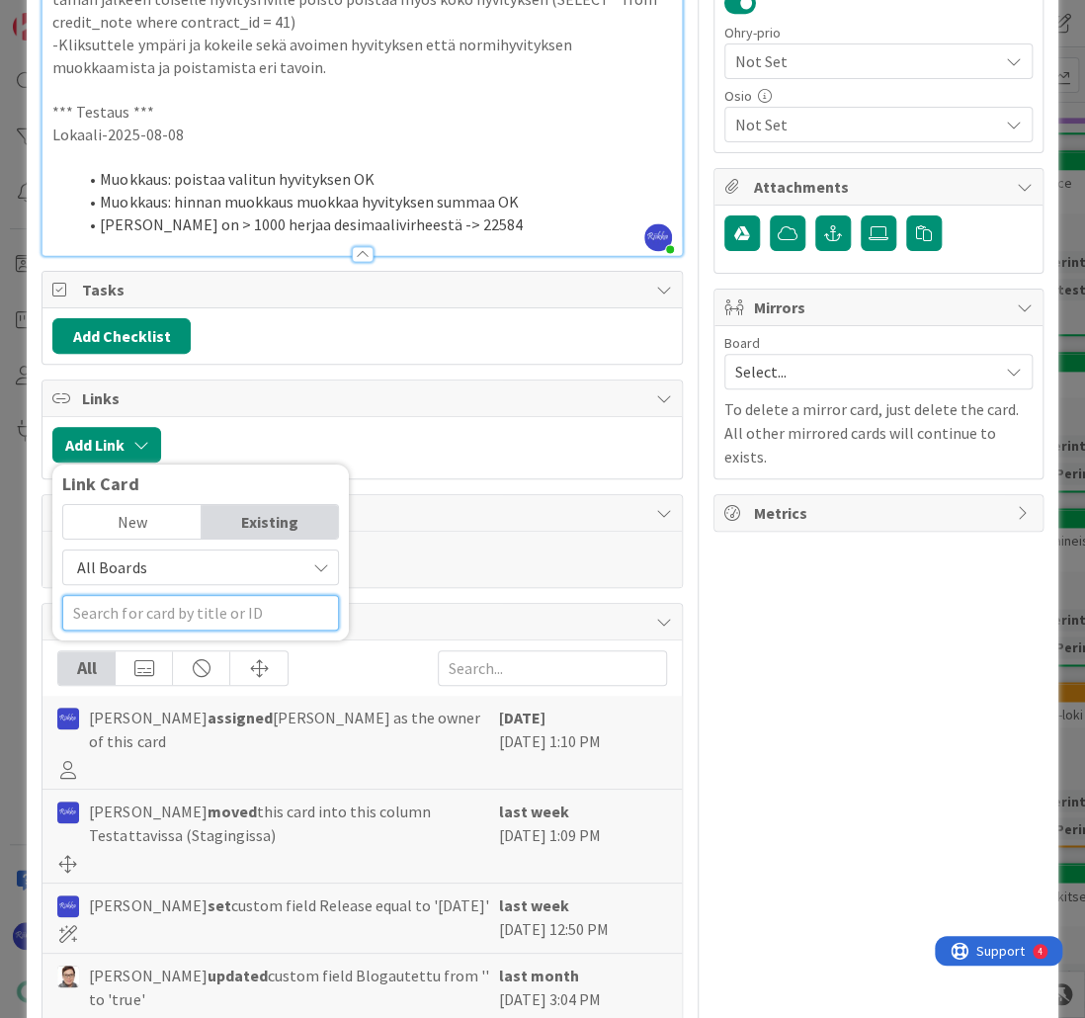
click at [137, 595] on input "text" at bounding box center [200, 613] width 277 height 36
type input "22584"
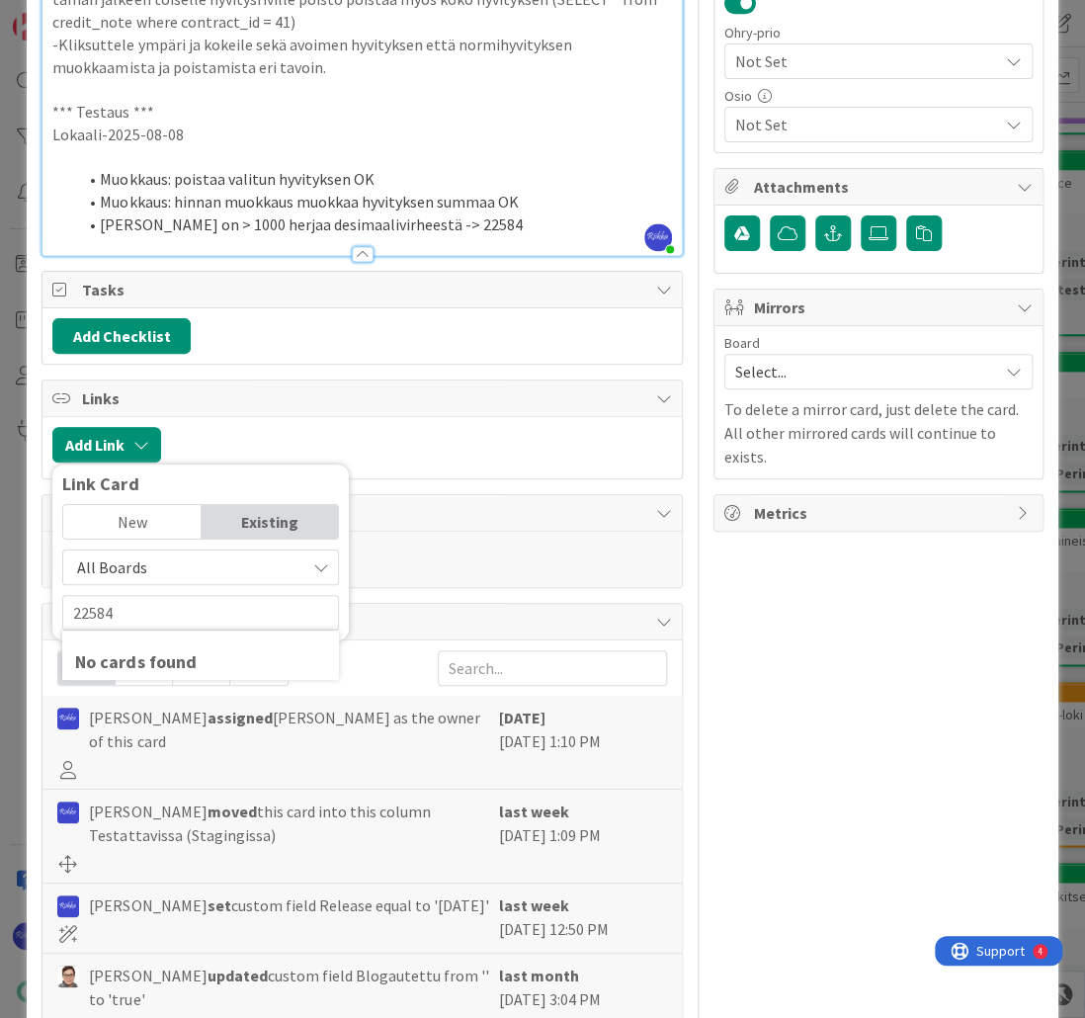
click at [168, 553] on span "All Boards" at bounding box center [183, 567] width 221 height 28
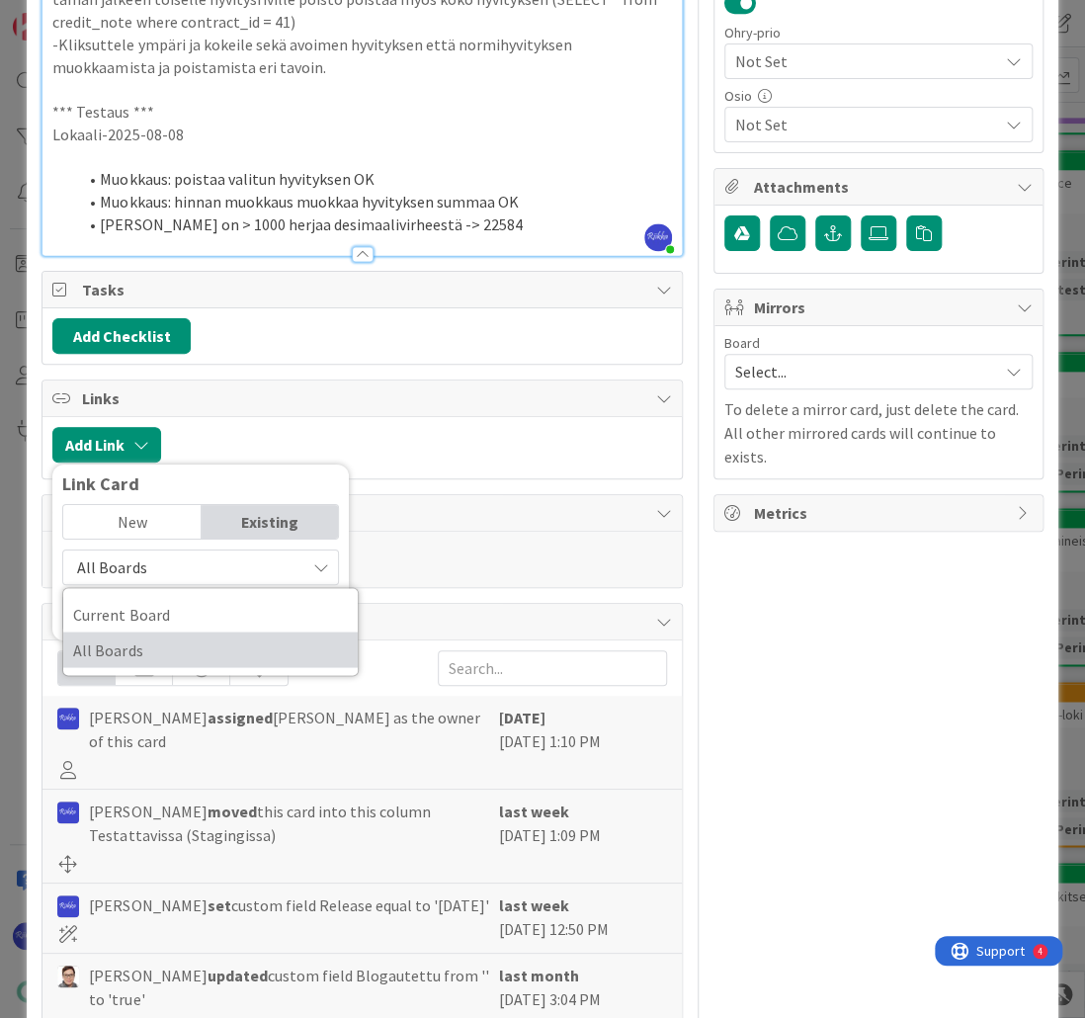
click at [182, 634] on span "All Boards" at bounding box center [210, 649] width 275 height 30
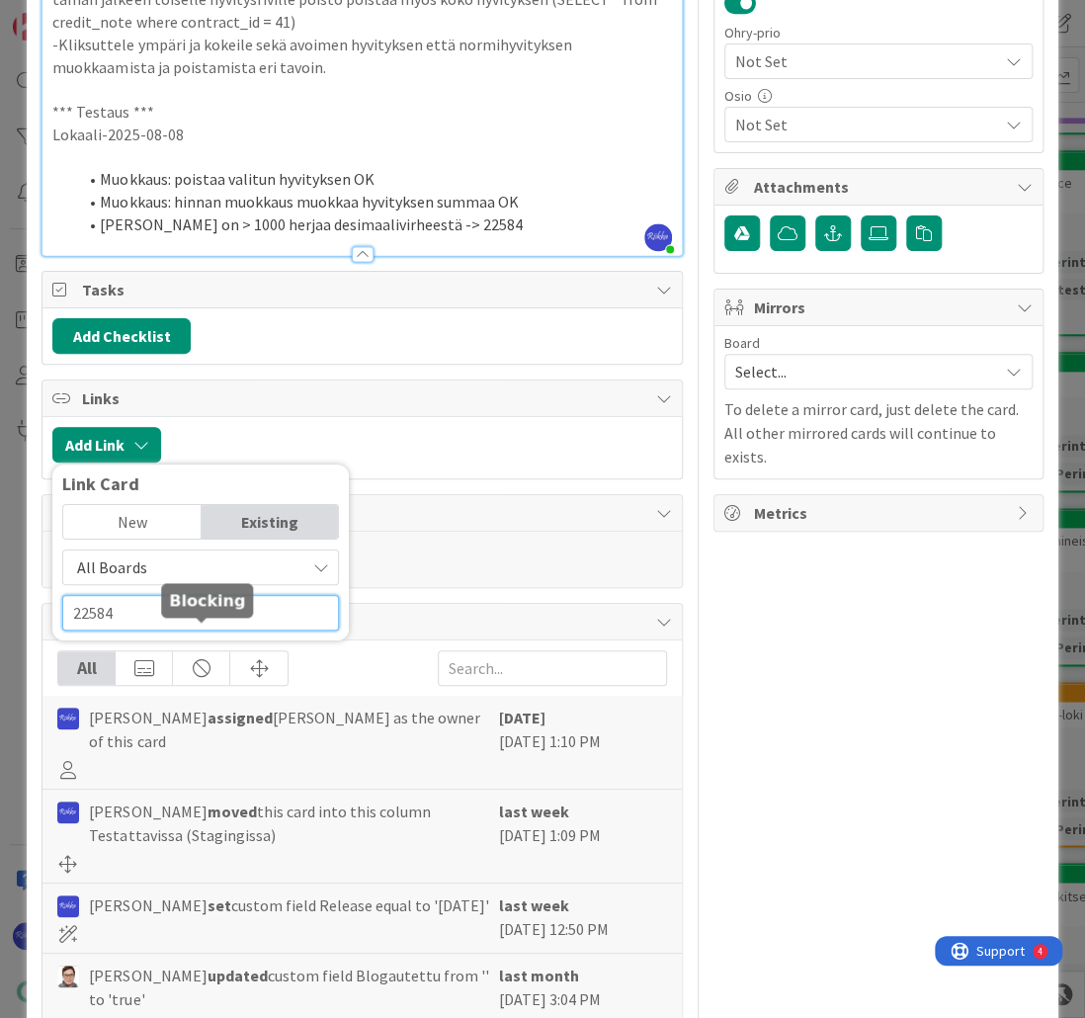
click at [171, 595] on input "22584" at bounding box center [200, 613] width 277 height 36
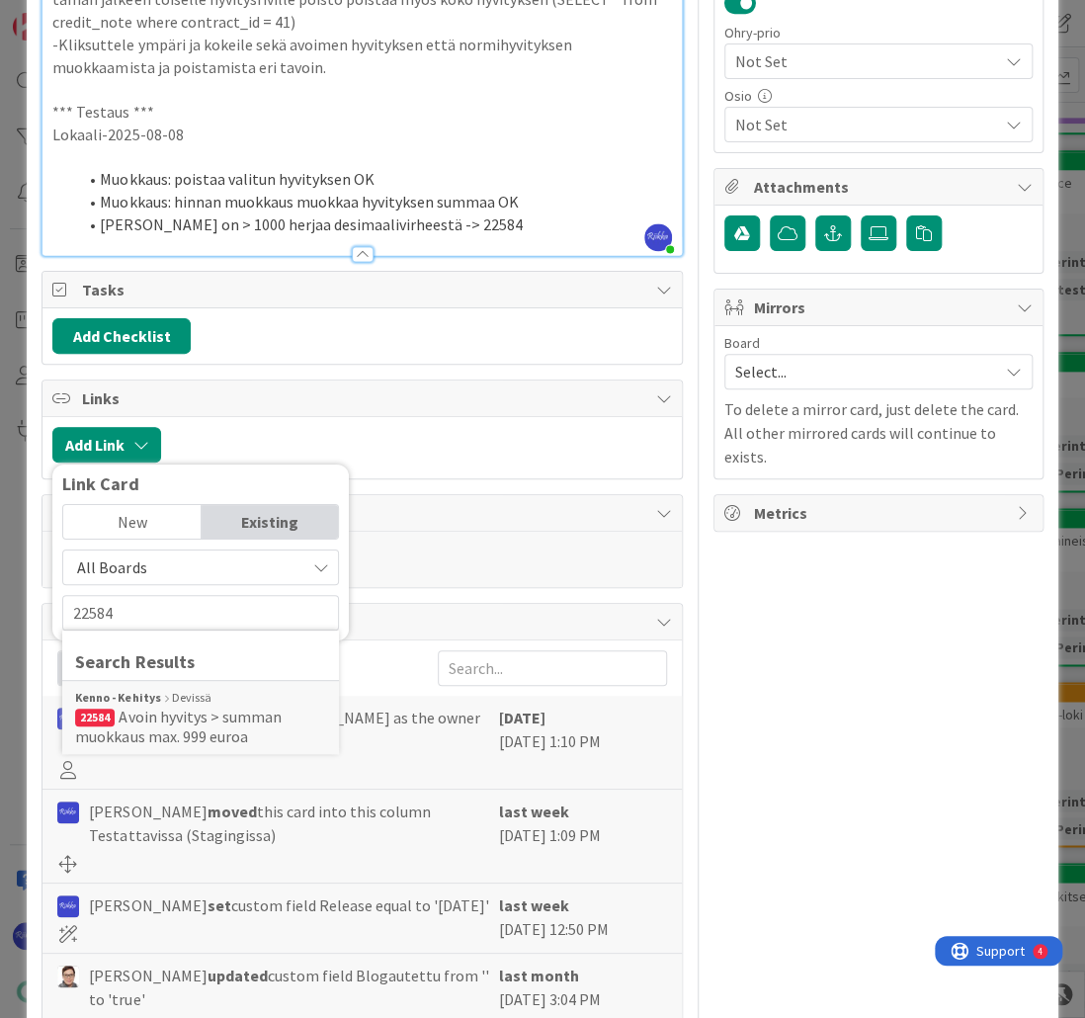
click at [195, 706] on span "Avoin hyvitys > summan muokkaus max. 999 euroa" at bounding box center [178, 726] width 206 height 40
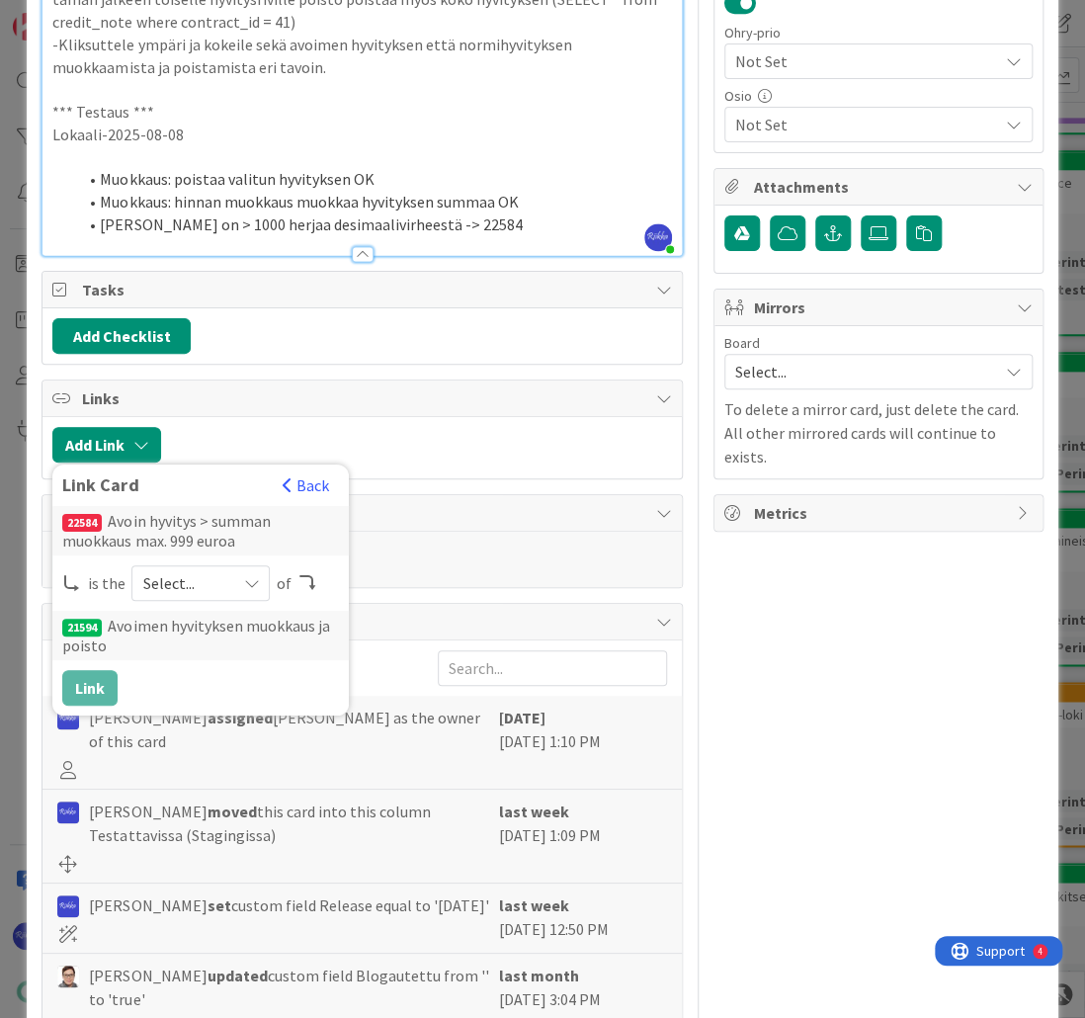
click at [239, 565] on div "Select..." at bounding box center [200, 583] width 138 height 36
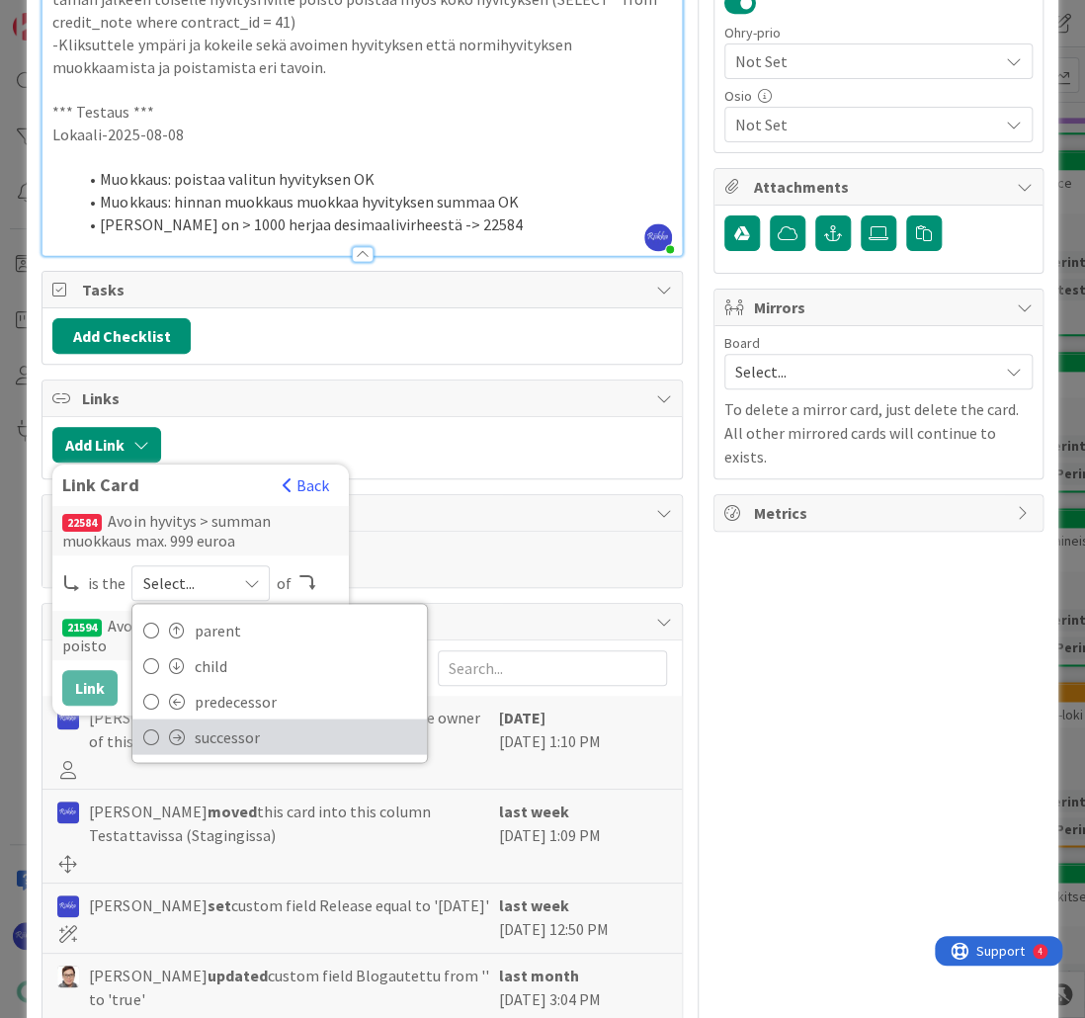
click at [261, 721] on span "successor" at bounding box center [305, 736] width 223 height 30
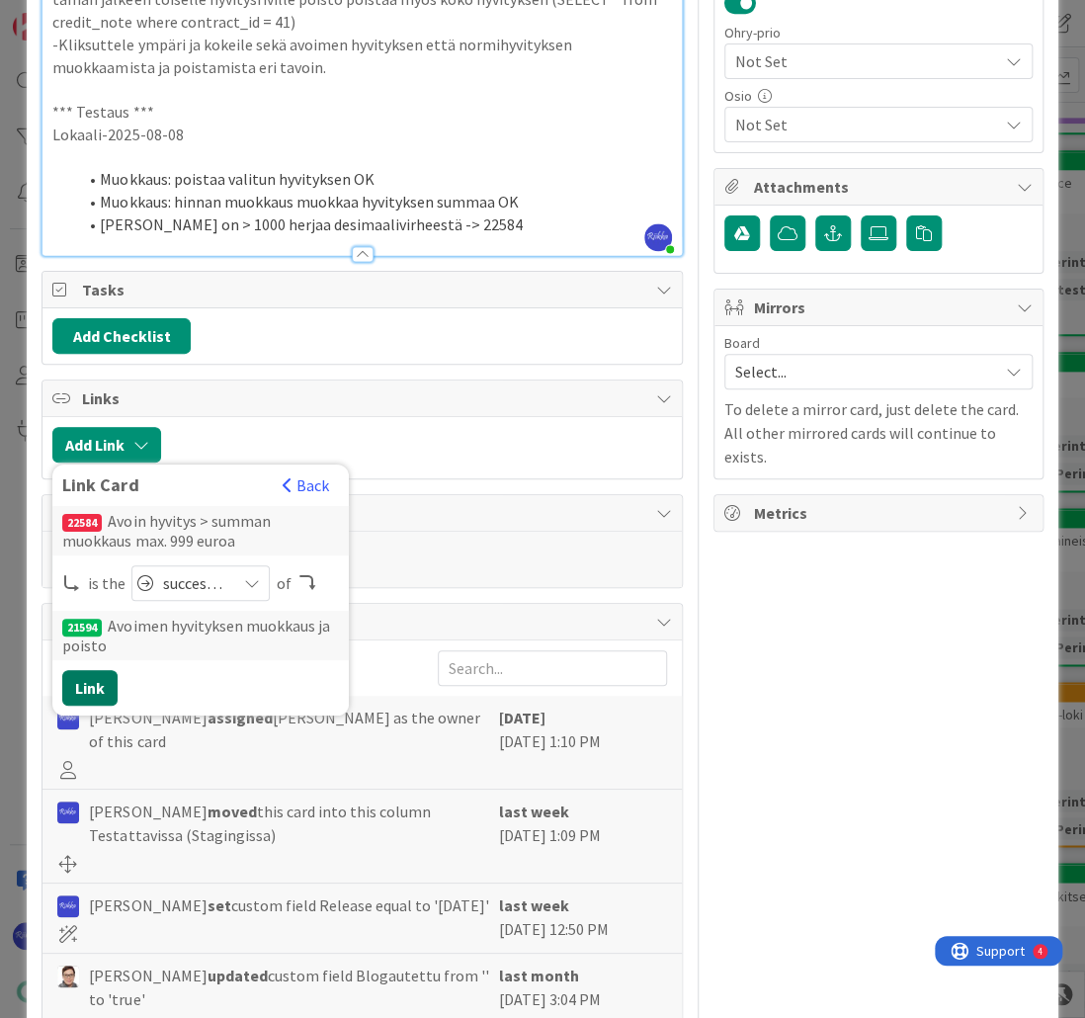
click at [85, 670] on button "Link" at bounding box center [89, 688] width 55 height 36
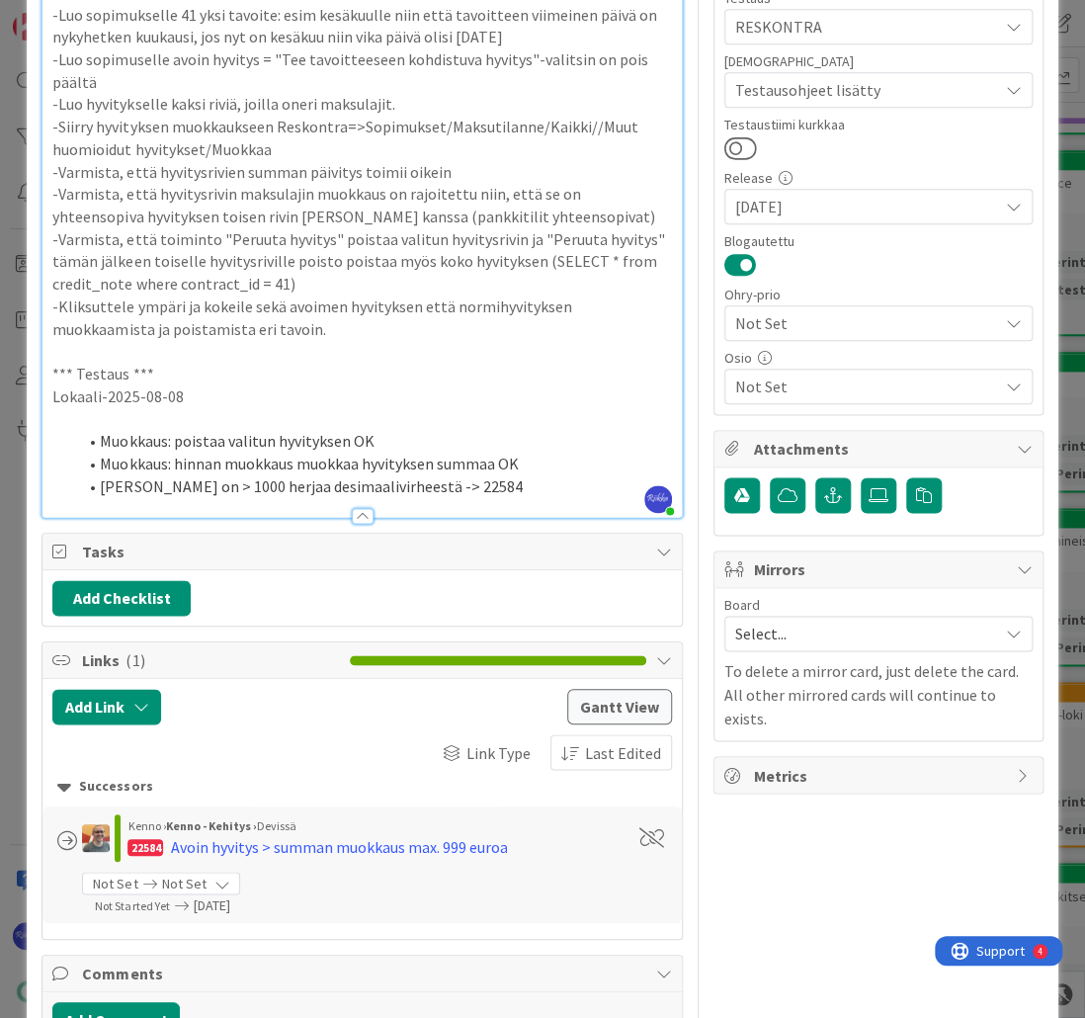
scroll to position [556, 0]
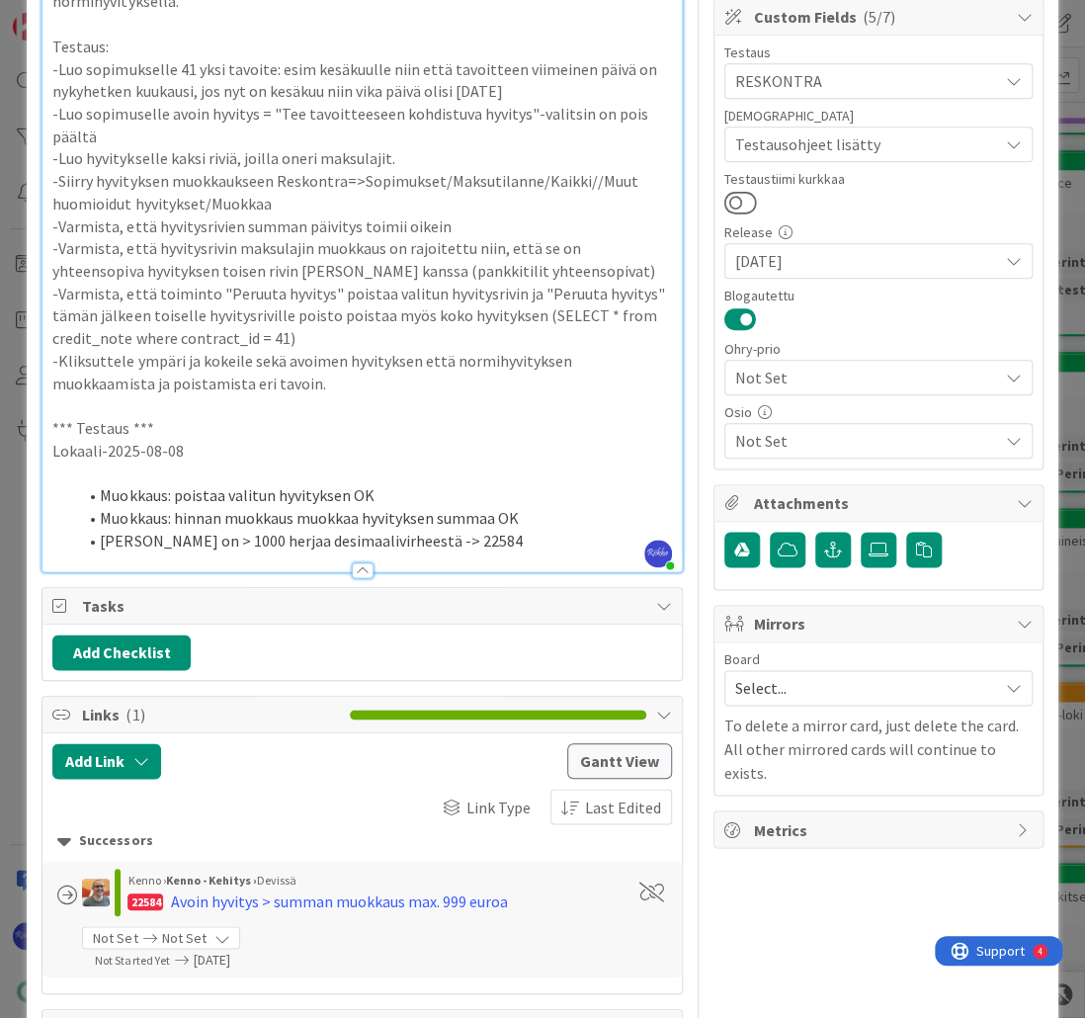
click at [492, 530] on li "[PERSON_NAME] on > 1000 herjaa desimaalivirheestä -> 22584" at bounding box center [373, 541] width 595 height 23
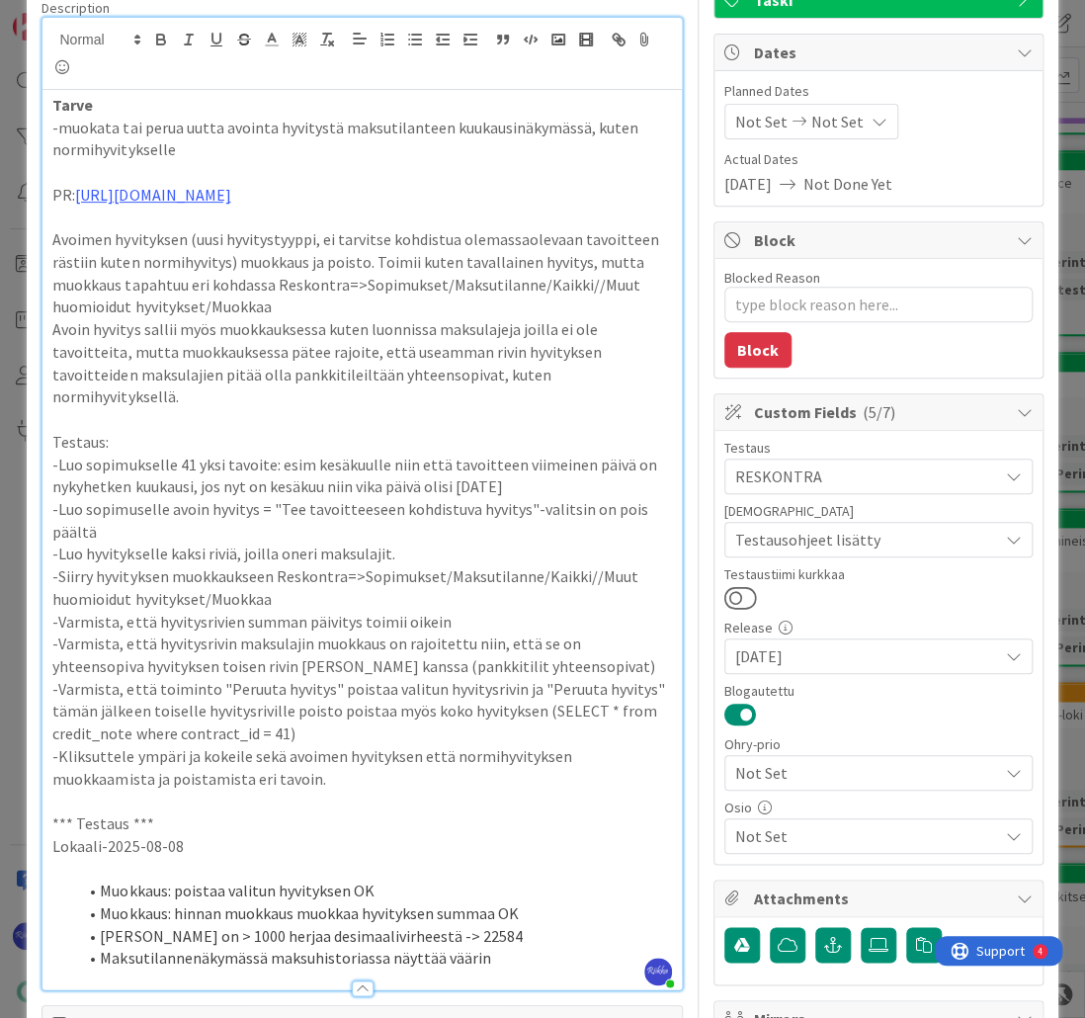
scroll to position [0, 0]
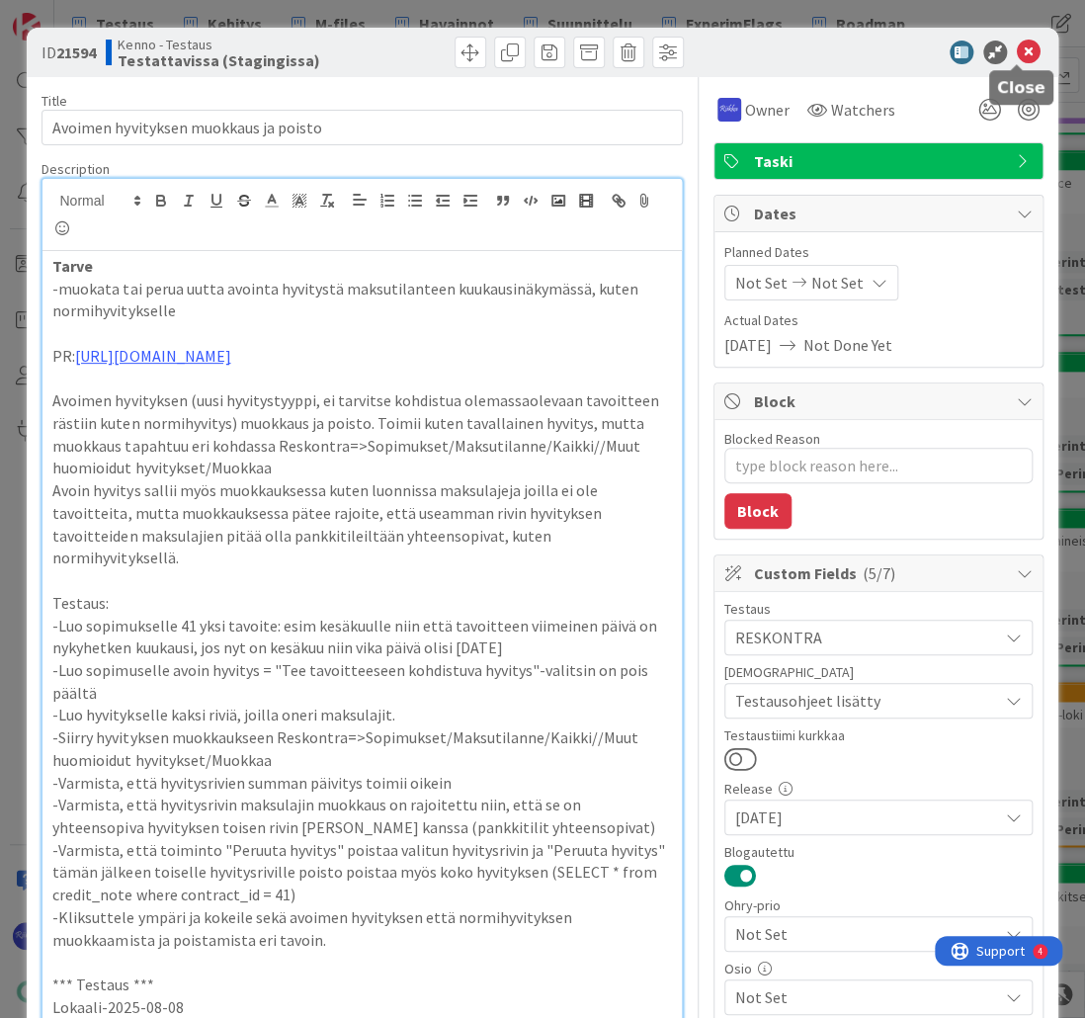
click at [1017, 55] on icon at bounding box center [1029, 53] width 24 height 24
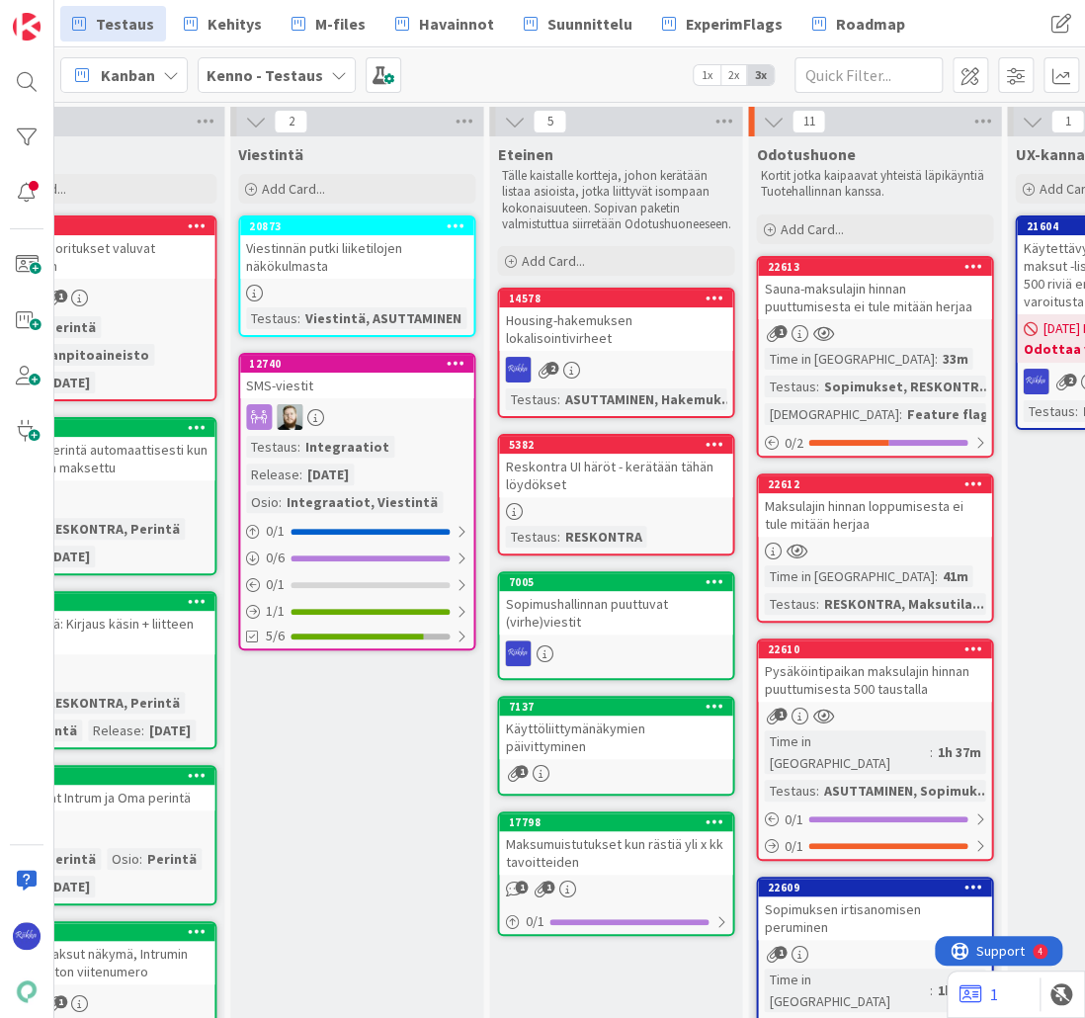
scroll to position [0, 968]
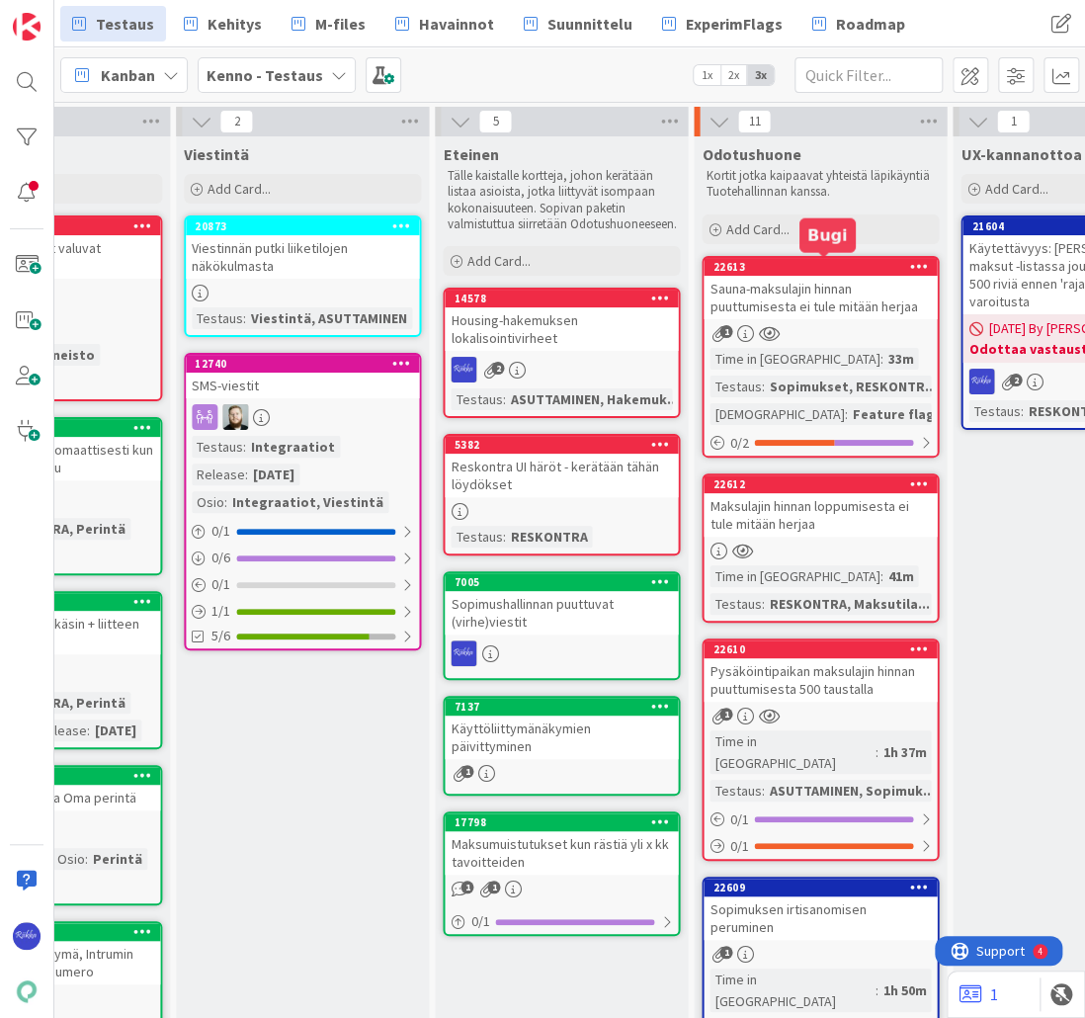
click at [770, 228] on span "Add Card..." at bounding box center [756, 229] width 63 height 18
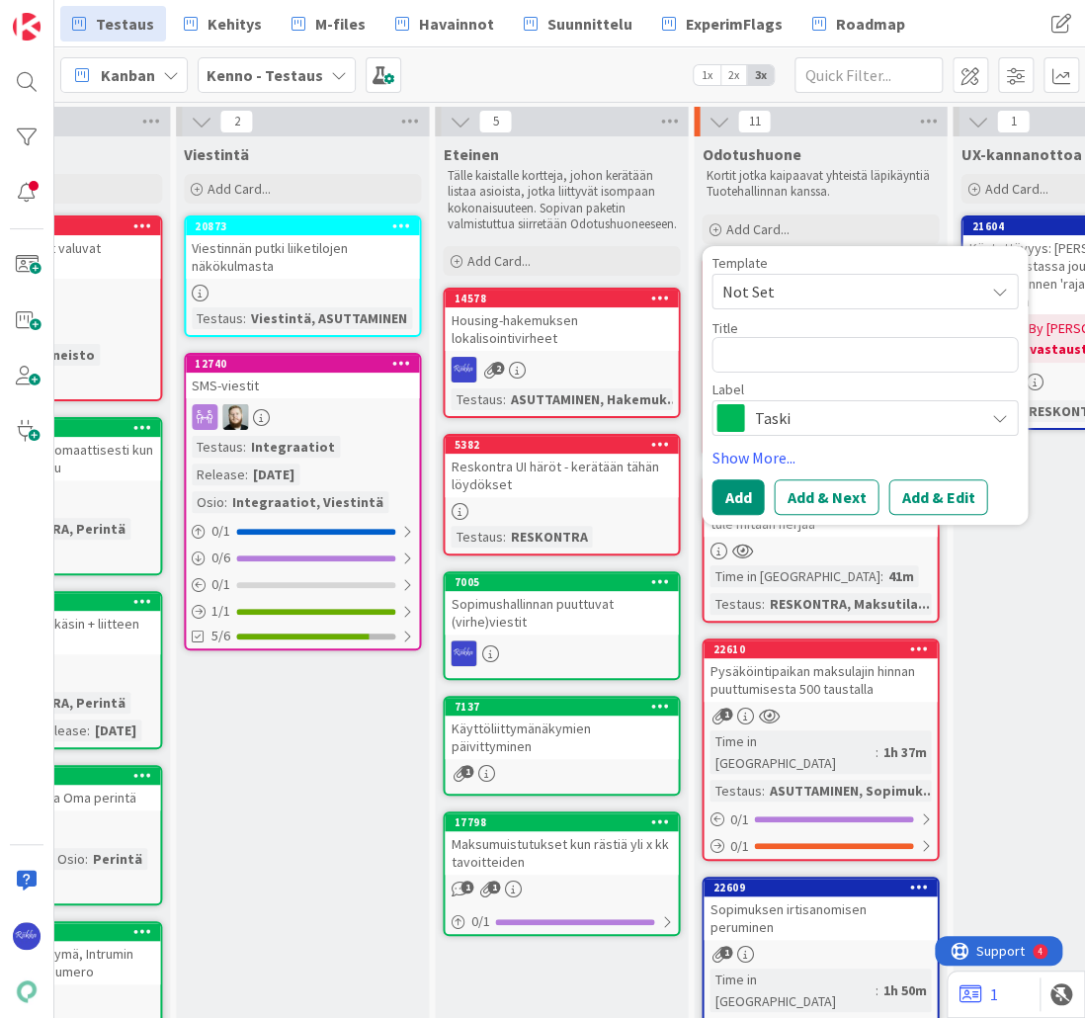
click at [789, 284] on span "Not Set" at bounding box center [844, 292] width 247 height 26
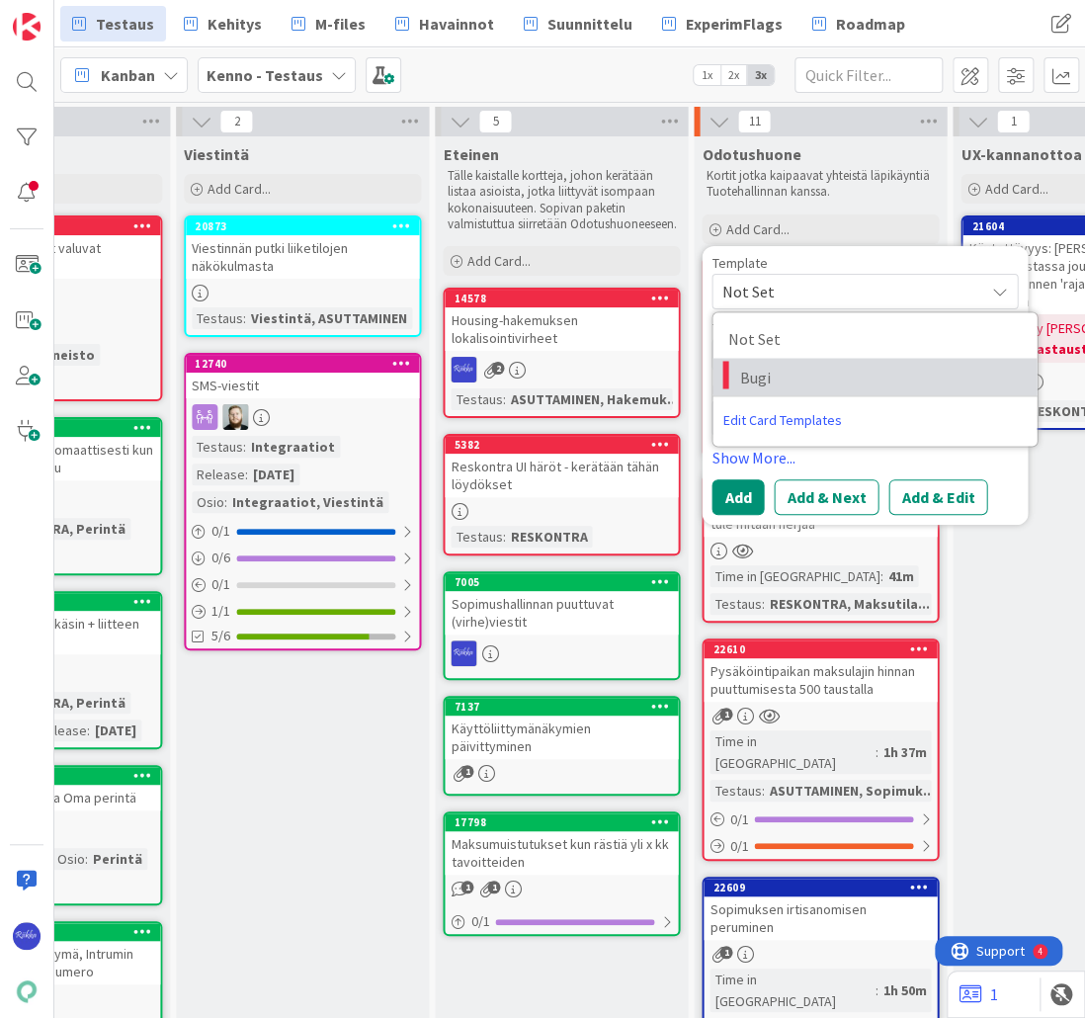
click at [805, 385] on span "Bugi" at bounding box center [880, 377] width 283 height 26
type textarea "x"
type textarea "Bugi"
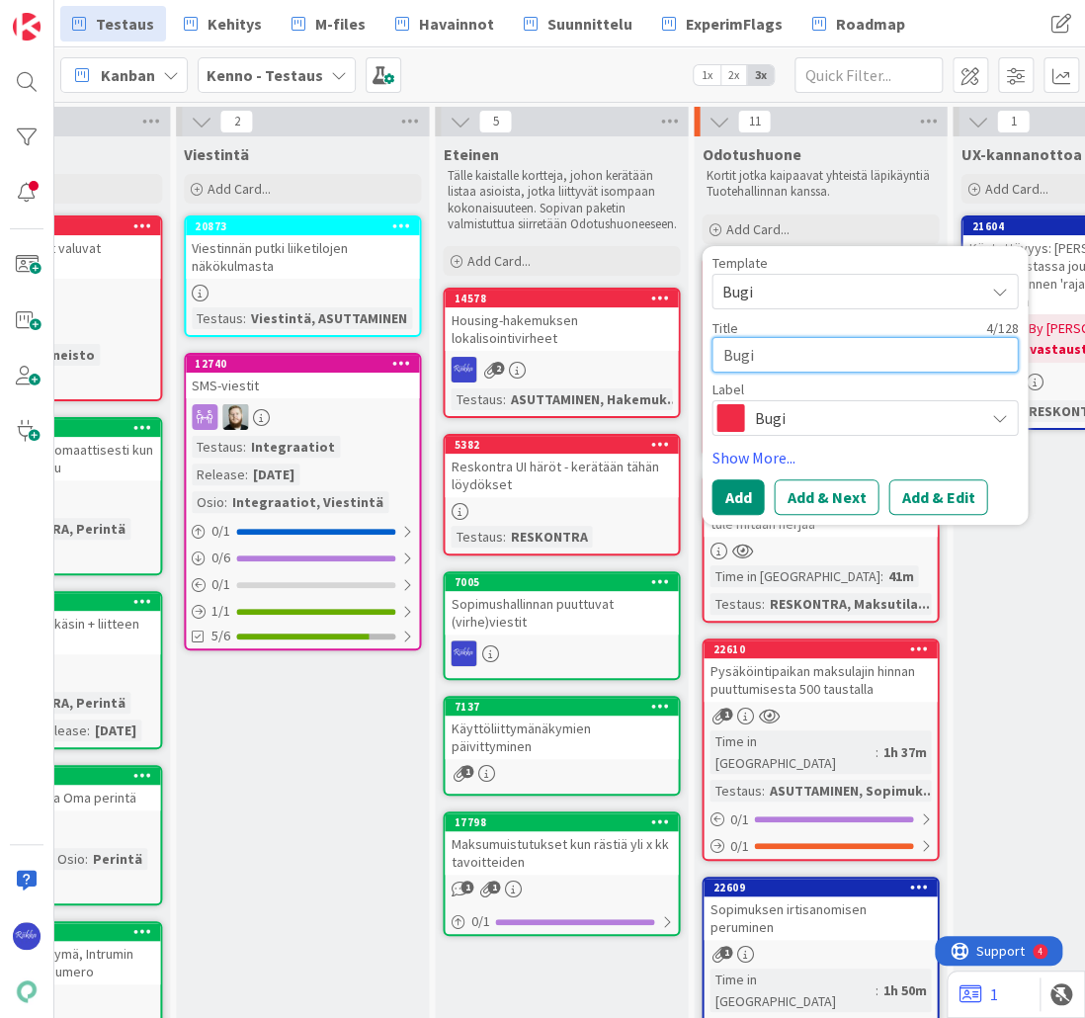
drag, startPoint x: 798, startPoint y: 354, endPoint x: 723, endPoint y: 352, distance: 75.1
click at [723, 352] on textarea "Bugi" at bounding box center [864, 355] width 306 height 36
type textarea "x"
type textarea "V"
type textarea "x"
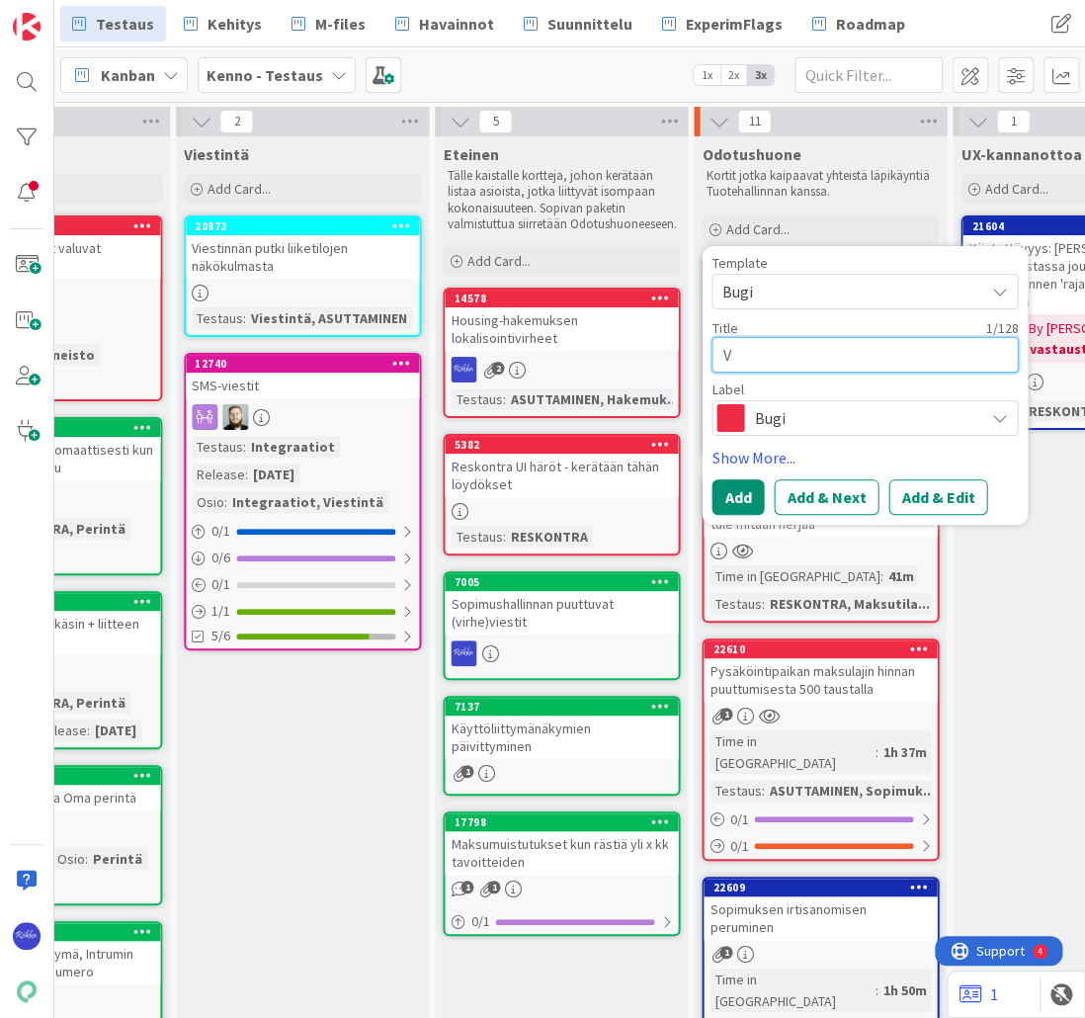
type textarea "Va"
type textarea "x"
type textarea "Vao"
type textarea "x"
type textarea "Vaoi"
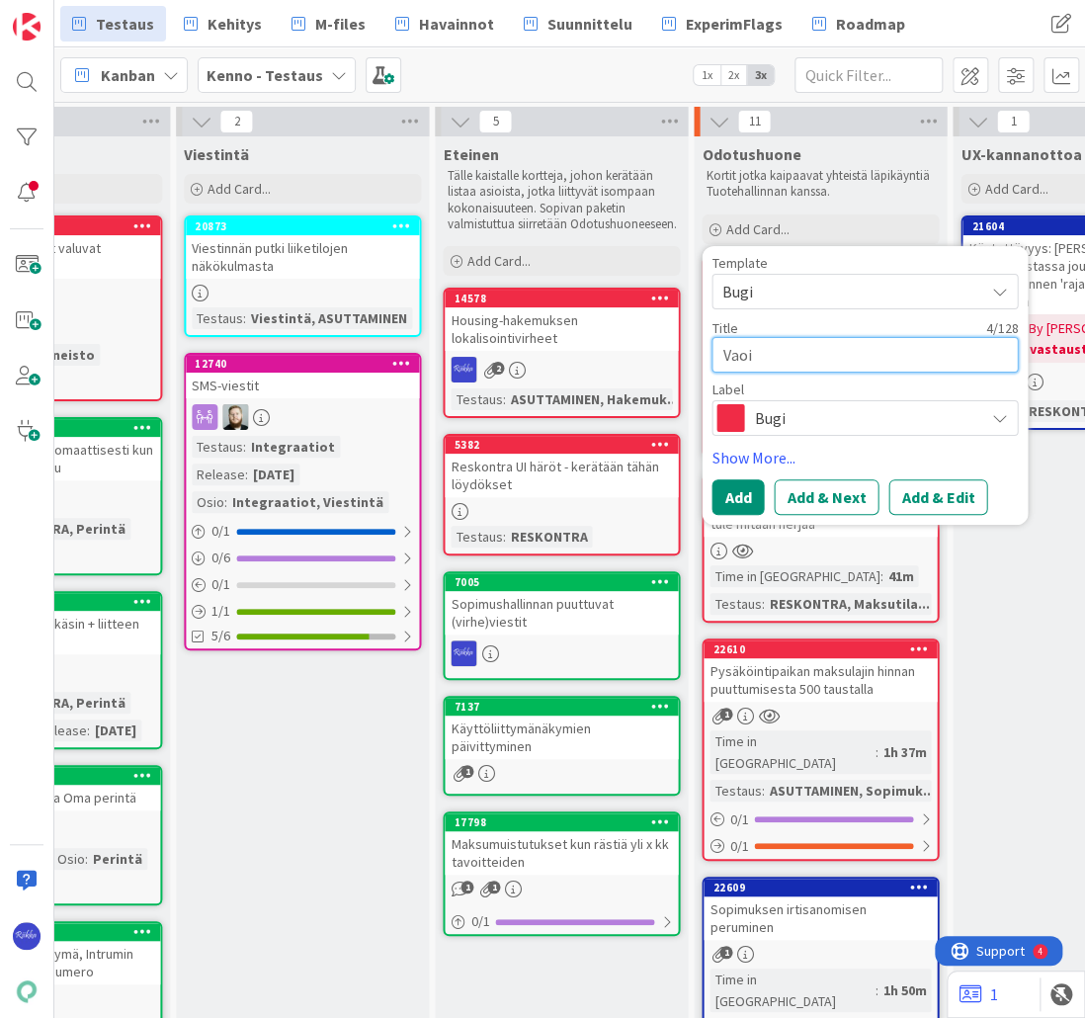
type textarea "x"
type textarea "Vao"
type textarea "x"
type textarea "Va"
type textarea "x"
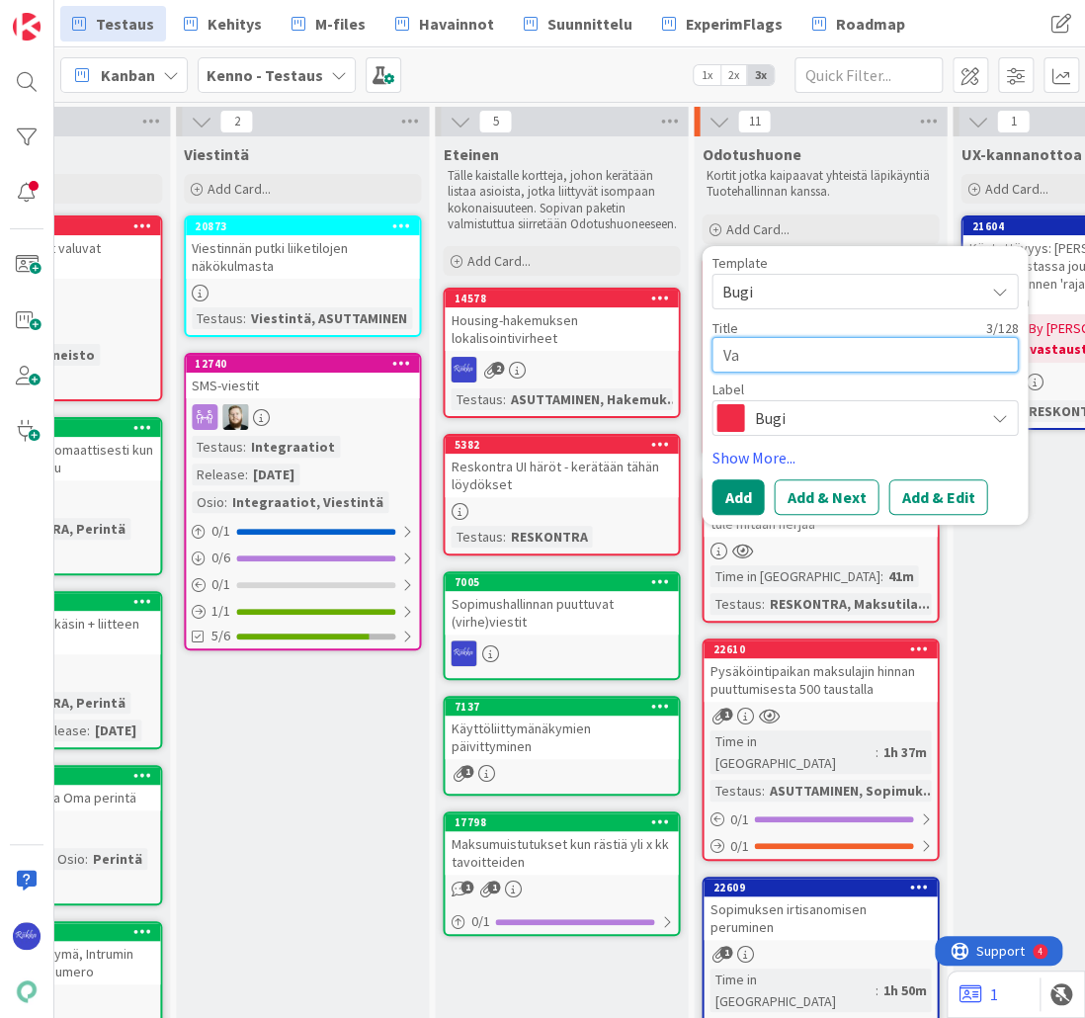
type textarea "V"
type textarea "x"
type textarea "A"
type textarea "x"
type textarea "Av"
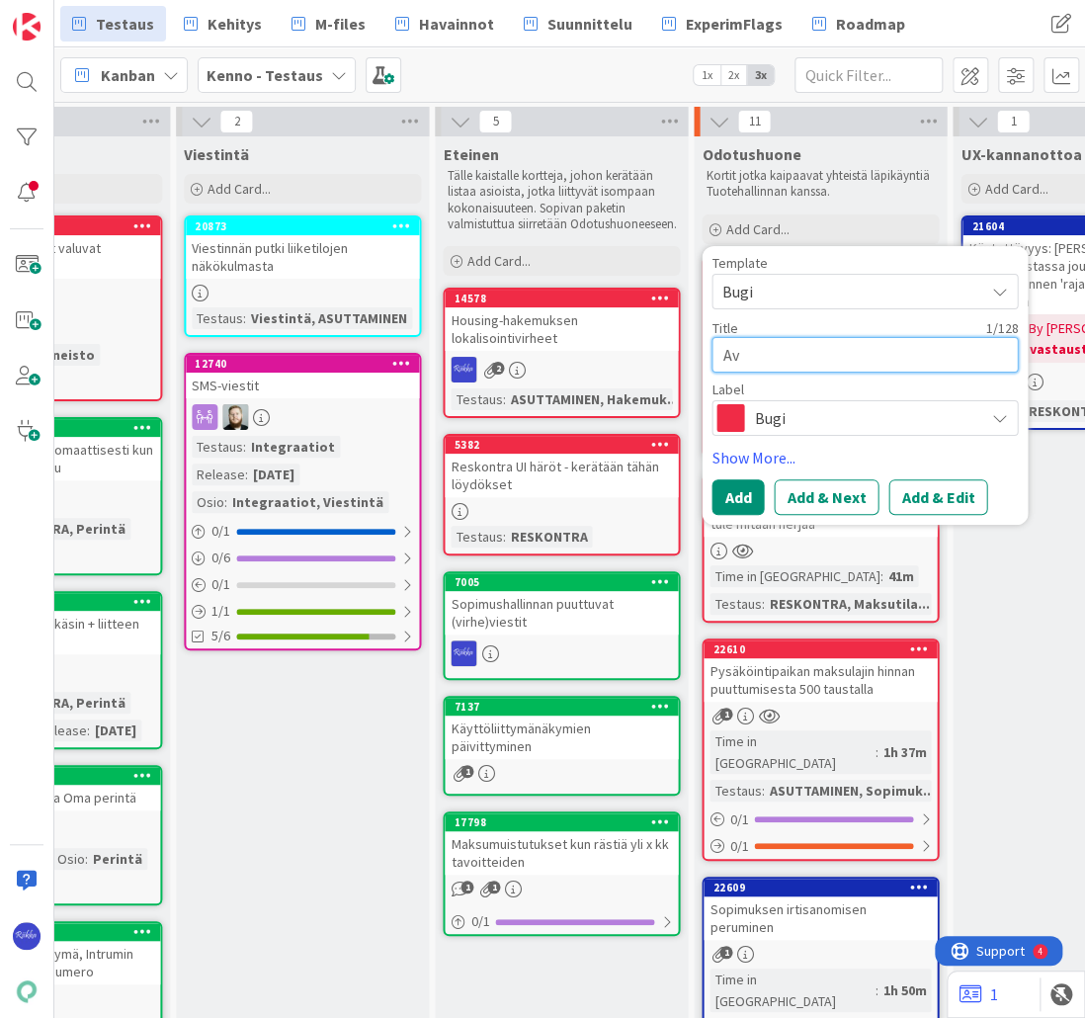
type textarea "x"
type textarea "Avo"
type textarea "x"
type textarea "Avoi"
type textarea "x"
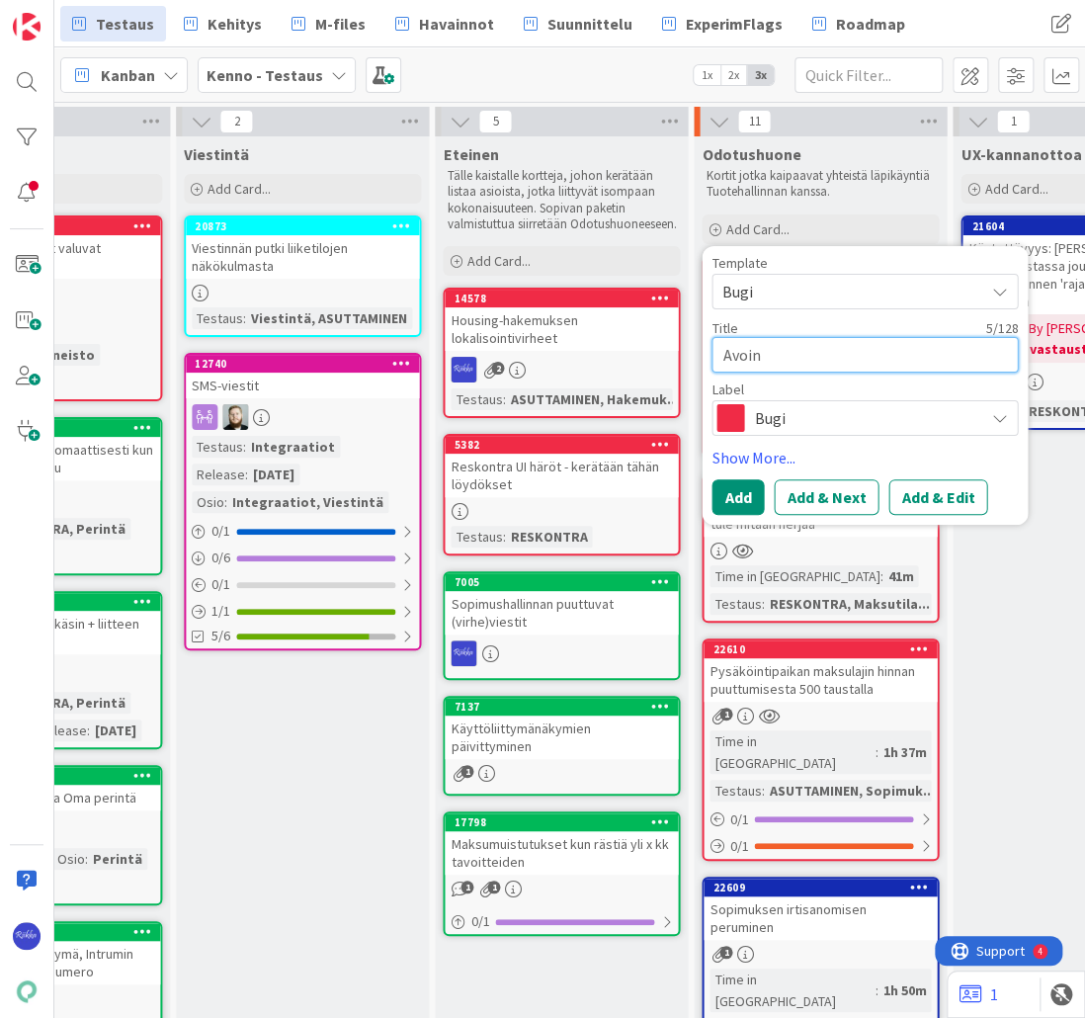
type textarea "Avoin"
type textarea "x"
type textarea "Avoin h"
type textarea "x"
type textarea "Avoin hv"
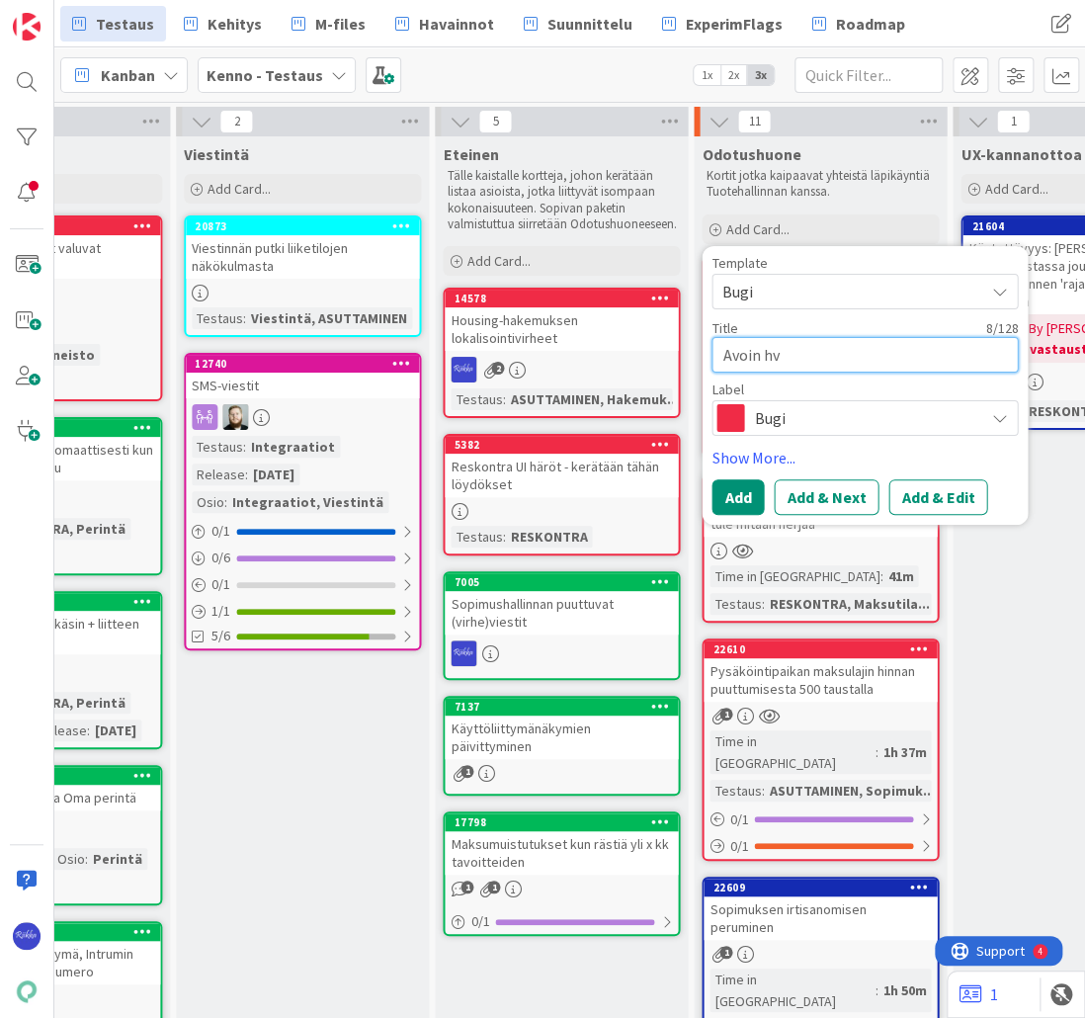
type textarea "x"
type textarea "Avoin h"
type textarea "x"
type textarea "Avoin hy"
type textarea "x"
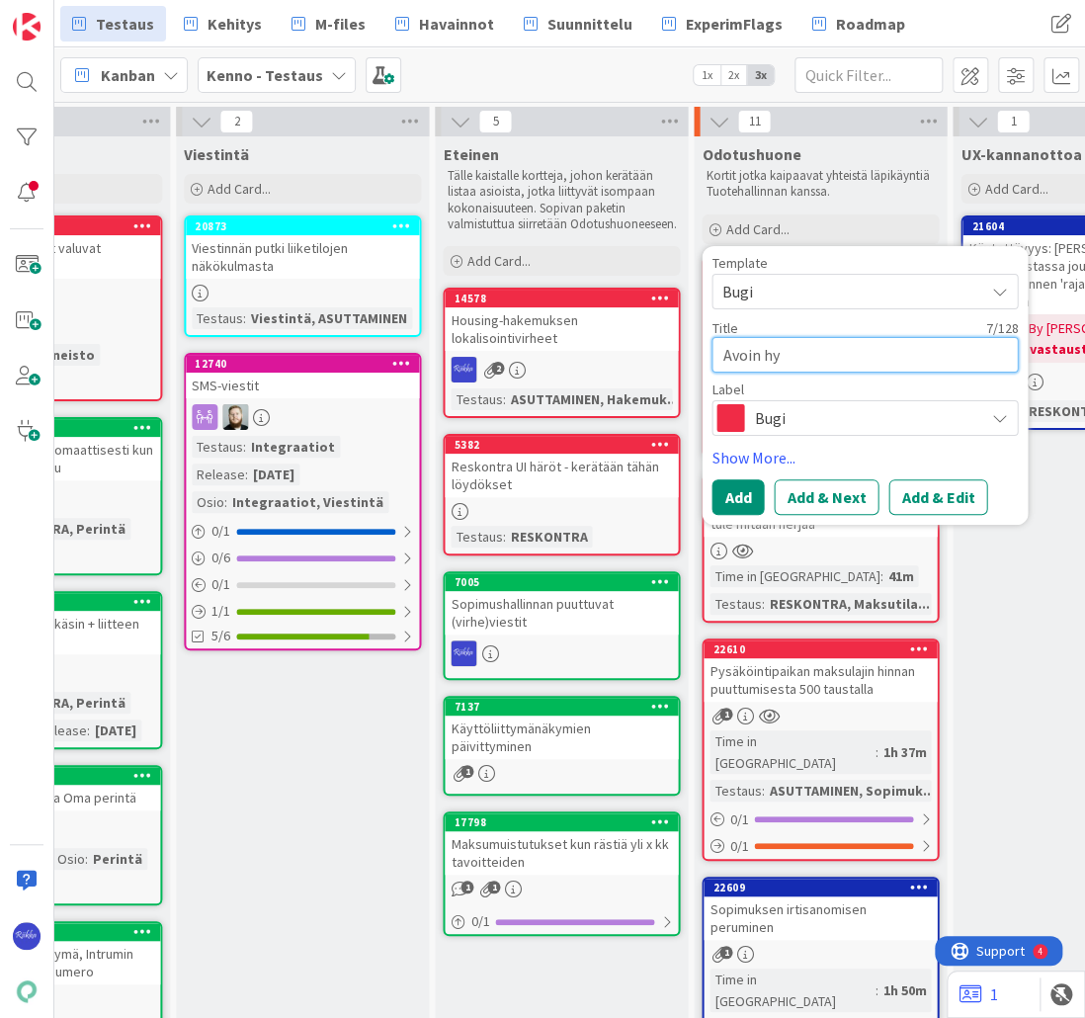
type textarea "Avoin hyv"
type textarea "x"
type textarea "Avoin hyvi"
type textarea "x"
type textarea "Avoin hyvit"
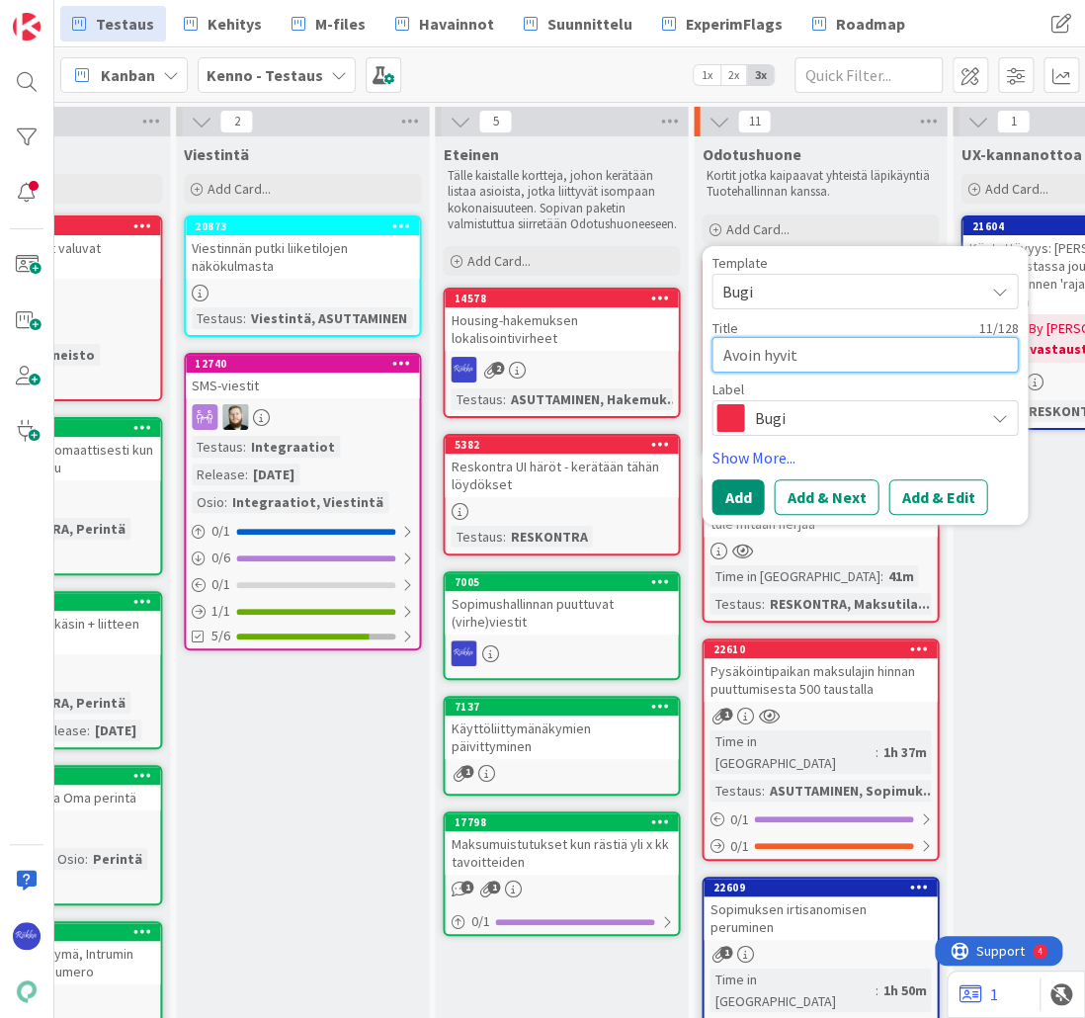
type textarea "x"
type textarea "Avoin hyvity"
type textarea "x"
type textarea "Avoin hyvitys"
type textarea "x"
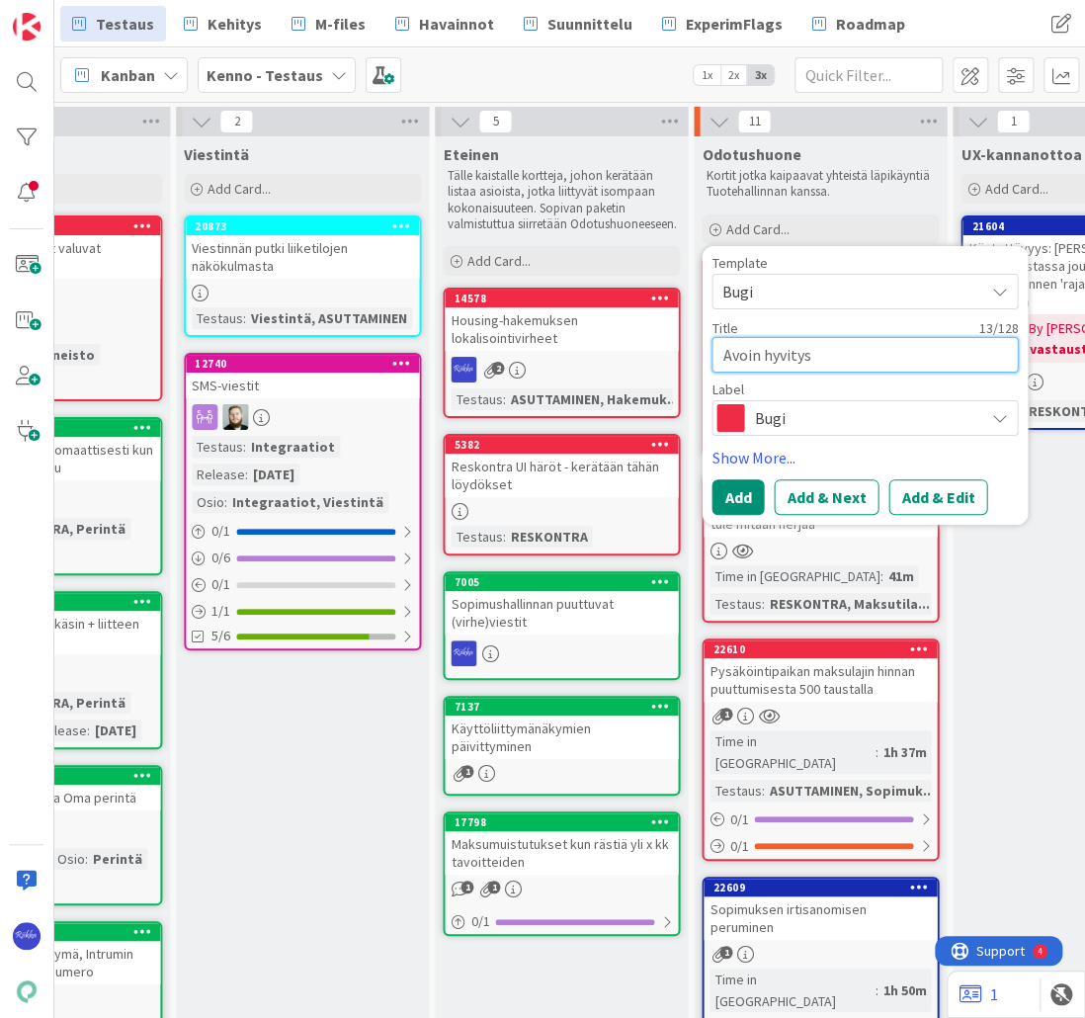
type textarea "Avoin hyvitys"
type textarea "x"
type textarea "Avoin hyvitys n"
type textarea "x"
type textarea "Avoin hyvitys näk"
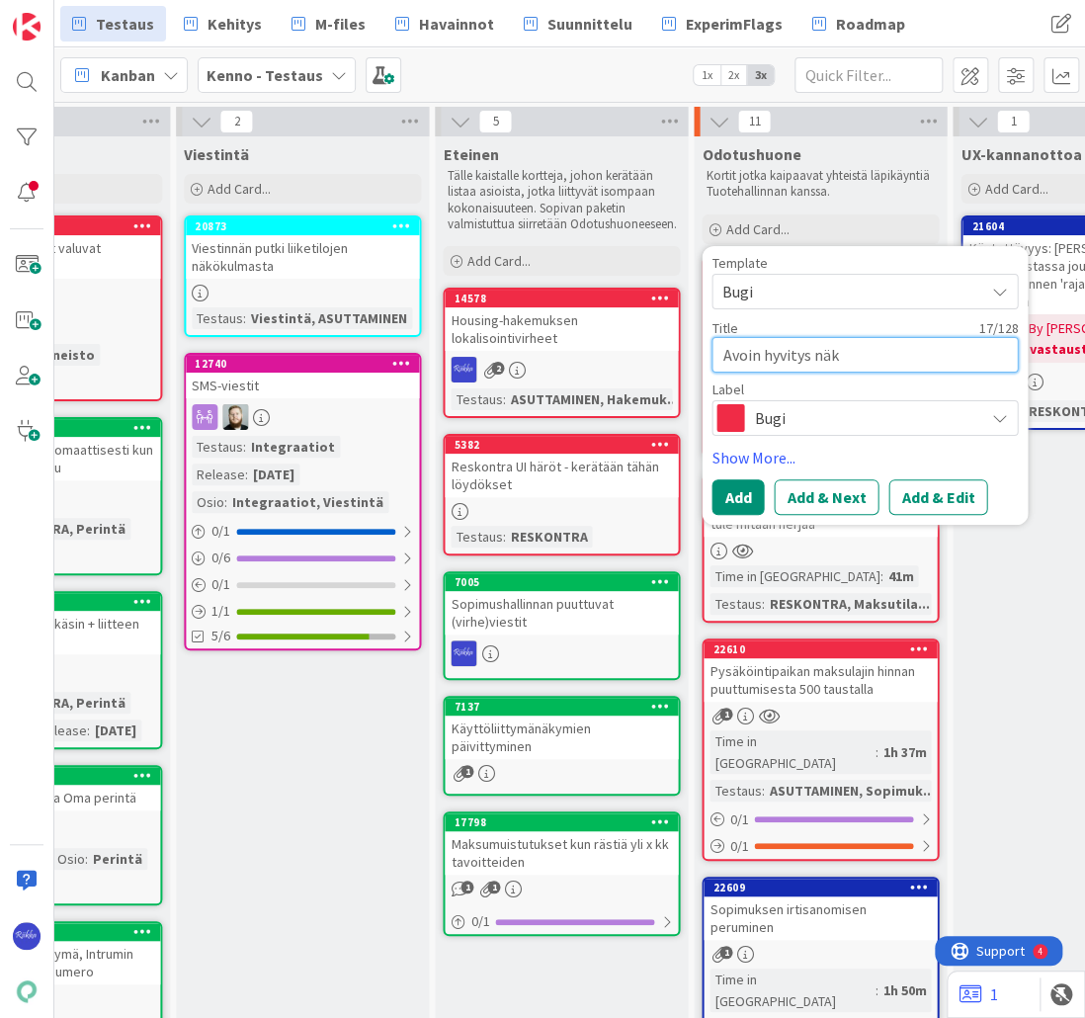
type textarea "x"
type textarea "Avoin hyvitys näky"
type textarea "x"
type textarea "Avoin hyvitys näkyy"
type textarea "x"
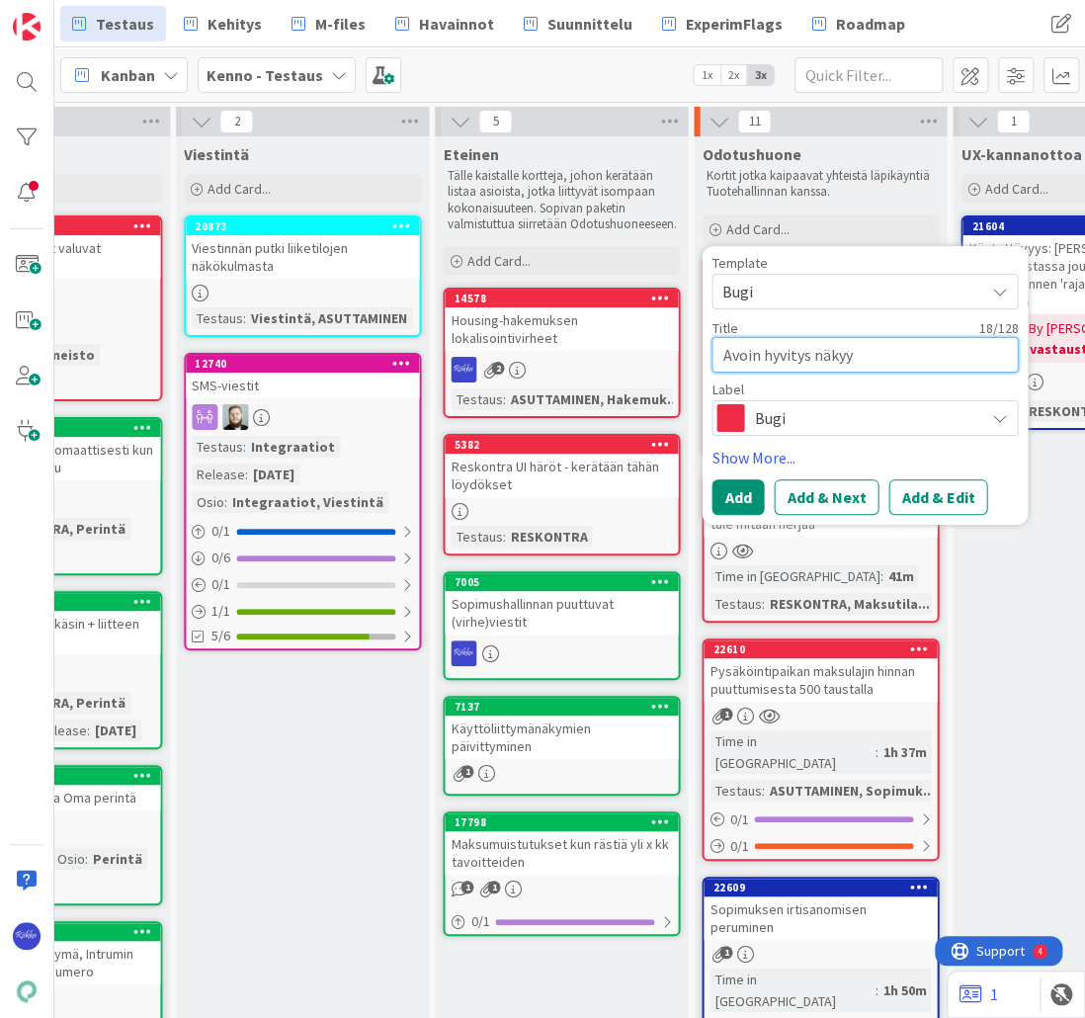
type textarea "Avoin hyvitys näkyy"
type textarea "x"
type textarea "Avoin hyvitys näkyy ma"
type textarea "x"
type textarea "Avoin hyvitys näkyy mas"
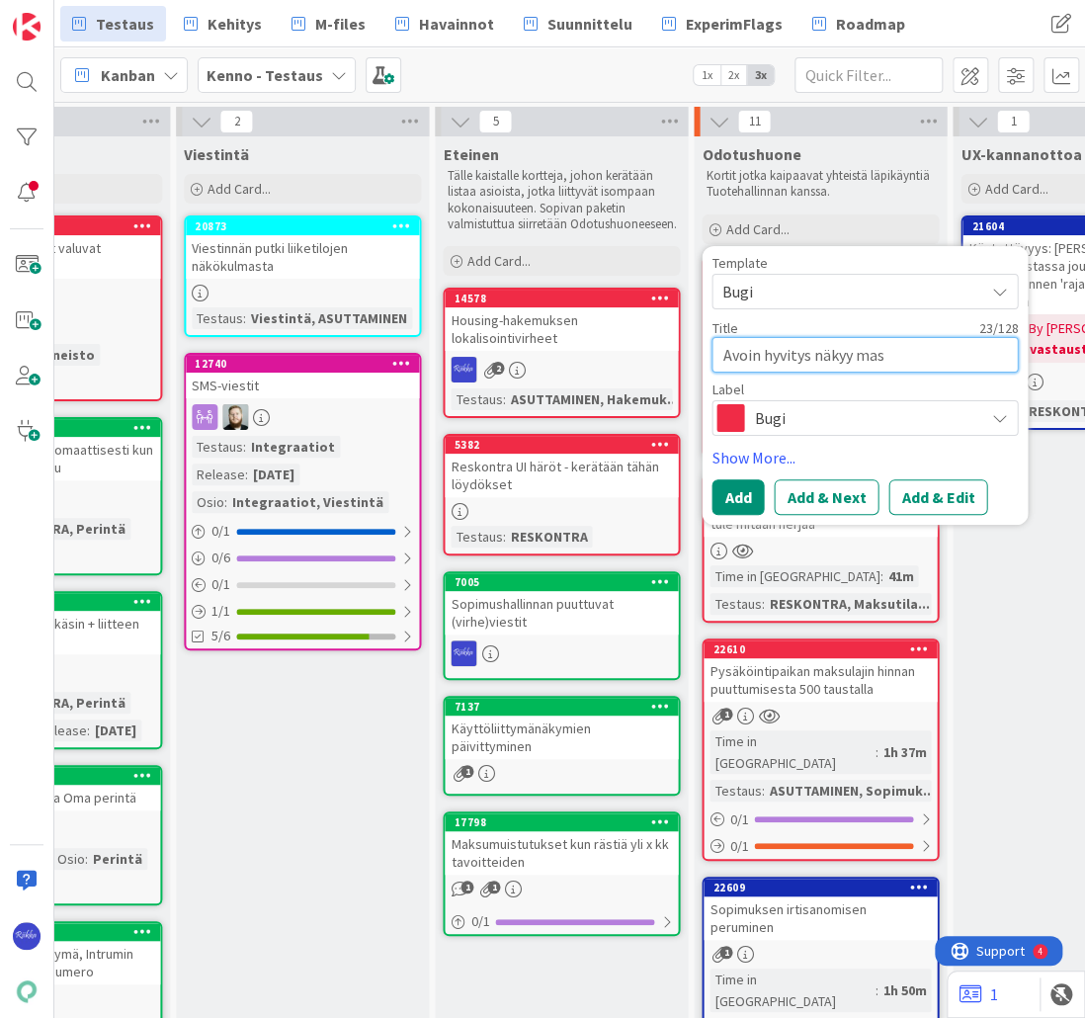
type textarea "x"
type textarea "Avoin hyvitys näkyy ma"
type textarea "x"
type textarea "Avoin hyvitys näkyy mak"
type textarea "x"
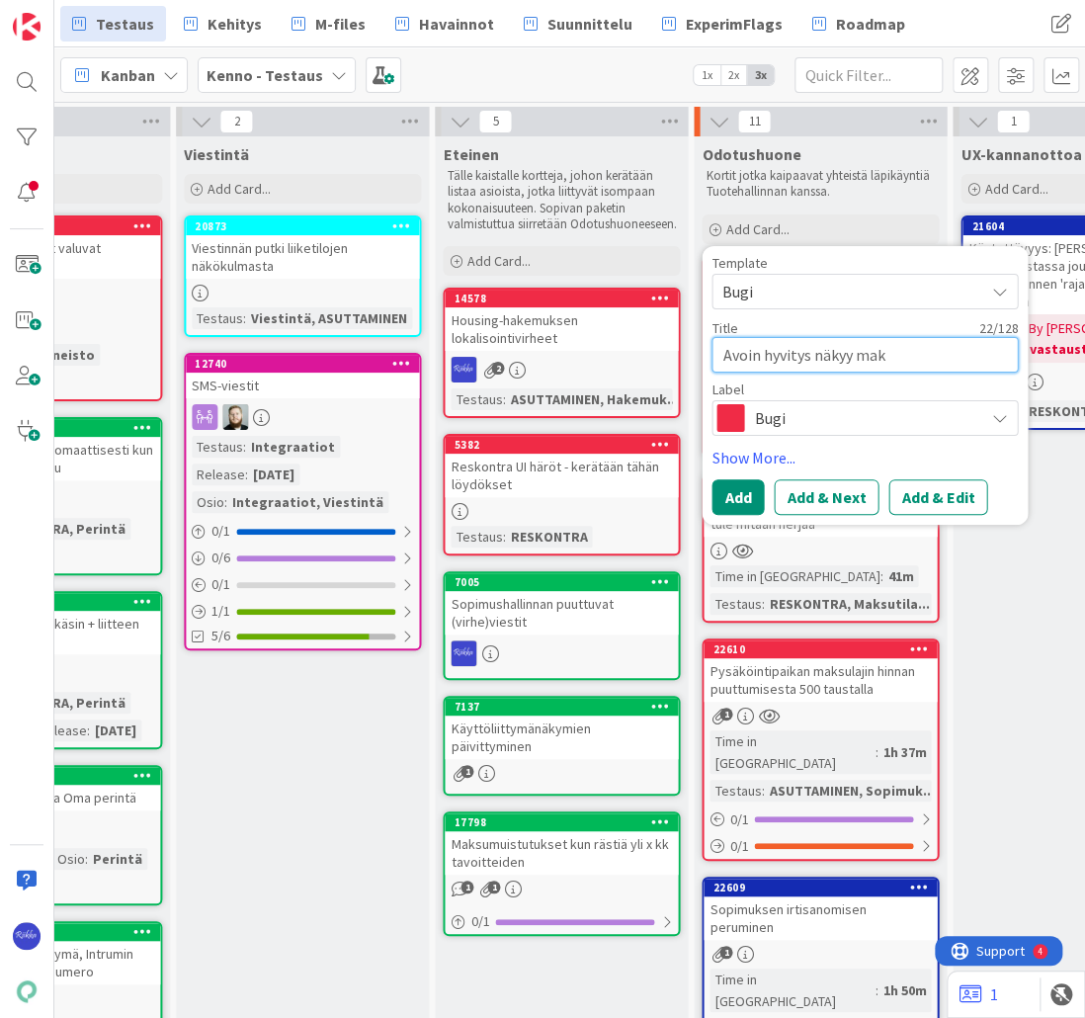
type textarea "Avoin hyvitys näkyy maks"
type textarea "x"
type textarea "Avoin hyvitys näkyy maksu"
type textarea "x"
type textarea "Avoin hyvitys näkyy maksut"
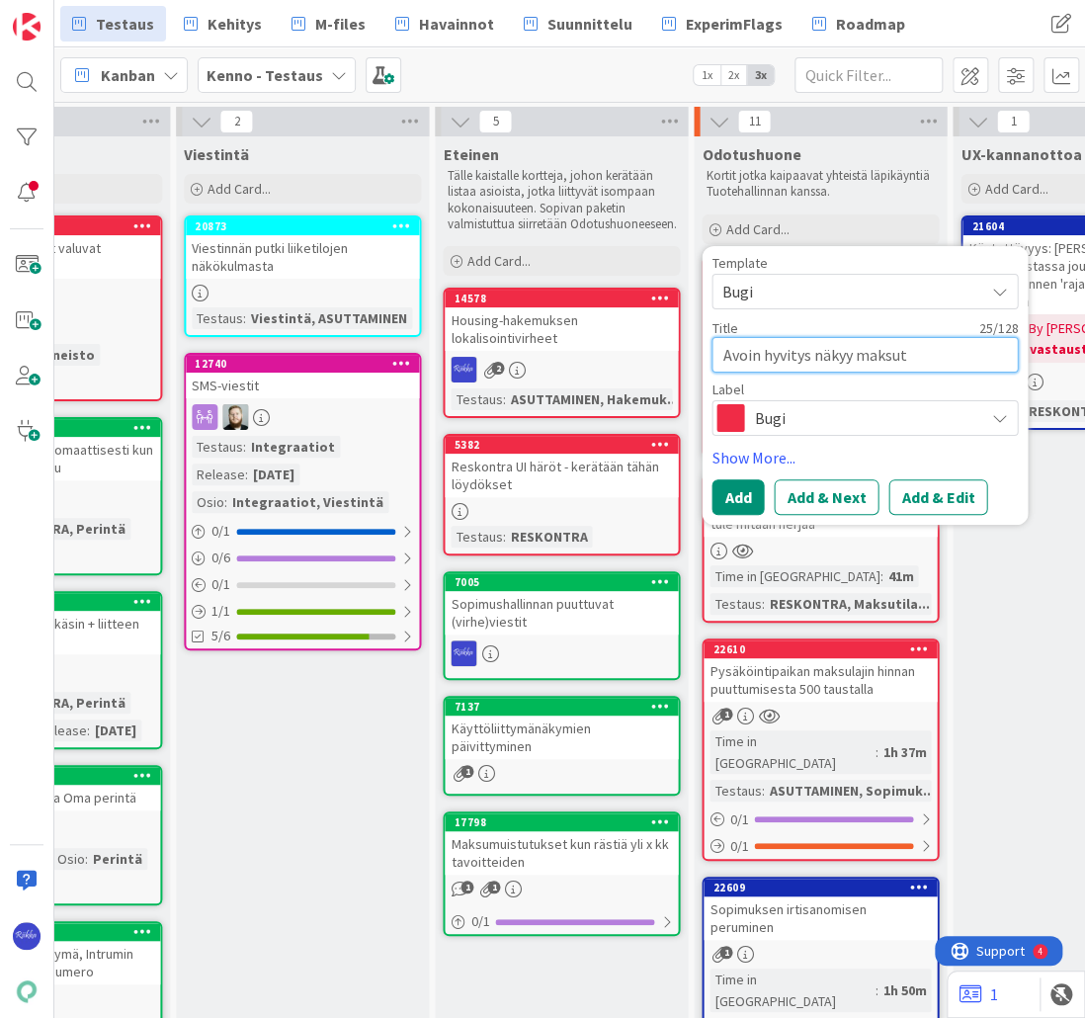
type textarea "x"
type textarea "Avoin hyvitys näkyy maksuti"
type textarea "x"
type textarea "Avoin hyvitys näkyy maksutil"
type textarea "x"
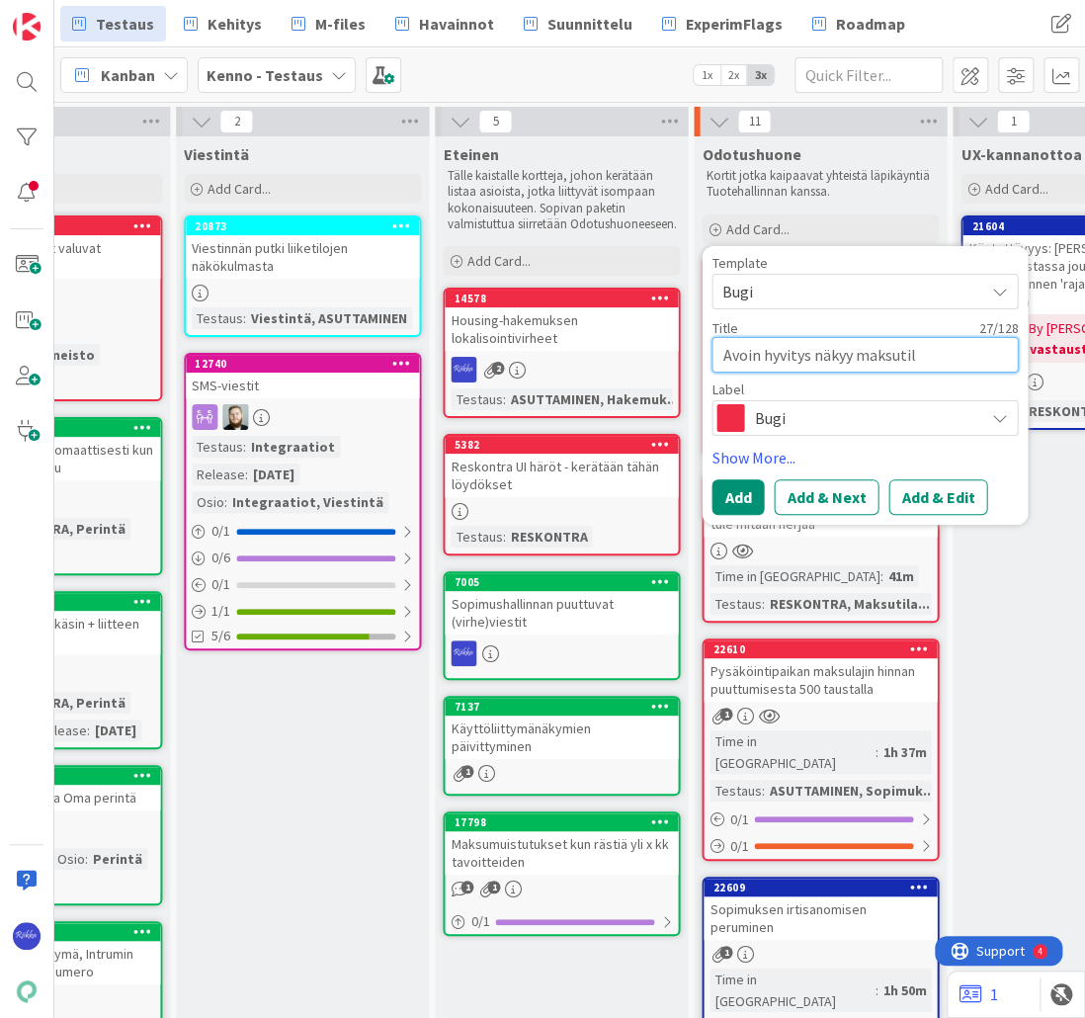
type textarea "Avoin hyvitys näkyy maksutila"
type textarea "x"
type textarea "Avoin hyvitys näkyy maksutilan"
type textarea "x"
type textarea "Avoin hyvitys näkyy maksutilann"
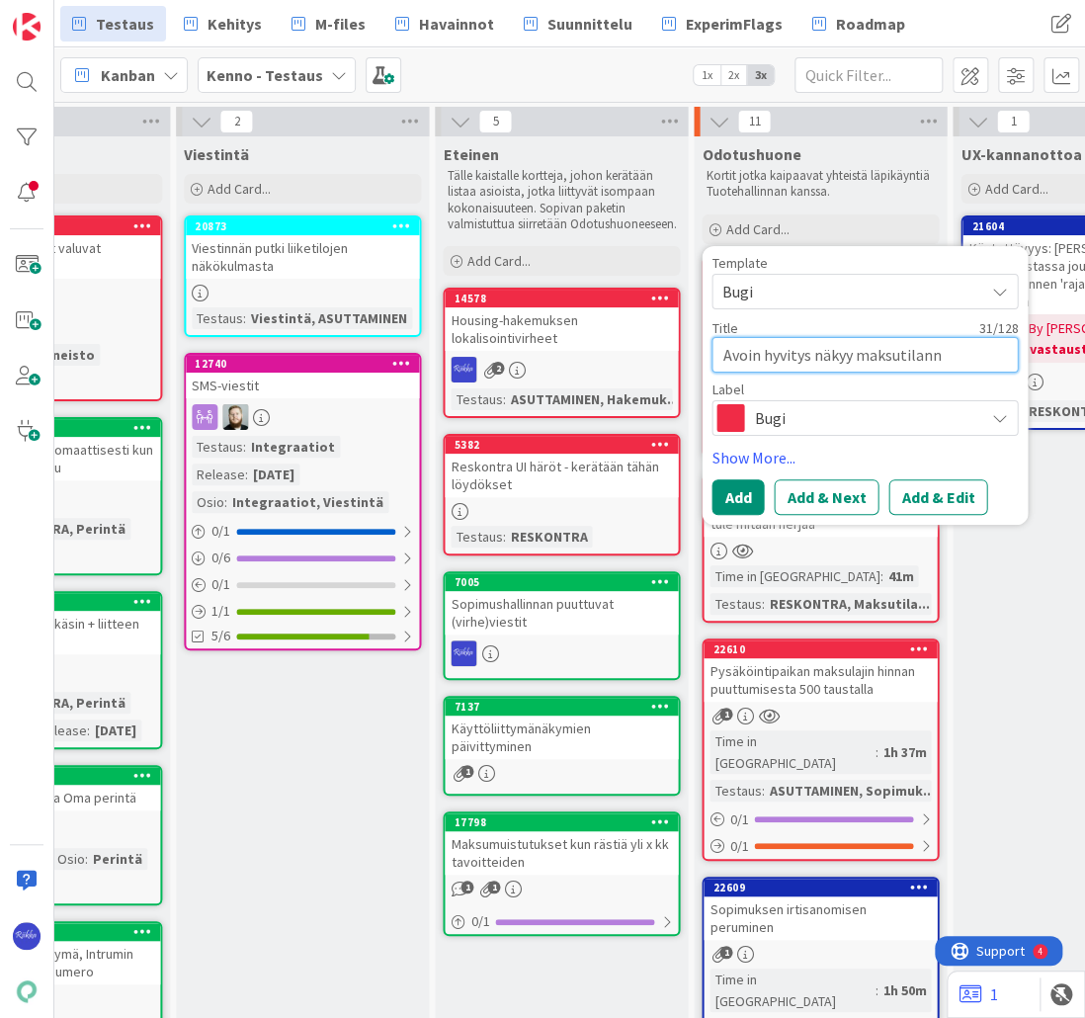
type textarea "x"
type textarea "Avoin hyvitys näkyy maksutil"
type textarea "x"
type textarea "Avoin hyvitys näkyy maksuti"
type textarea "x"
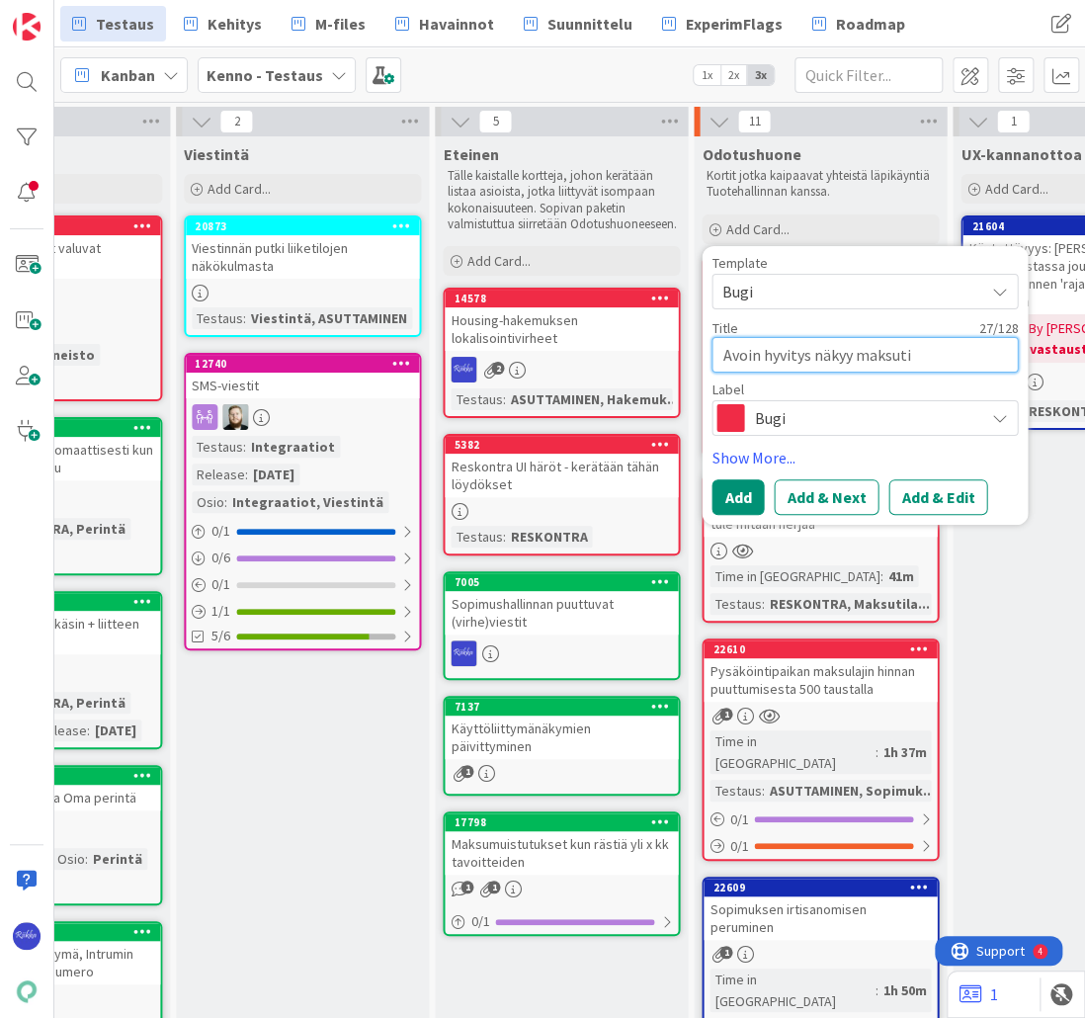
type textarea "Avoin hyvitys näkyy maksut"
type textarea "x"
type textarea "Avoin hyvitys näkyy maksu"
type textarea "x"
type textarea "Avoin hyvitys näkyy maksuh"
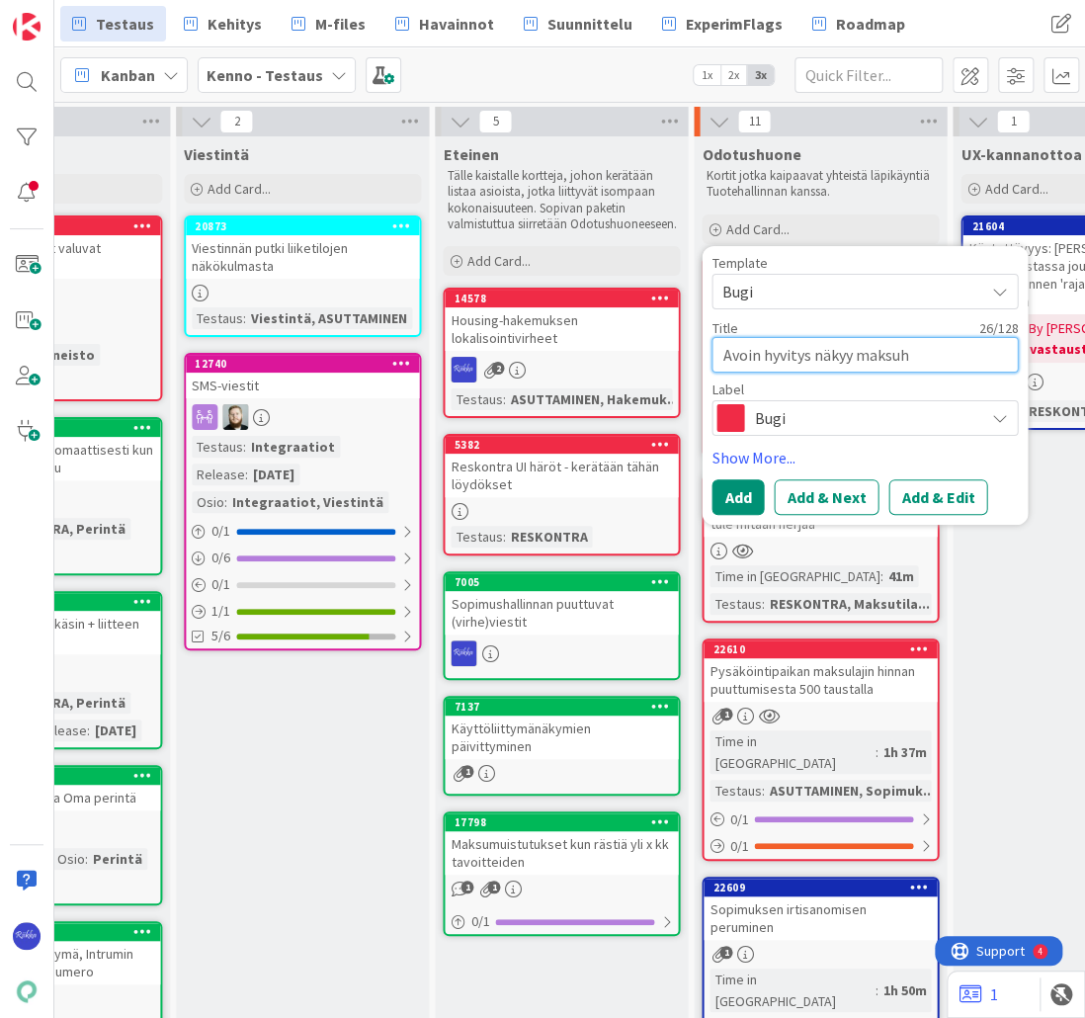
type textarea "x"
type textarea "Avoin hyvitys näkyy maksuhi"
type textarea "x"
type textarea "Avoin hyvitys näkyy maksuhis"
type textarea "x"
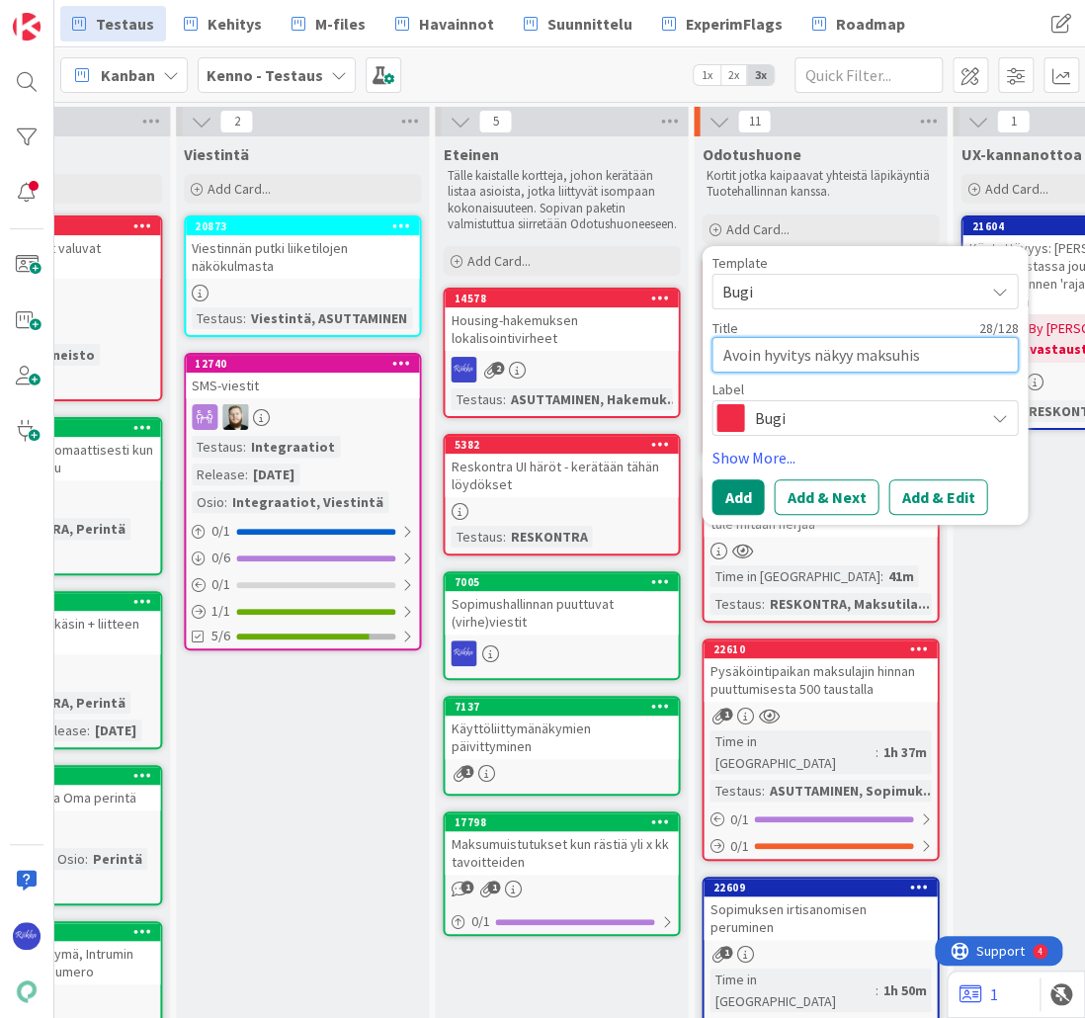
type textarea "Avoin hyvitys näkyy maksuhist"
type textarea "x"
type textarea "Avoin hyvitys näkyy maksuhisto"
type textarea "x"
type textarea "Avoin hyvitys näkyy maksuhistori"
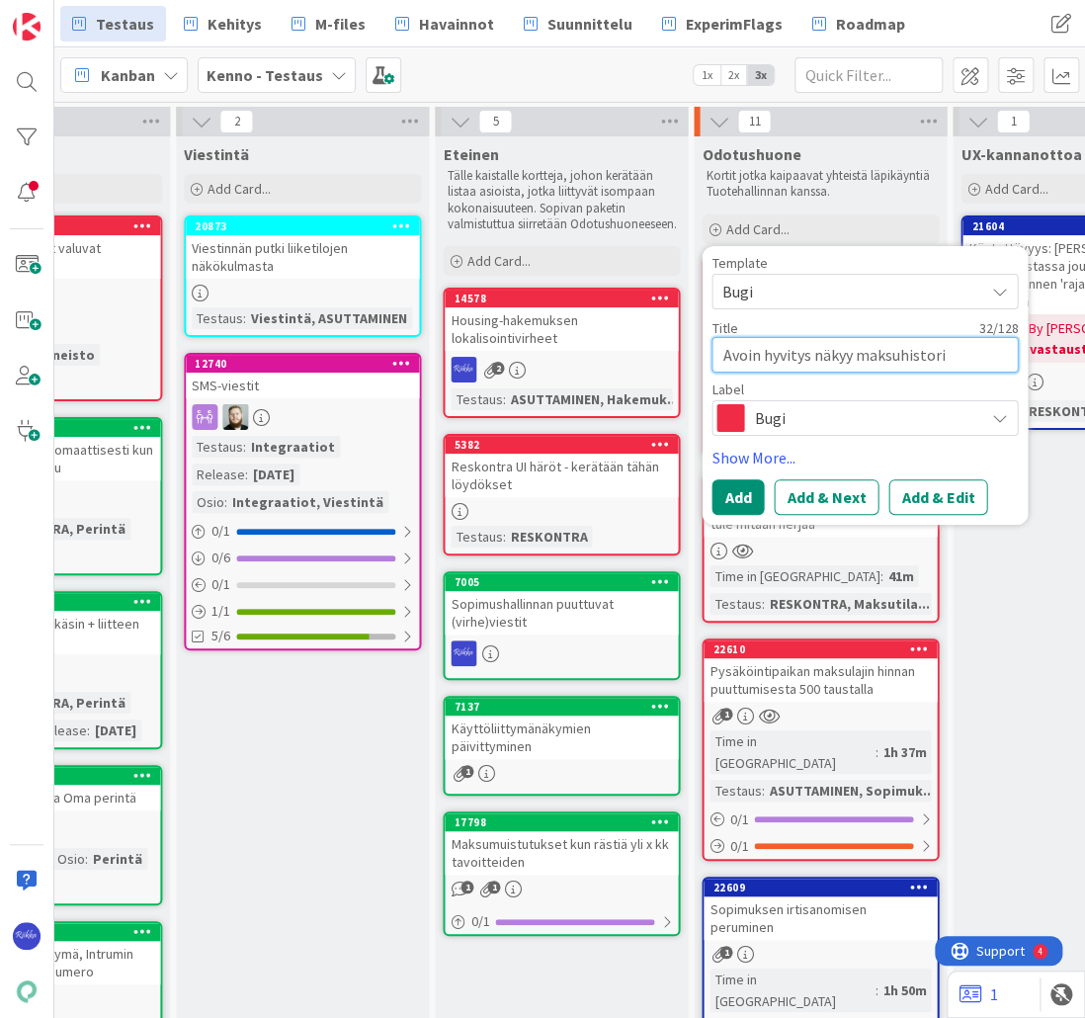
type textarea "x"
type textarea "Avoin hyvitys näkyy maksuhistoria"
type textarea "x"
type textarea "Avoin hyvitys näkyy maksuhistoriaa"
type textarea "x"
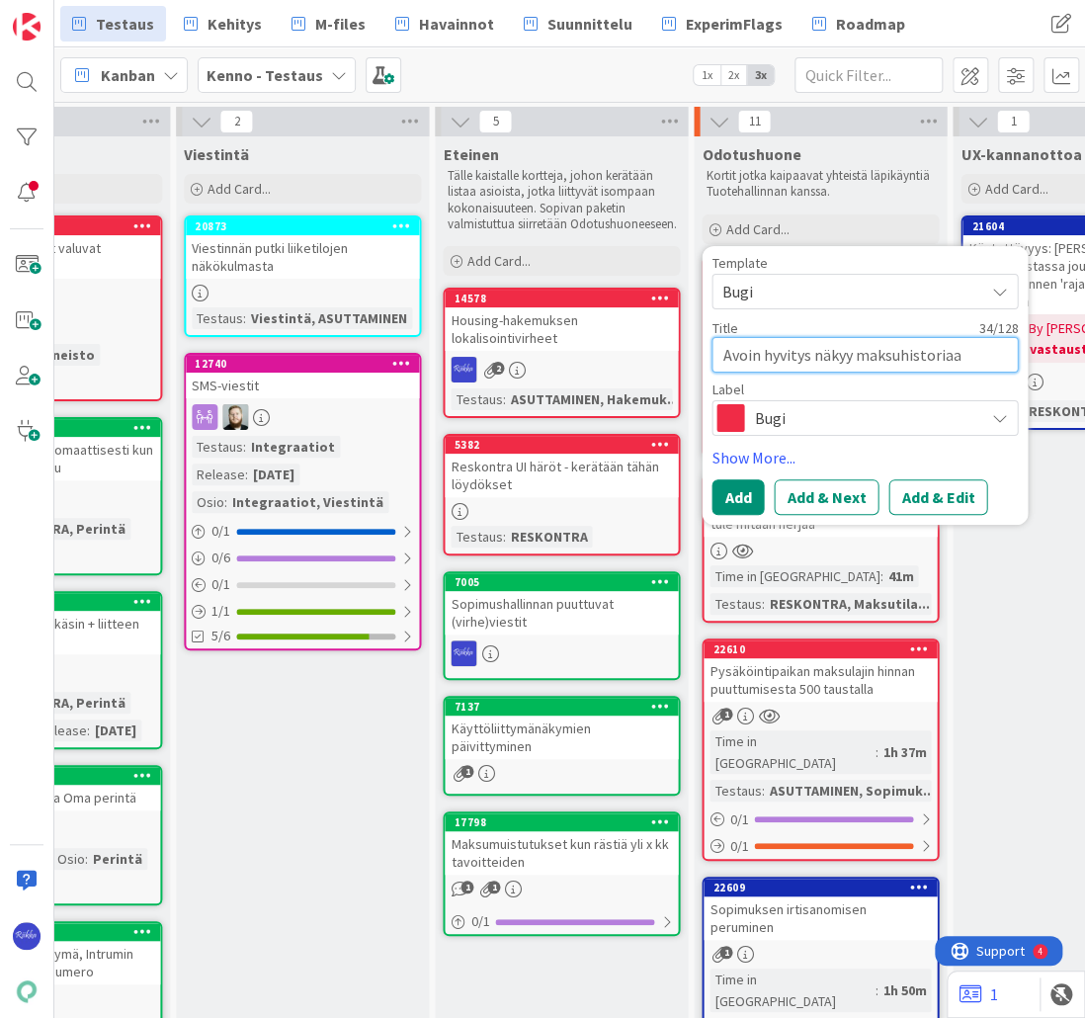
type textarea "Avoin hyvitys näkyy maksuhistoriaas"
type textarea "x"
type textarea "Avoin hyvitys näkyy maksuhistoriaa"
type textarea "x"
type textarea "Avoin hyvitys näkyy maksuhistoria"
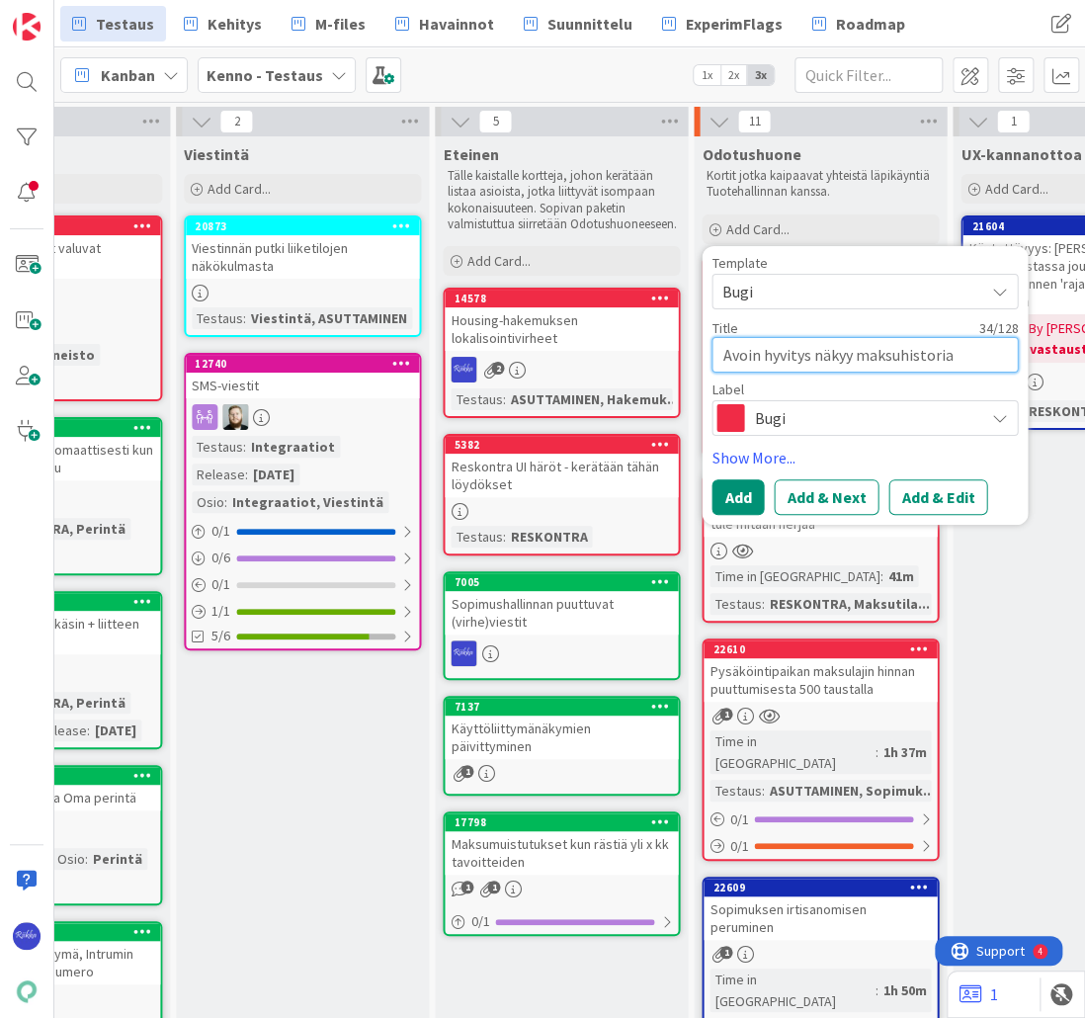
type textarea "x"
type textarea "Avoin hyvitys näkyy maksuhistorias"
type textarea "x"
type textarea "Avoin hyvitys näkyy maksuhistoriassa"
type textarea "x"
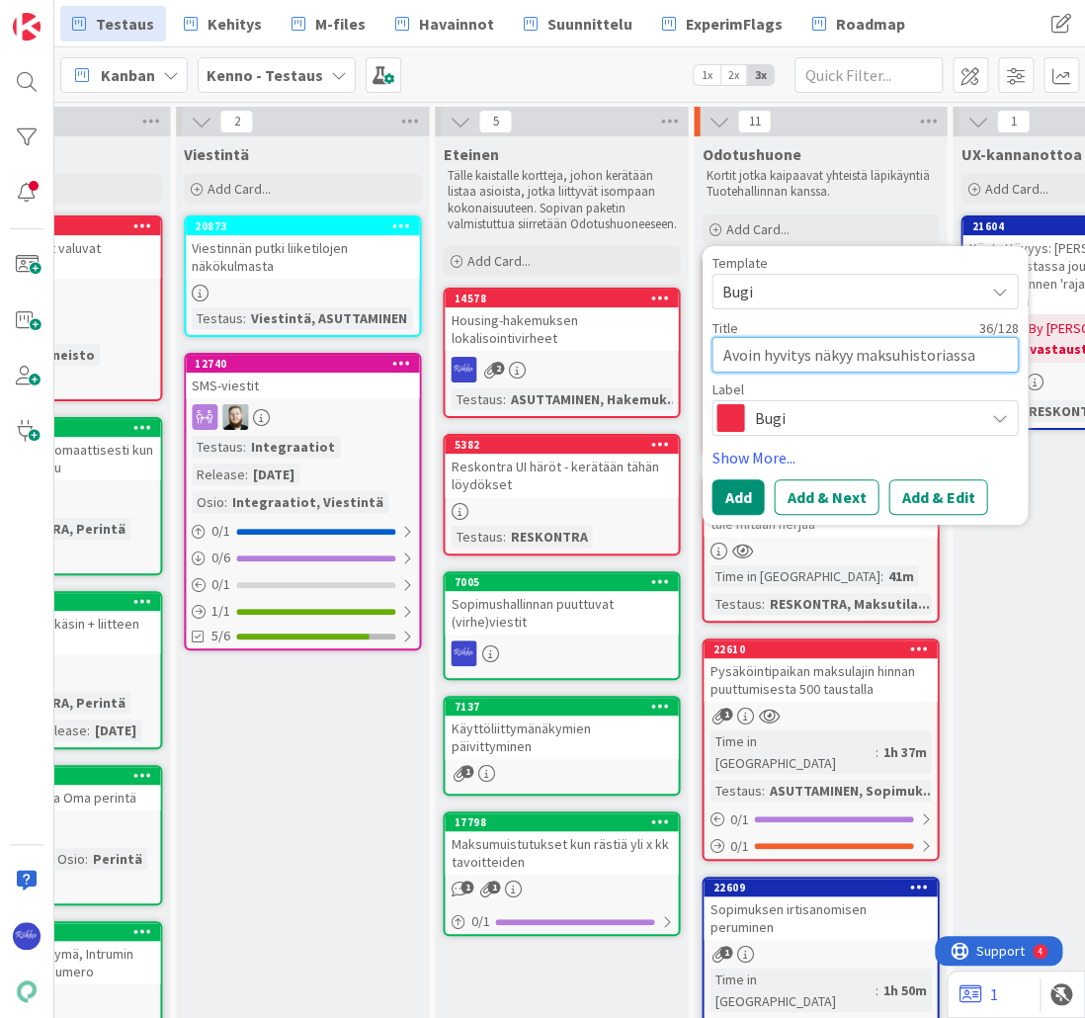
type textarea "Avoin hyvitys näkyy maksuhistoriassa"
type textarea "x"
type textarea "Avoin hyvitys näkyy maksuhistoriassa v"
type textarea "x"
type textarea "Avoin hyvitys näkyy maksuhistoriassa vä"
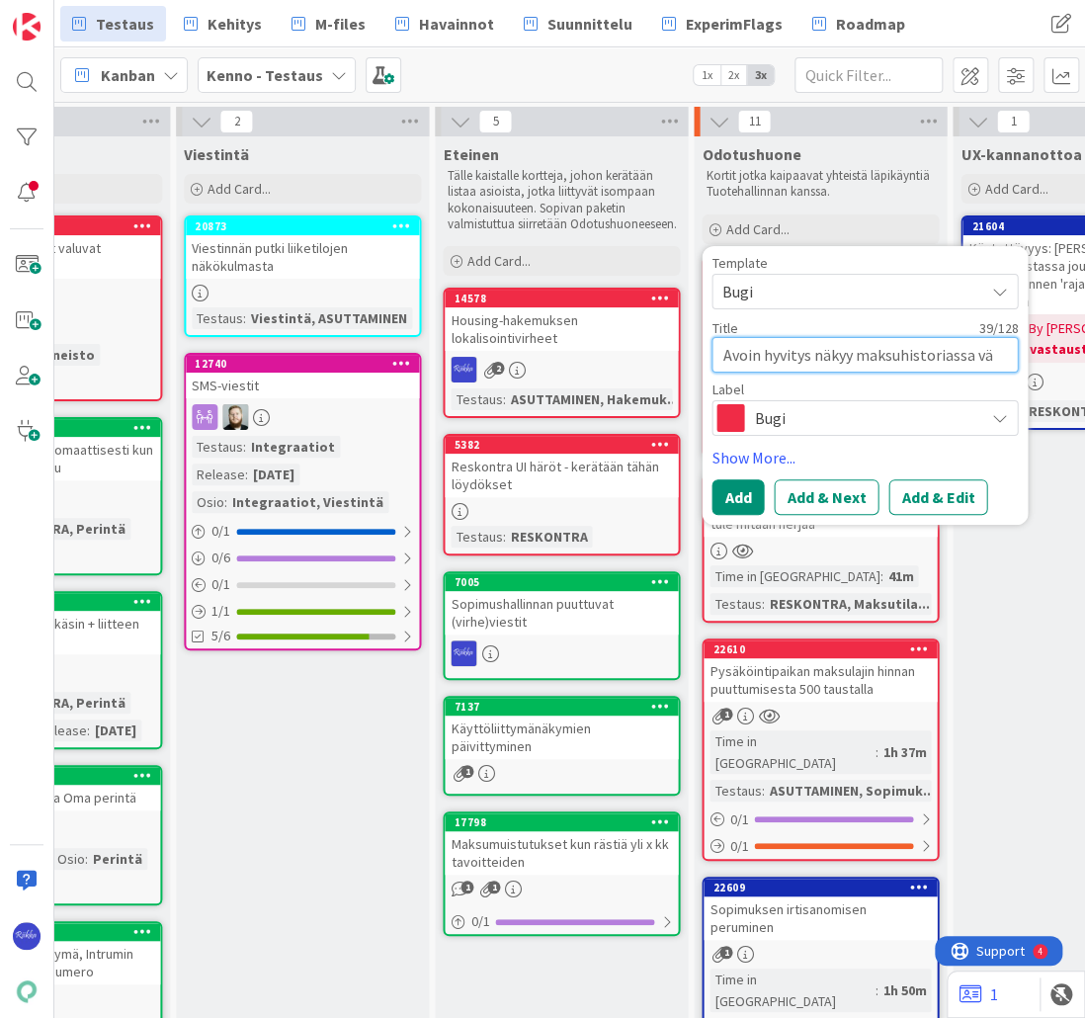
type textarea "x"
type textarea "Avoin hyvitys näkyy maksuhistoriassa vää"
type textarea "x"
type textarea "Avoin hyvitys näkyy maksuhistoriassa väär"
type textarea "x"
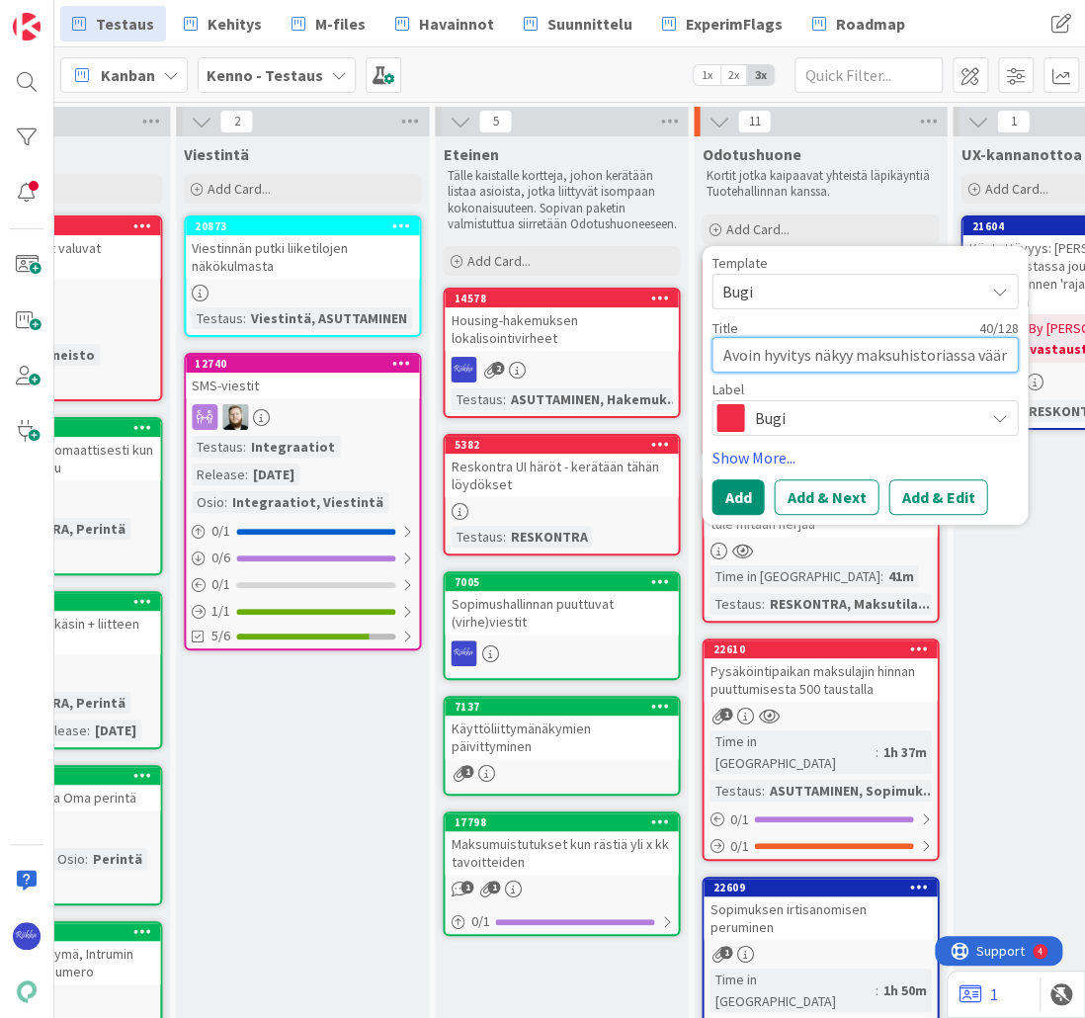
type textarea "Avoin hyvitys näkyy maksuhistoriassa vääri"
type textarea "x"
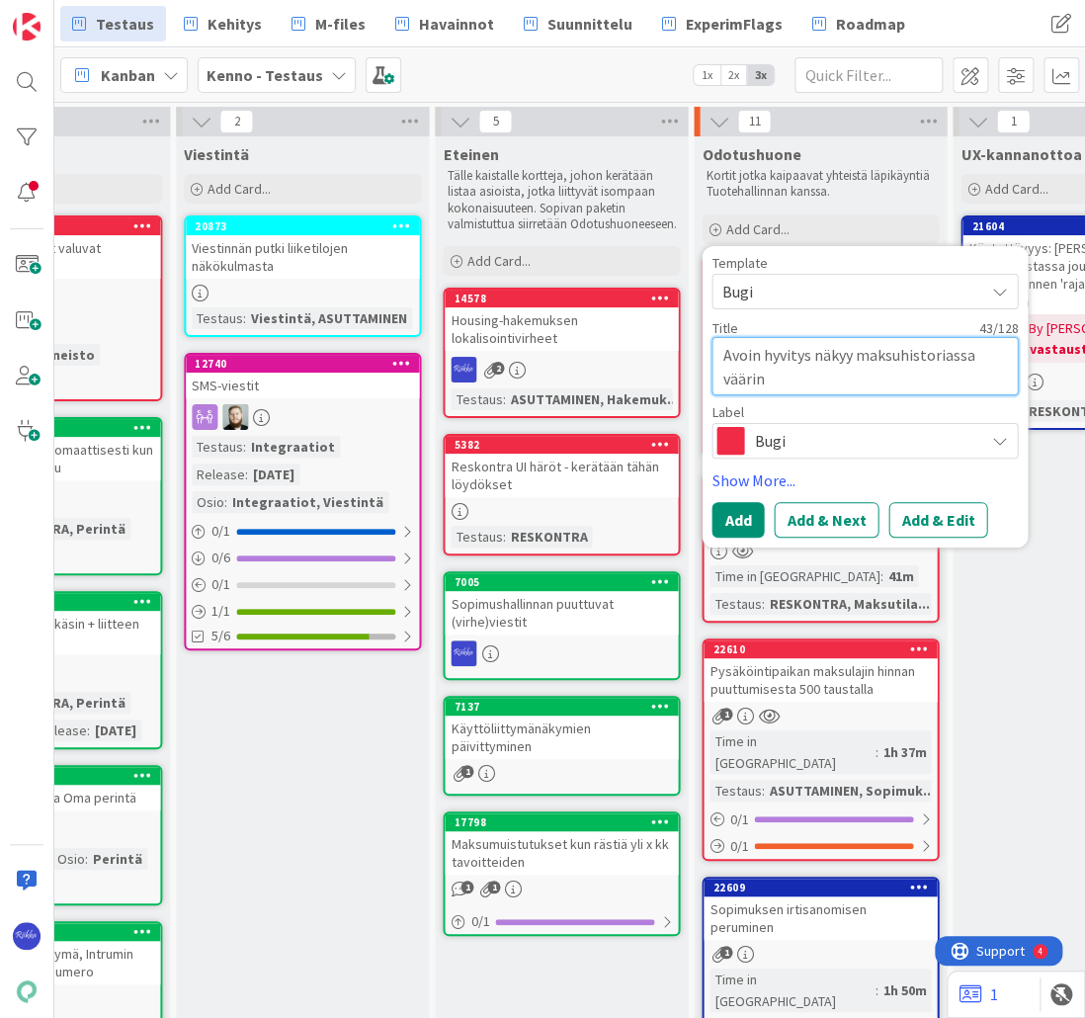
type textarea "Avoin hyvitys näkyy maksuhistoriassa väärin"
click at [959, 507] on button "Add & Edit" at bounding box center [937, 520] width 99 height 36
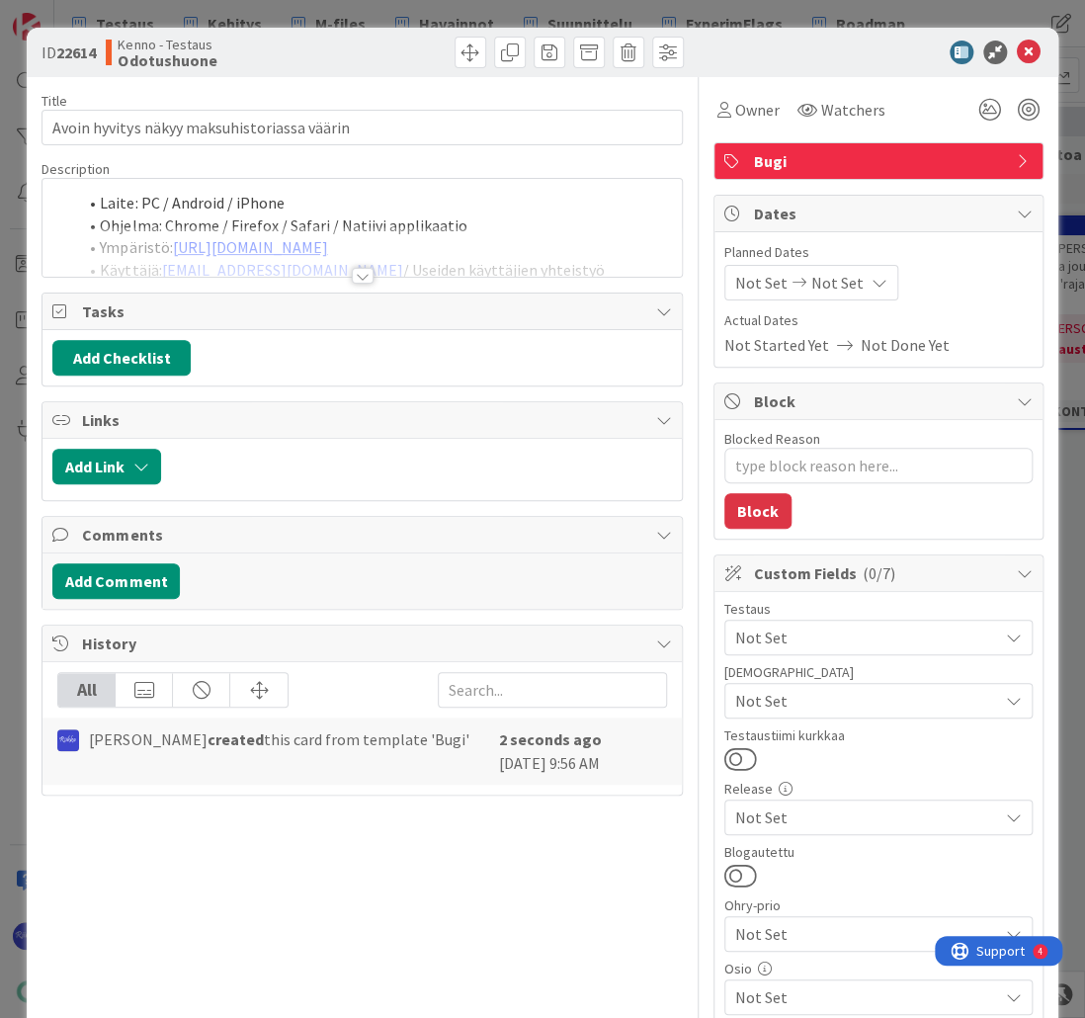
type textarea "x"
click at [356, 276] on div at bounding box center [363, 276] width 22 height 16
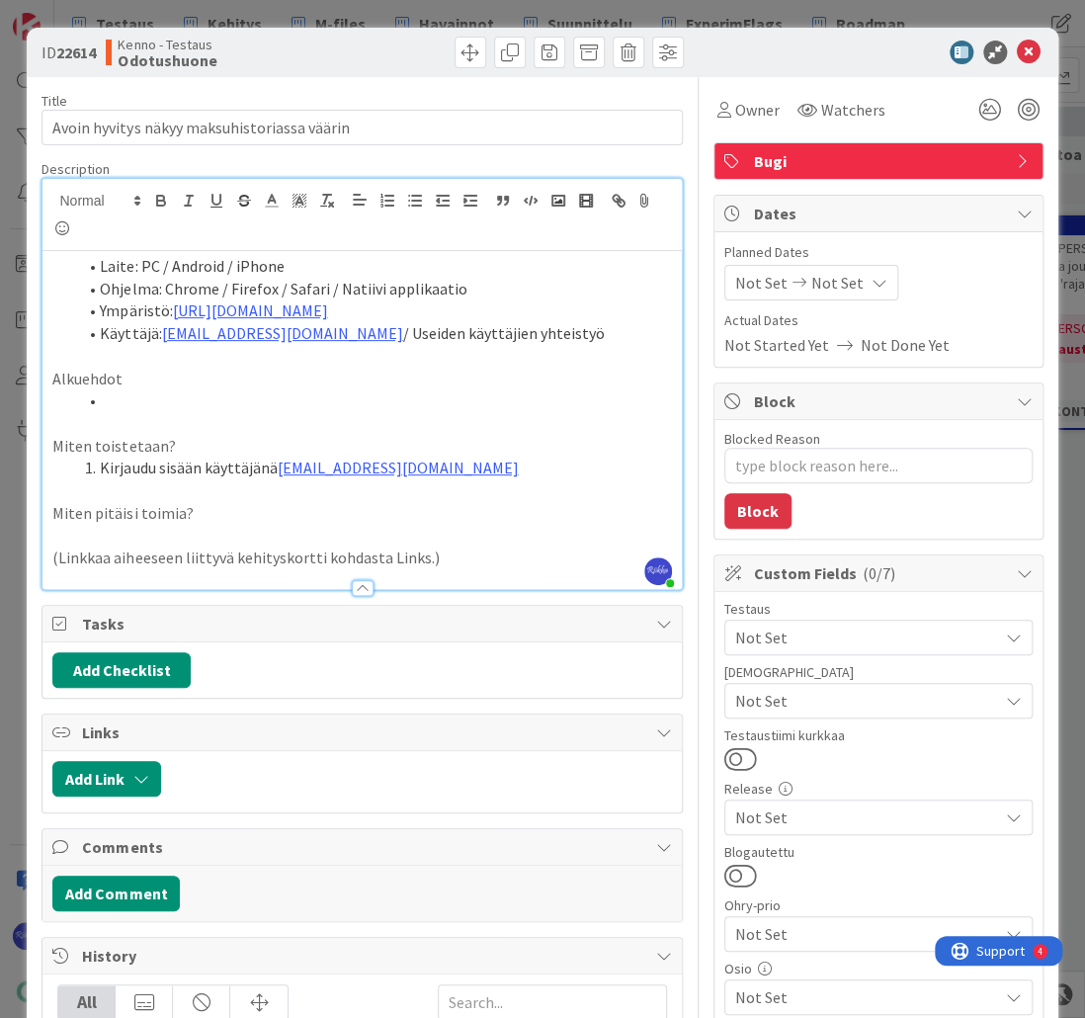
click at [145, 404] on li at bounding box center [373, 400] width 595 height 23
click at [194, 399] on li "Sopimus, jolla tavoitteita menneisyydessä" at bounding box center [373, 400] width 595 height 23
click at [470, 469] on li "Kirjaudu sisään käyttäjänä [EMAIL_ADDRESS][DOMAIN_NAME]" at bounding box center [373, 467] width 595 height 23
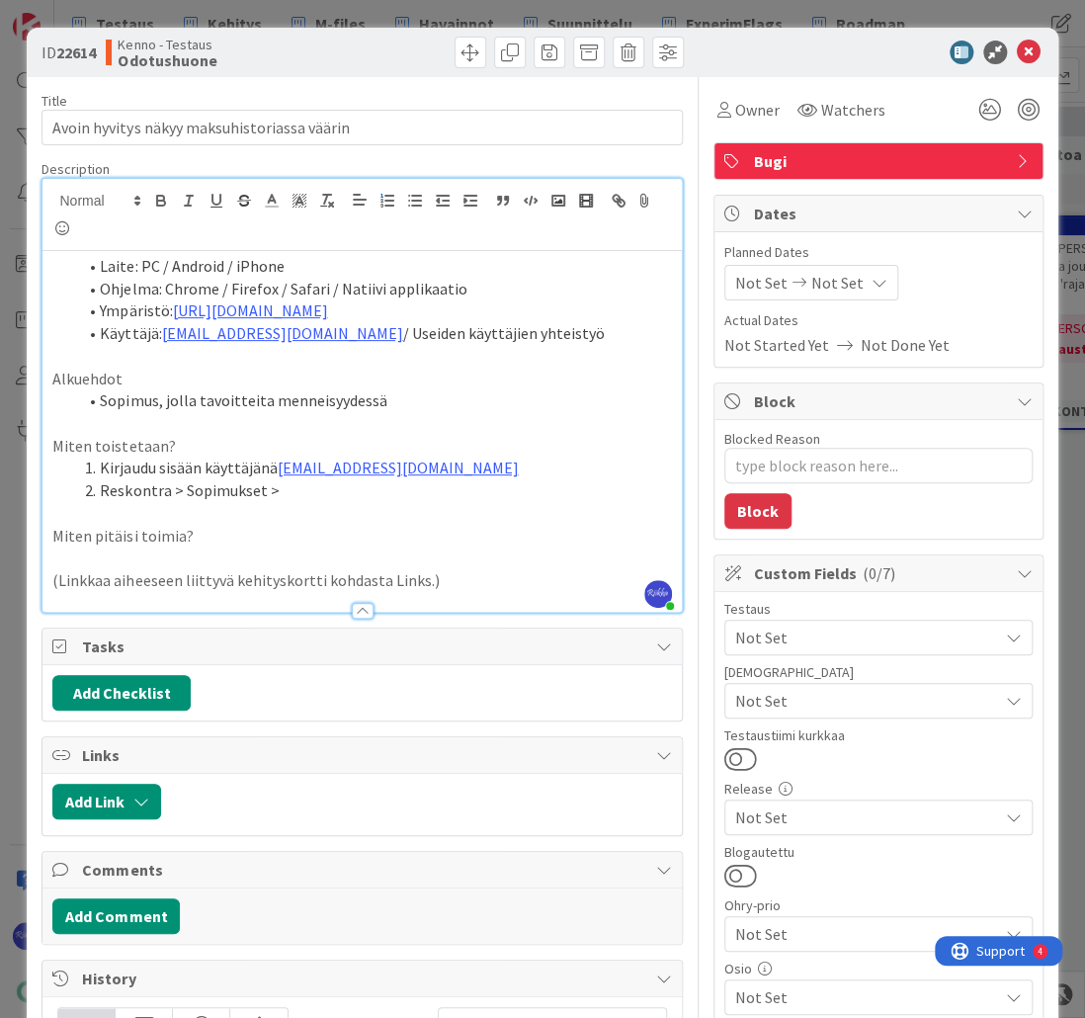
click at [504, 398] on li "Sopimus, jolla tavoitteita menneisyydessä" at bounding box center [373, 400] width 595 height 23
click at [328, 495] on li "Reskontra > Sopimukset >" at bounding box center [373, 490] width 595 height 23
click at [454, 489] on li "Reskontra > Sopimukset > Luo uusi - Hyvitykset - [PERSON_NAME]" at bounding box center [373, 490] width 595 height 23
click at [600, 492] on li "Reskontra > Sopimukset > Luo uusi - Hyvitykset - [PERSON_NAME] avointa hyvitystä" at bounding box center [373, 490] width 595 height 23
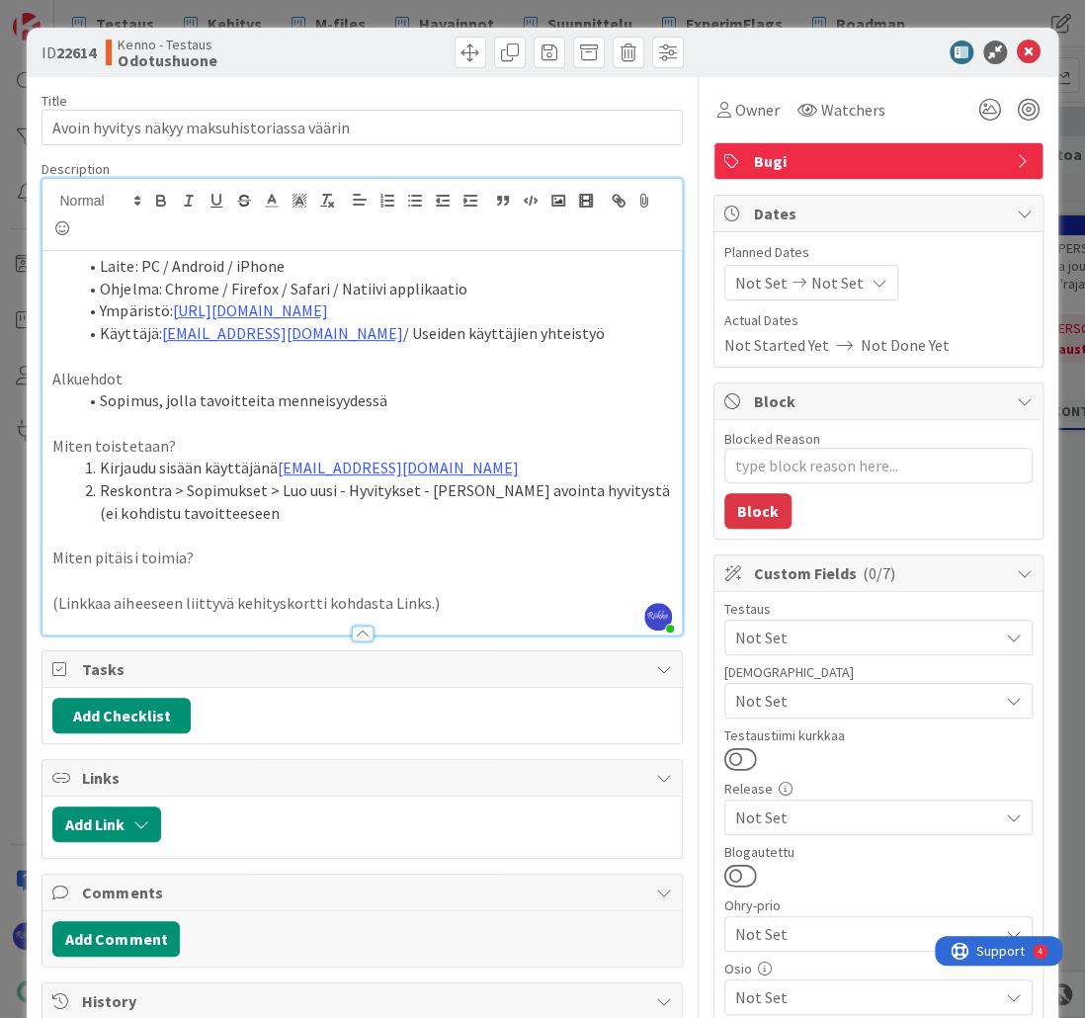
click at [458, 428] on p at bounding box center [361, 423] width 618 height 23
drag, startPoint x: 578, startPoint y: 495, endPoint x: 605, endPoint y: 502, distance: 27.6
click at [605, 502] on li "Reskontra > Sopimukset > Luo uusi - Hyvitykset - [PERSON_NAME] avointa hyvityst…" at bounding box center [373, 501] width 595 height 44
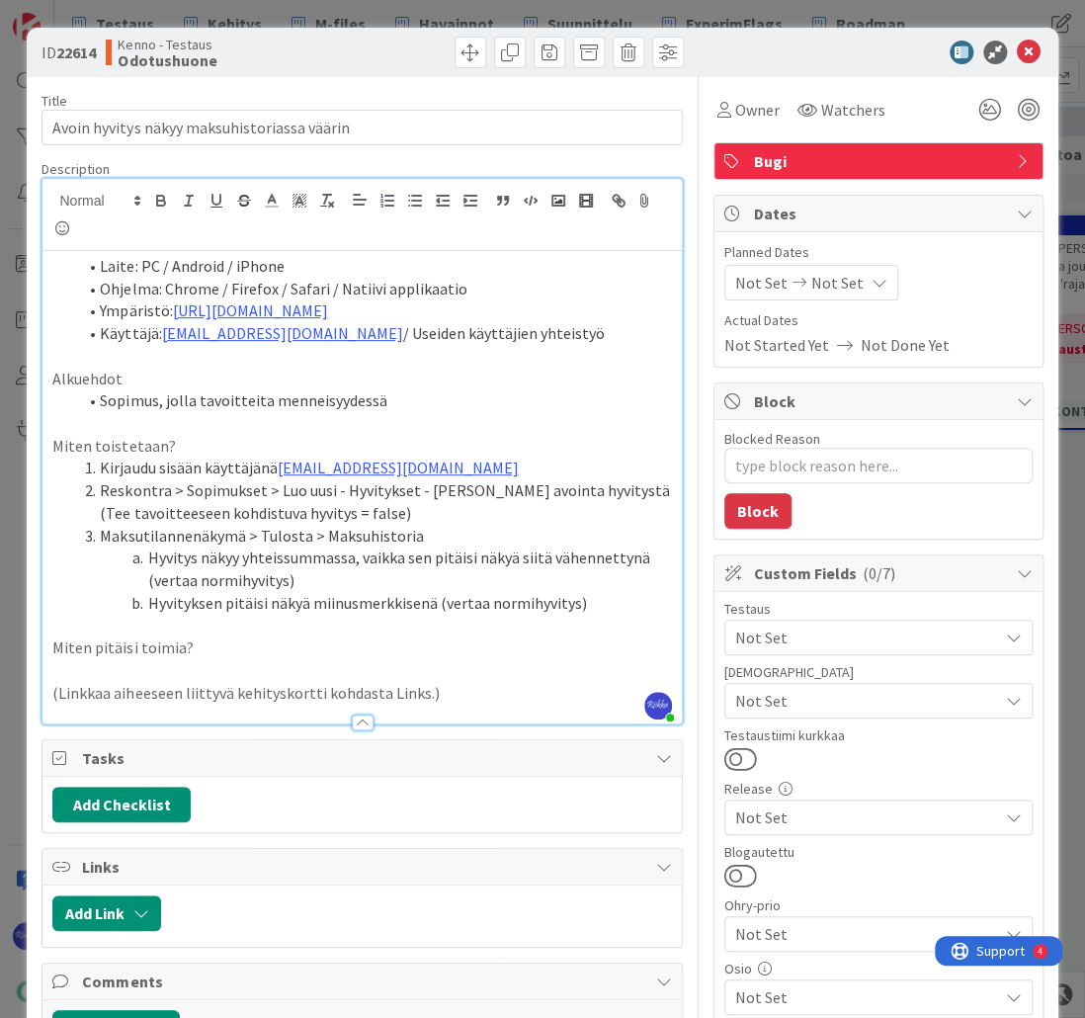
click at [659, 323] on li "Käyttäjä: [EMAIL_ADDRESS][DOMAIN_NAME] / Useiden käyttäjien yhteistyö" at bounding box center [373, 333] width 595 height 23
click at [1017, 54] on icon at bounding box center [1029, 53] width 24 height 24
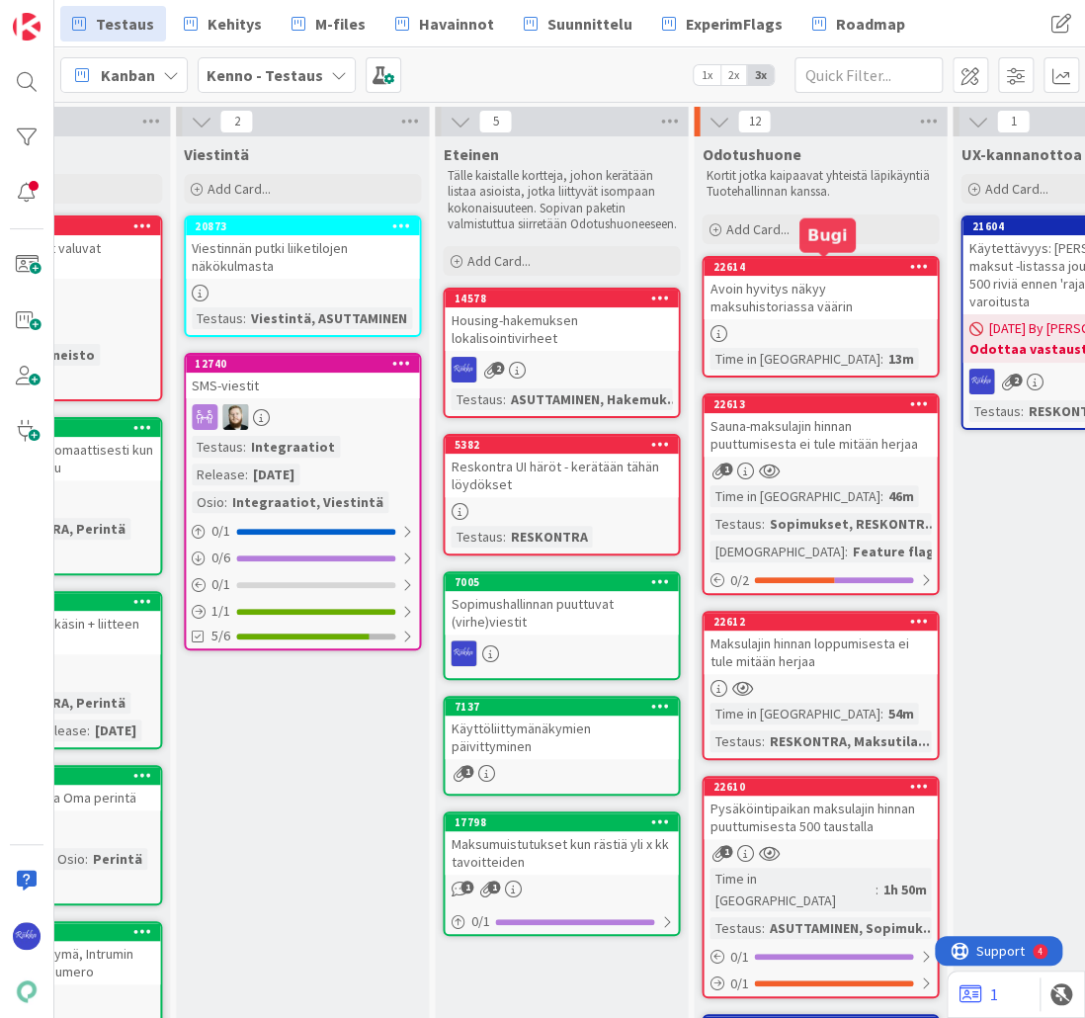
click at [834, 318] on link "22614 Avoin hyvitys näkyy maksuhistoriassa väärin Time in [GEOGRAPHIC_DATA] : 1…" at bounding box center [819, 317] width 237 height 122
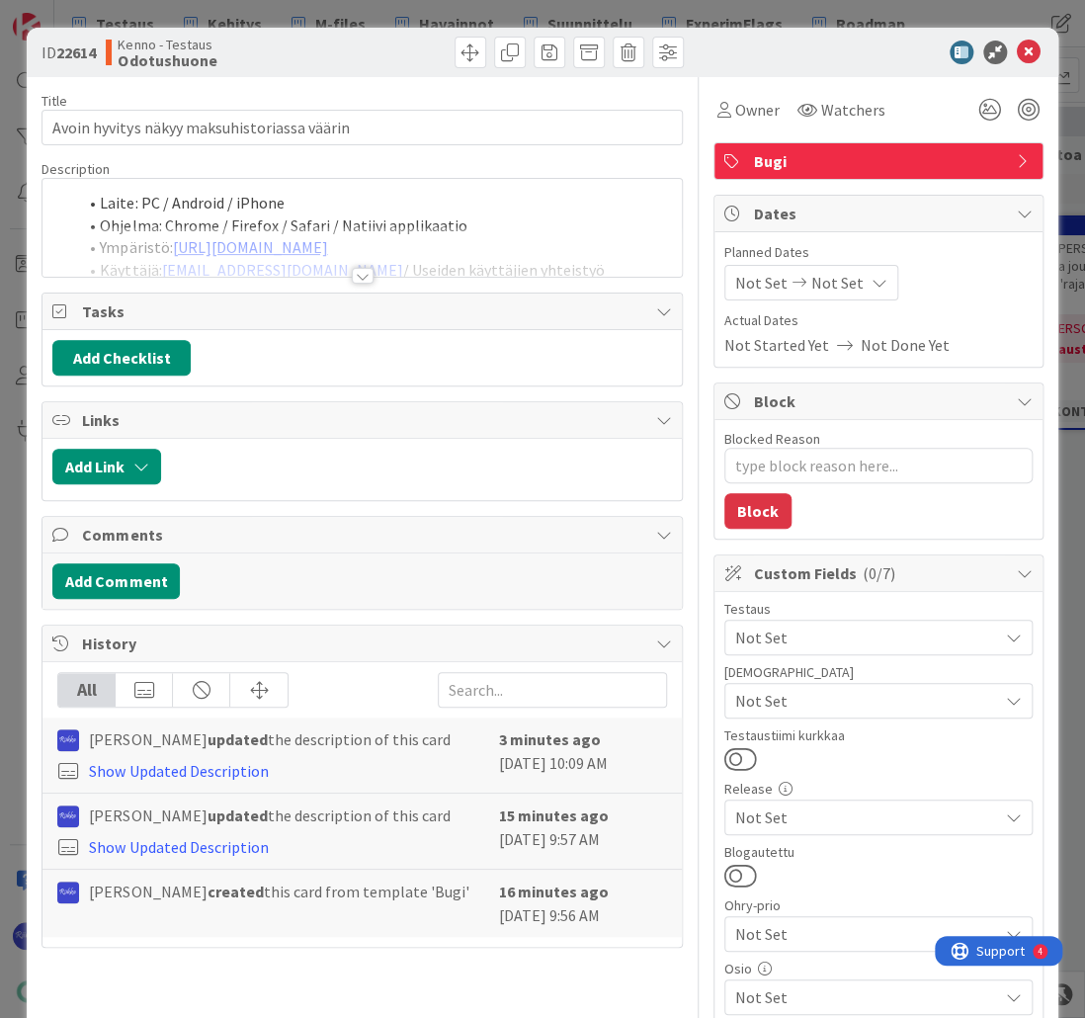
click at [357, 277] on div at bounding box center [363, 276] width 22 height 16
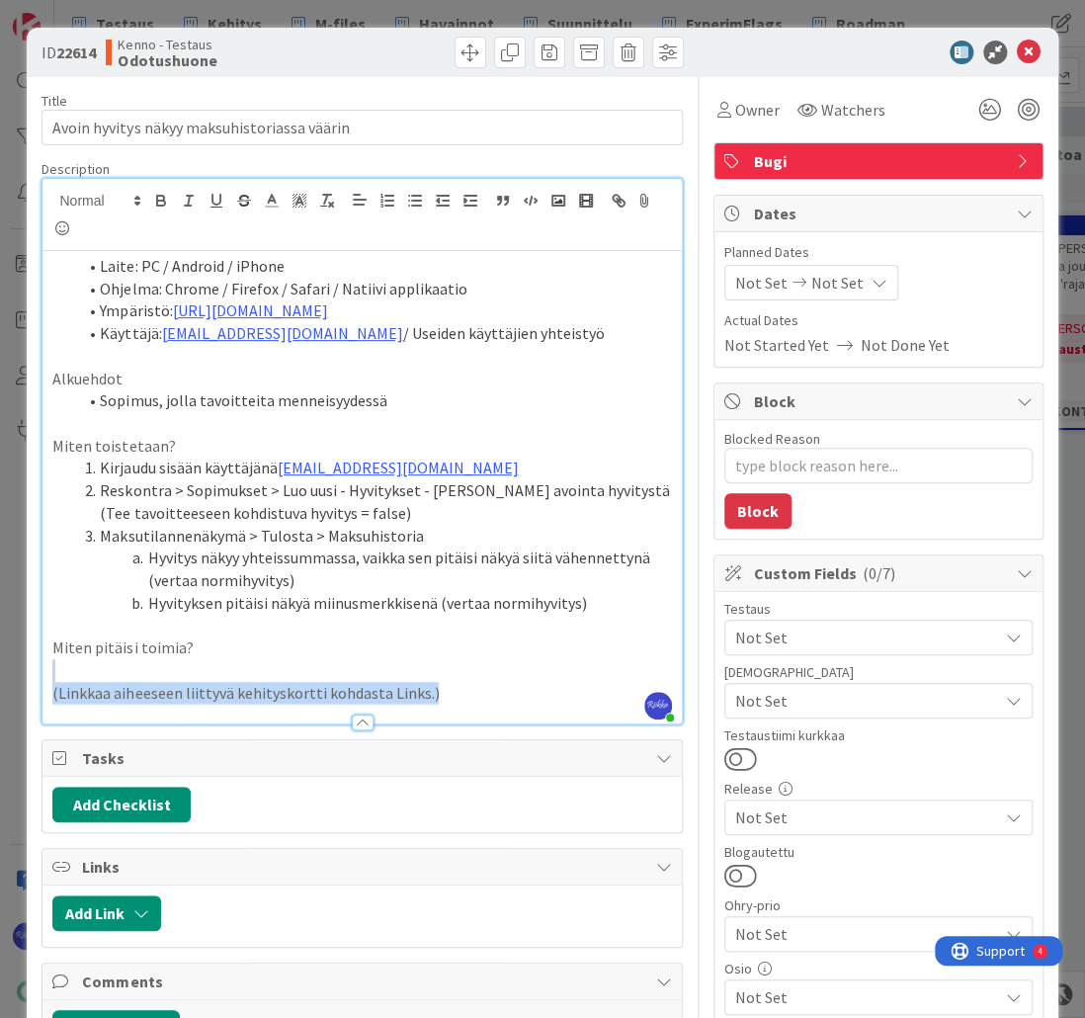
drag, startPoint x: 478, startPoint y: 693, endPoint x: 89, endPoint y: 676, distance: 389.6
click at [89, 676] on div "Laite: PC / Android / iPhone Ohjelma: Chrome / Firefox / Safari / Natiivi appli…" at bounding box center [361, 487] width 638 height 472
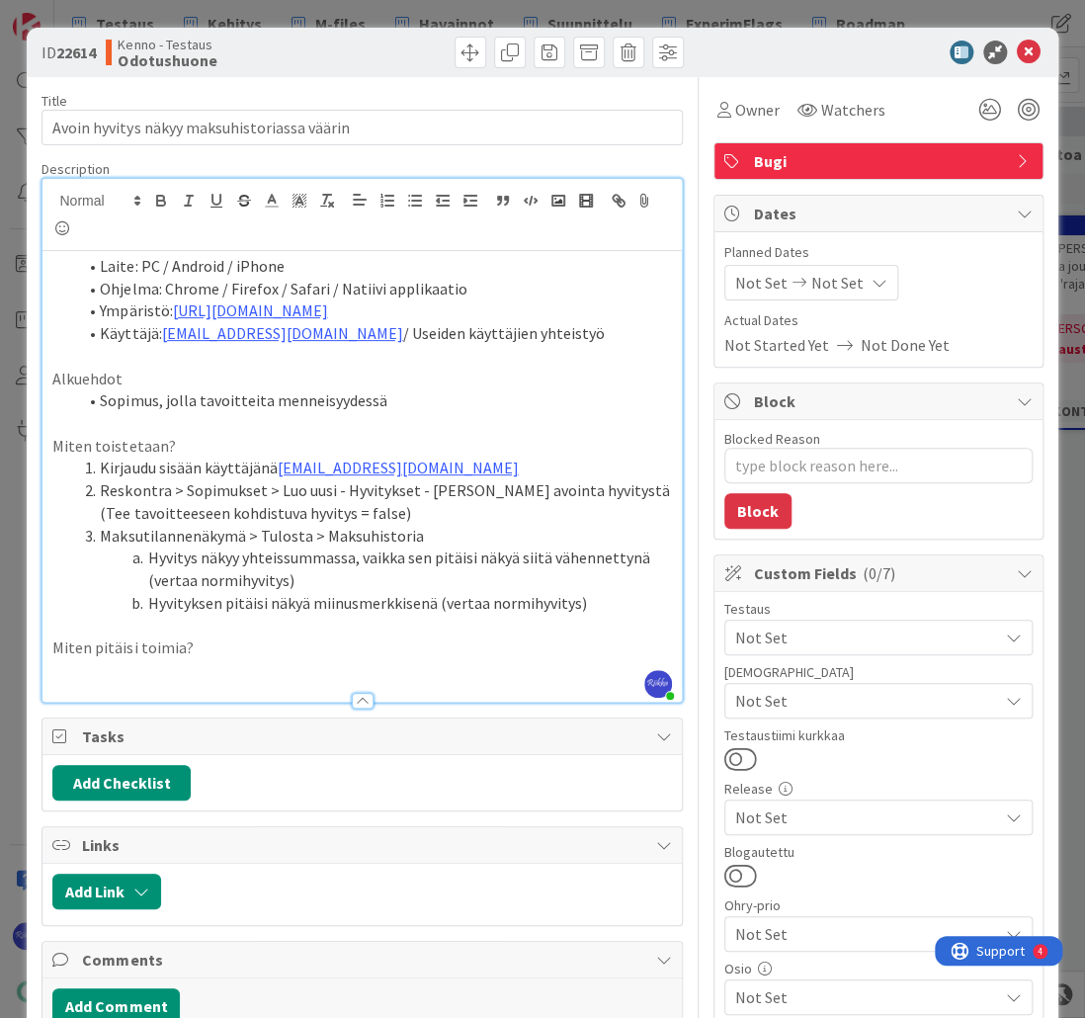
type textarea "x"
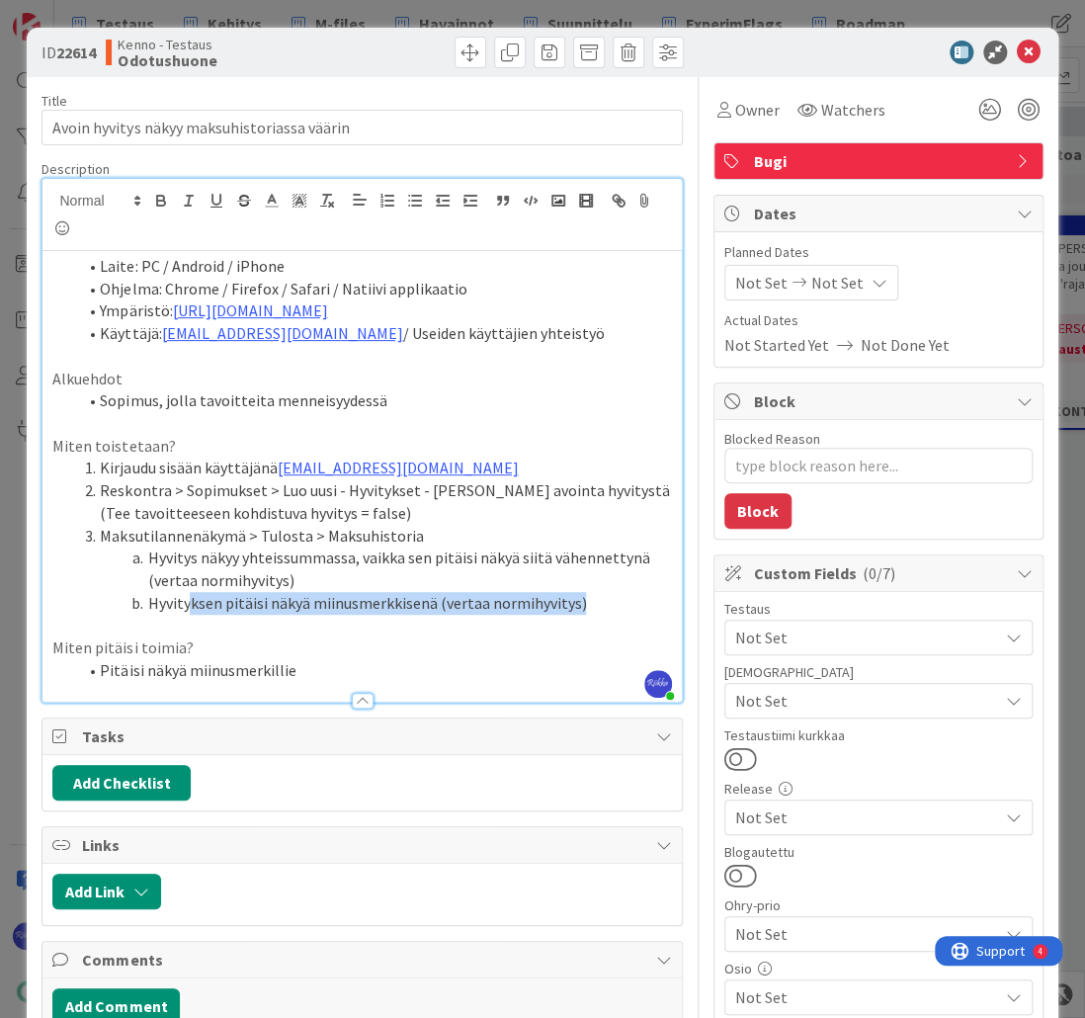
drag, startPoint x: 190, startPoint y: 601, endPoint x: 609, endPoint y: 599, distance: 418.9
click at [609, 599] on li "Hyvityksen pitäisi näkyä miinusmerkkisenä (vertaa normihyvitys)" at bounding box center [373, 603] width 595 height 23
click at [324, 666] on li "Pitäisi näkyä miinusmerkillie" at bounding box center [373, 670] width 595 height 23
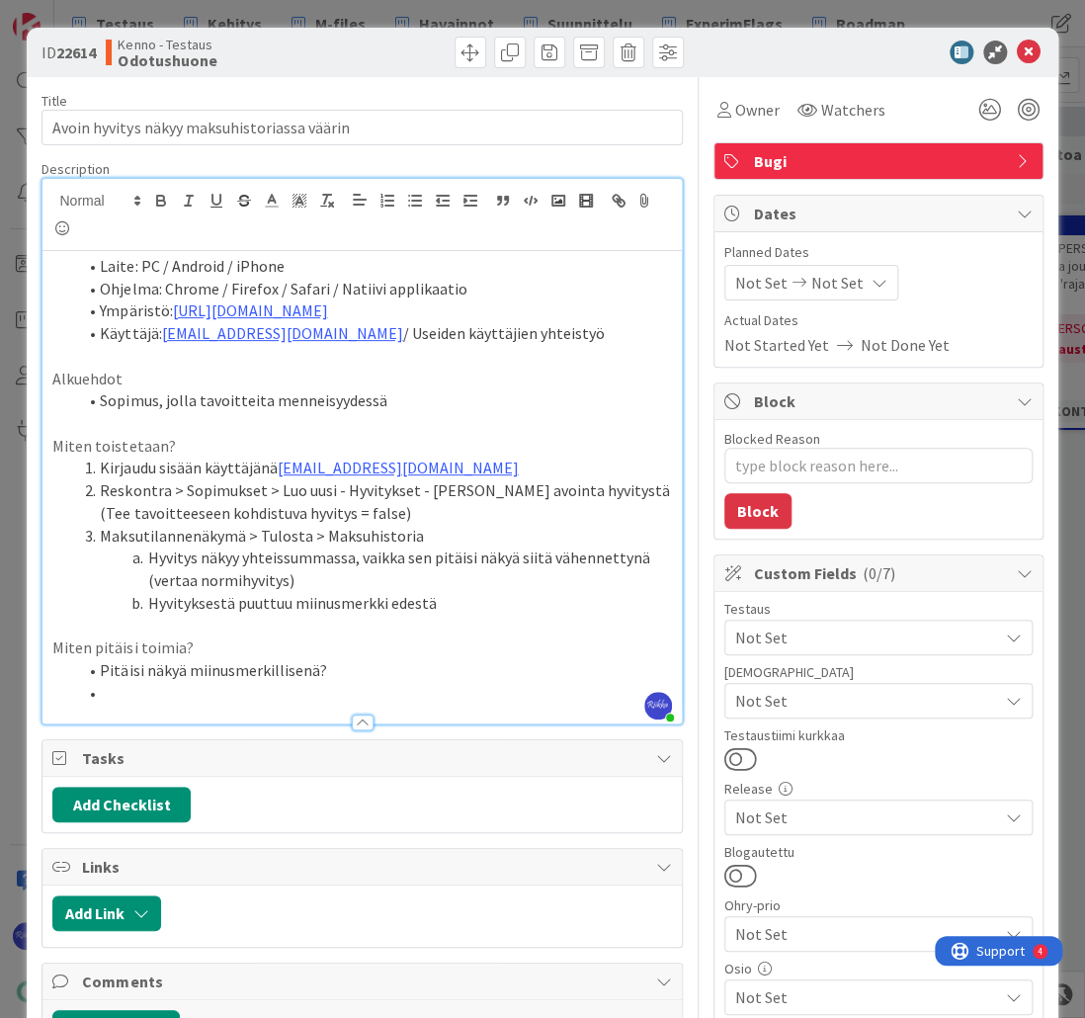
click at [324, 666] on li "Pitäisi näkyä miinusmerkillisenä?" at bounding box center [373, 670] width 595 height 23
click at [192, 695] on li at bounding box center [373, 693] width 595 height 23
click at [447, 605] on li "Hyvityksestä puuttuu miinusmerkki edestä" at bounding box center [373, 603] width 595 height 23
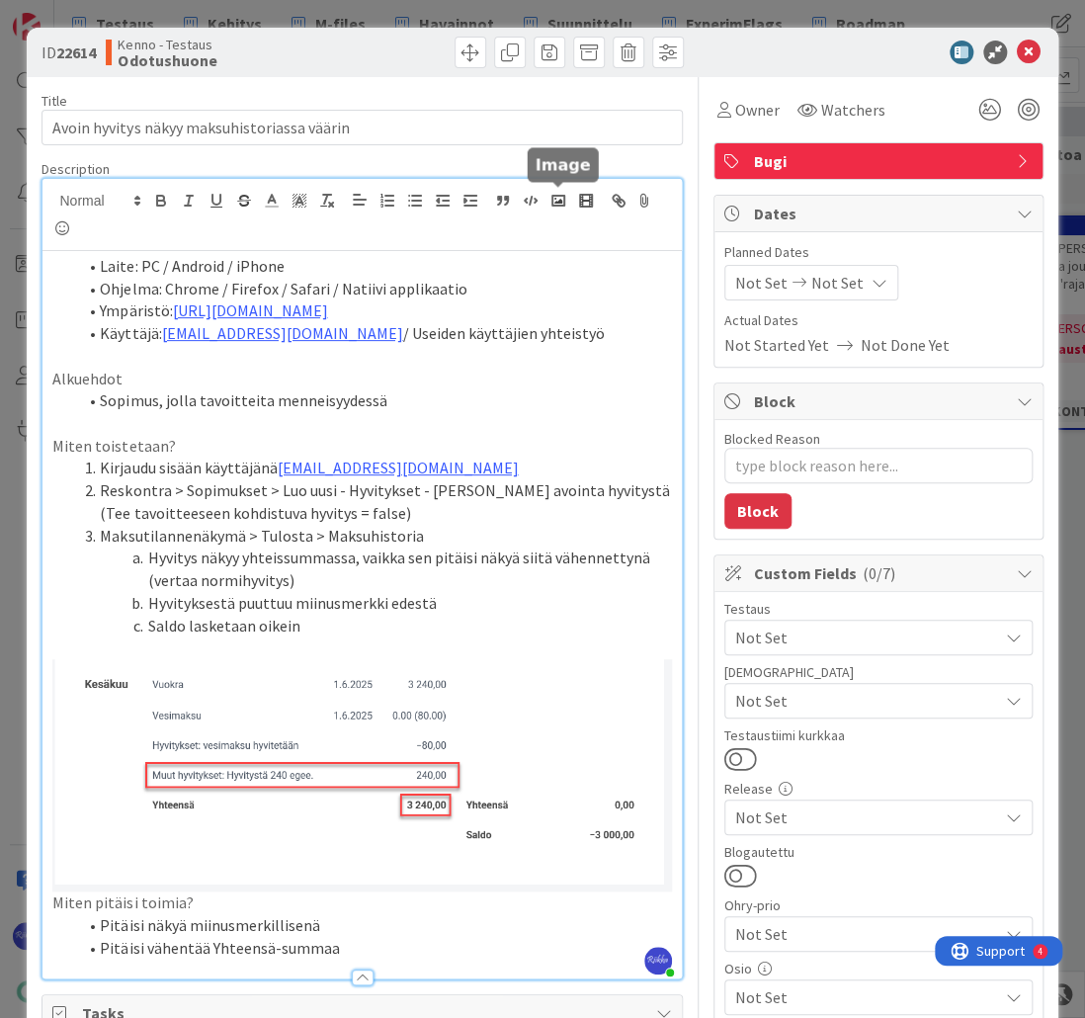
click at [500, 891] on p "Miten pitäisi toimia?" at bounding box center [361, 786] width 618 height 255
click at [407, 941] on li "Pitäisi vähentää Yhteensä-summaa" at bounding box center [373, 948] width 595 height 23
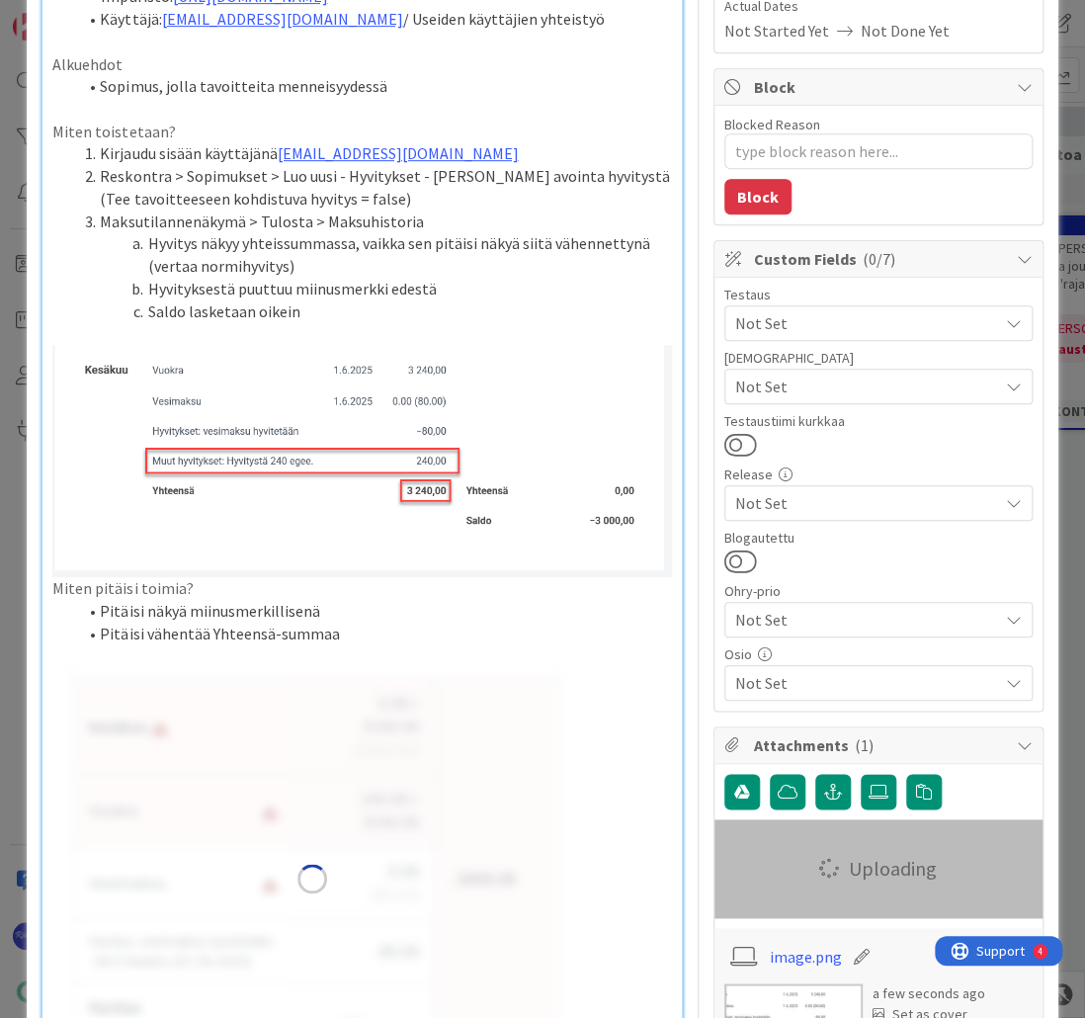
scroll to position [316, 0]
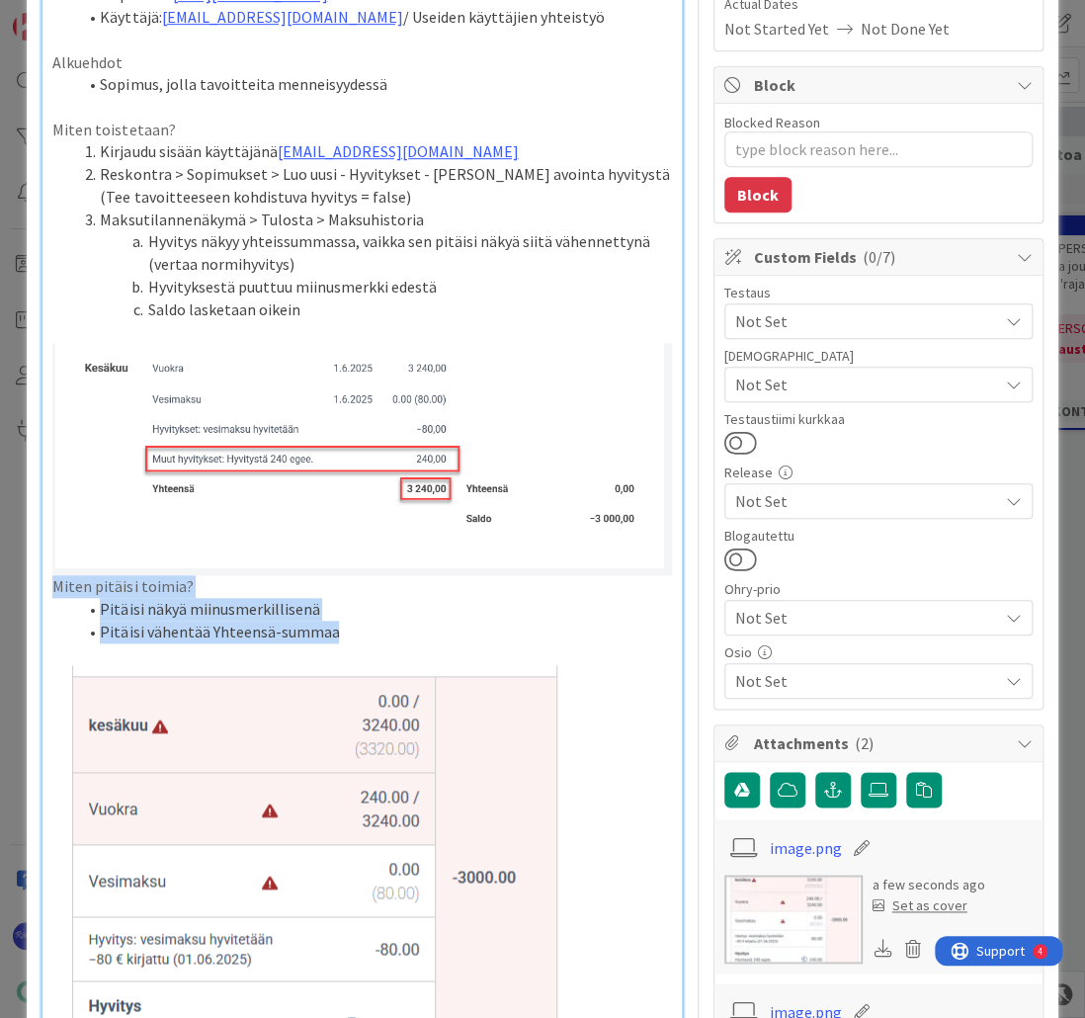
drag, startPoint x: 369, startPoint y: 631, endPoint x: 28, endPoint y: 586, distance: 343.9
click at [28, 586] on div "ID 22614 Kenno - Testaus Odotushuone Title 43 / 128 Avoin hyvitys näkyy maksuhi…" at bounding box center [542, 753] width 1030 height 2082
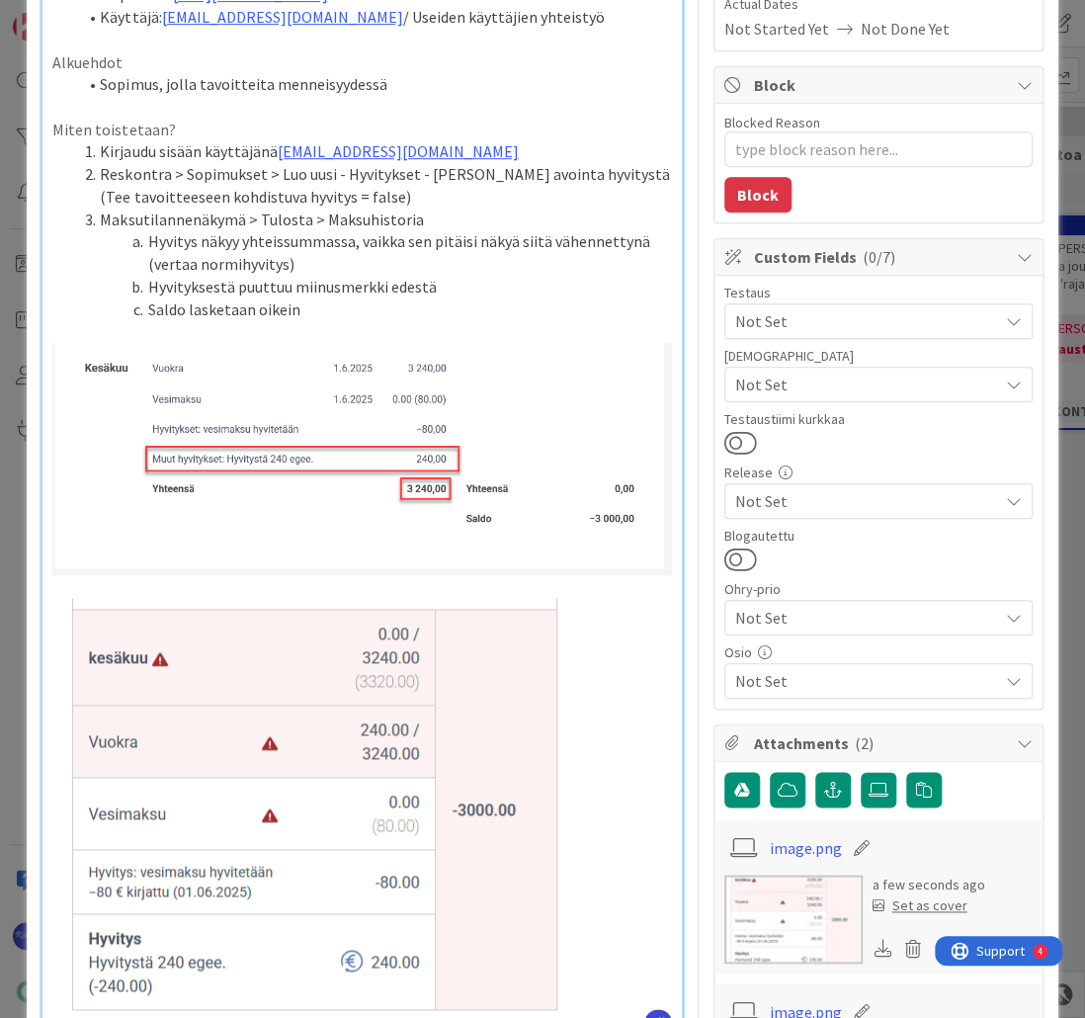
scroll to position [0, 0]
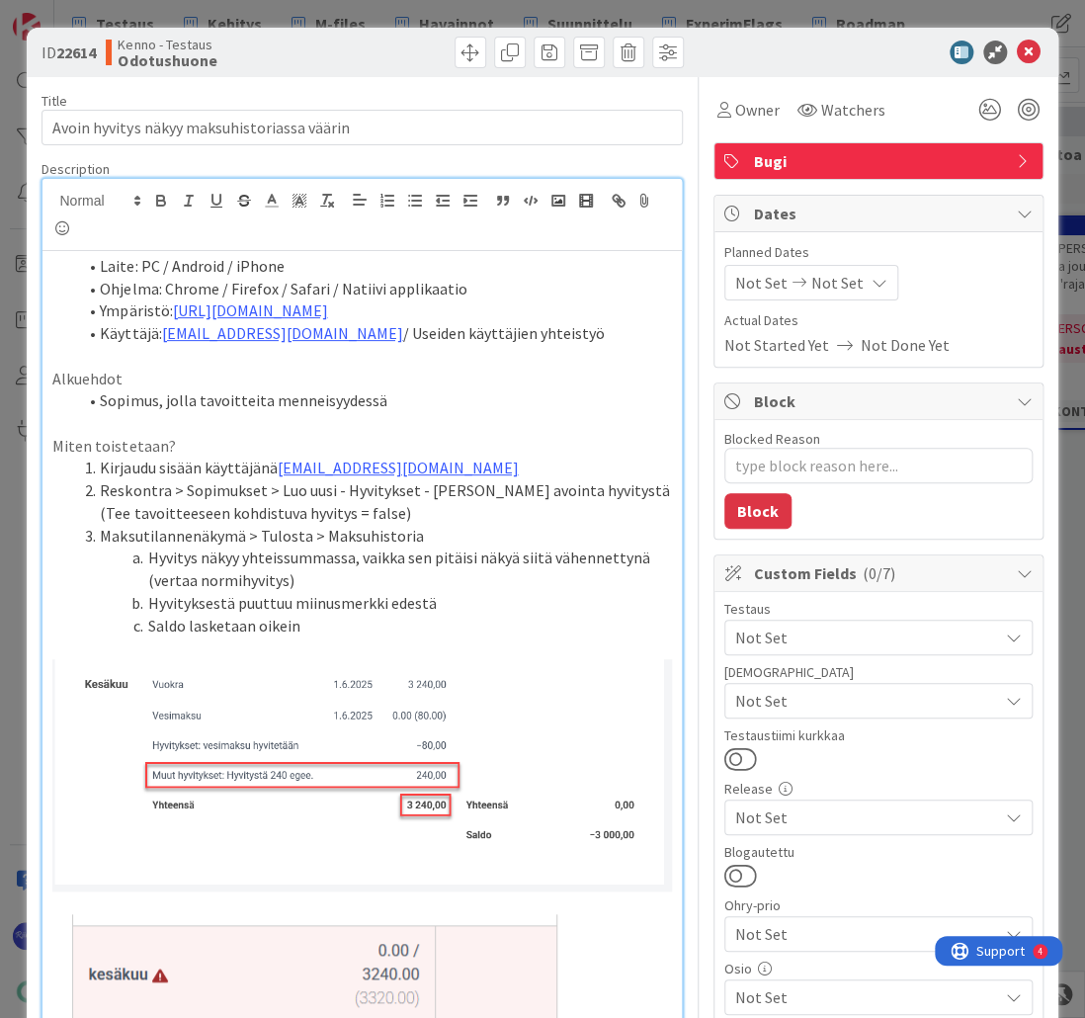
click at [360, 624] on li "Saldo lasketaan oikein" at bounding box center [373, 626] width 595 height 23
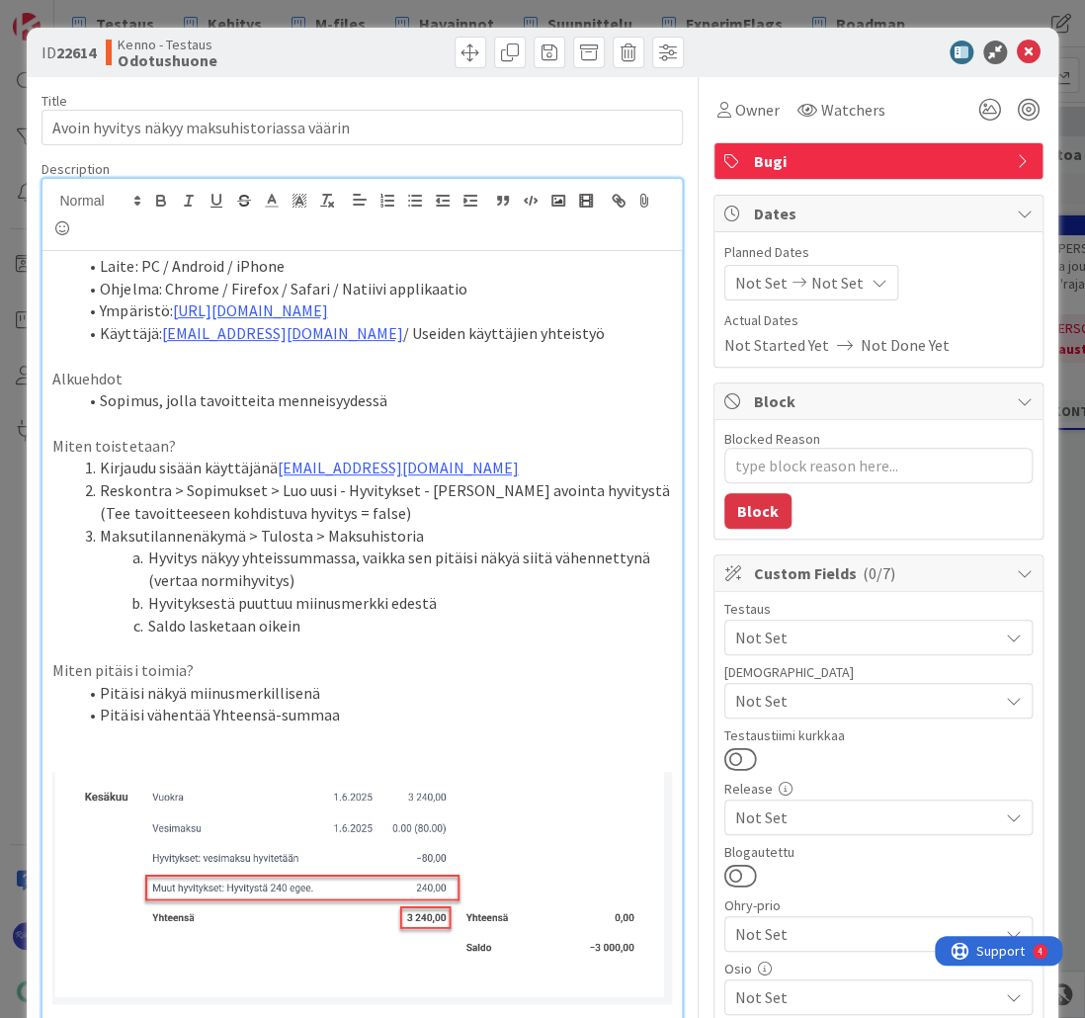
click at [794, 638] on span "Not Set" at bounding box center [866, 637] width 263 height 24
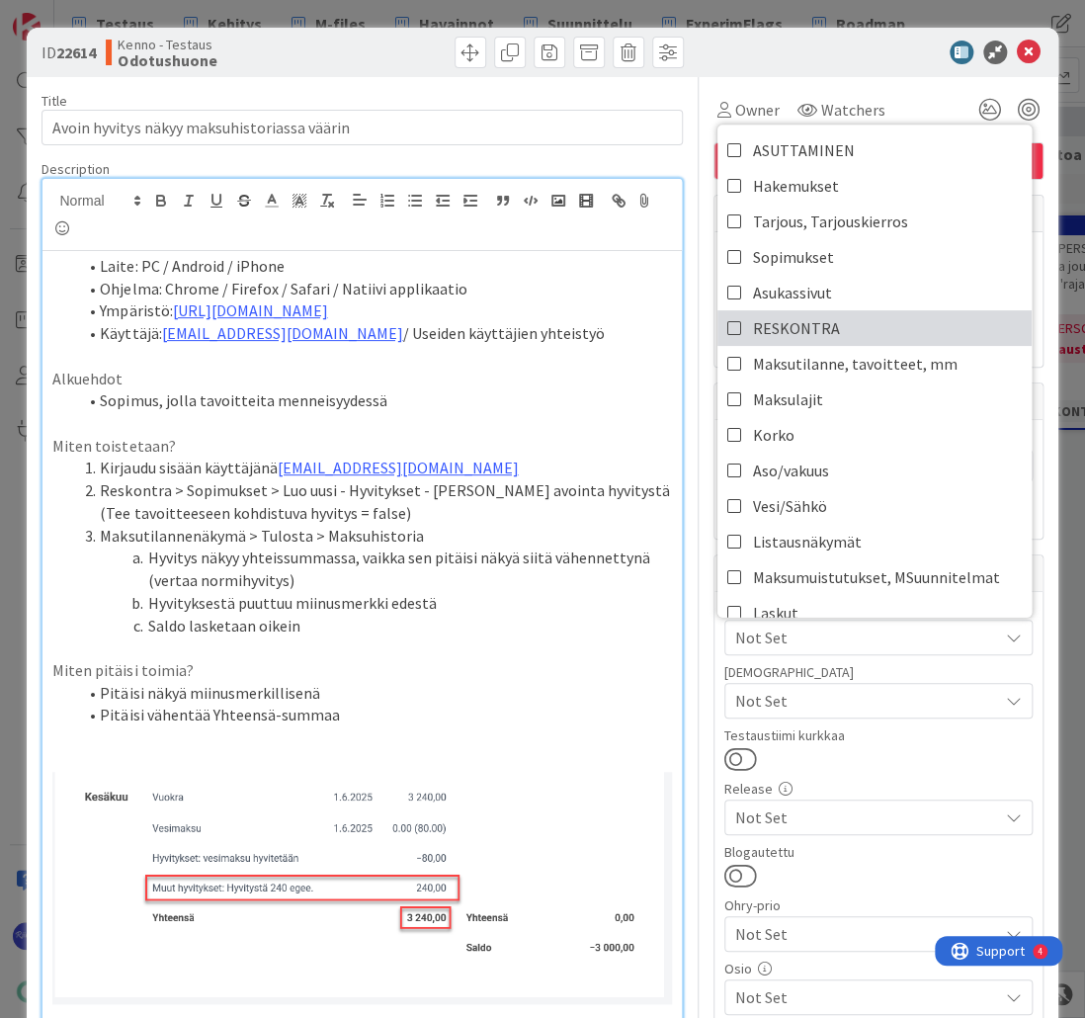
click at [802, 332] on span "RESKONTRA" at bounding box center [796, 328] width 87 height 30
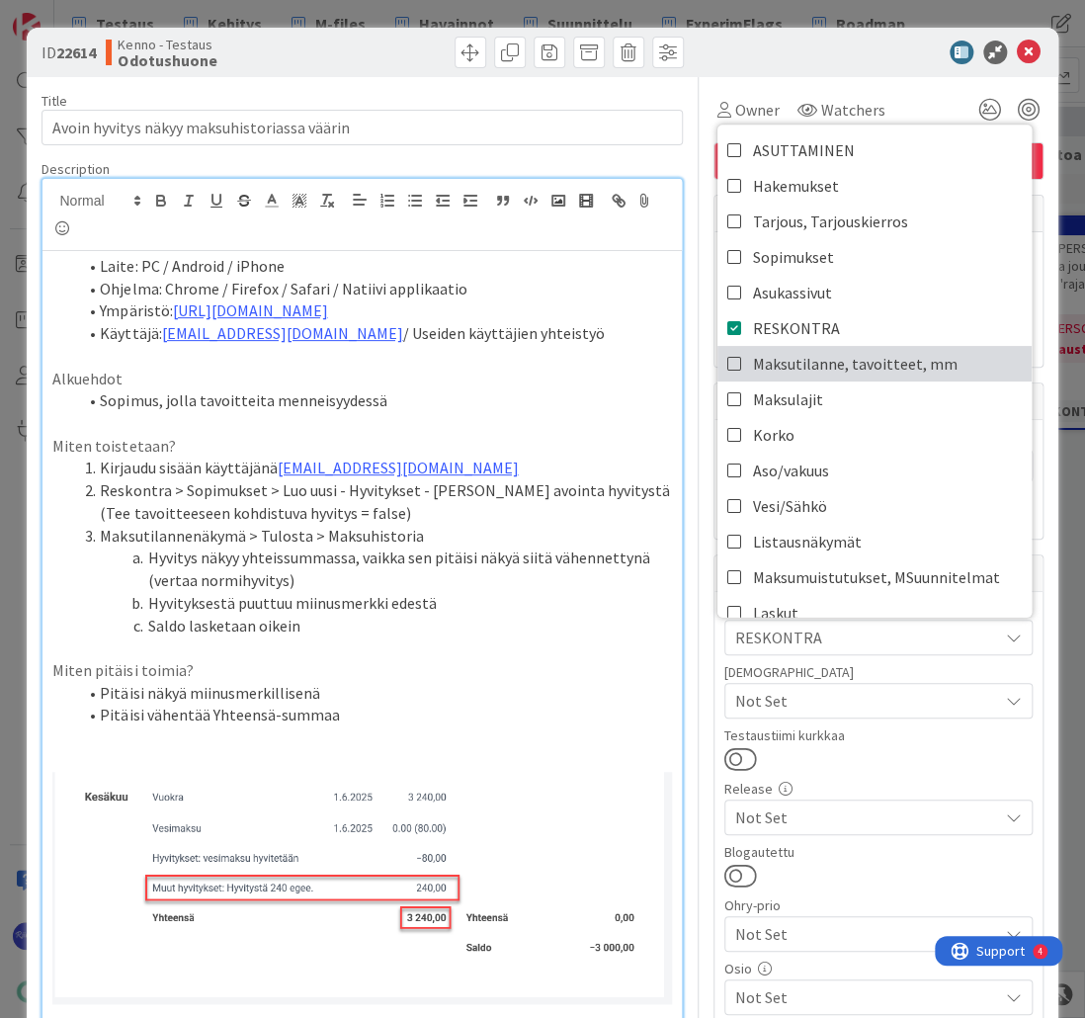
click at [819, 354] on span "Maksutilanne, tavoitteet, mm" at bounding box center [855, 364] width 205 height 30
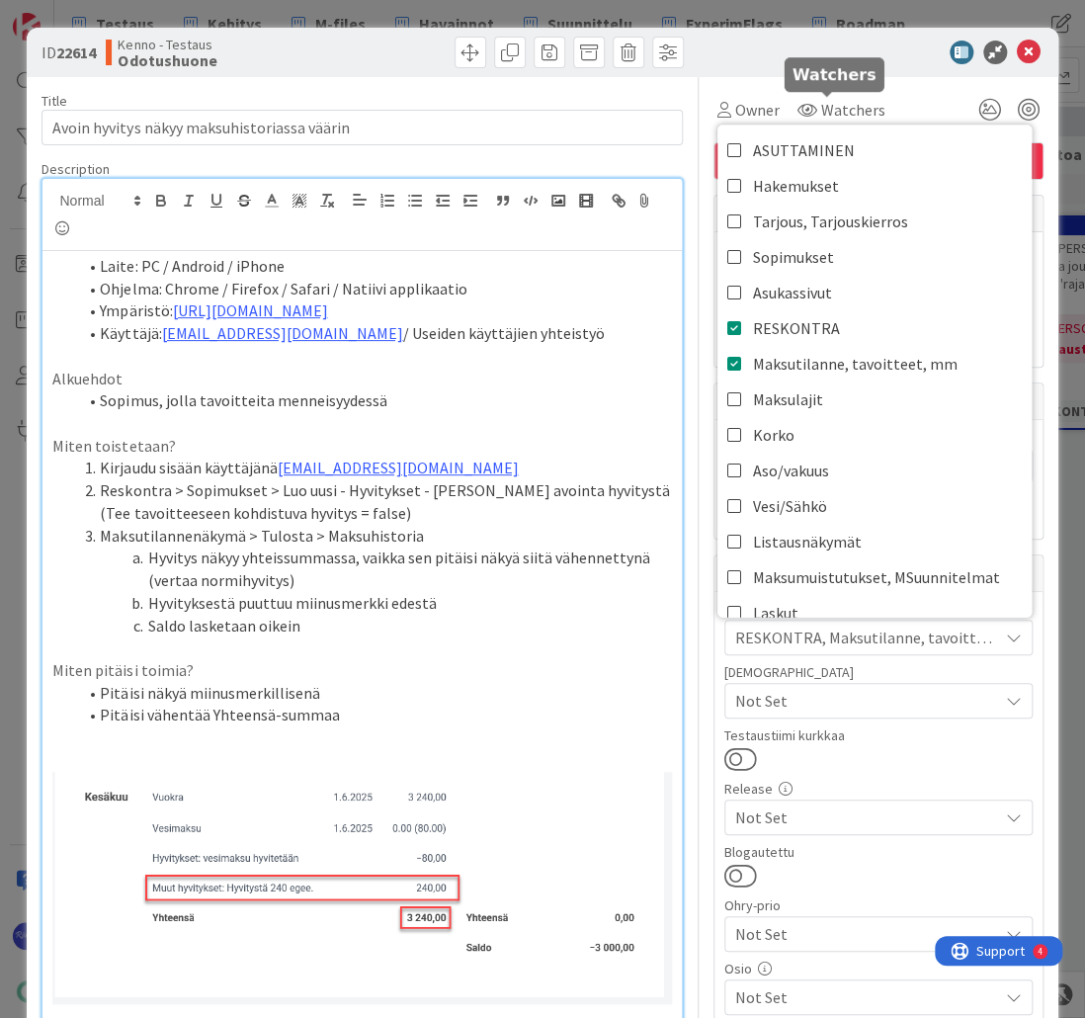
click at [802, 58] on div at bounding box center [869, 53] width 350 height 24
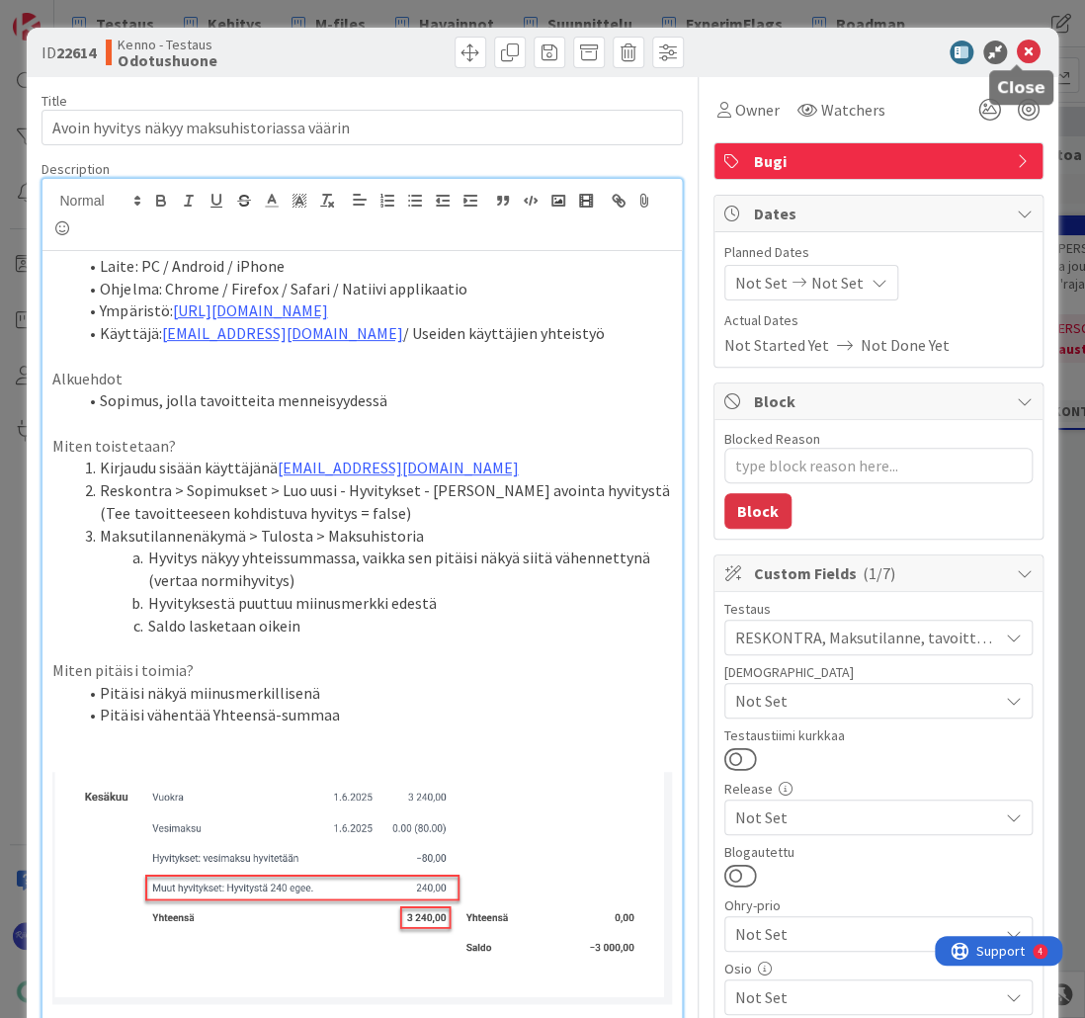
click at [1017, 53] on icon at bounding box center [1029, 53] width 24 height 24
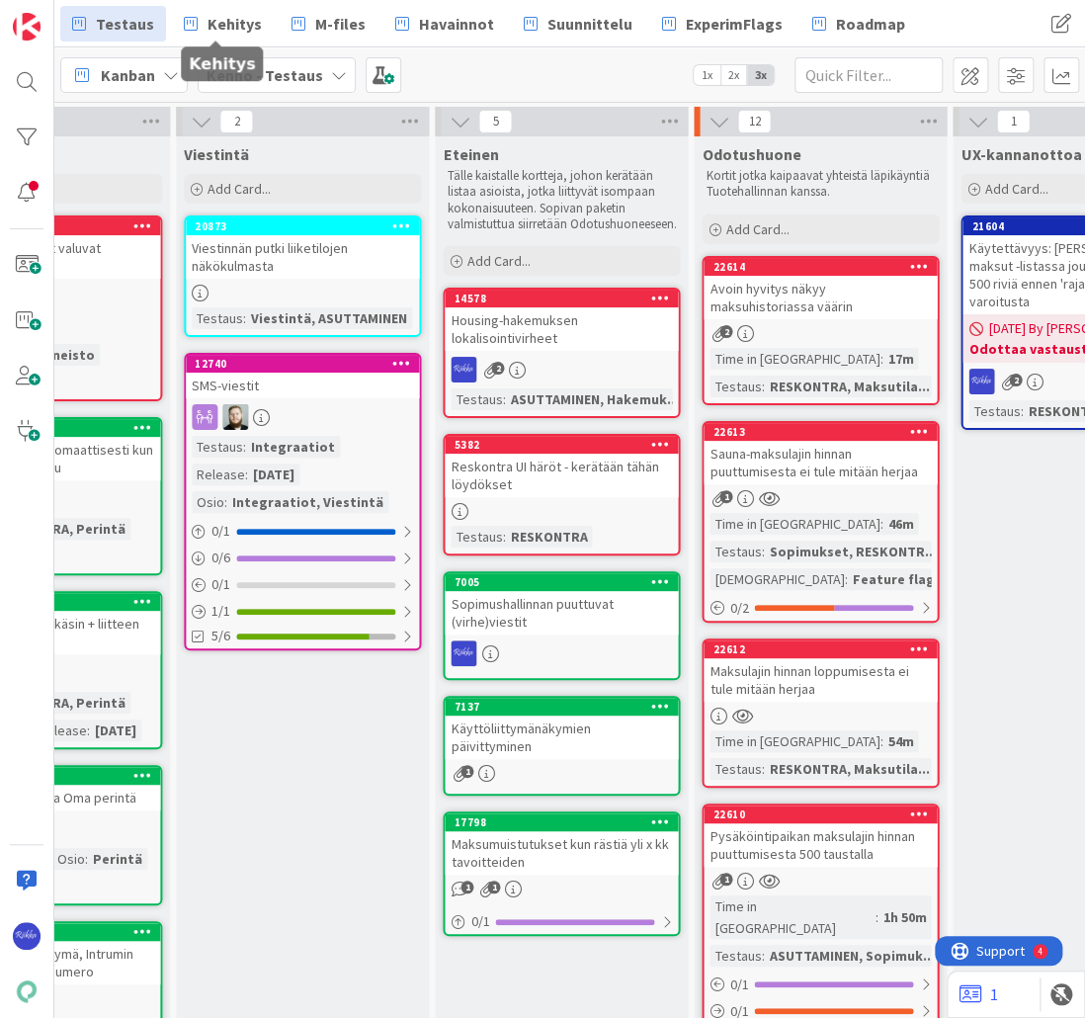
click at [237, 28] on span "Kehitys" at bounding box center [234, 24] width 54 height 24
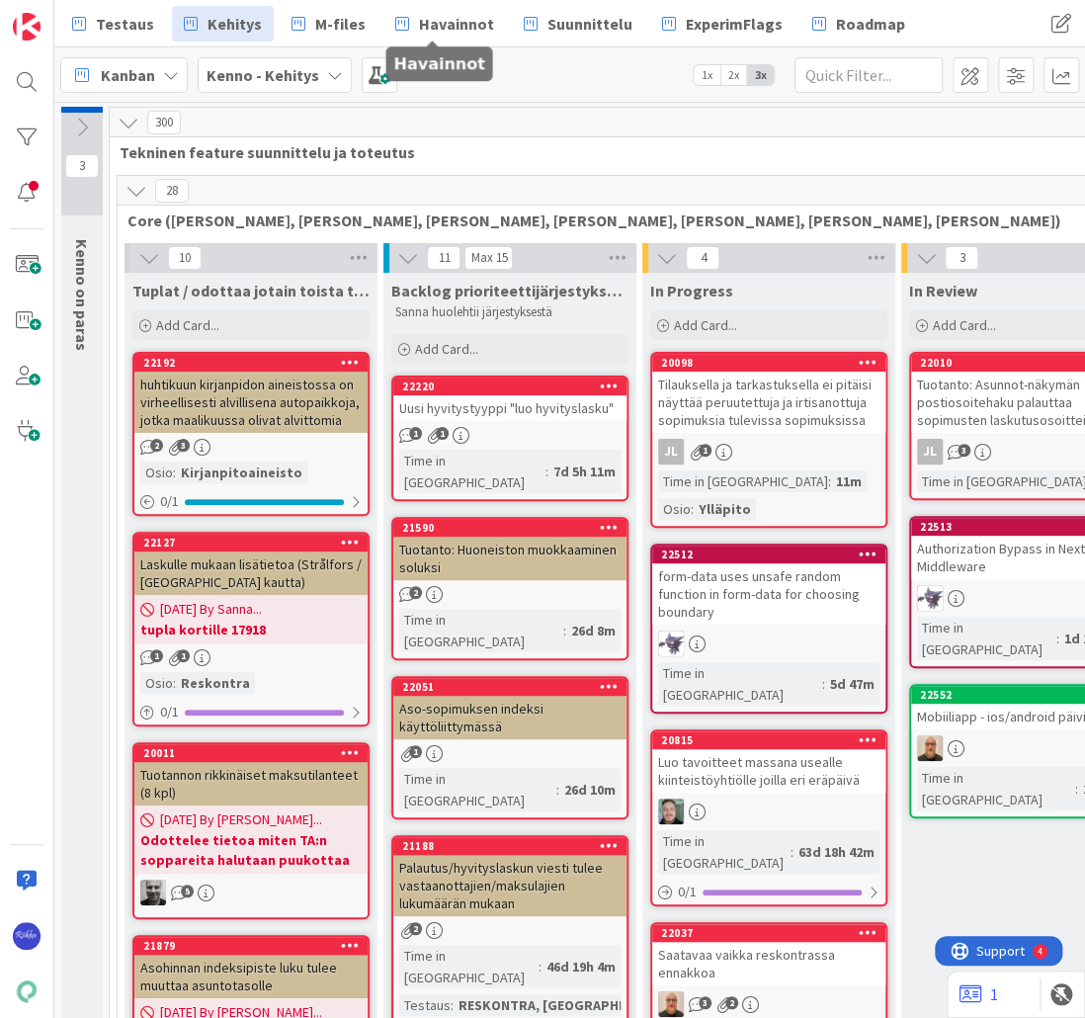
click at [446, 27] on span "Havainnot" at bounding box center [456, 24] width 75 height 24
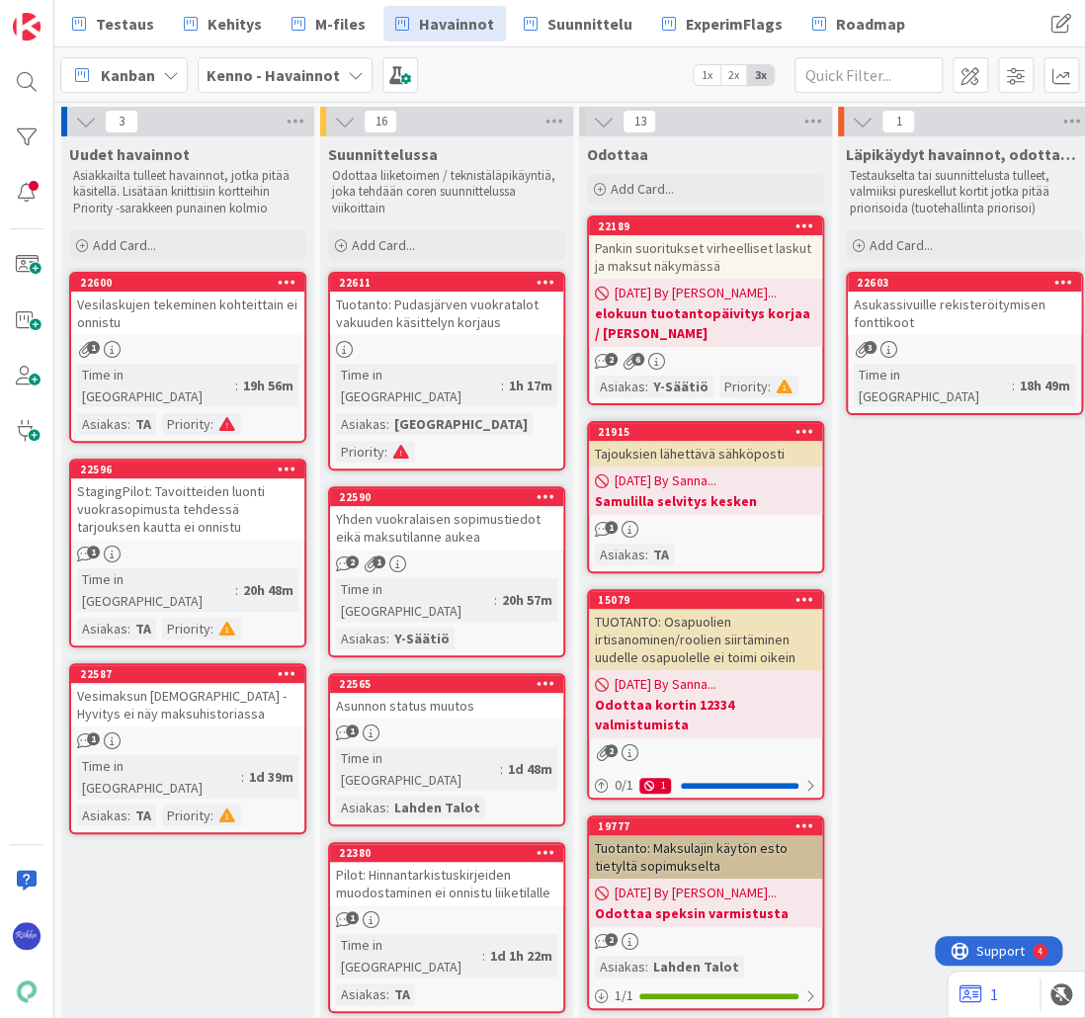
click at [213, 683] on div "Vesimaksun [DEMOGRAPHIC_DATA] - Hyvitys ei näy maksuhistoriassa" at bounding box center [187, 704] width 233 height 43
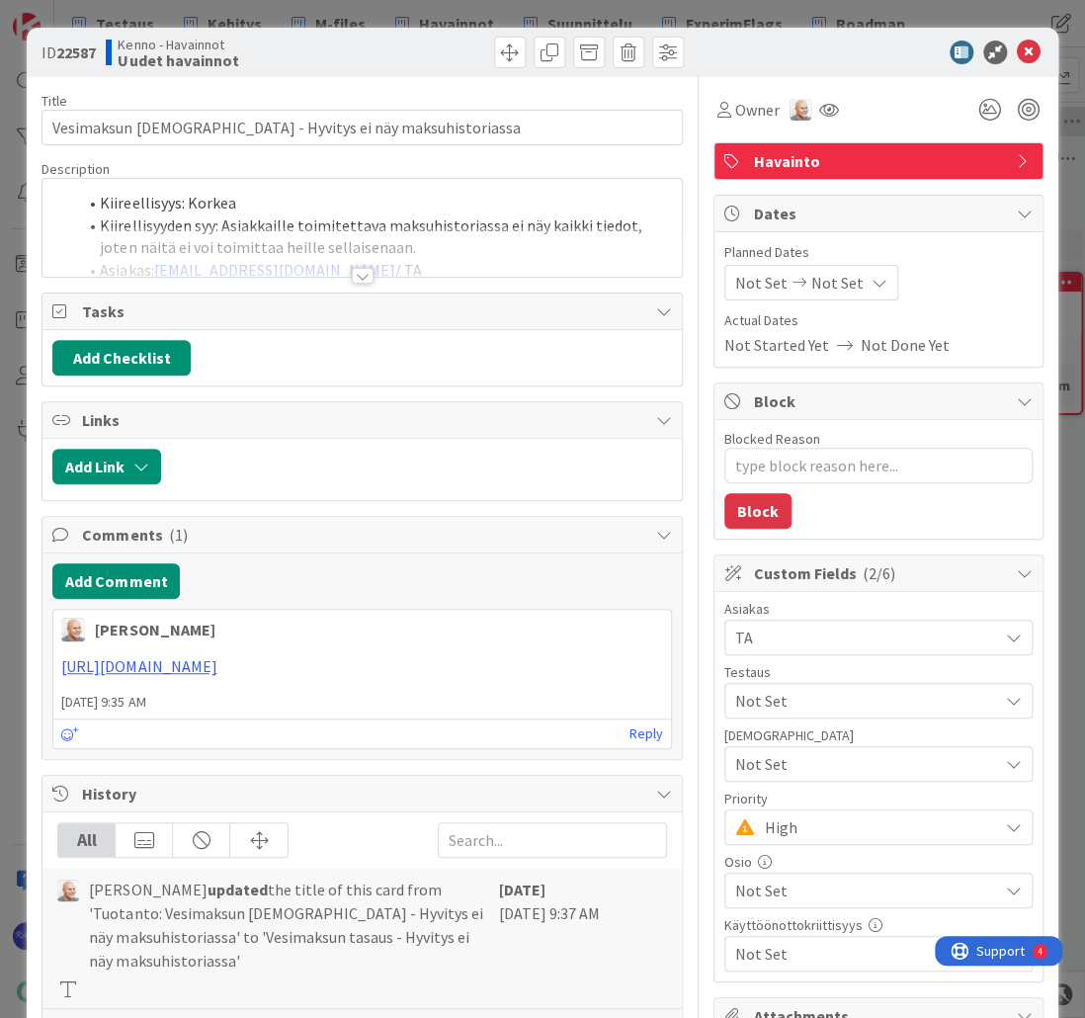
click at [353, 271] on div at bounding box center [363, 276] width 22 height 16
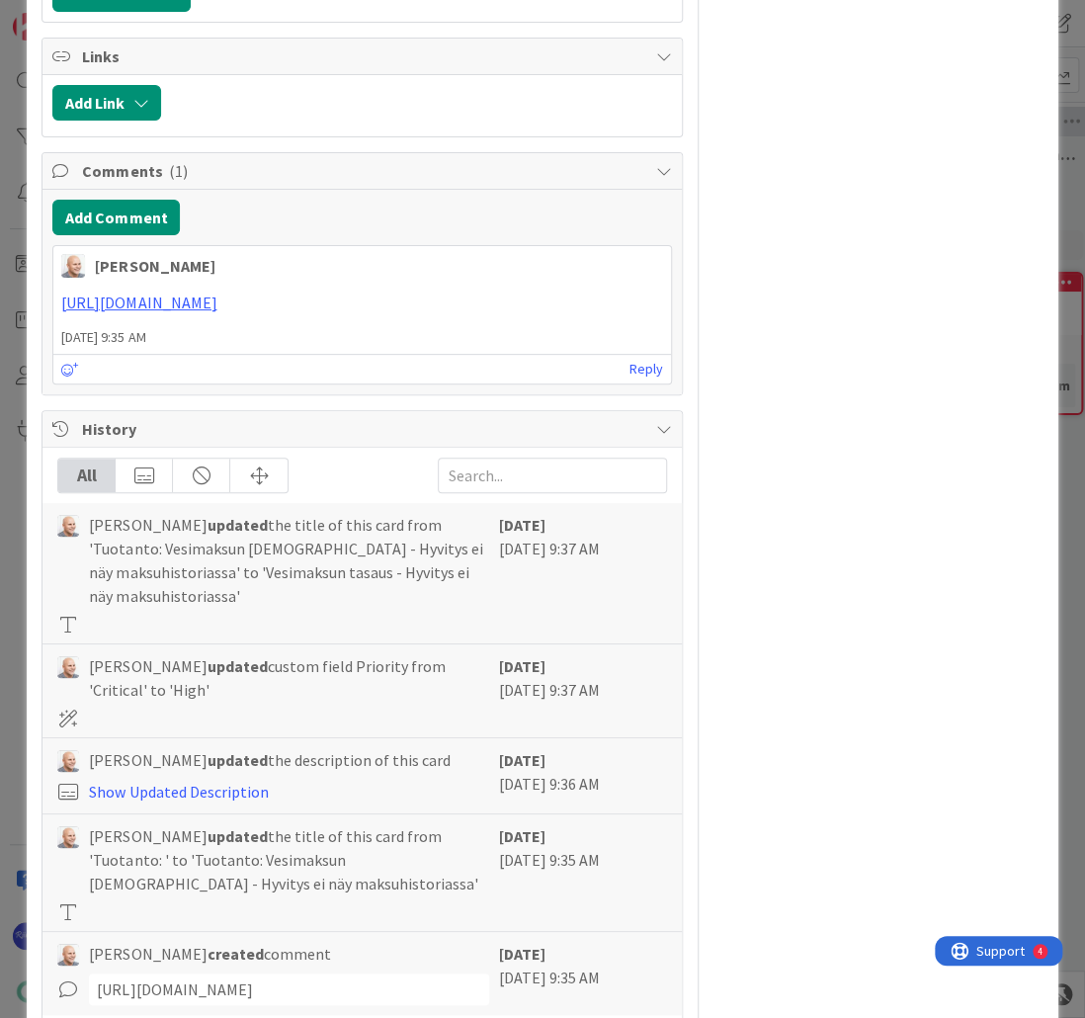
scroll to position [2845, 0]
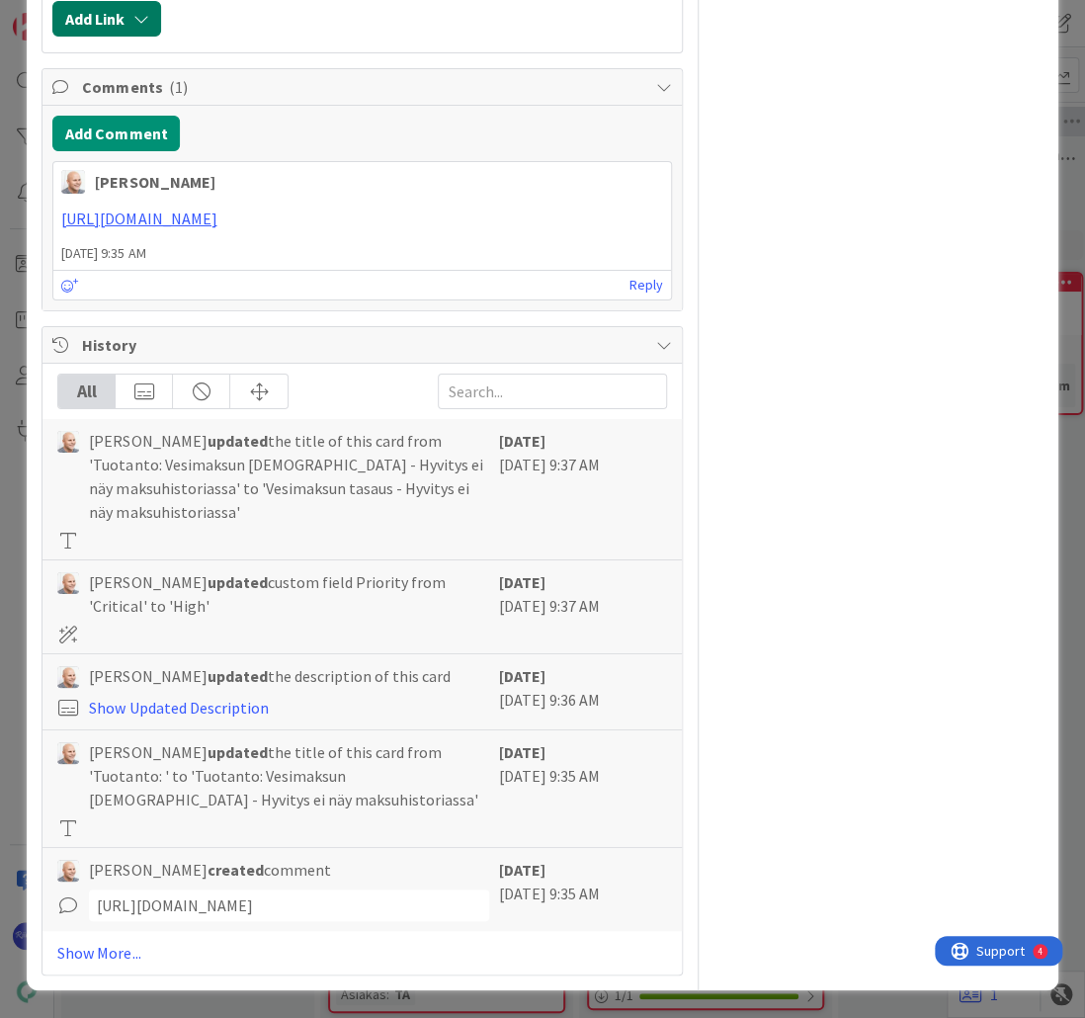
click at [133, 27] on icon "button" at bounding box center [140, 19] width 16 height 16
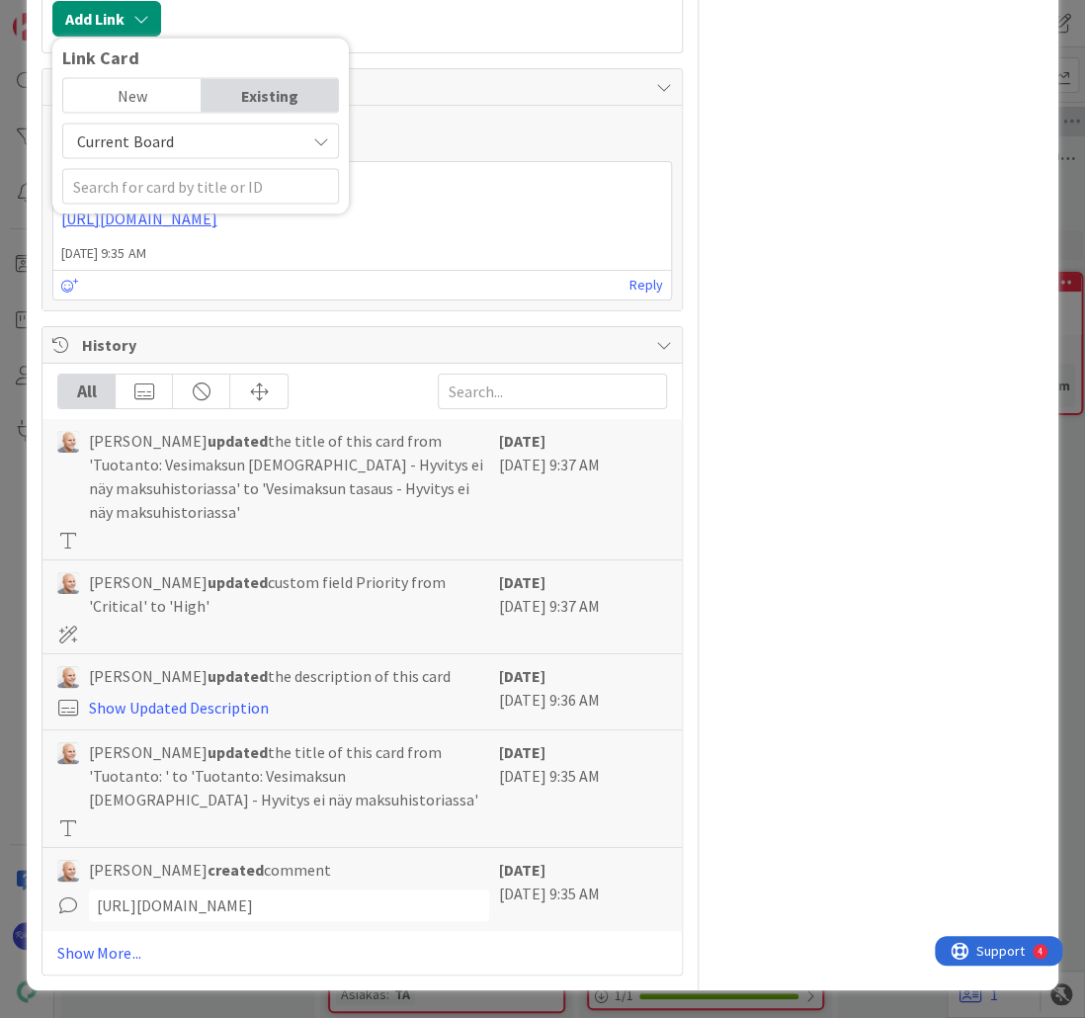
click at [163, 150] on span "Current Board" at bounding box center [125, 140] width 96 height 20
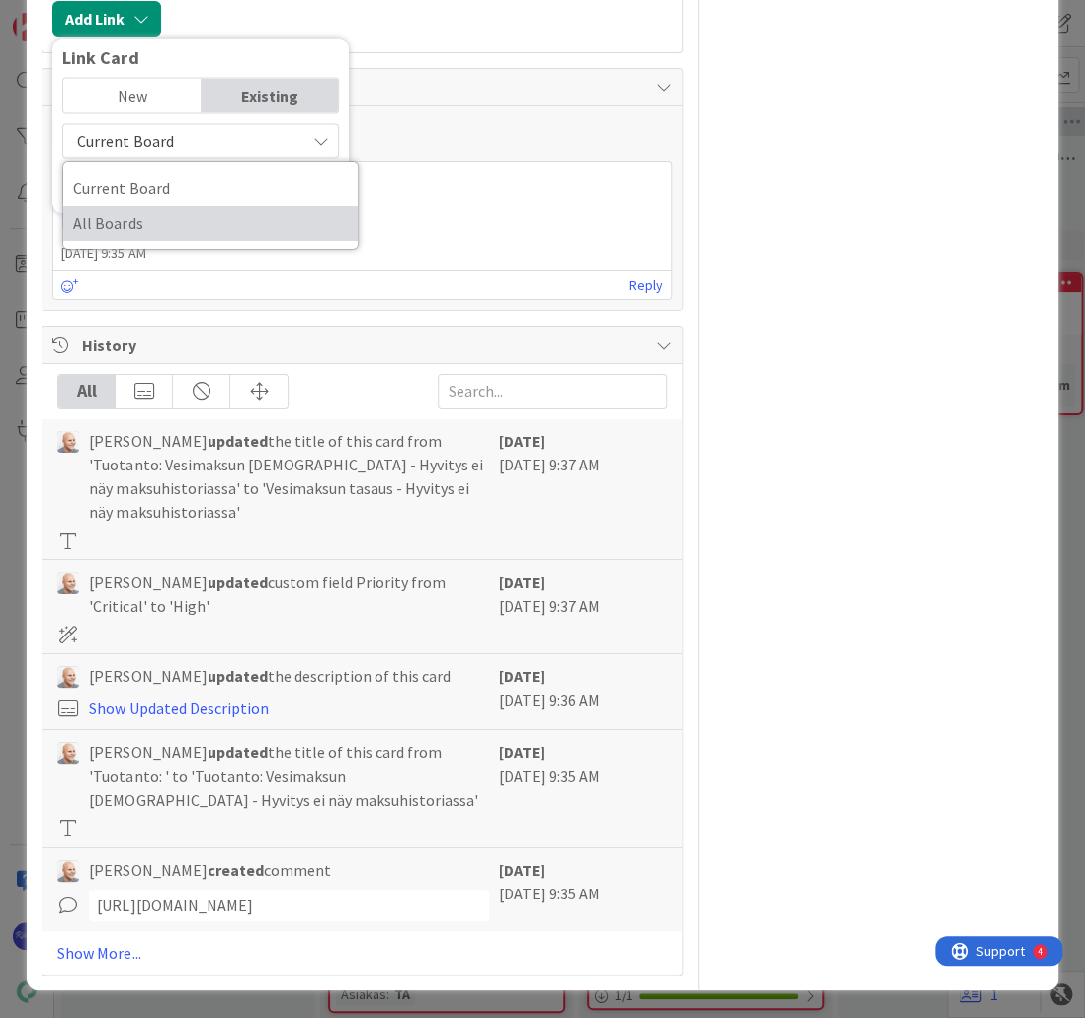
click at [165, 238] on span "All Boards" at bounding box center [210, 223] width 275 height 30
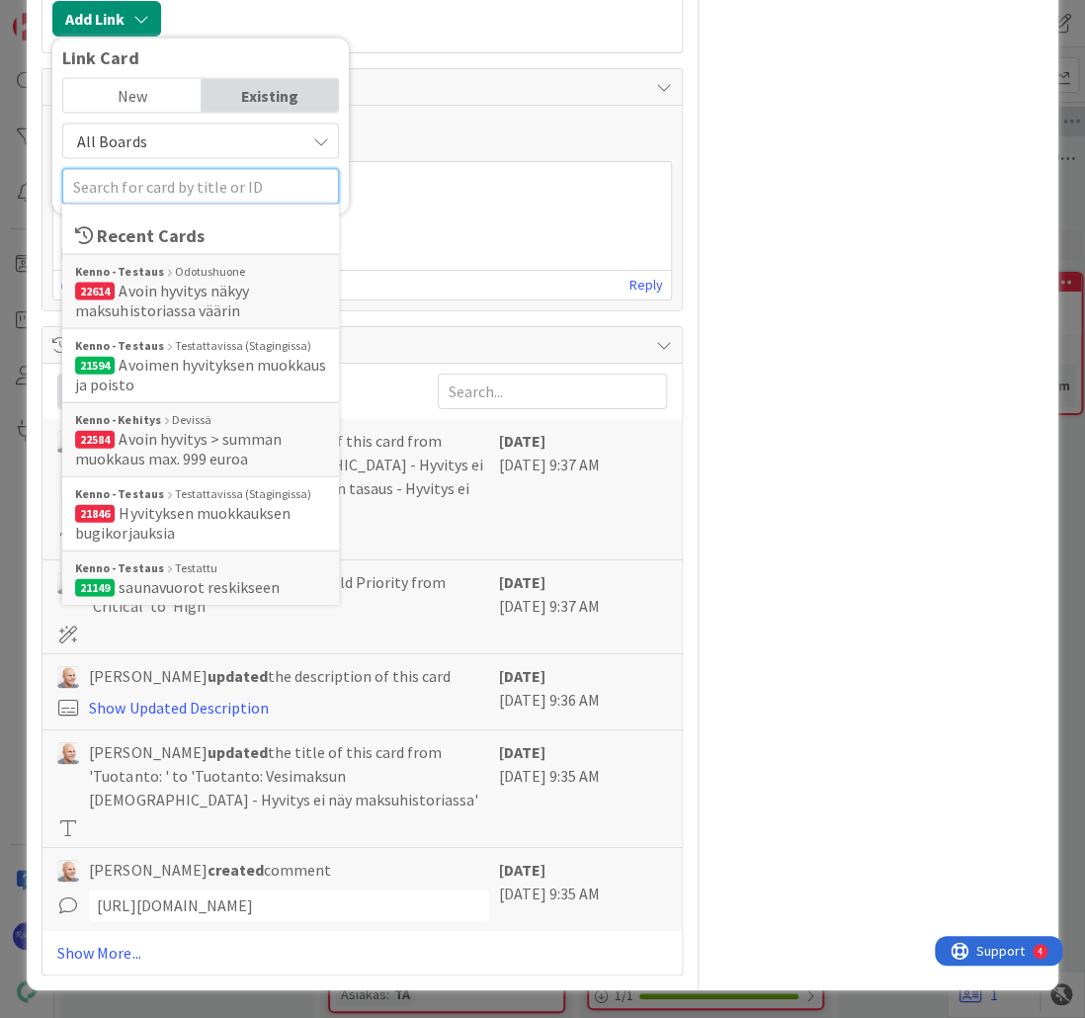
click at [194, 204] on input "text" at bounding box center [200, 186] width 277 height 36
click at [206, 319] on span "Avoin hyvitys näkyy maksuhistoriassa väärin" at bounding box center [161, 300] width 173 height 40
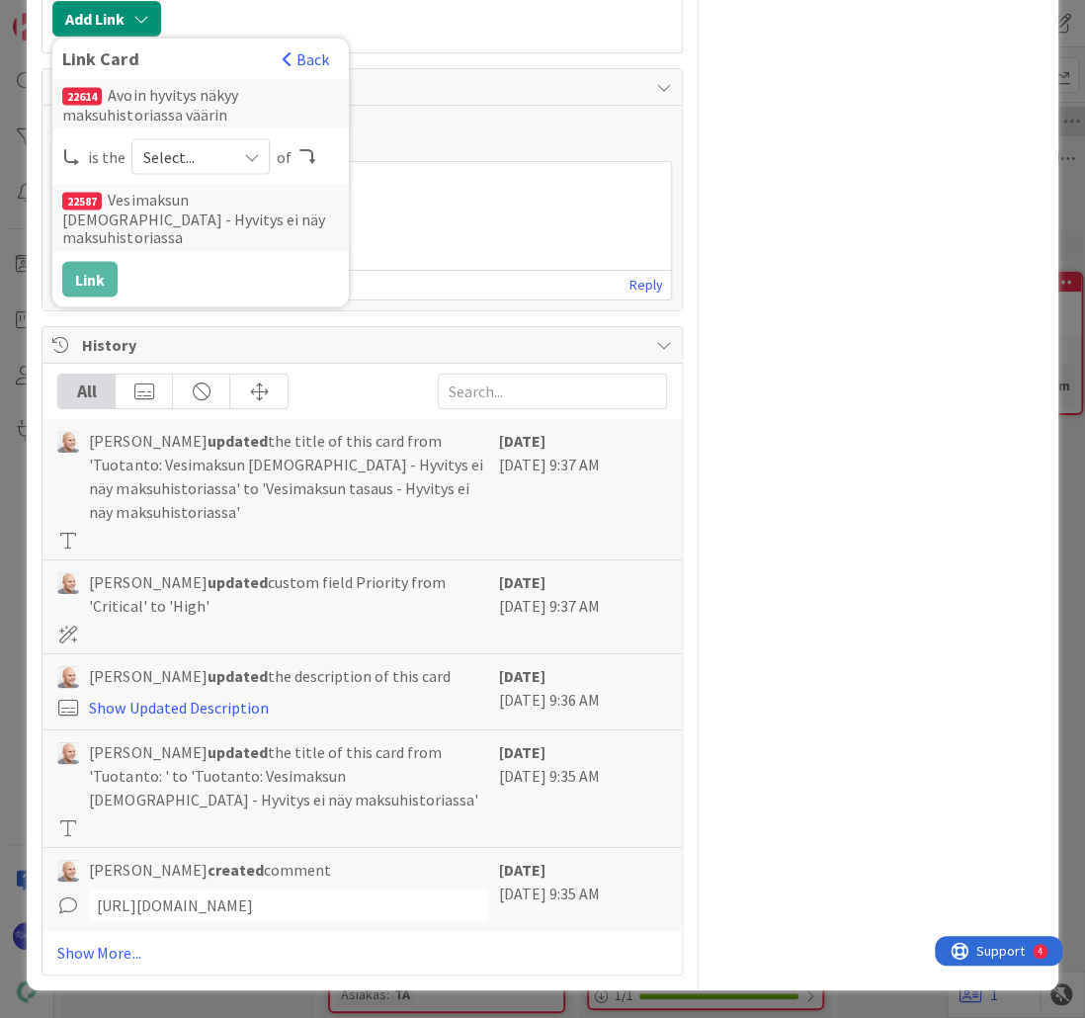
click at [245, 164] on icon at bounding box center [251, 156] width 16 height 16
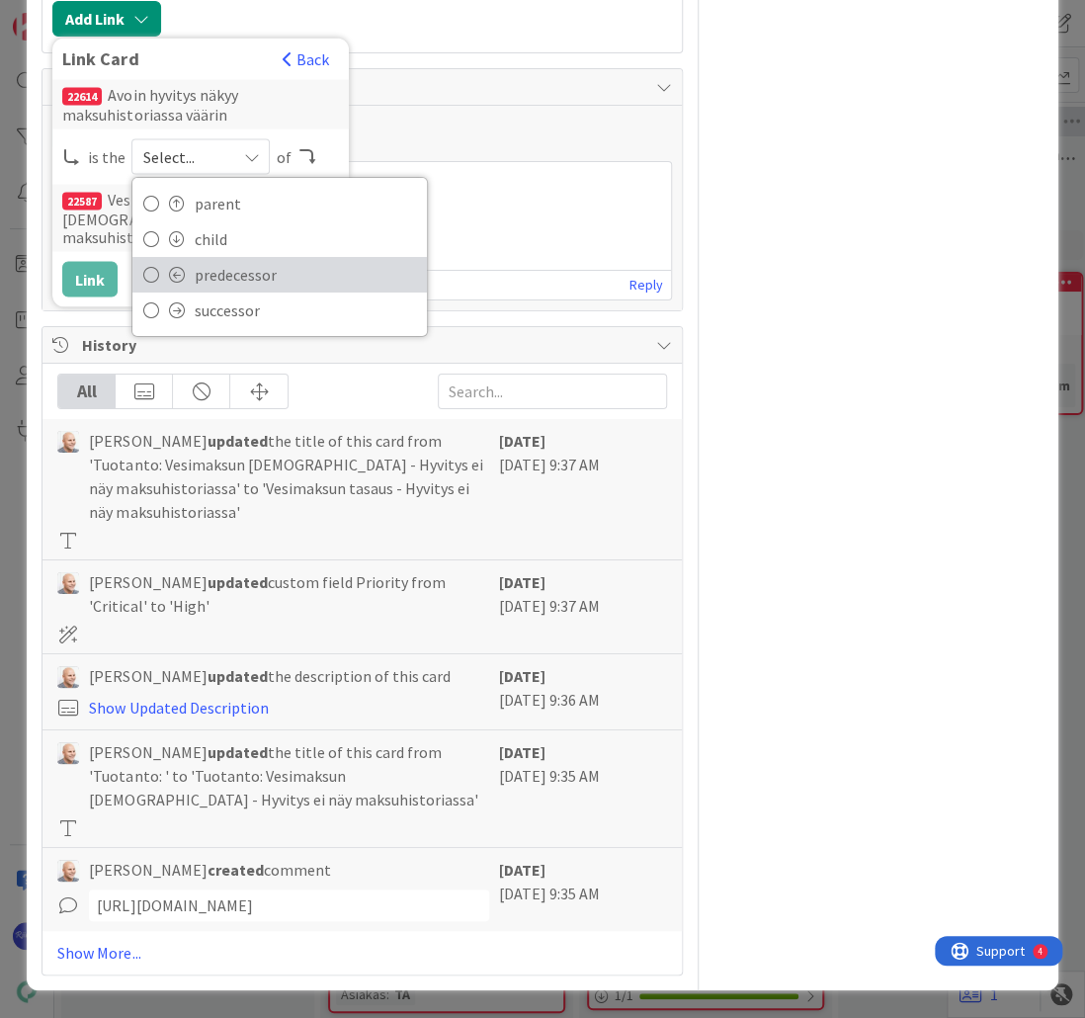
click at [280, 289] on span "predecessor" at bounding box center [305, 275] width 223 height 30
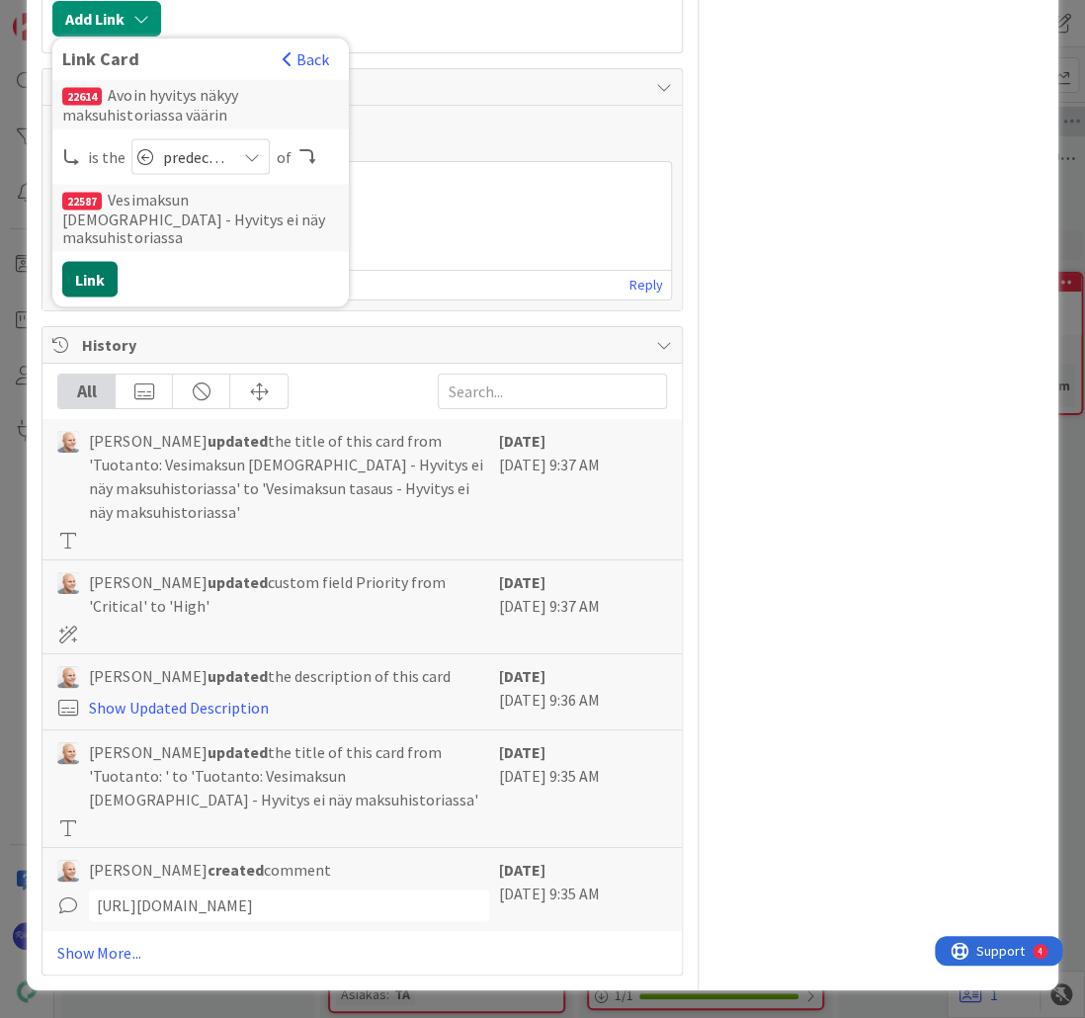
drag, startPoint x: 83, startPoint y: 523, endPoint x: 384, endPoint y: 495, distance: 302.6
click at [84, 296] on button "Link" at bounding box center [89, 279] width 55 height 36
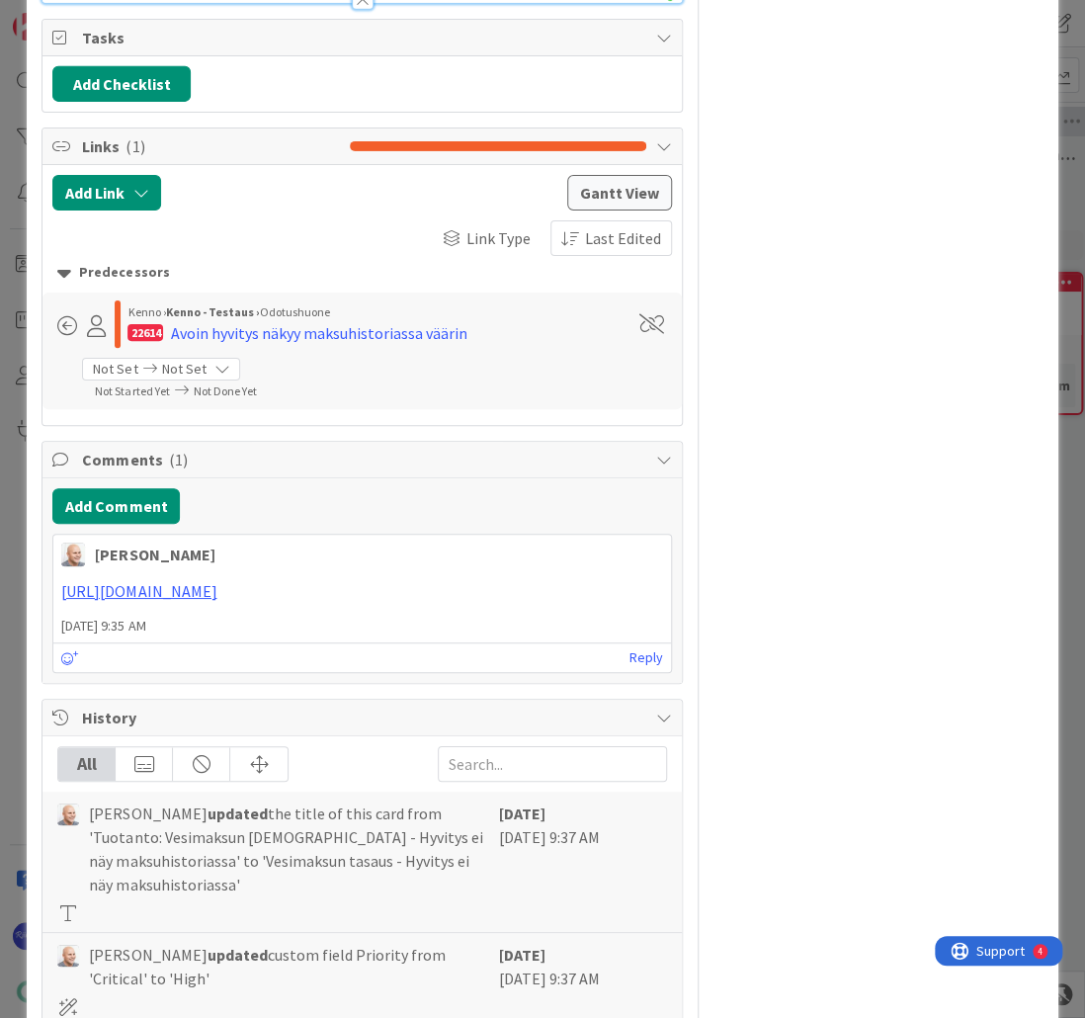
scroll to position [2292, 0]
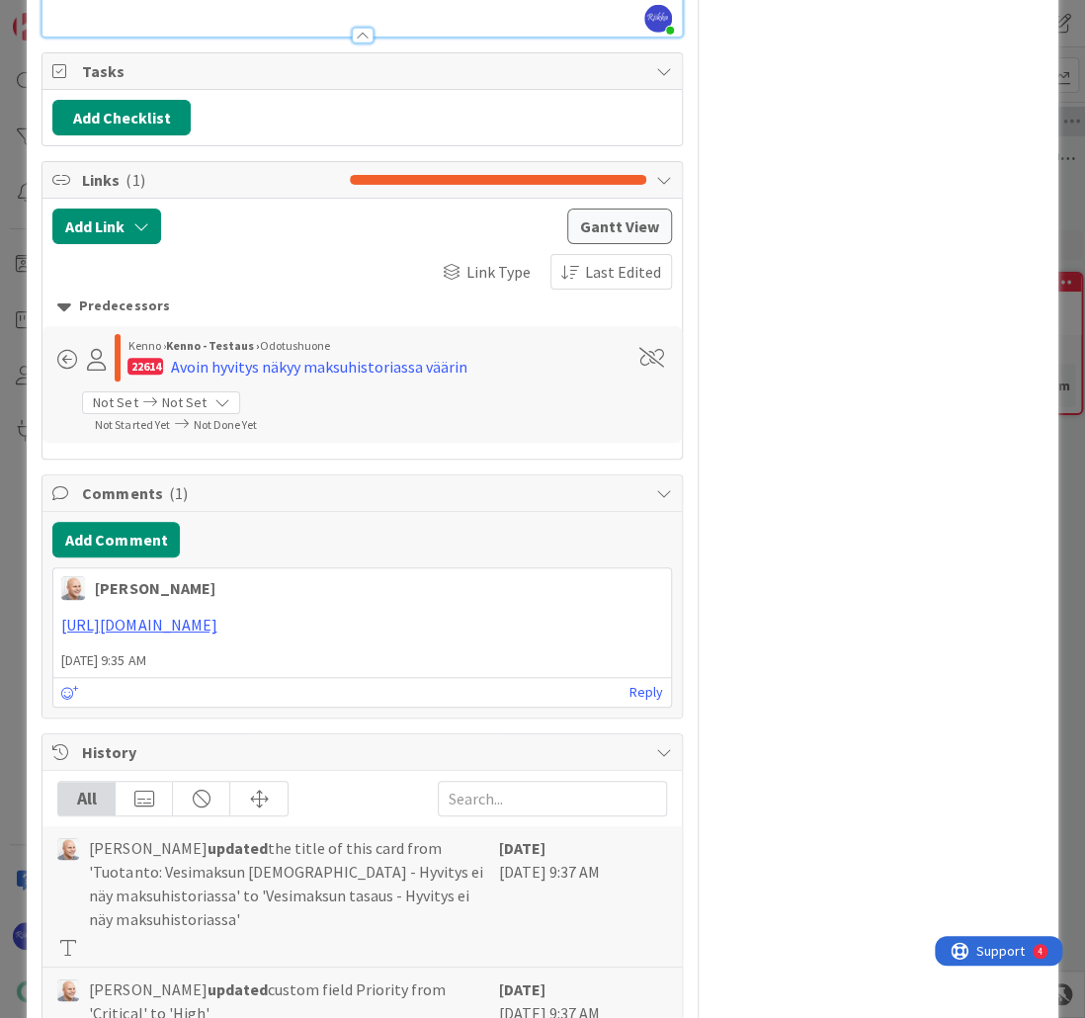
type textarea "x"
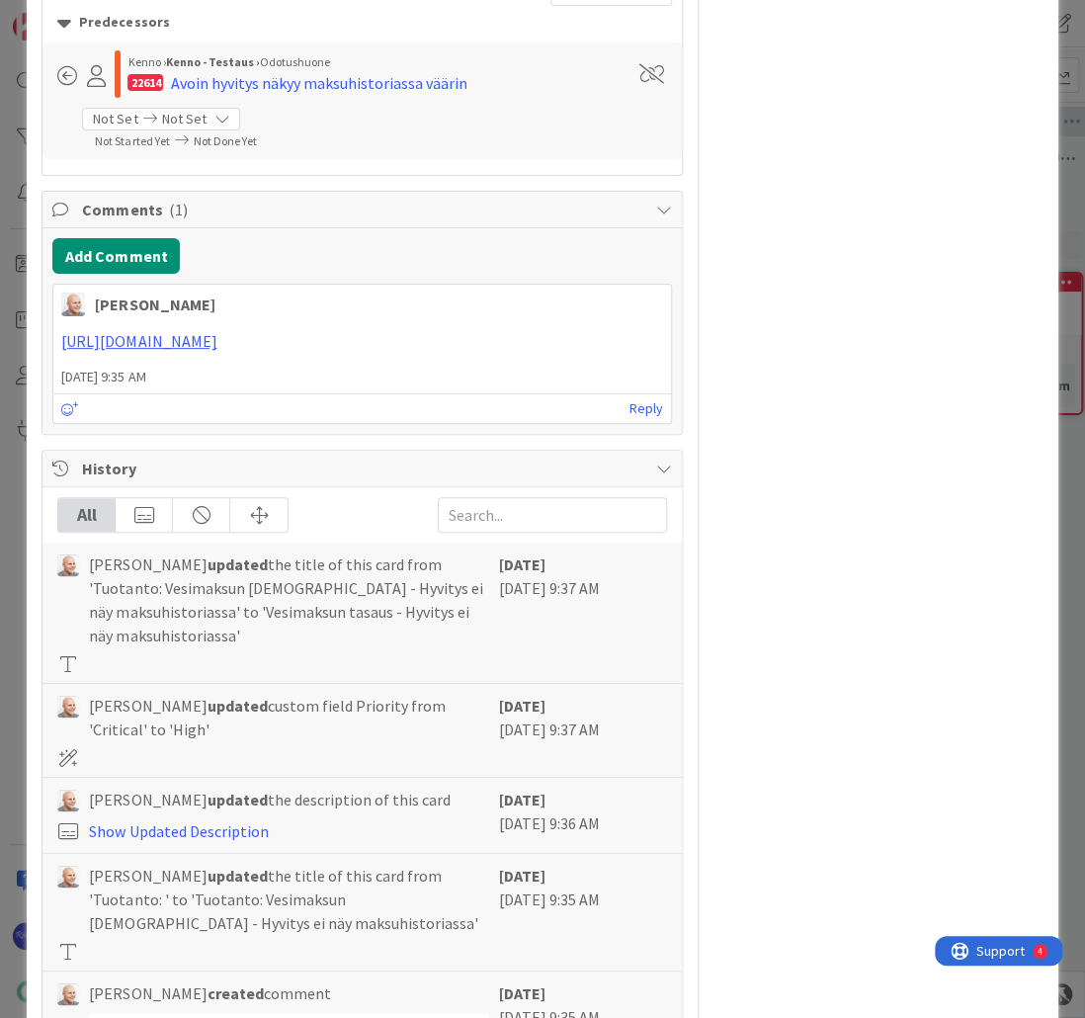
scroll to position [2608, 0]
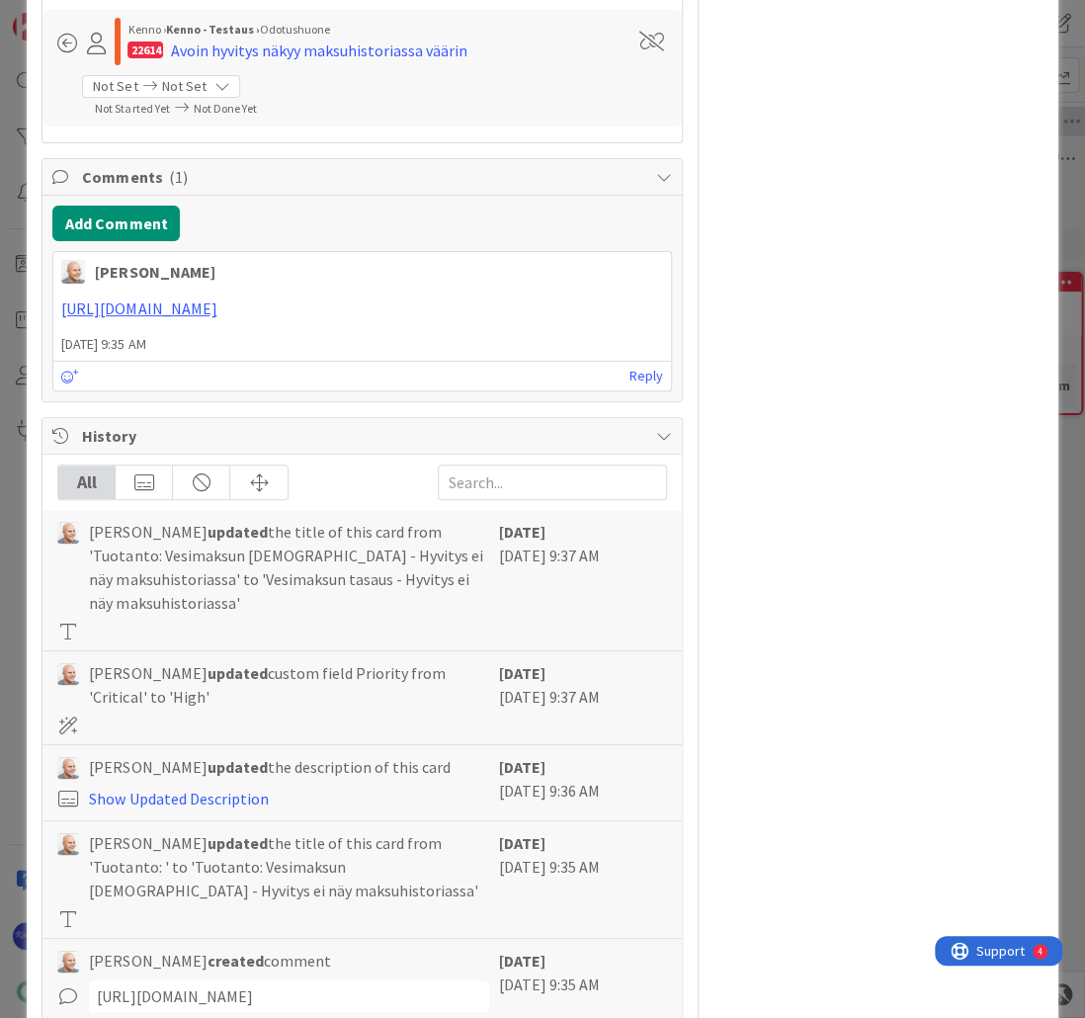
drag, startPoint x: 400, startPoint y: 345, endPoint x: 55, endPoint y: 347, distance: 344.8
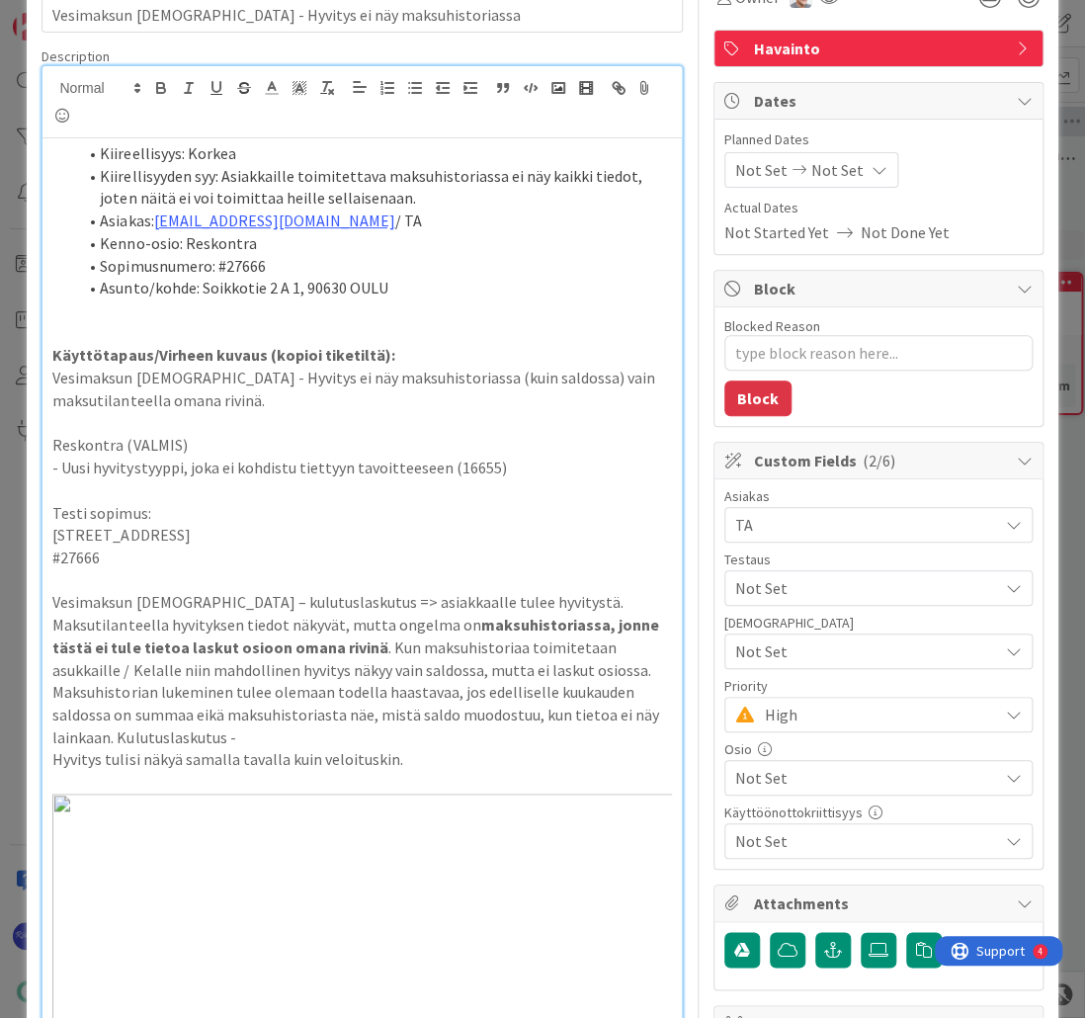
scroll to position [0, 0]
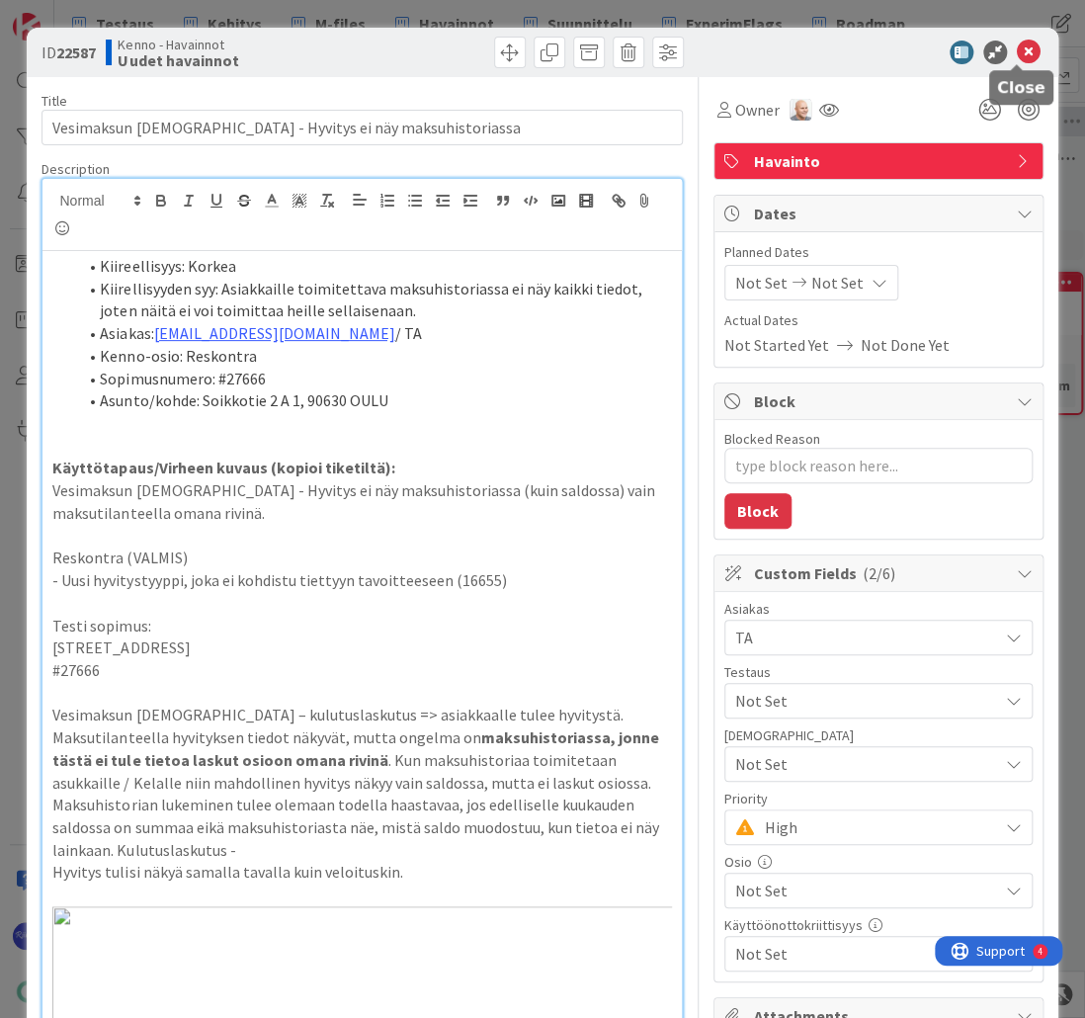
click at [1017, 47] on icon at bounding box center [1029, 53] width 24 height 24
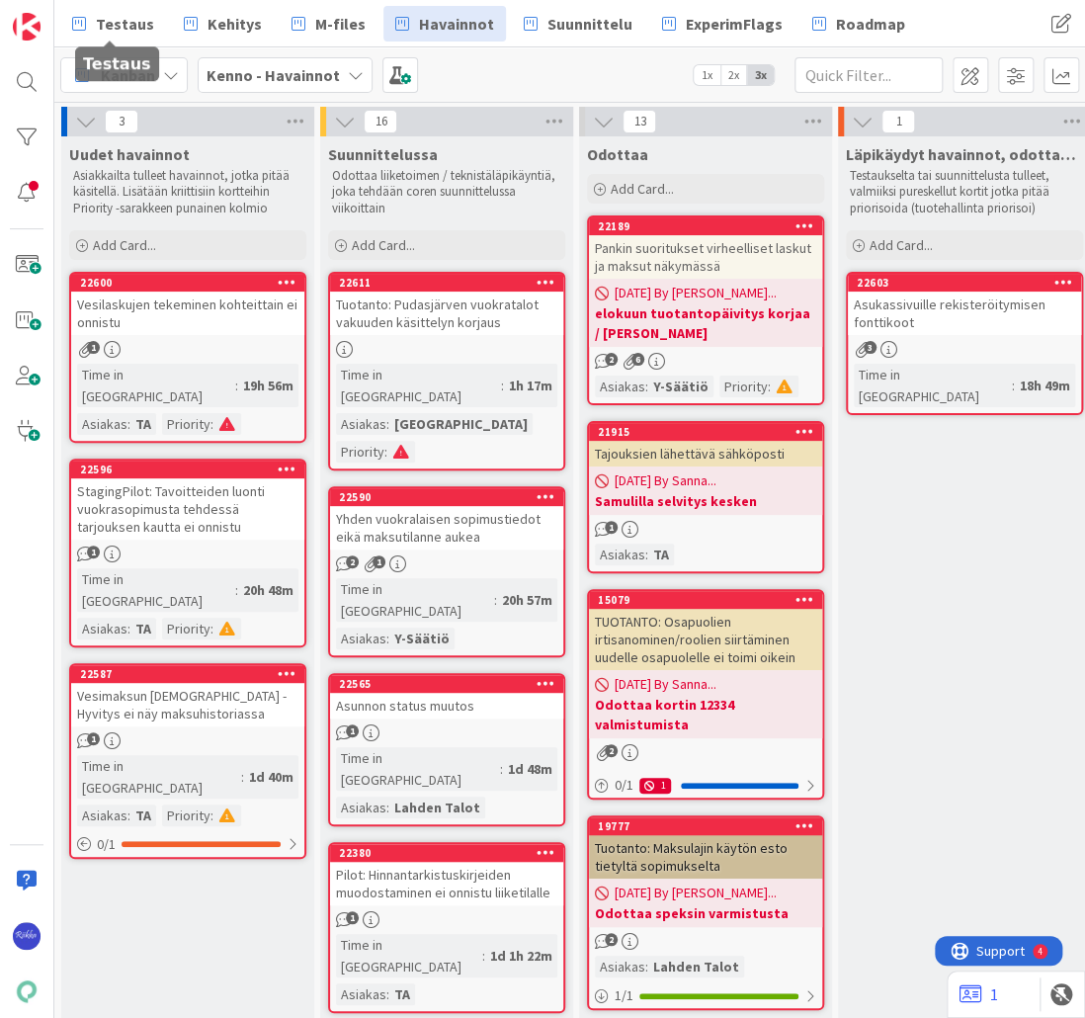
click at [127, 16] on span "Testaus" at bounding box center [125, 24] width 58 height 24
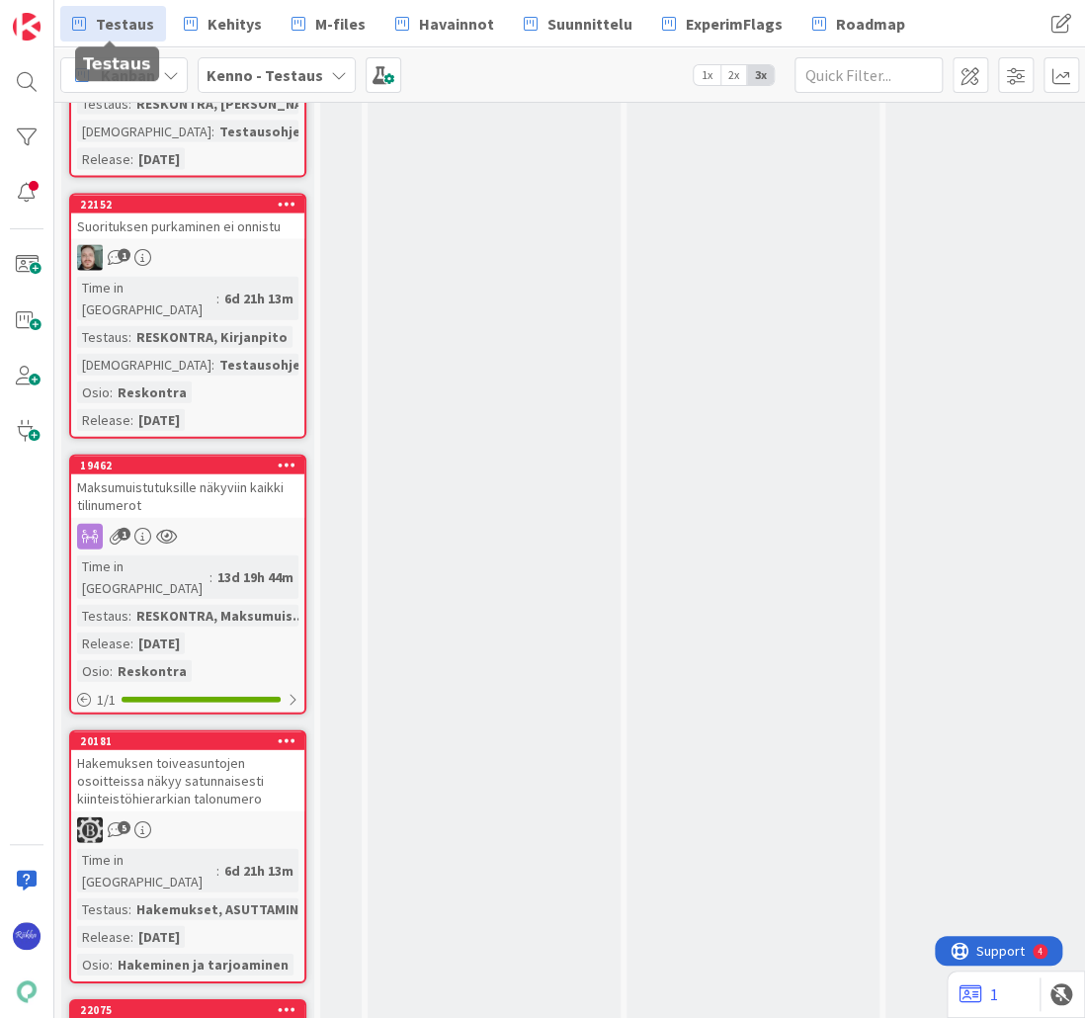
scroll to position [6955, 0]
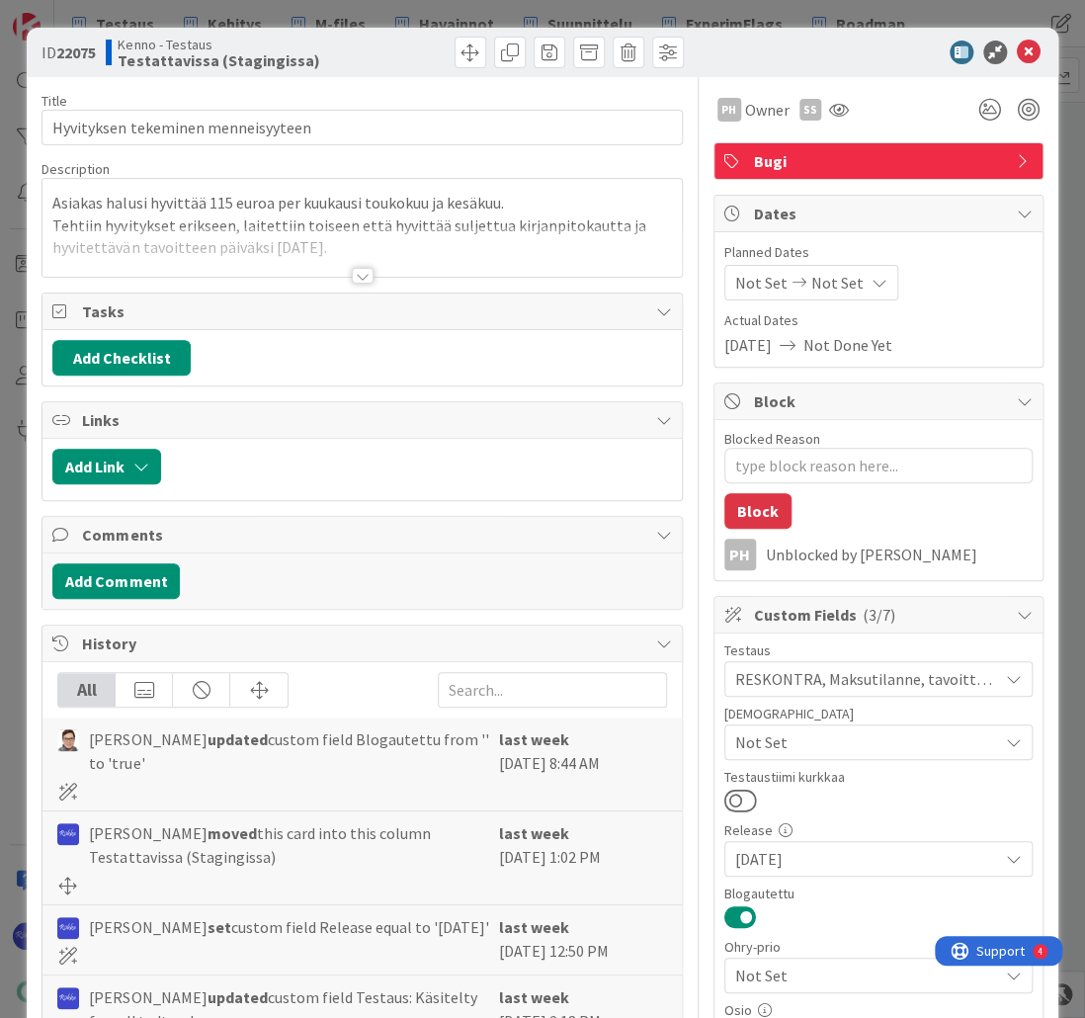
click at [352, 280] on div at bounding box center [363, 276] width 22 height 16
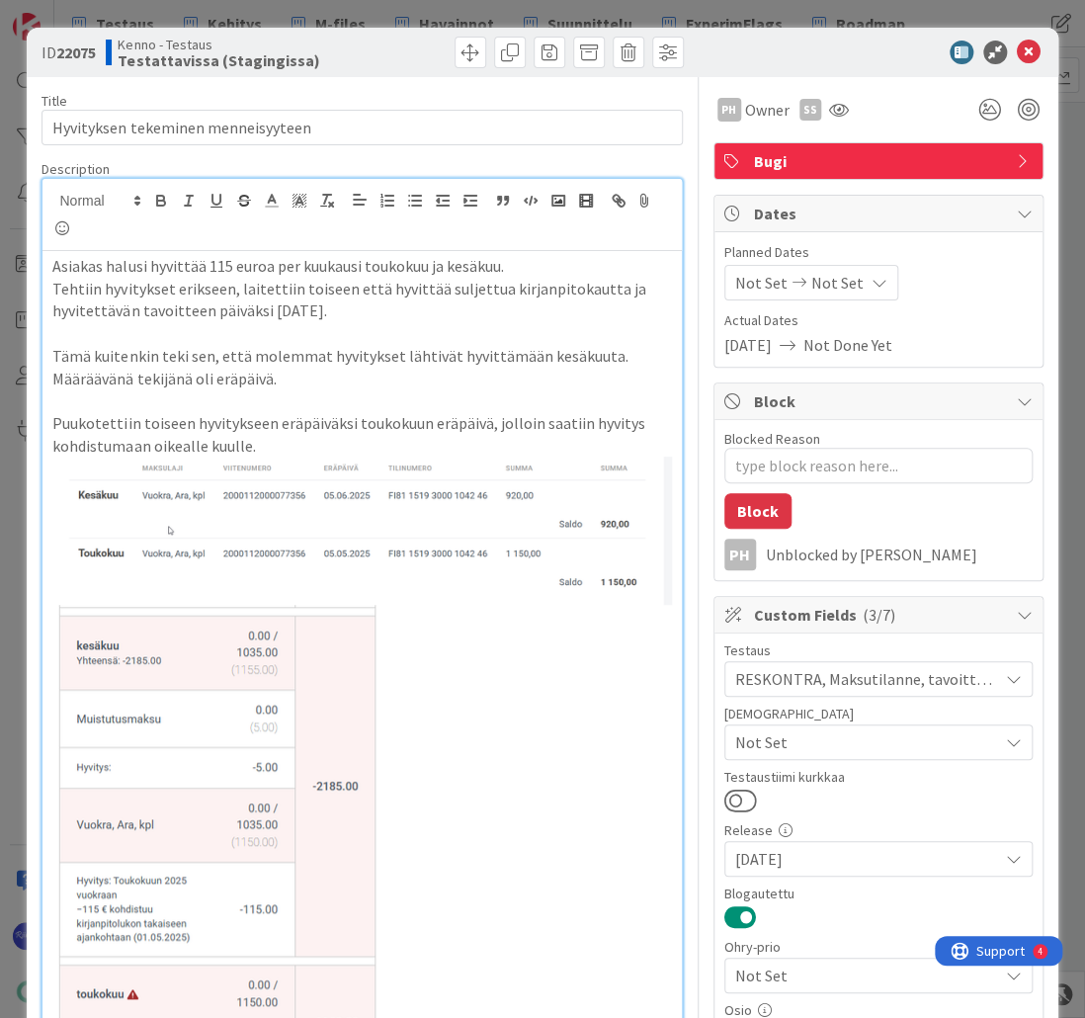
scroll to position [553, 0]
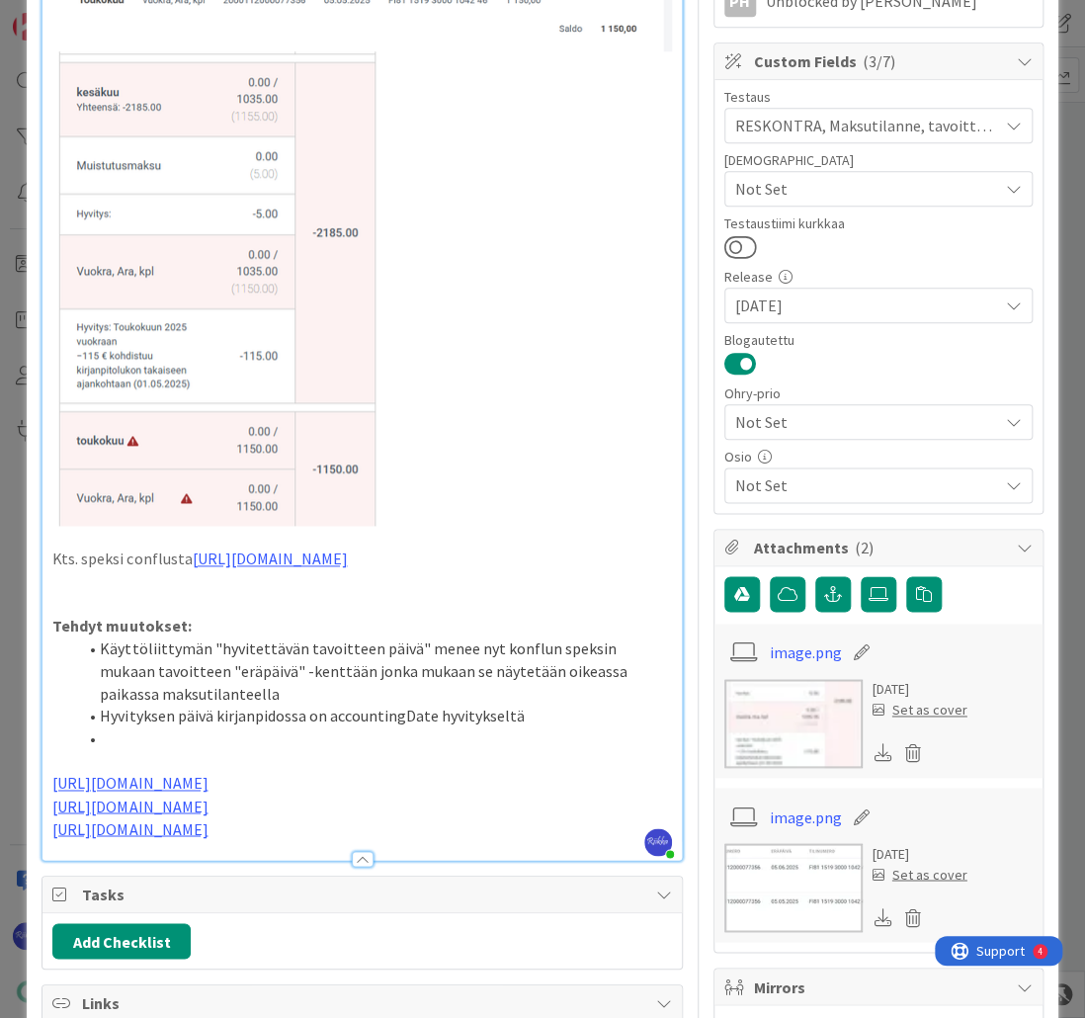
drag, startPoint x: 505, startPoint y: 581, endPoint x: 189, endPoint y: 557, distance: 317.0
click at [189, 557] on p "Kts. speksi conflusta [URL][DOMAIN_NAME]" at bounding box center [361, 558] width 618 height 23
copy link "[URL][DOMAIN_NAME]"
click at [472, 411] on p at bounding box center [361, 288] width 618 height 474
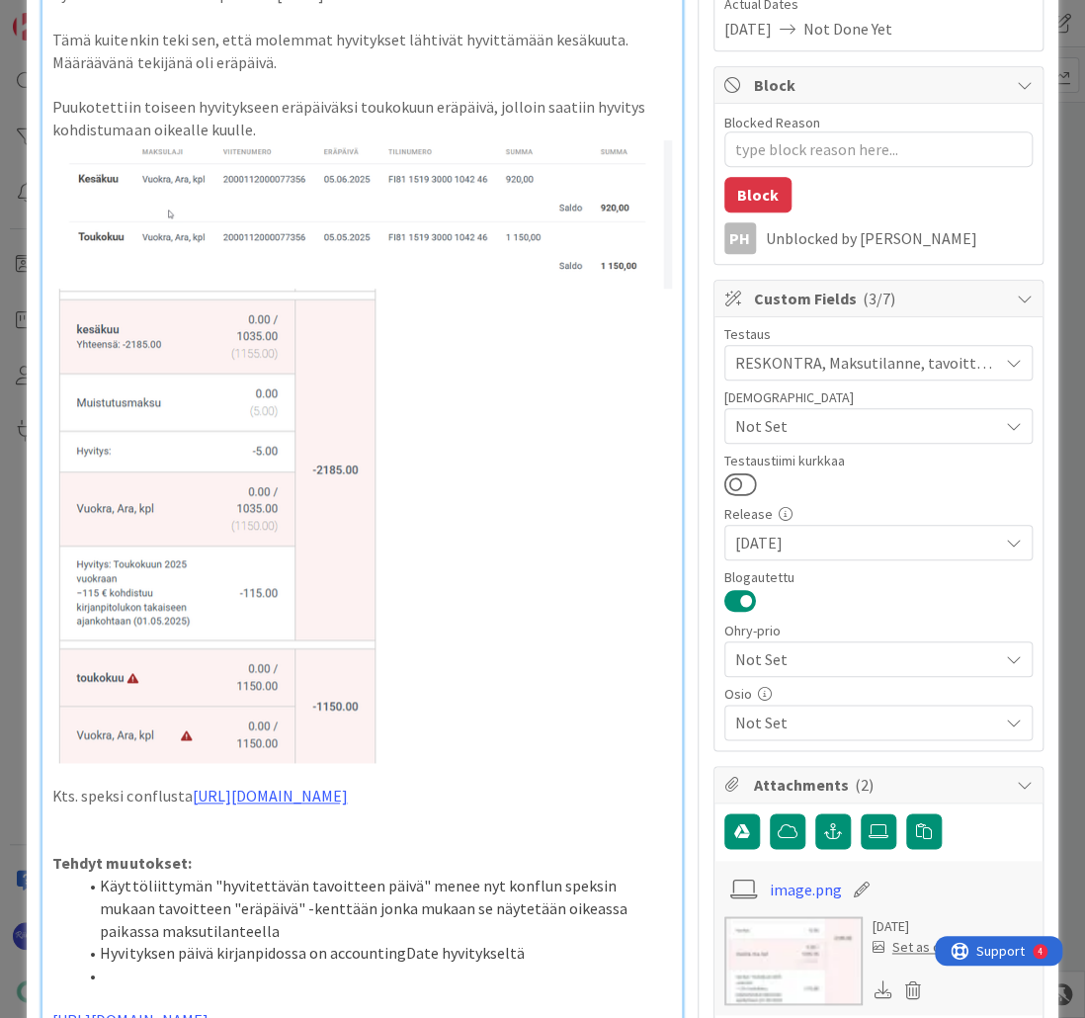
scroll to position [0, 0]
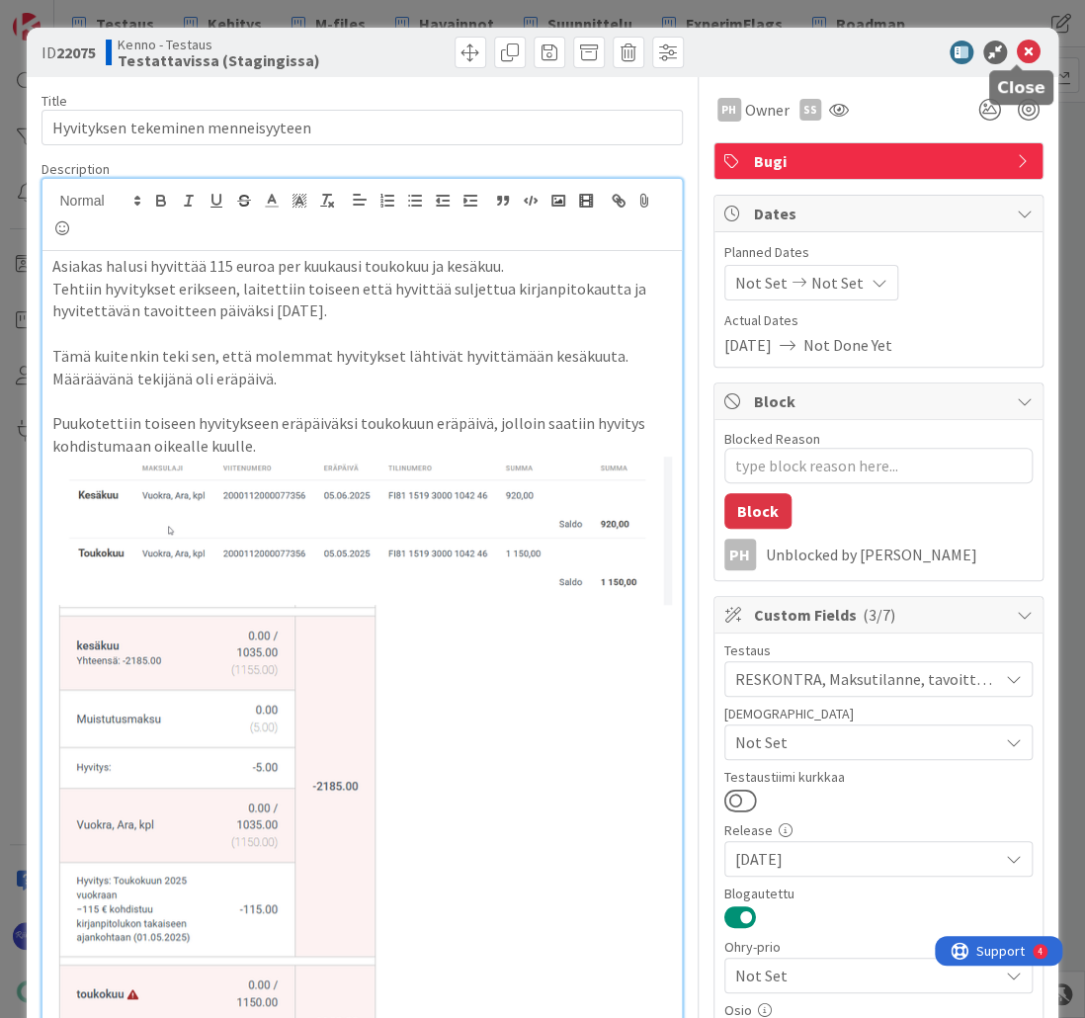
click at [1017, 53] on icon at bounding box center [1029, 53] width 24 height 24
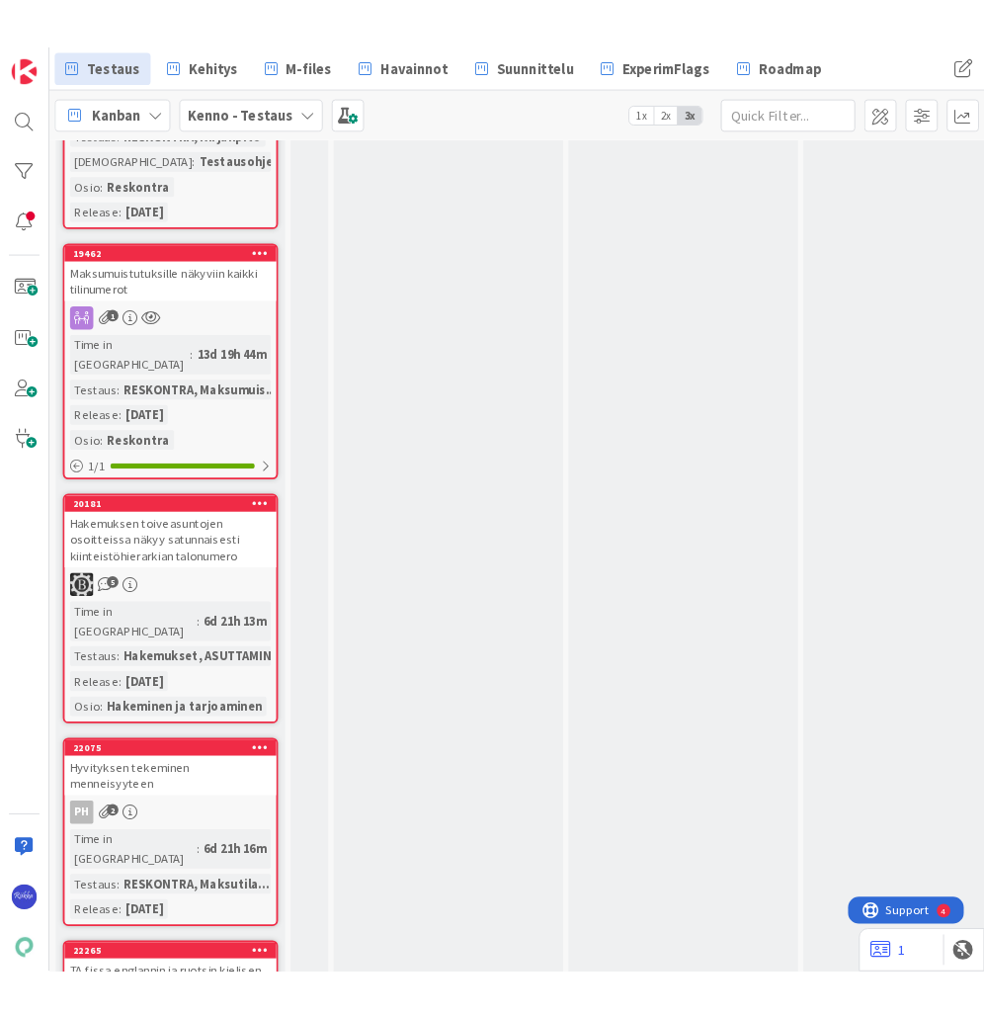
scroll to position [6955, 0]
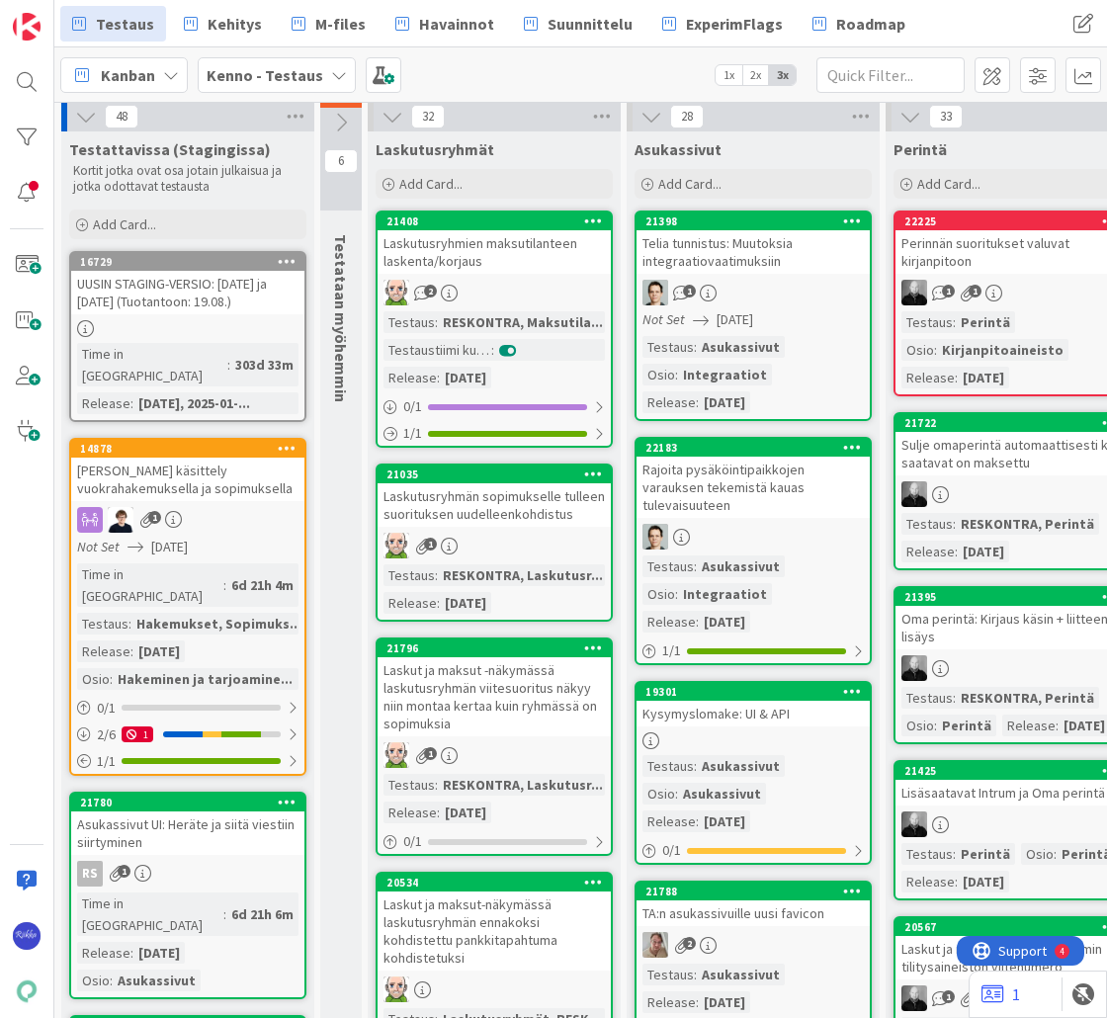
scroll to position [0, 0]
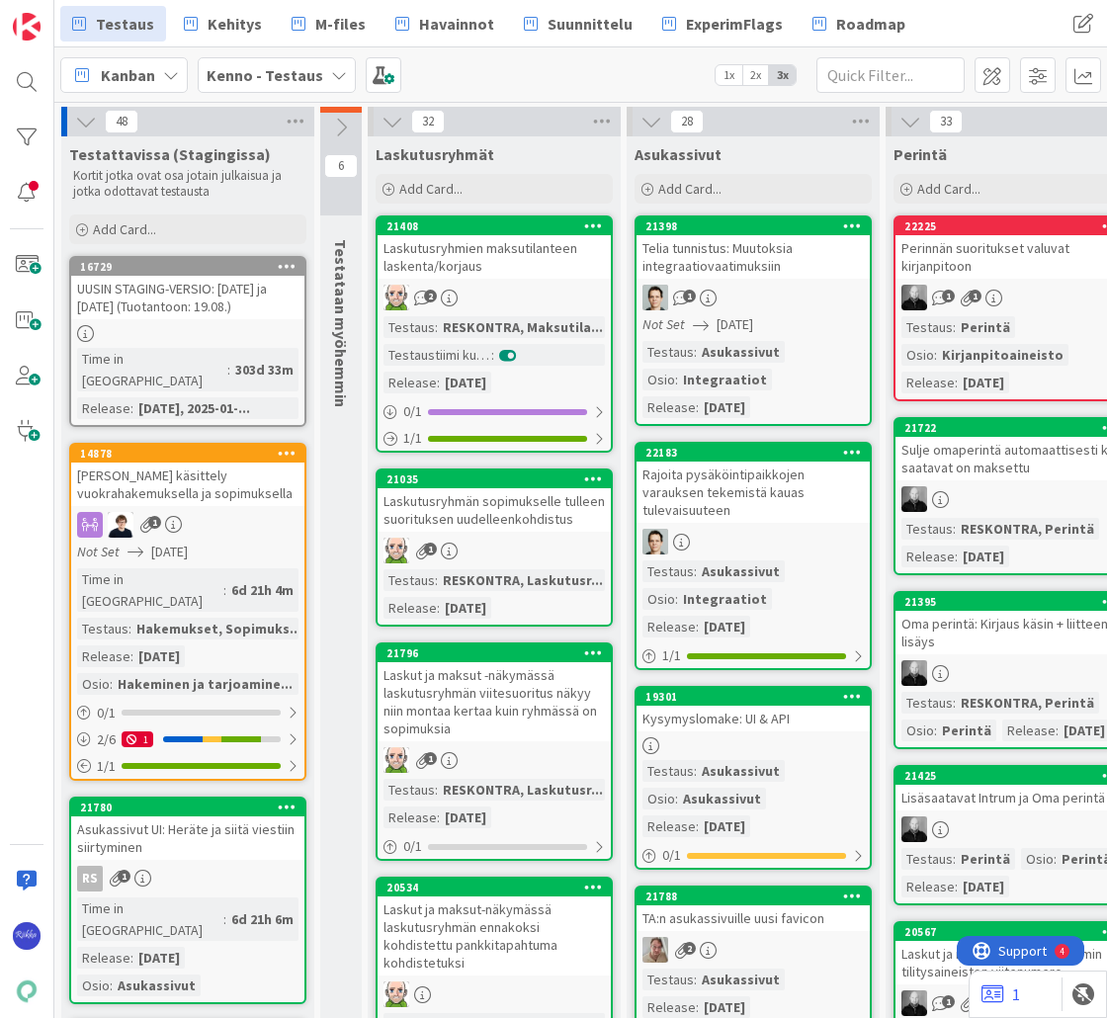
click at [508, 286] on div "2" at bounding box center [493, 298] width 233 height 26
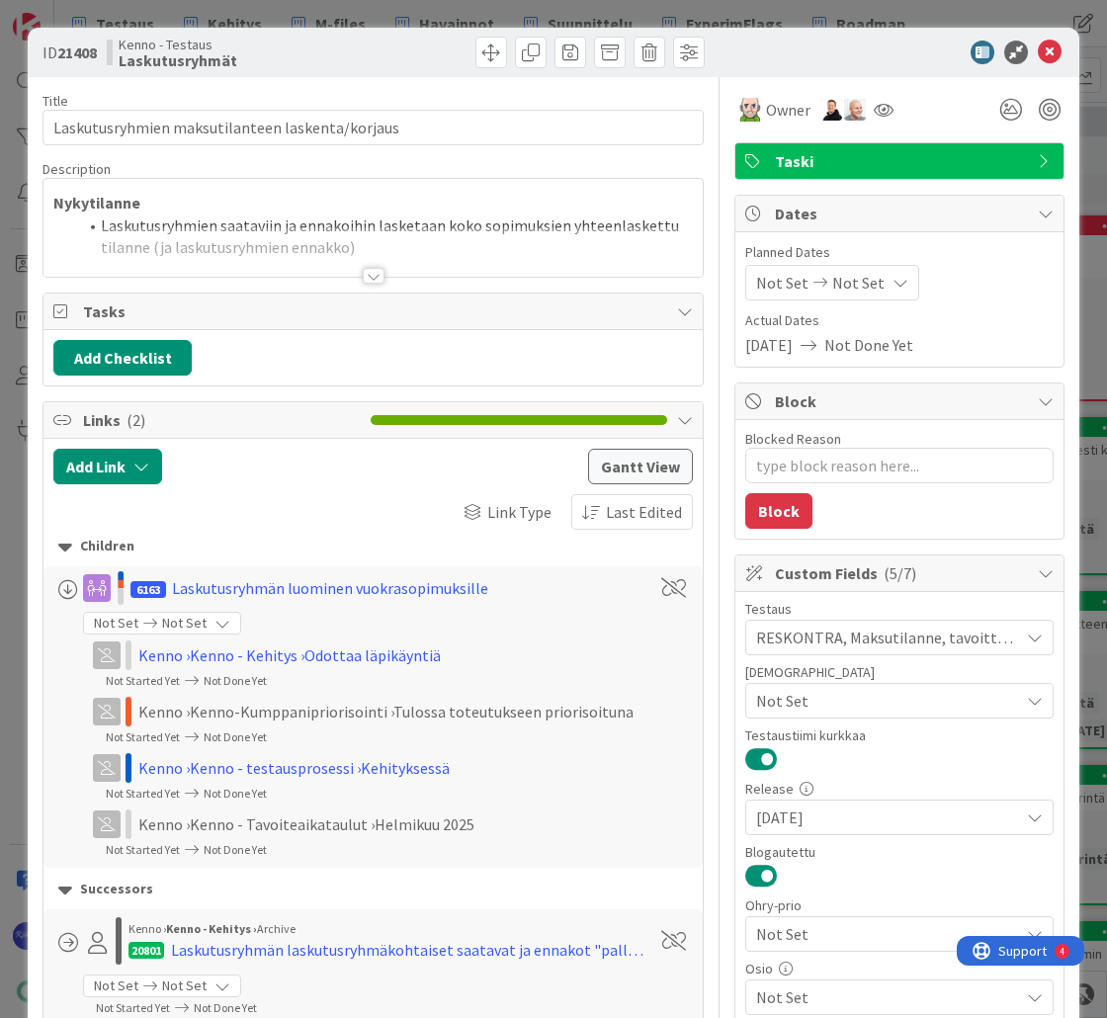
click at [363, 272] on div at bounding box center [374, 276] width 22 height 16
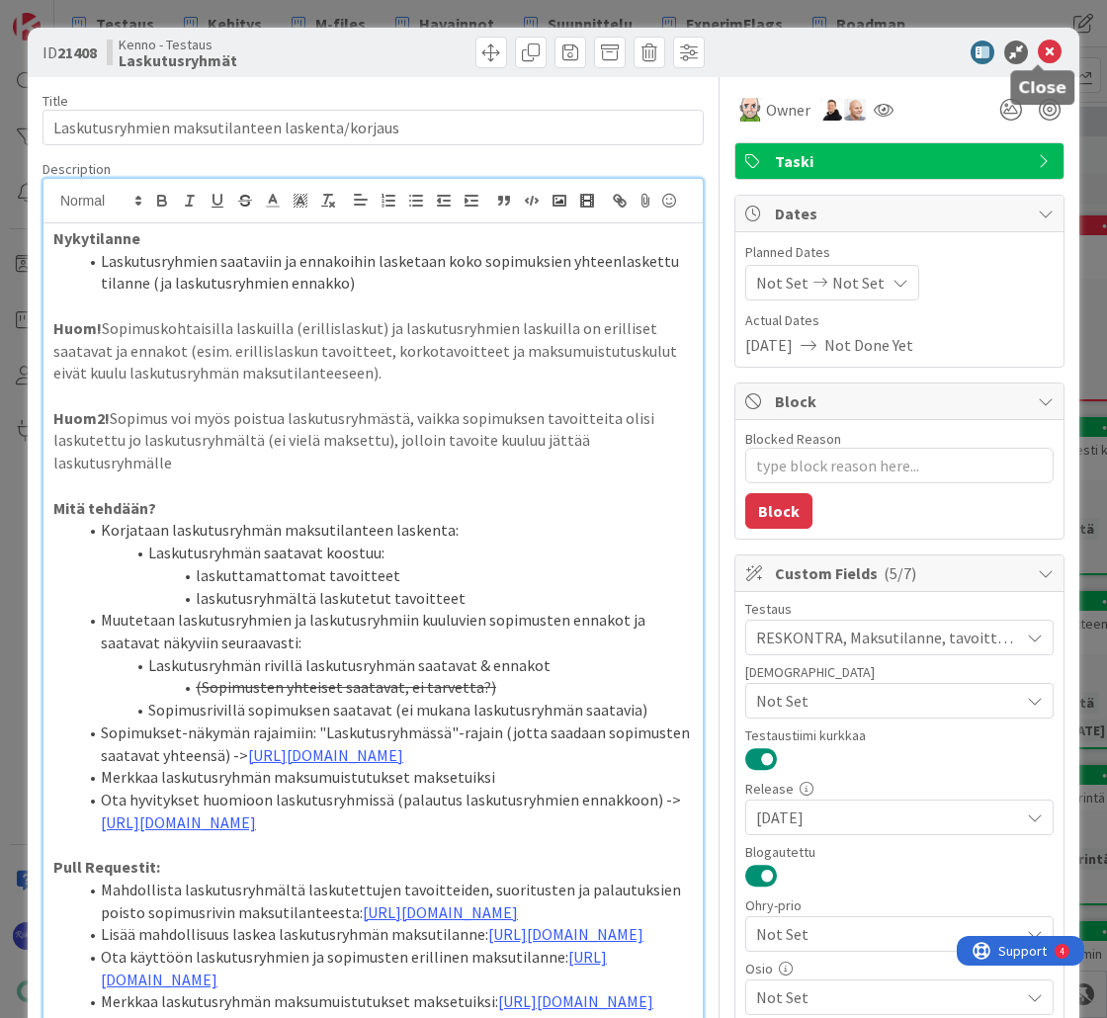
click at [1037, 54] on icon at bounding box center [1049, 53] width 24 height 24
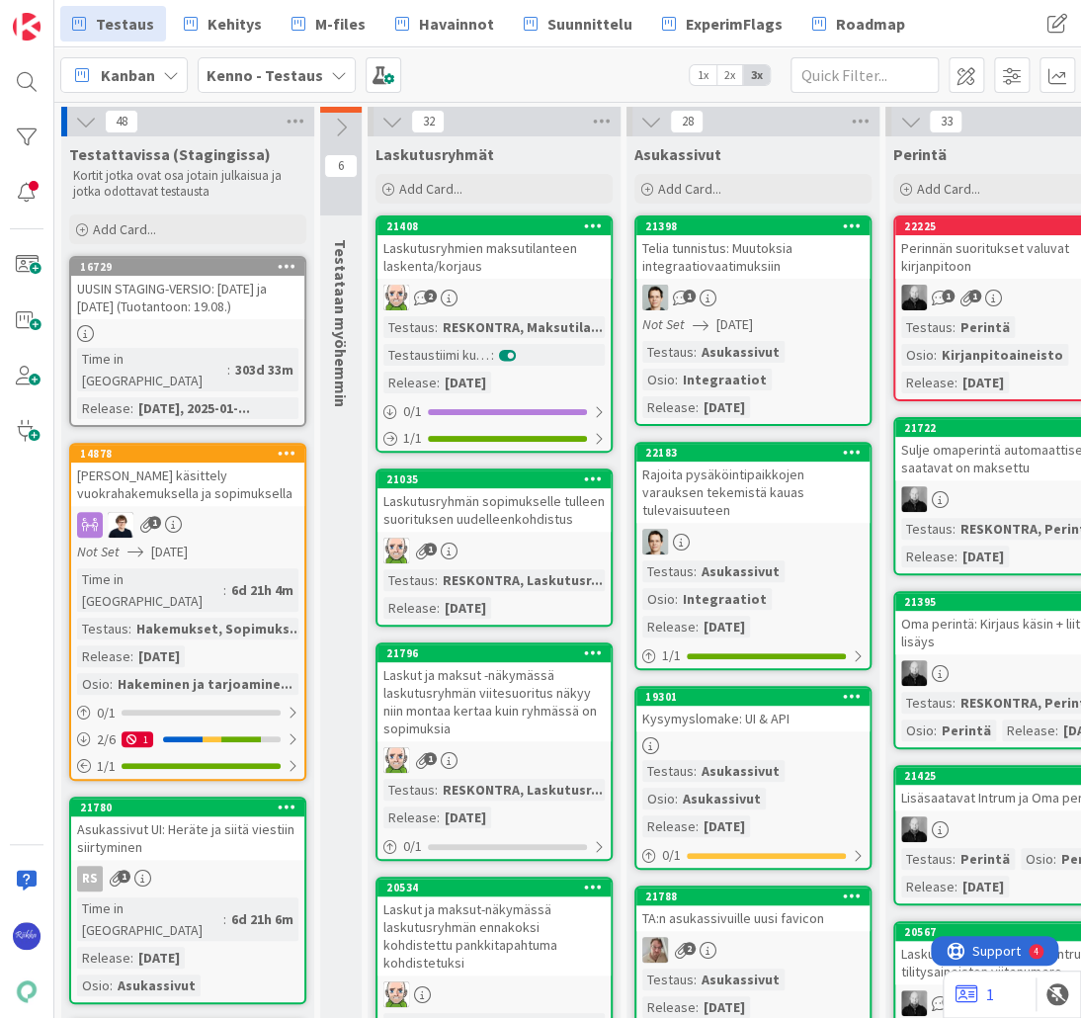
click at [467, 308] on div "2" at bounding box center [493, 298] width 233 height 26
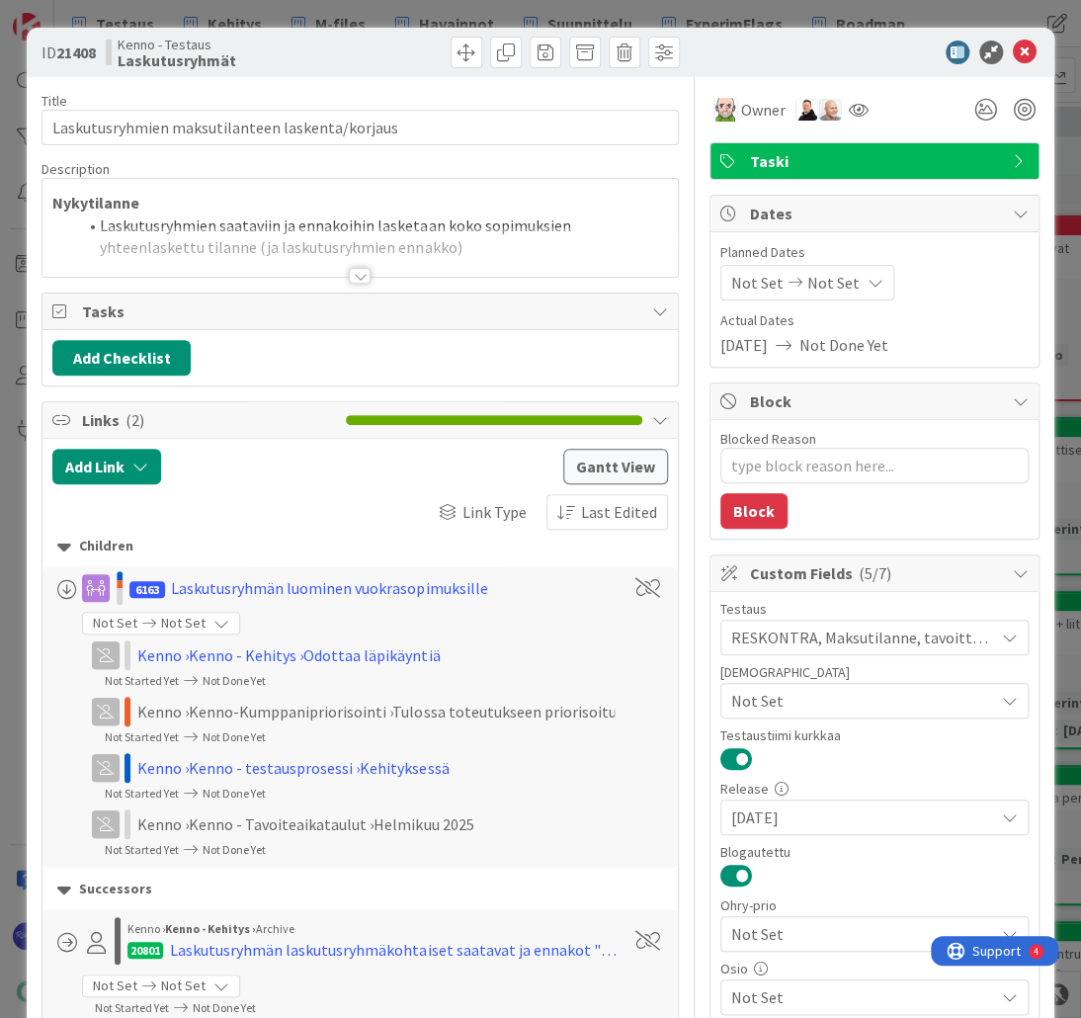
click at [355, 274] on div at bounding box center [360, 276] width 22 height 16
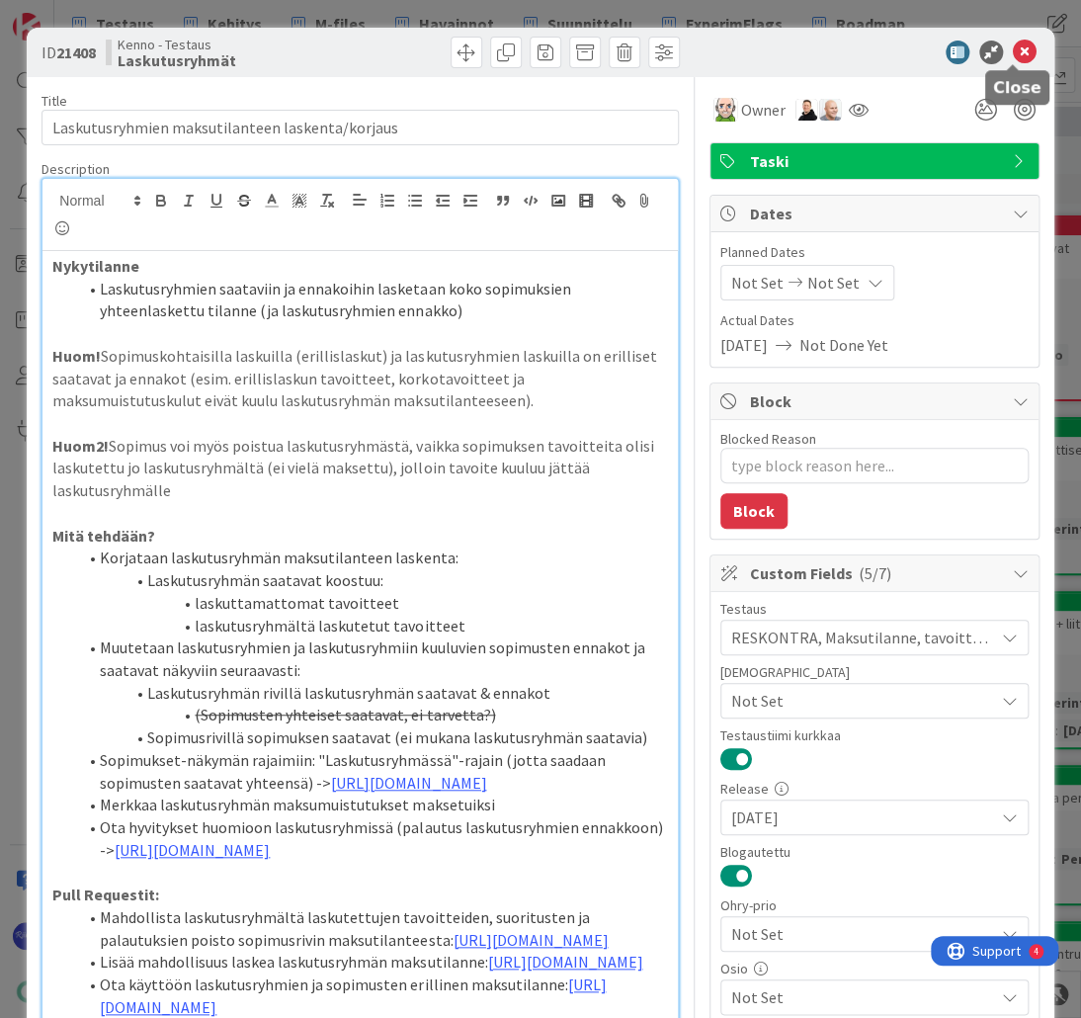
click at [1013, 59] on icon at bounding box center [1025, 53] width 24 height 24
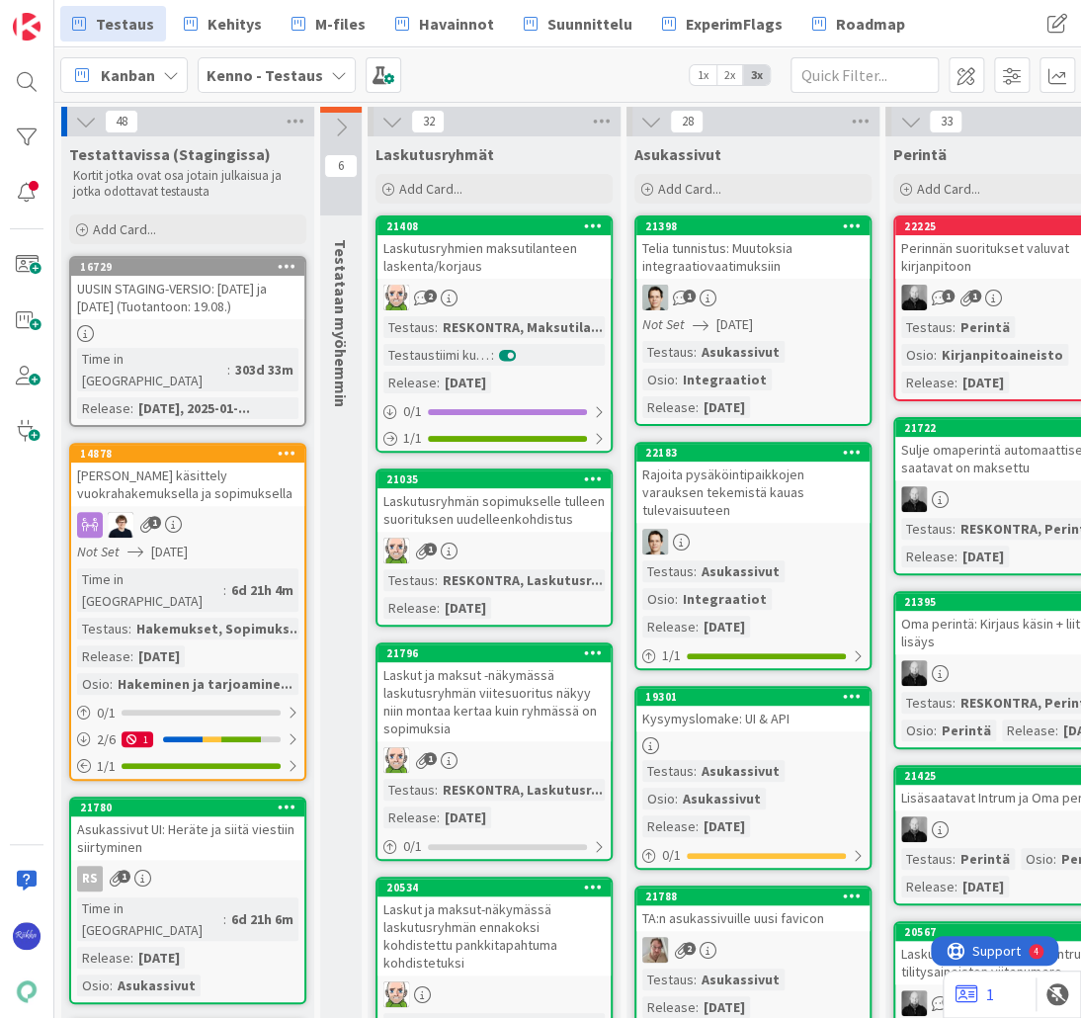
click at [510, 328] on div "RESKONTRA, Maksutila..." at bounding box center [523, 327] width 170 height 22
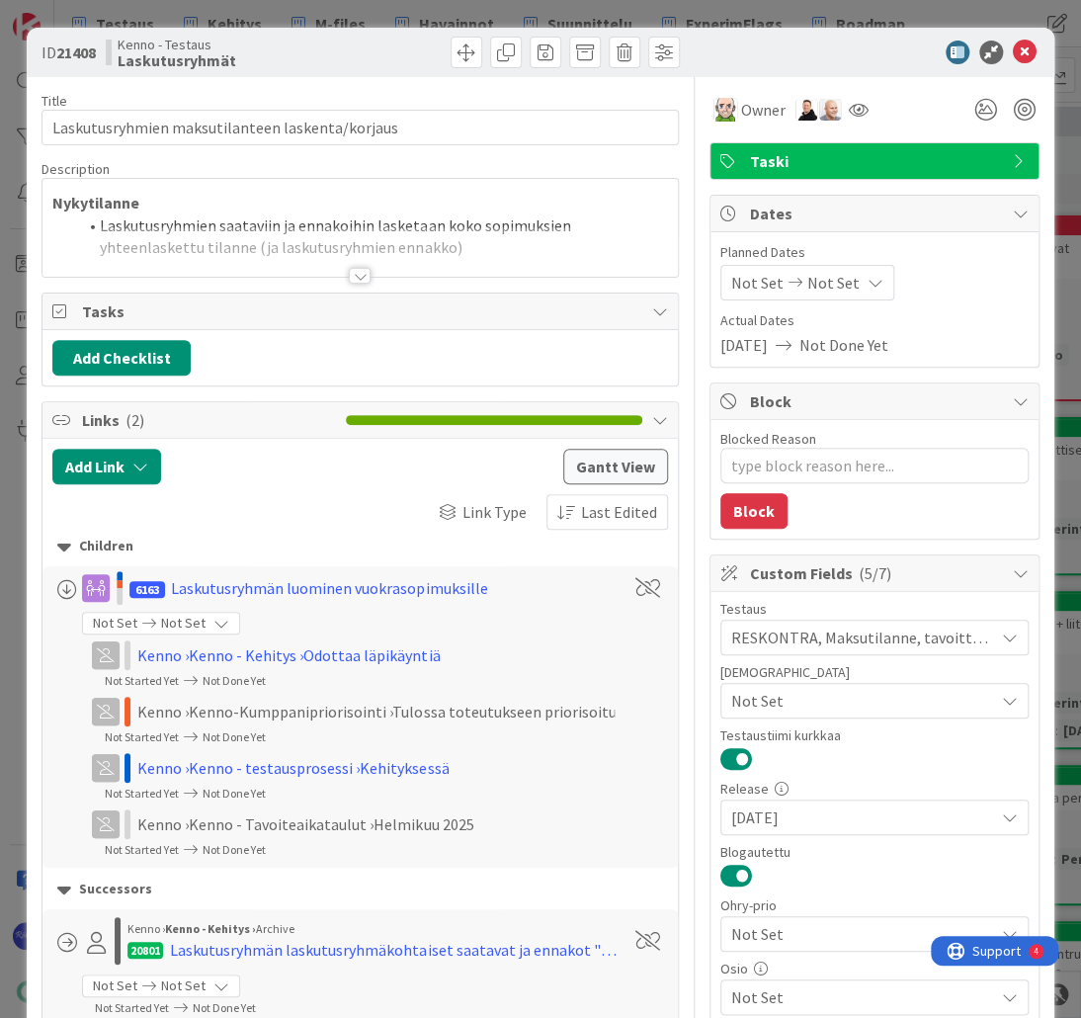
click at [351, 278] on div at bounding box center [360, 276] width 22 height 16
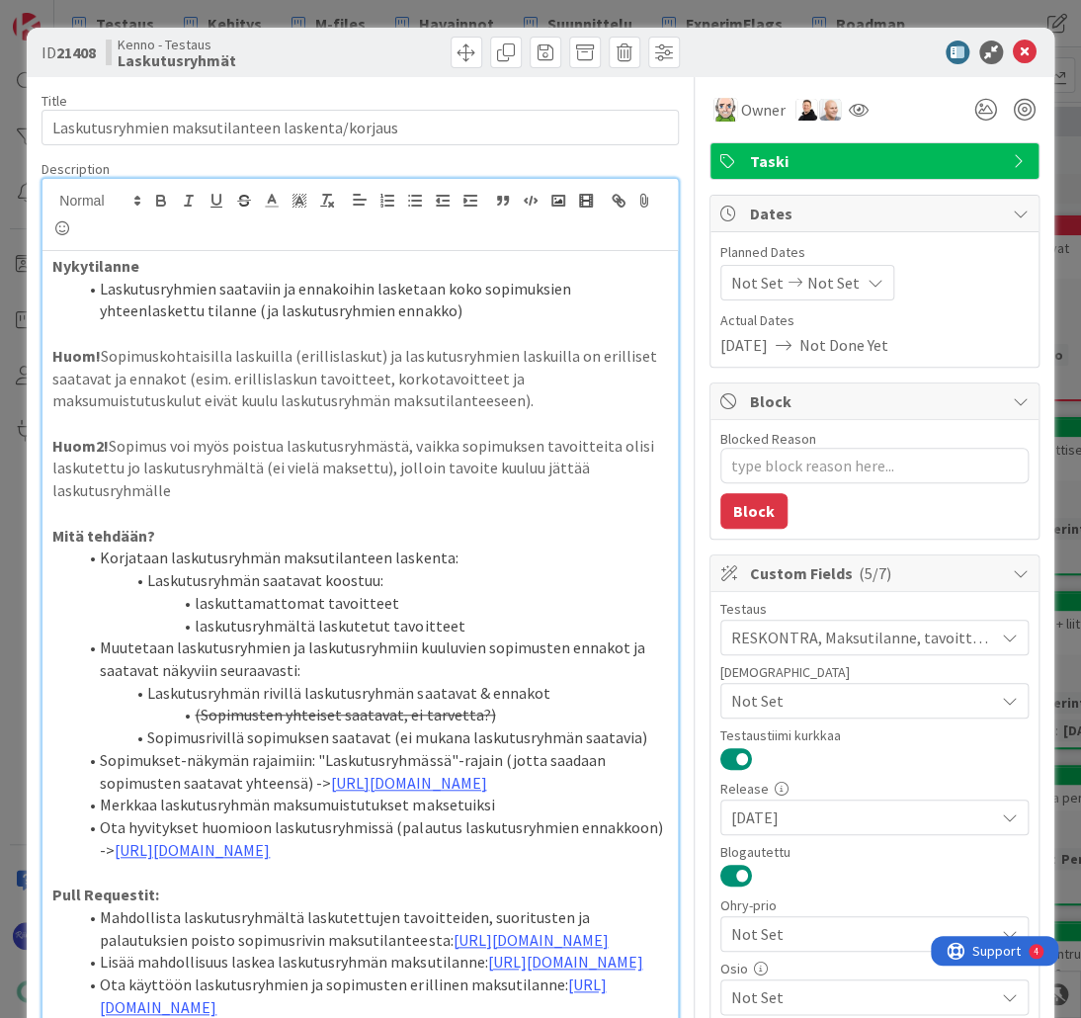
click at [854, 690] on span "Not Set" at bounding box center [862, 701] width 263 height 24
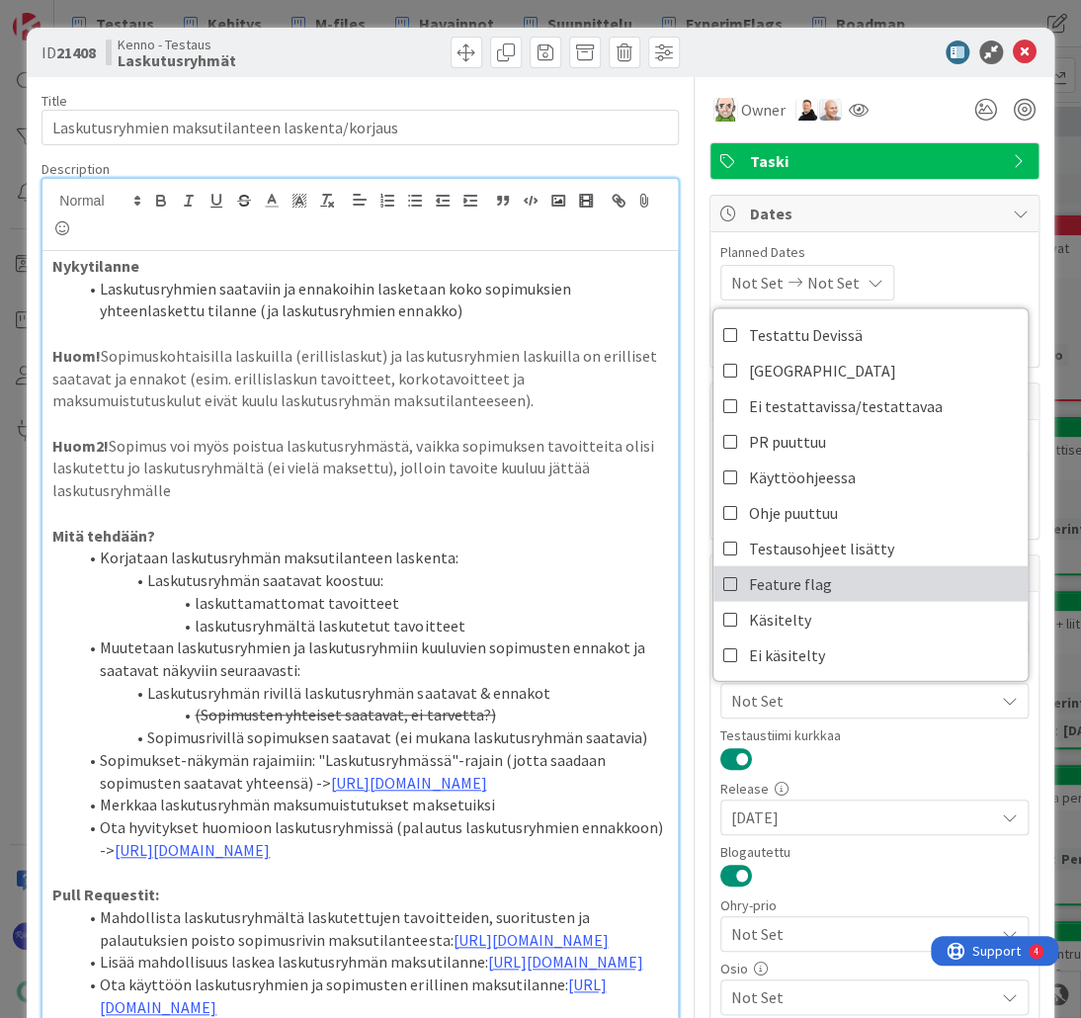
click at [846, 582] on link "Feature flag" at bounding box center [870, 583] width 314 height 36
click at [871, 739] on div "Testaustiimi kurkkaa" at bounding box center [874, 749] width 308 height 43
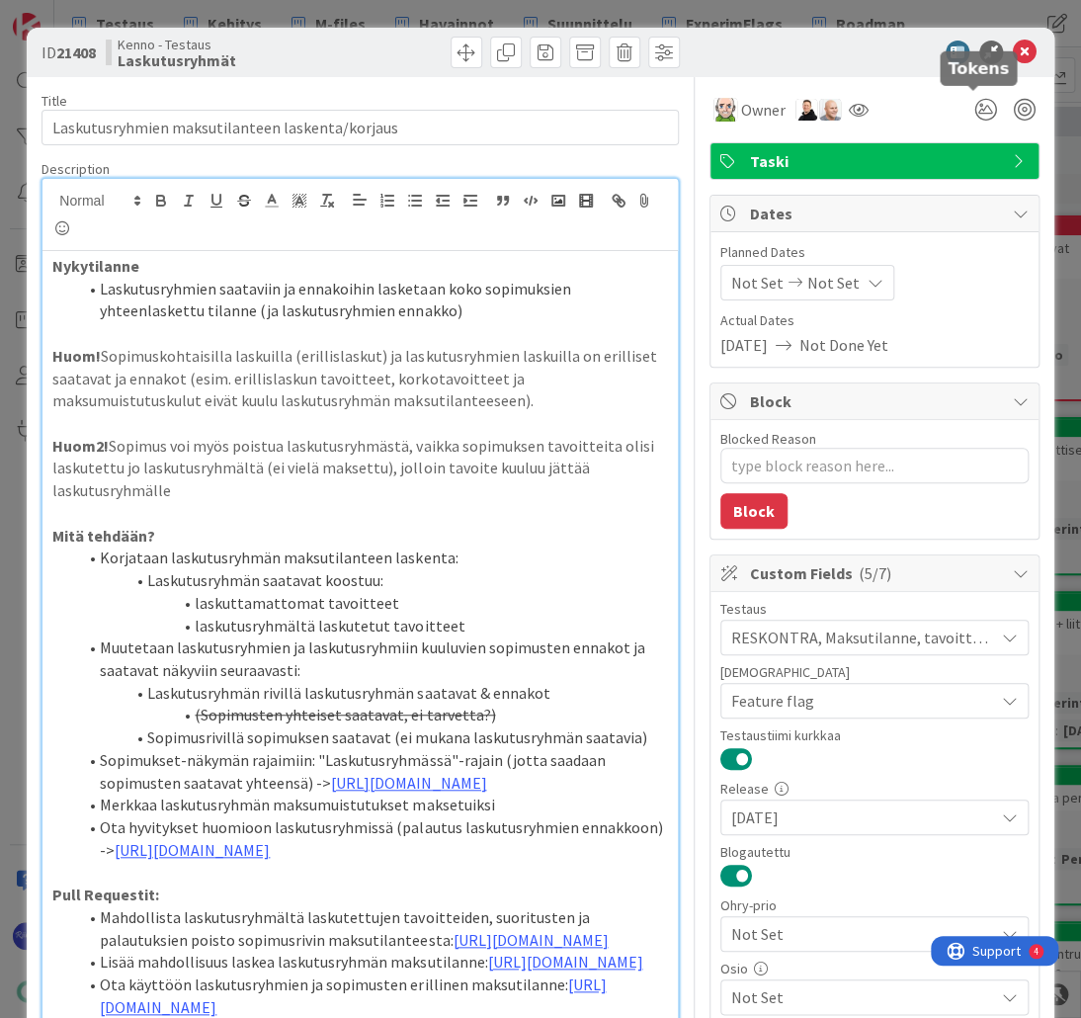
click at [1013, 54] on icon at bounding box center [1025, 53] width 24 height 24
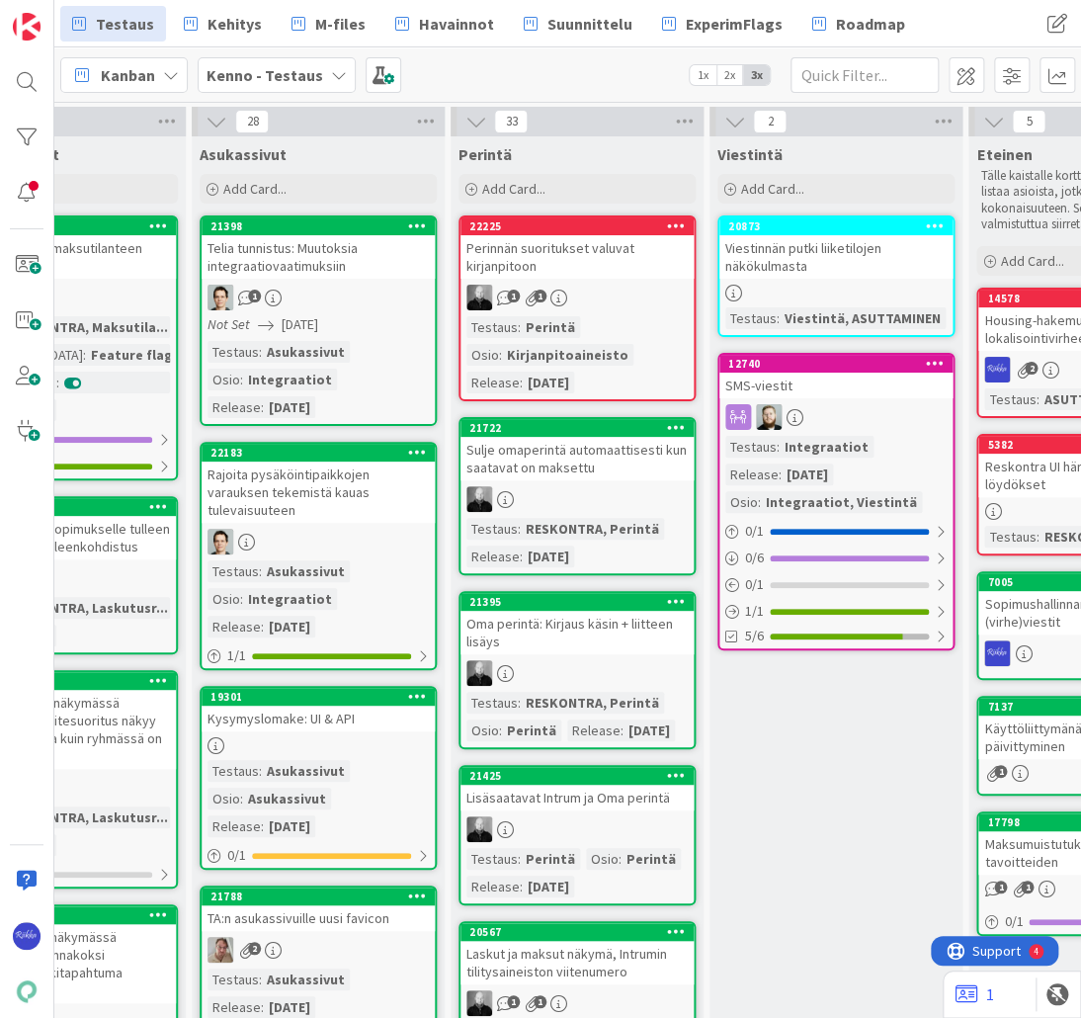
scroll to position [0, 868]
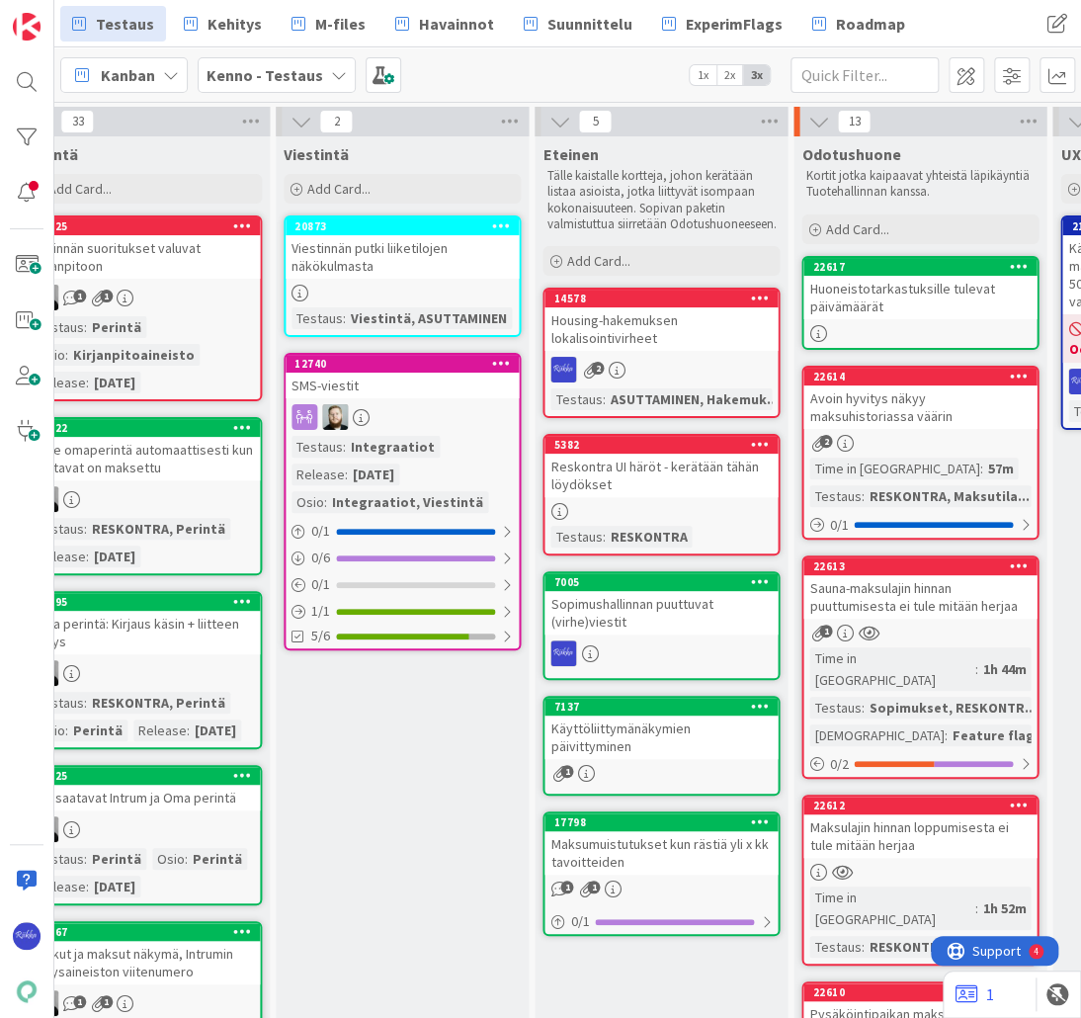
click at [889, 436] on div "2" at bounding box center [919, 443] width 233 height 17
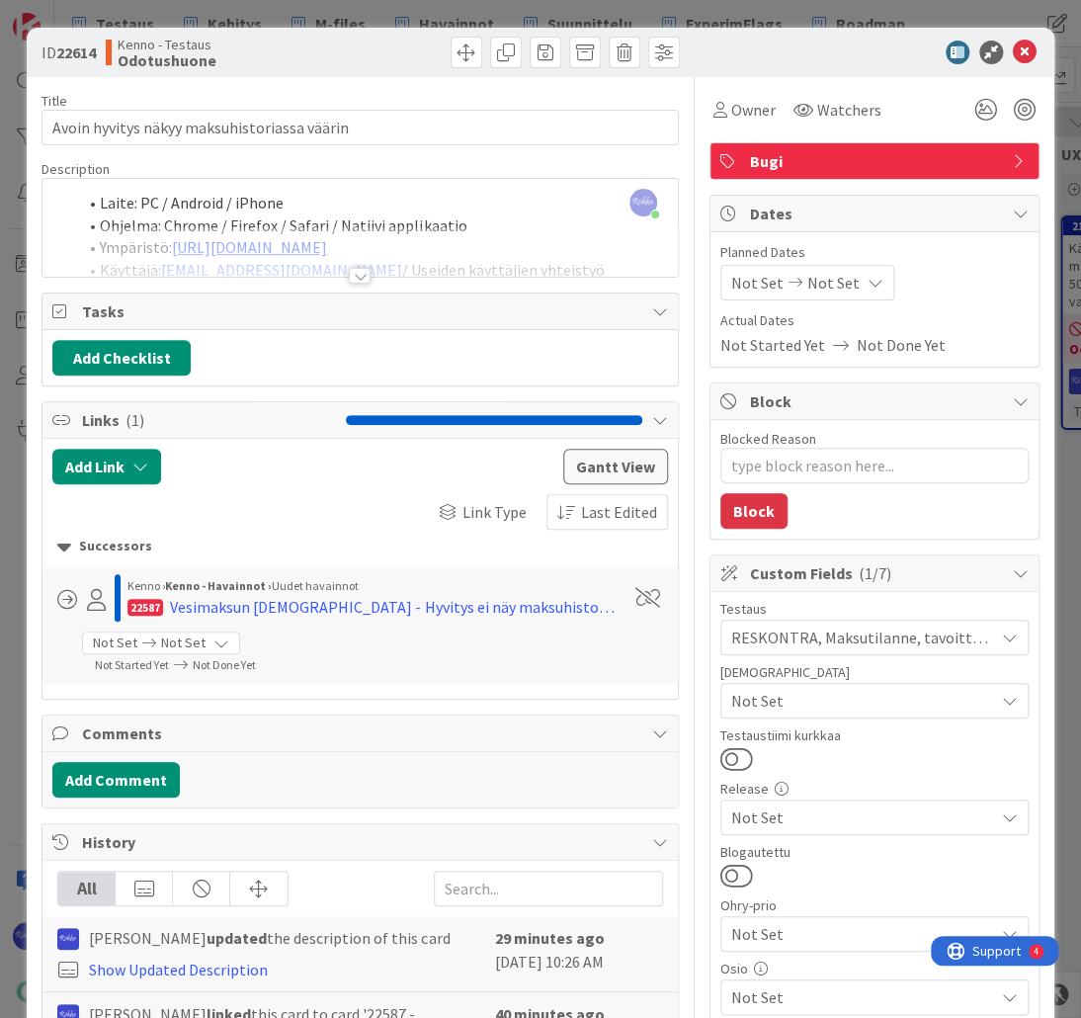
type textarea "x"
